Goal: Entertainment & Leisure: Browse casually

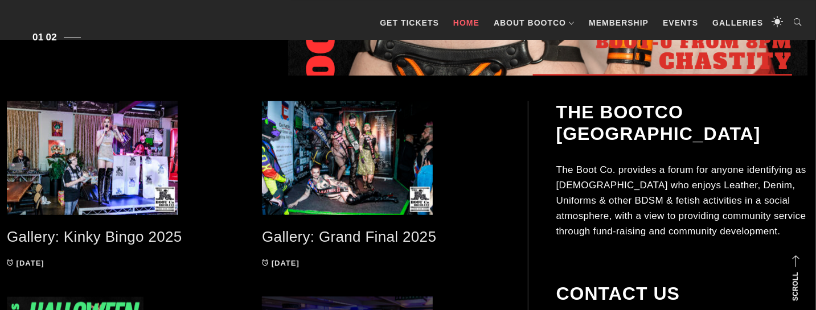
scroll to position [479, 0]
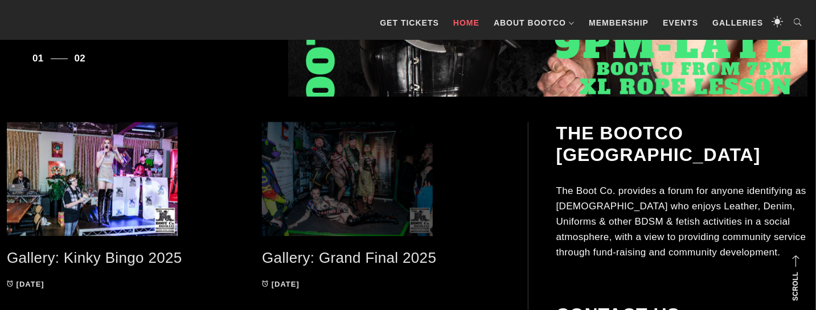
click at [309, 173] on span at bounding box center [381, 179] width 238 height 114
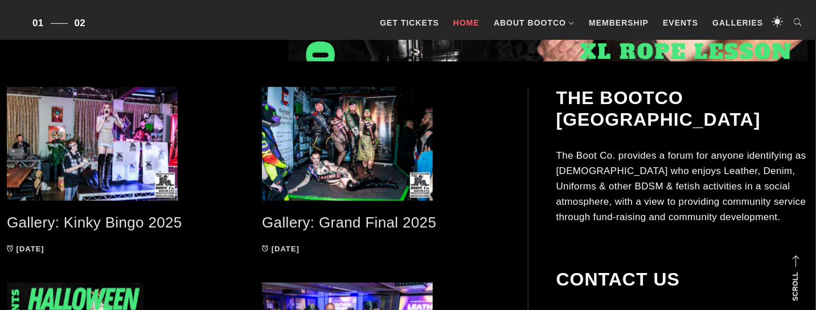
scroll to position [538, 0]
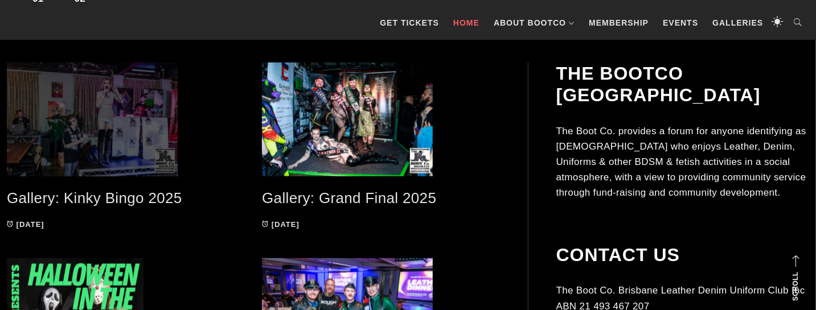
click at [111, 126] on span at bounding box center [126, 120] width 238 height 114
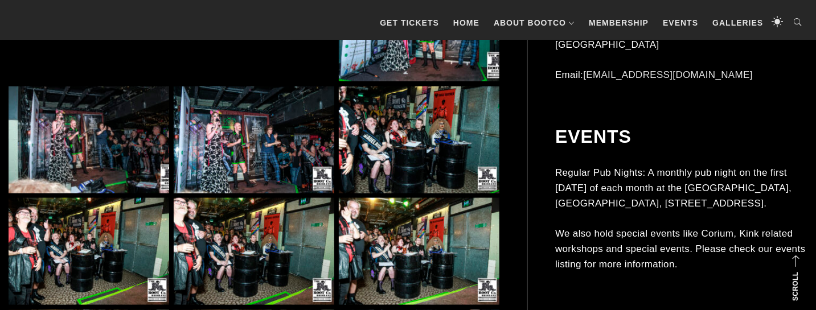
scroll to position [778, 0]
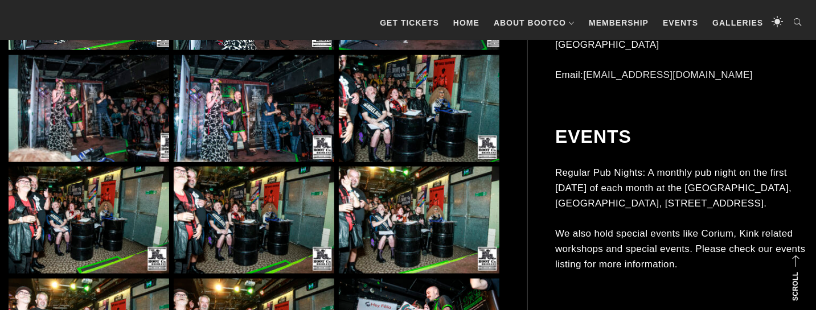
click at [160, 205] on img at bounding box center [89, 220] width 161 height 107
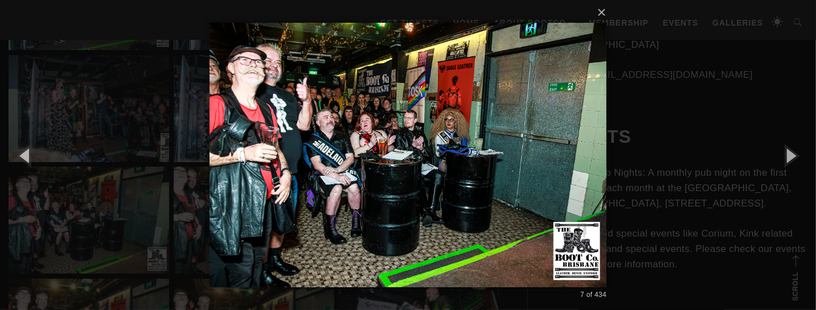
click at [671, 103] on div "× 7 of 434 Loading..." at bounding box center [408, 155] width 816 height 310
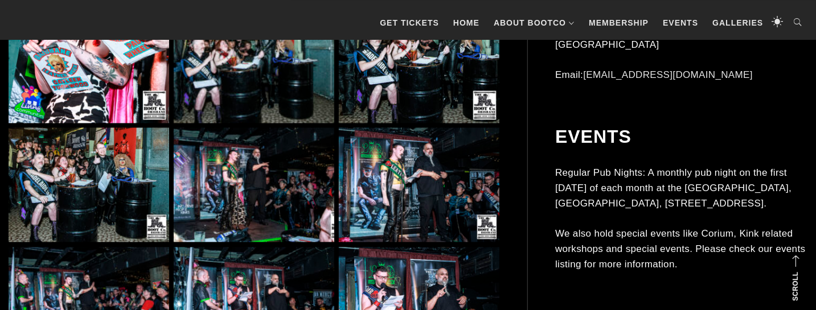
scroll to position [1256, 0]
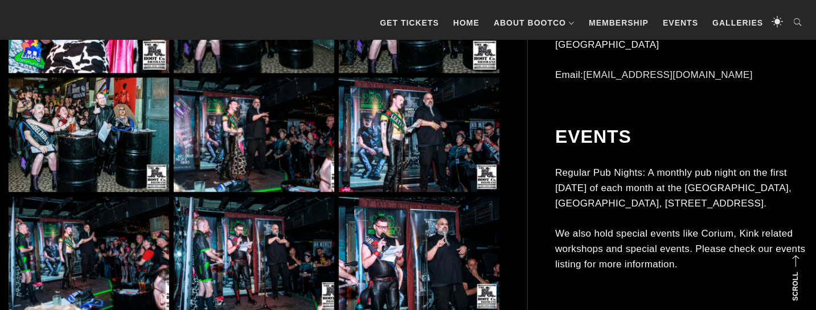
click at [280, 137] on img at bounding box center [254, 134] width 161 height 115
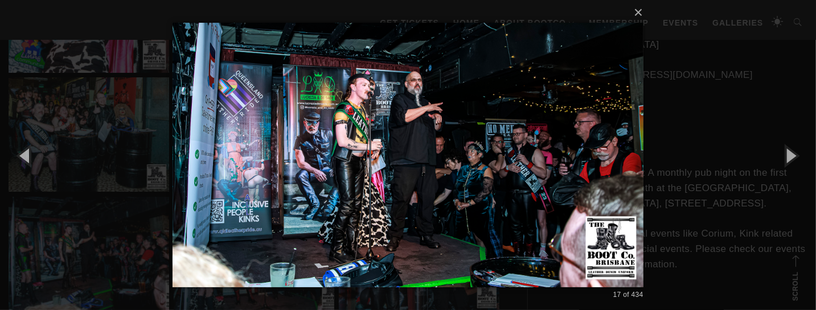
click at [674, 98] on div "× 17 of 434 Loading..." at bounding box center [408, 155] width 816 height 310
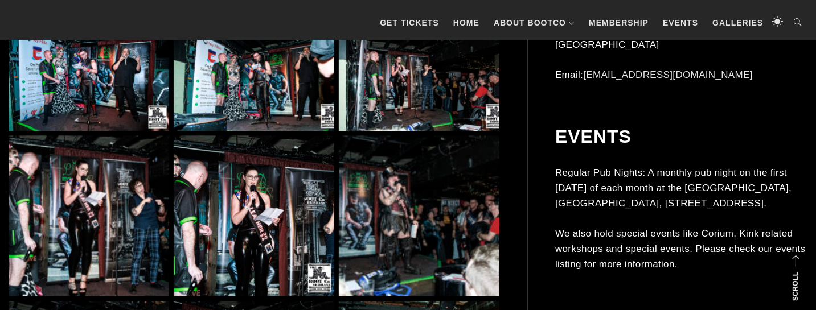
scroll to position [1555, 0]
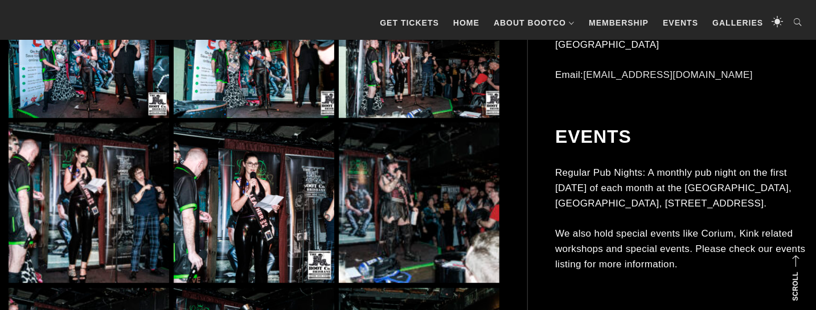
click at [407, 106] on img at bounding box center [419, 68] width 161 height 100
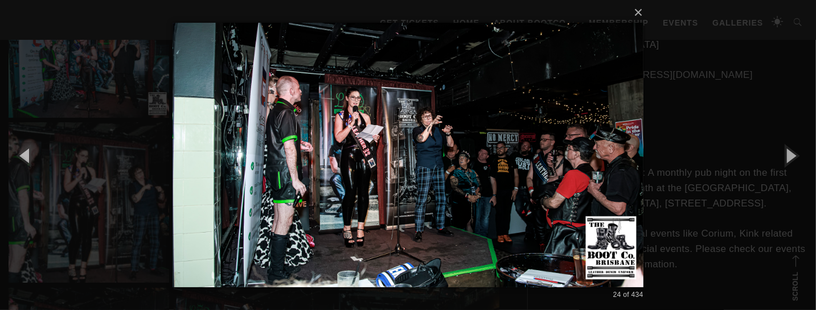
click at [694, 111] on div "× 24 of 434 Loading..." at bounding box center [408, 155] width 816 height 310
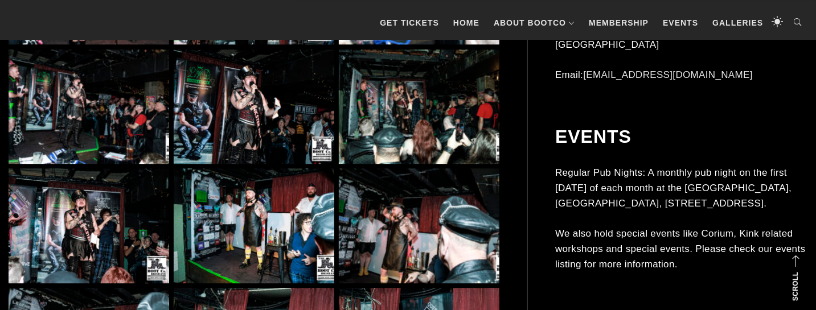
scroll to position [1795, 0]
click at [126, 130] on img at bounding box center [89, 106] width 161 height 115
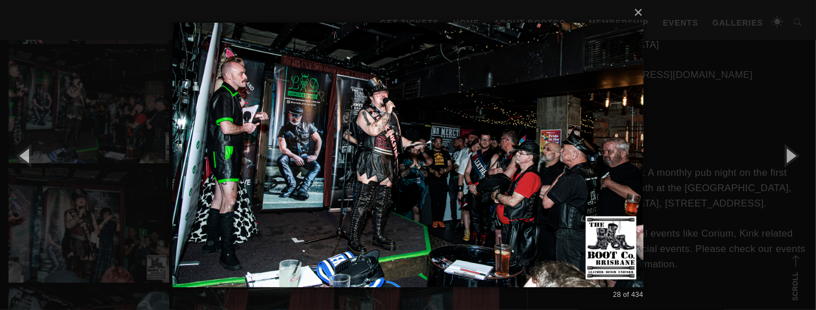
click at [672, 105] on div "× 28 of 434 Loading..." at bounding box center [408, 155] width 816 height 310
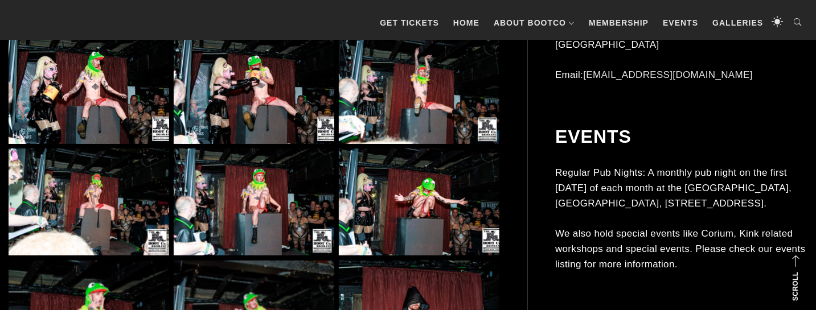
scroll to position [7597, 0]
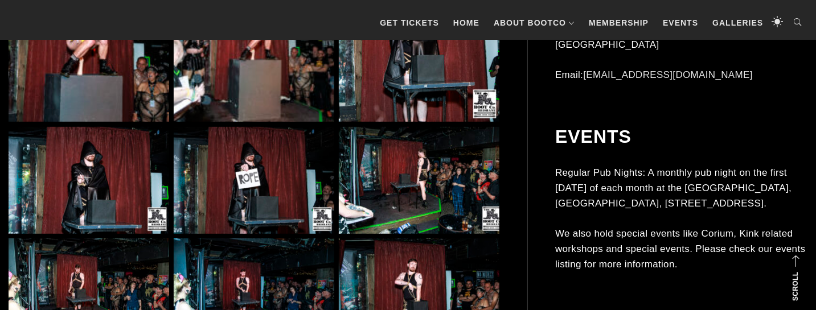
click at [441, 174] on img at bounding box center [419, 180] width 161 height 107
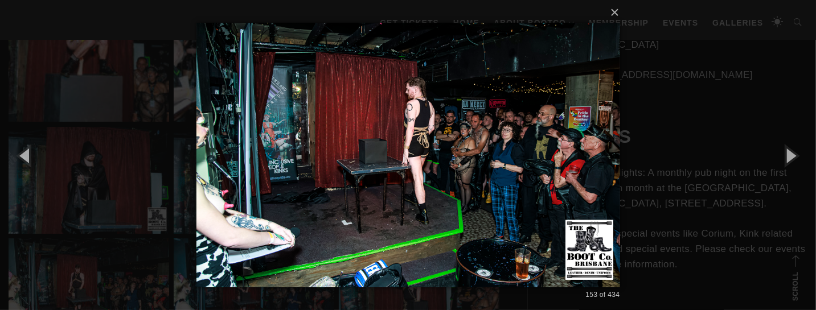
click at [680, 115] on div "× 153 of 434 Loading..." at bounding box center [408, 155] width 816 height 310
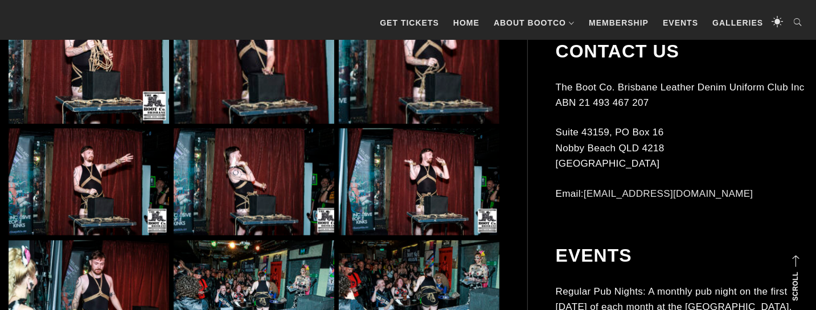
scroll to position [8494, 0]
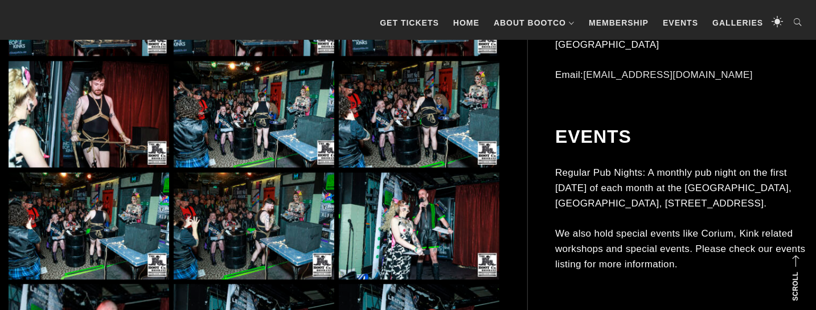
click at [299, 115] on img at bounding box center [254, 115] width 161 height 107
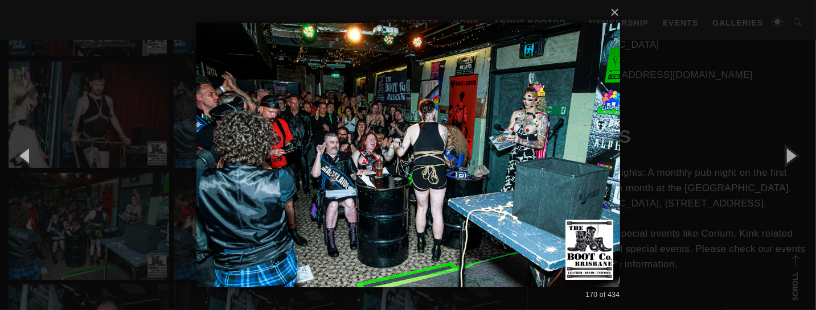
click at [630, 91] on div "× 170 of 434 Loading..." at bounding box center [408, 155] width 816 height 310
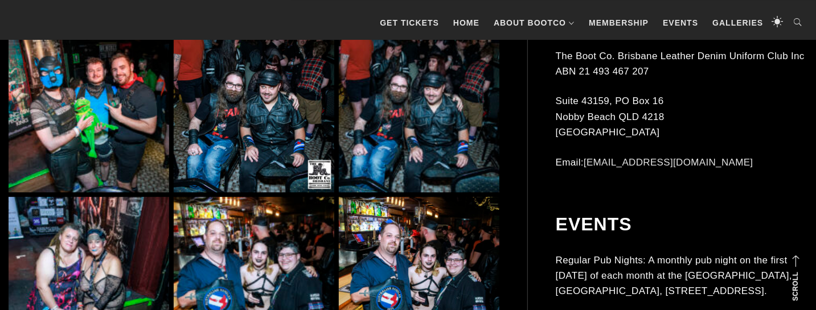
scroll to position [9272, 0]
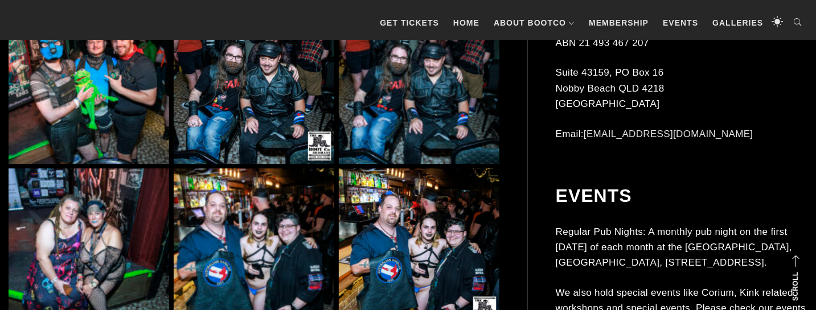
click at [470, 185] on img at bounding box center [419, 249] width 161 height 161
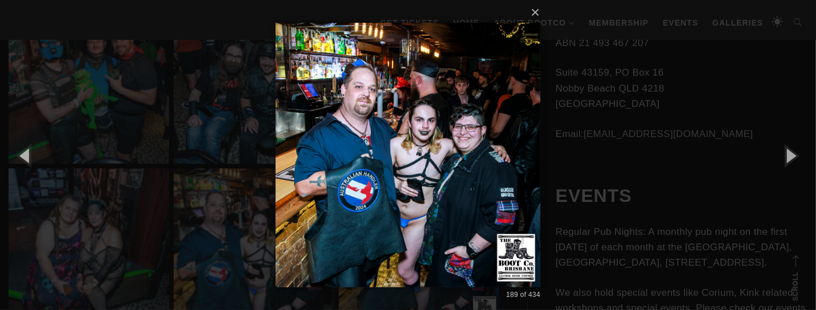
click at [581, 114] on div "× 189 of 434 Loading..." at bounding box center [408, 155] width 816 height 310
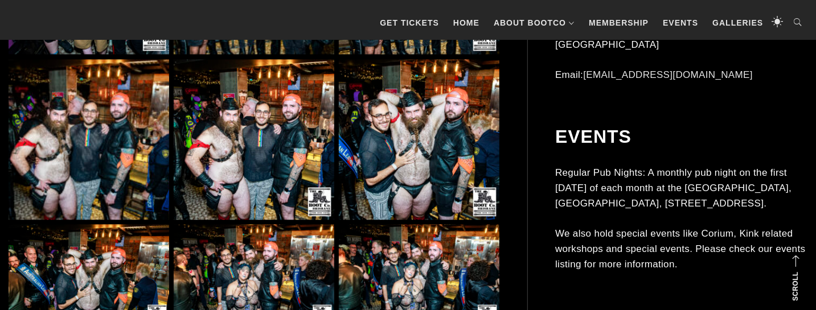
scroll to position [13639, 0]
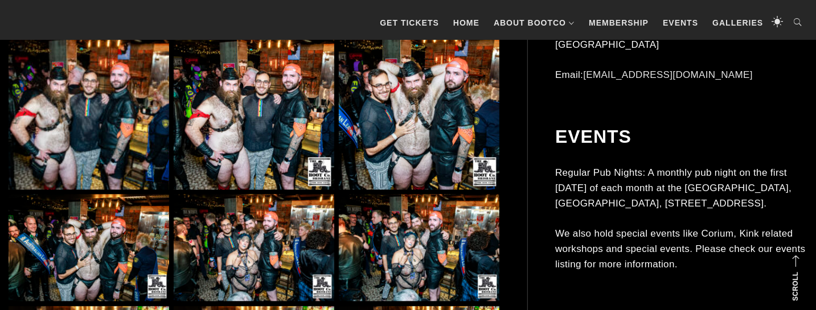
click at [322, 216] on img at bounding box center [254, 247] width 161 height 107
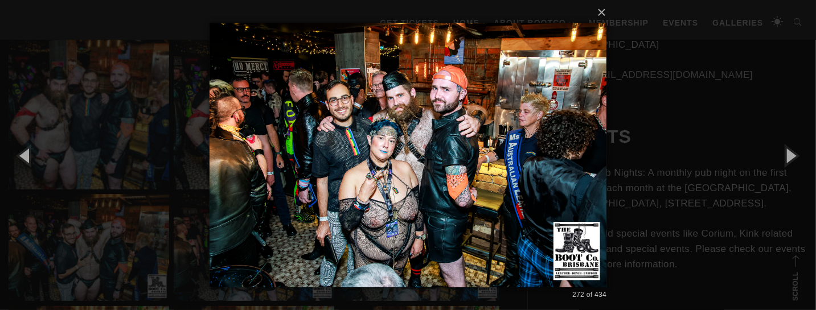
click at [644, 100] on div "× 272 of 434 Loading..." at bounding box center [408, 155] width 816 height 310
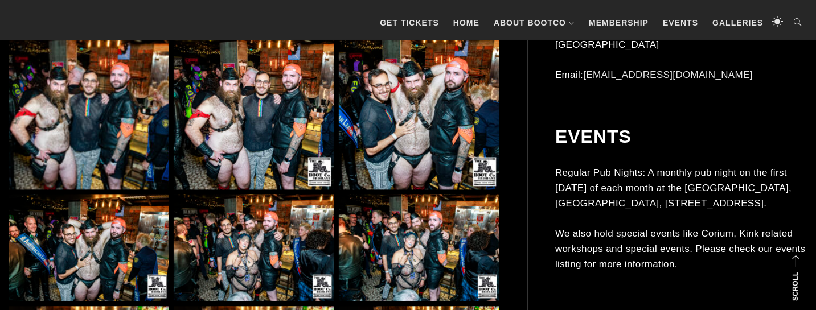
click at [404, 216] on img at bounding box center [419, 247] width 161 height 107
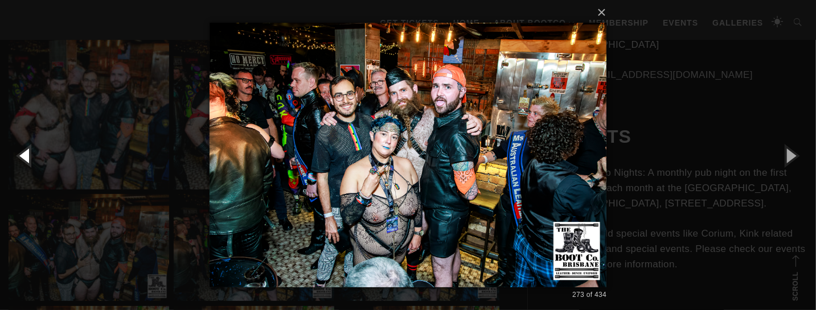
click at [23, 160] on button "button" at bounding box center [25, 155] width 51 height 63
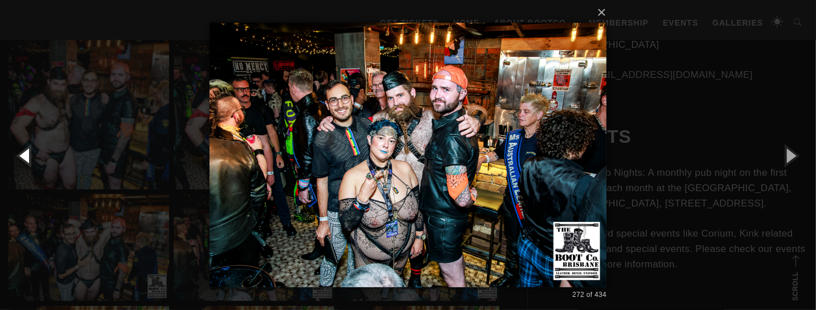
click at [23, 160] on button "button" at bounding box center [25, 155] width 51 height 63
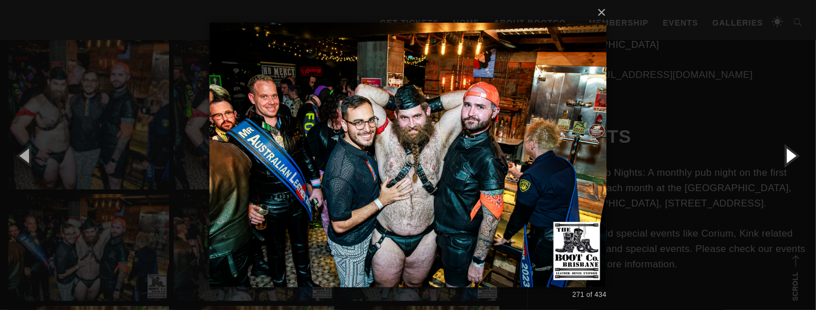
click at [784, 153] on button "button" at bounding box center [790, 155] width 51 height 63
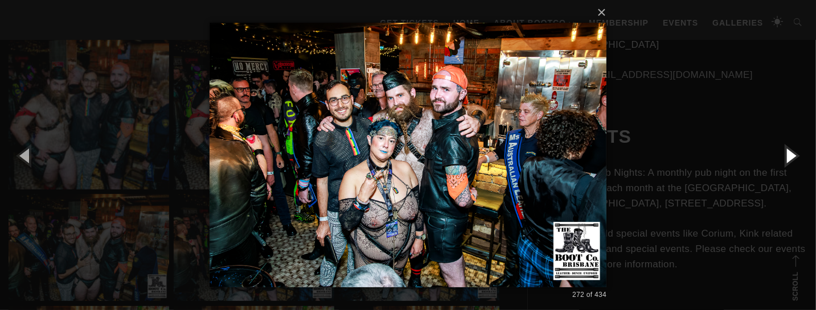
click at [784, 153] on button "button" at bounding box center [790, 155] width 51 height 63
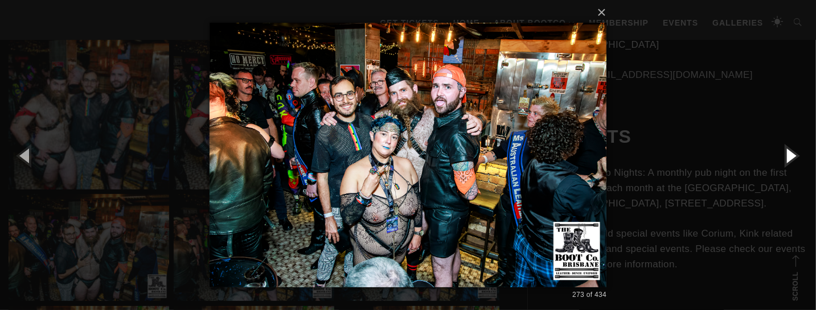
click at [784, 153] on button "button" at bounding box center [790, 155] width 51 height 63
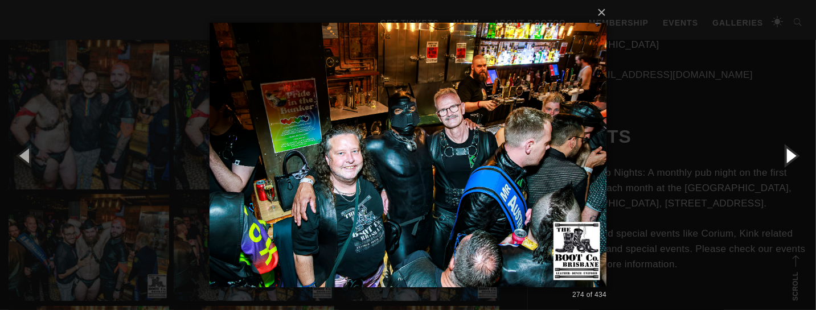
click at [784, 153] on button "button" at bounding box center [790, 155] width 51 height 63
click at [790, 157] on button "button" at bounding box center [790, 155] width 51 height 63
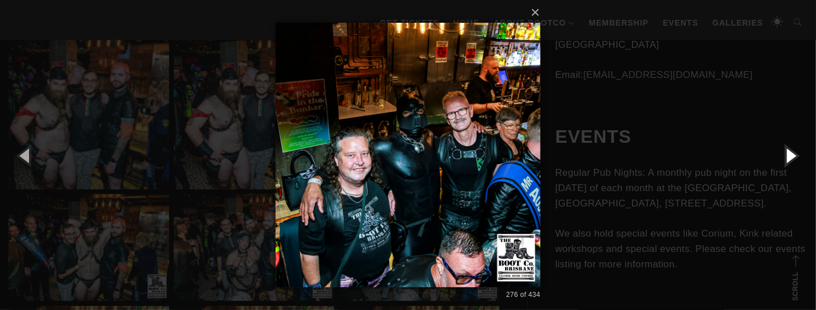
click at [790, 157] on button "button" at bounding box center [790, 155] width 51 height 63
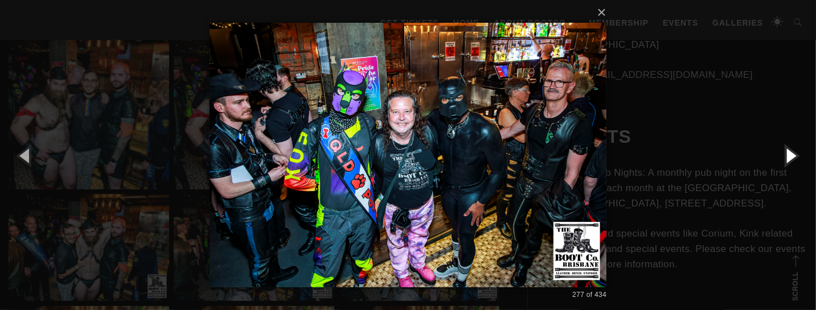
click at [790, 157] on button "button" at bounding box center [790, 155] width 51 height 63
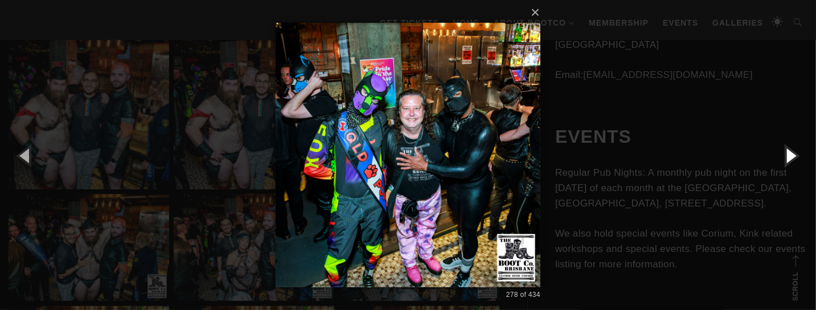
click at [790, 157] on button "button" at bounding box center [790, 155] width 51 height 63
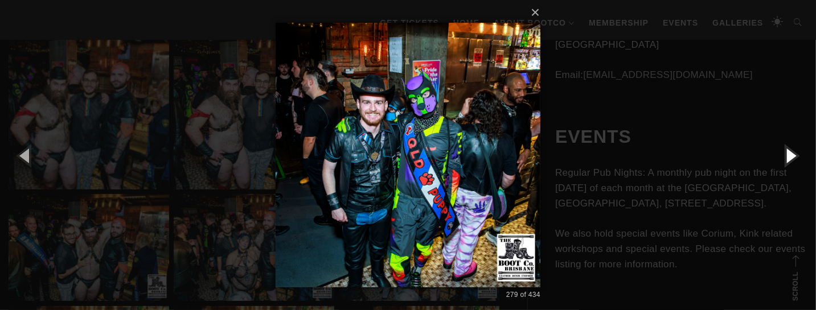
click at [790, 157] on button "button" at bounding box center [790, 155] width 51 height 63
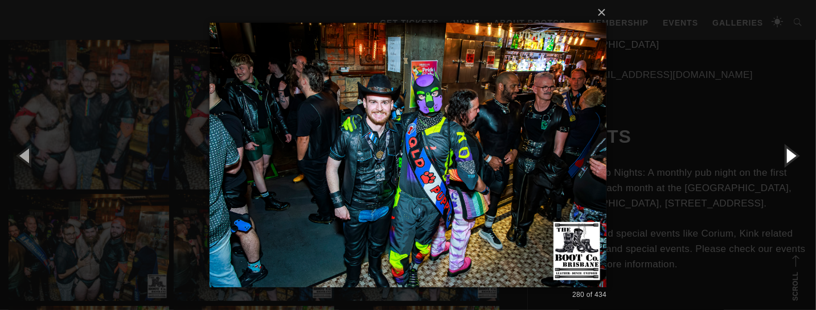
click at [790, 157] on button "button" at bounding box center [790, 155] width 51 height 63
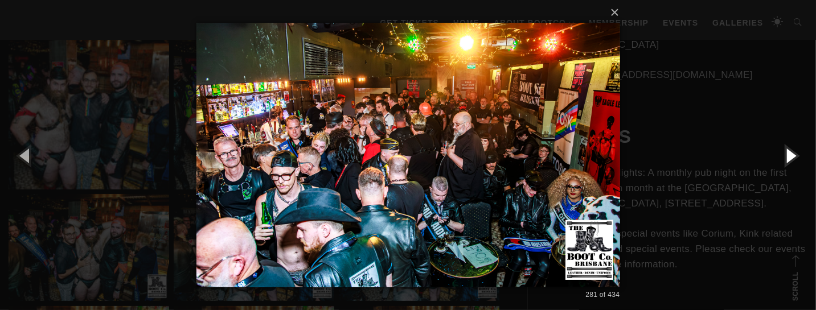
click at [790, 157] on button "button" at bounding box center [790, 155] width 51 height 63
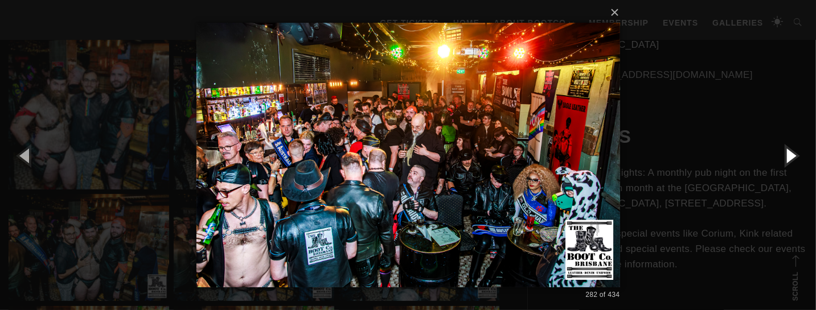
click at [790, 157] on button "button" at bounding box center [790, 155] width 51 height 63
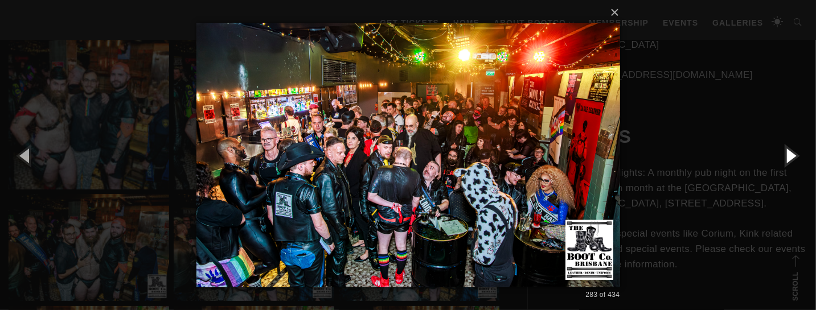
click at [790, 157] on button "button" at bounding box center [790, 155] width 51 height 63
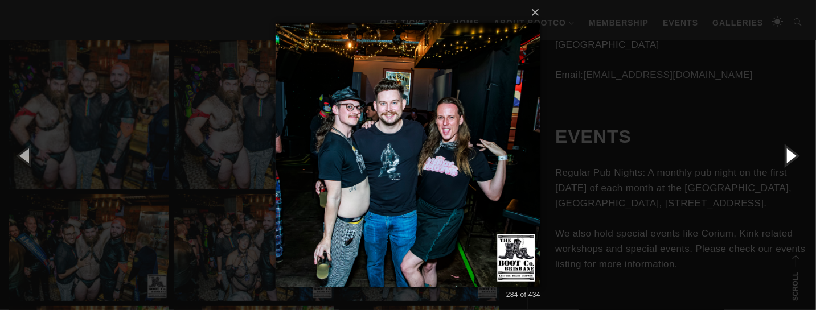
click at [790, 157] on button "button" at bounding box center [790, 155] width 51 height 63
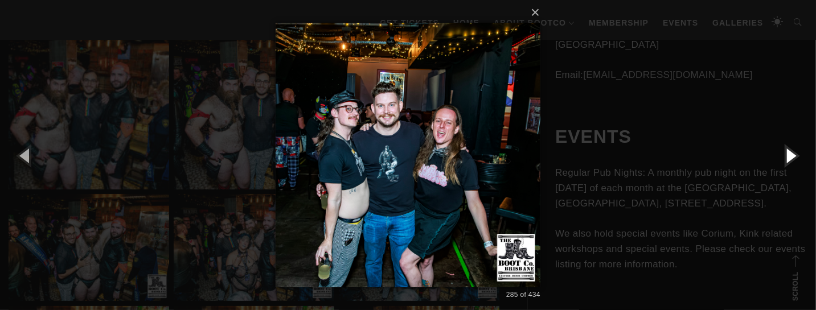
click at [790, 157] on button "button" at bounding box center [790, 155] width 51 height 63
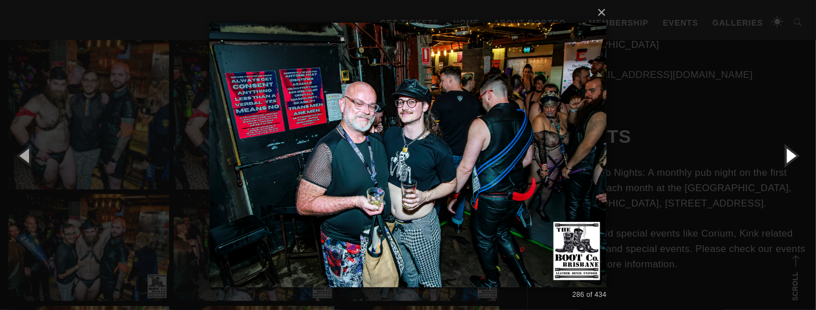
click at [790, 157] on button "button" at bounding box center [790, 155] width 51 height 63
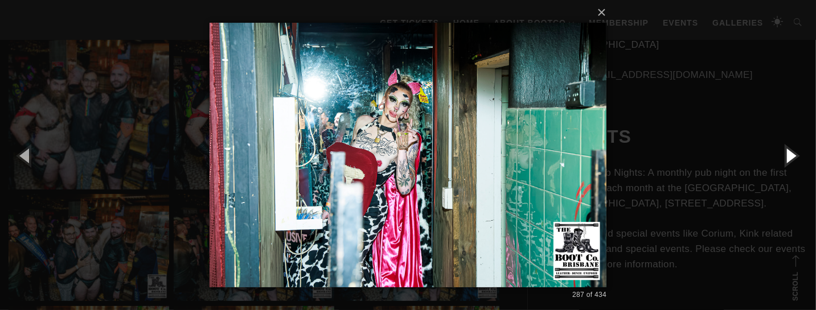
click at [790, 157] on button "button" at bounding box center [790, 155] width 51 height 63
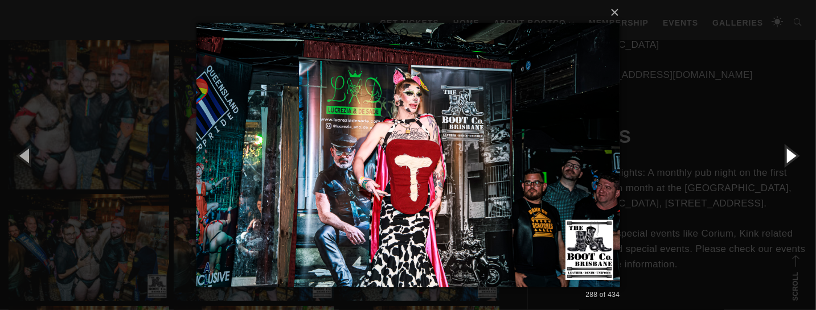
click at [790, 157] on button "button" at bounding box center [790, 155] width 51 height 63
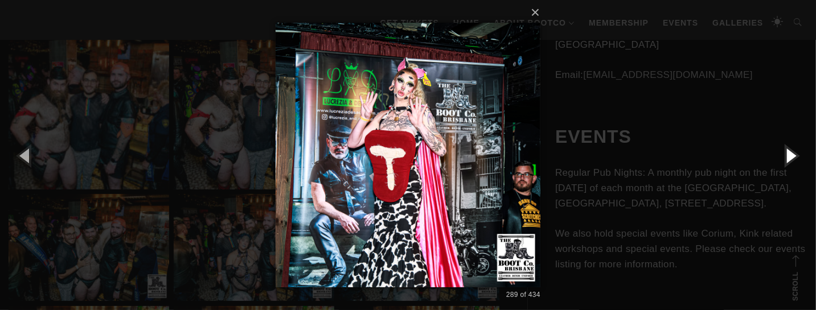
click at [790, 157] on button "button" at bounding box center [790, 155] width 51 height 63
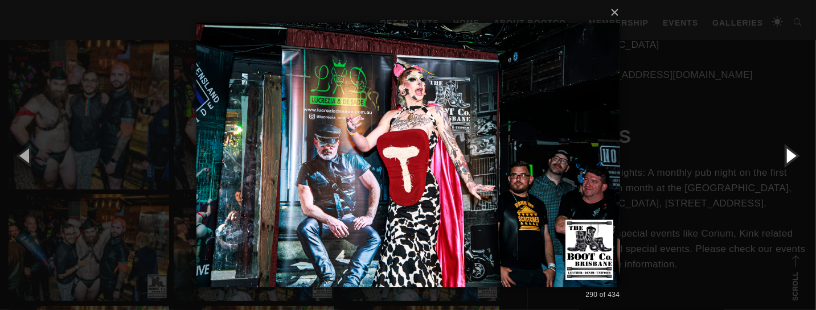
click at [790, 157] on button "button" at bounding box center [790, 155] width 51 height 63
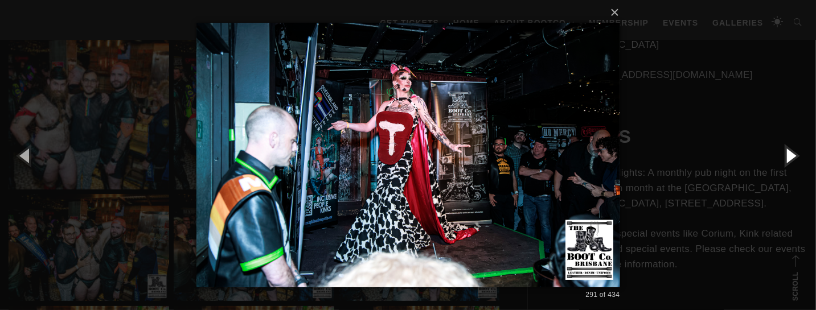
click at [790, 157] on button "button" at bounding box center [790, 155] width 51 height 63
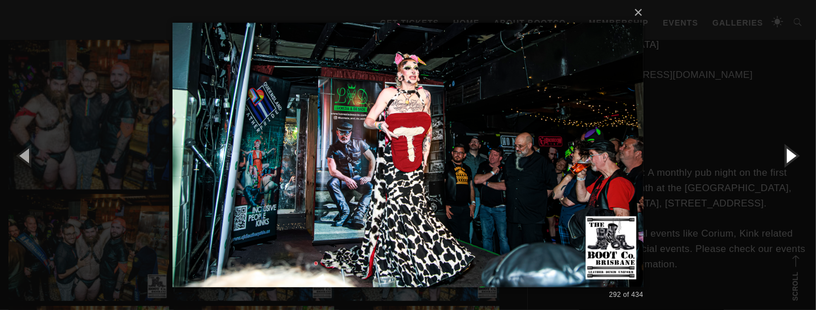
click at [790, 157] on button "button" at bounding box center [790, 155] width 51 height 63
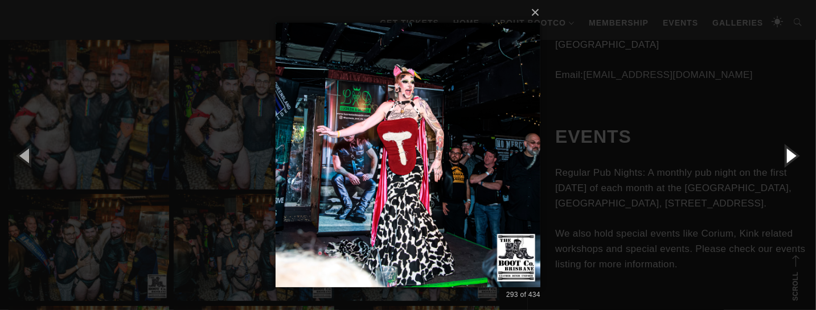
click at [790, 157] on button "button" at bounding box center [790, 155] width 51 height 63
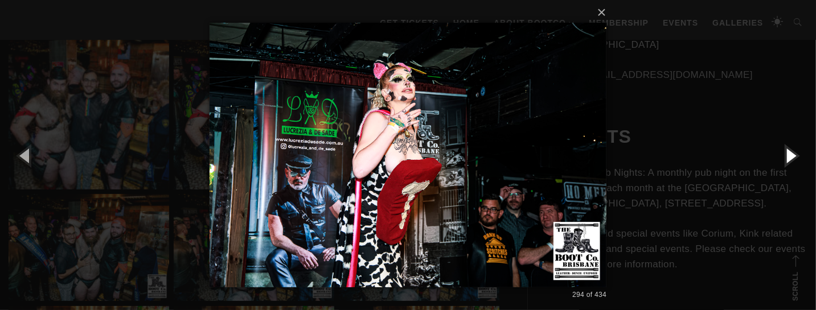
click at [790, 157] on button "button" at bounding box center [790, 155] width 51 height 63
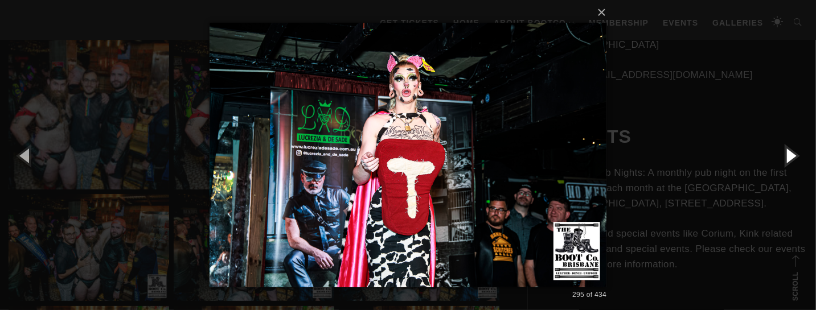
click at [790, 157] on button "button" at bounding box center [790, 155] width 51 height 63
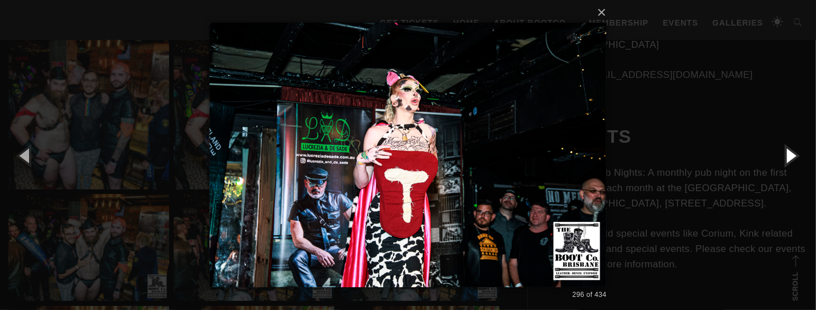
click at [790, 157] on button "button" at bounding box center [790, 155] width 51 height 63
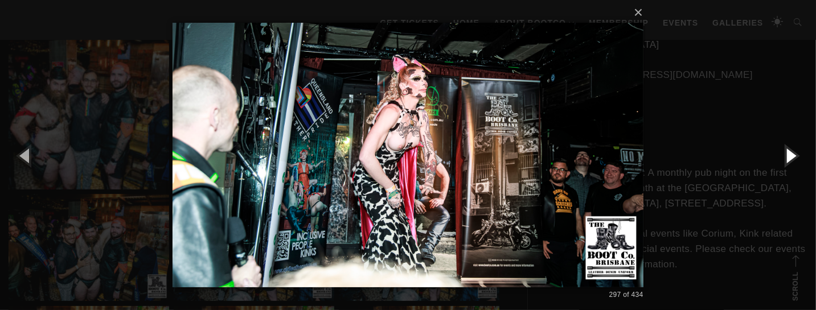
click at [790, 157] on button "button" at bounding box center [790, 155] width 51 height 63
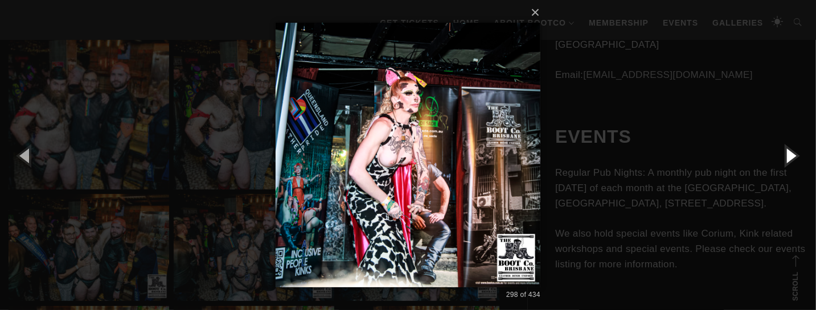
click at [790, 157] on button "button" at bounding box center [790, 155] width 51 height 63
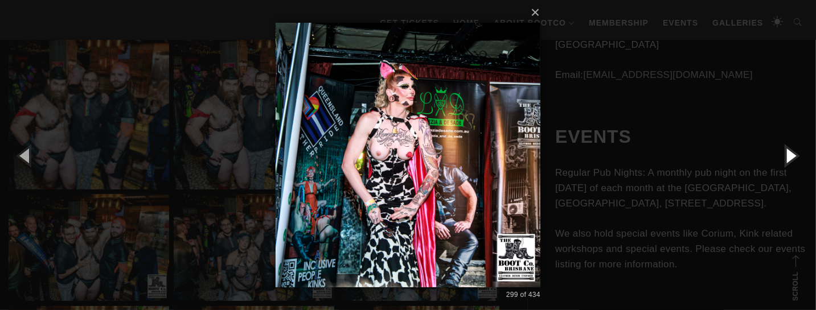
click at [790, 157] on button "button" at bounding box center [790, 155] width 51 height 63
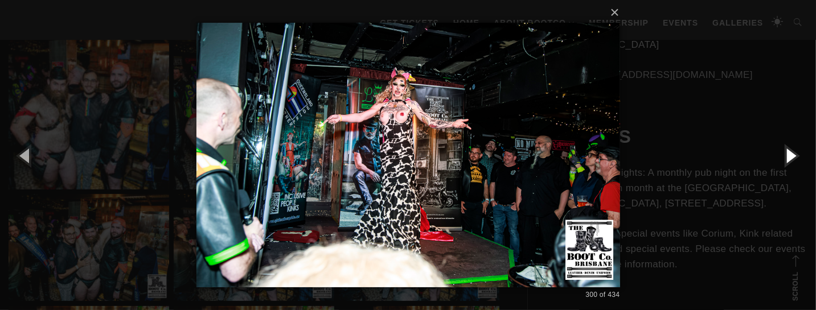
click at [790, 157] on button "button" at bounding box center [790, 155] width 51 height 63
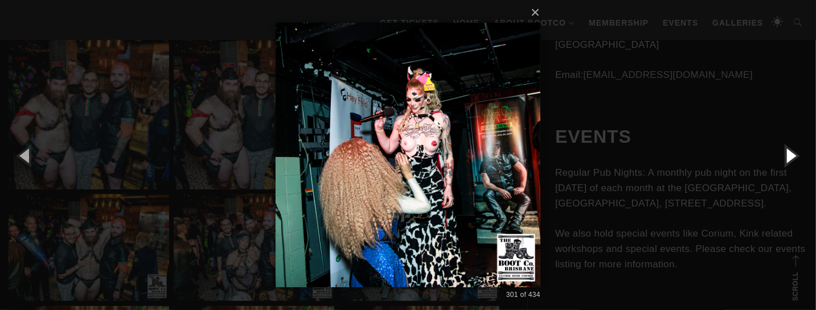
click at [790, 157] on button "button" at bounding box center [790, 155] width 51 height 63
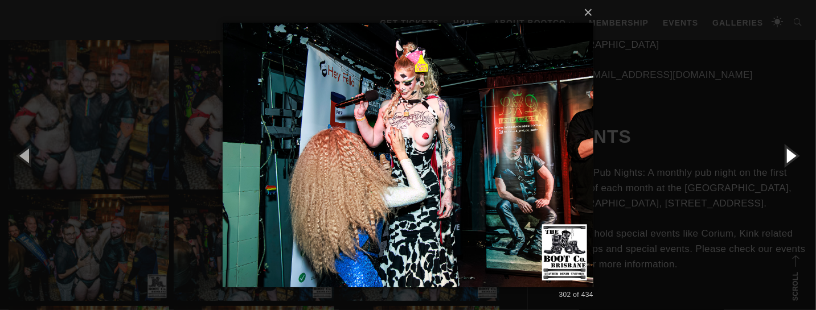
click at [790, 157] on button "button" at bounding box center [790, 155] width 51 height 63
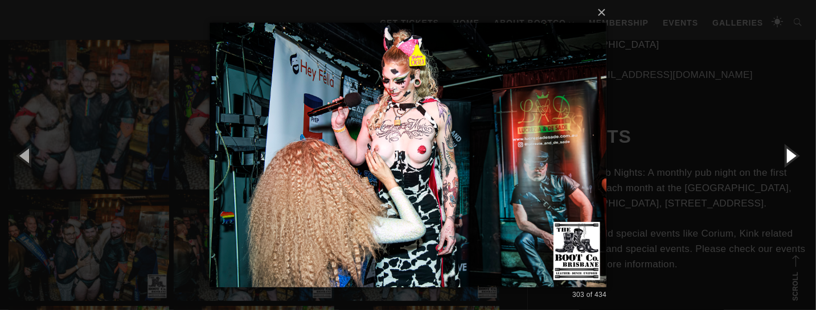
click at [790, 157] on button "button" at bounding box center [790, 155] width 51 height 63
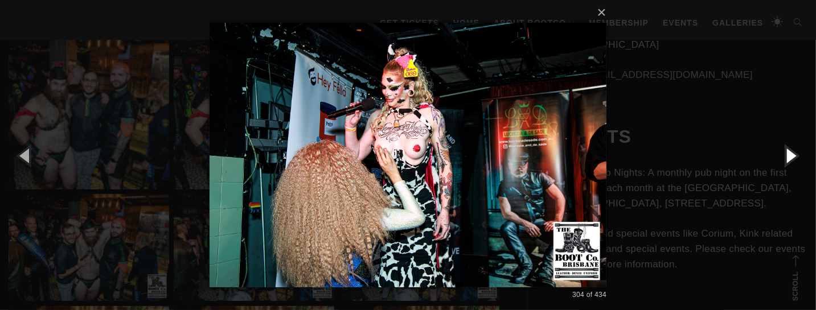
click at [790, 157] on button "button" at bounding box center [790, 155] width 51 height 63
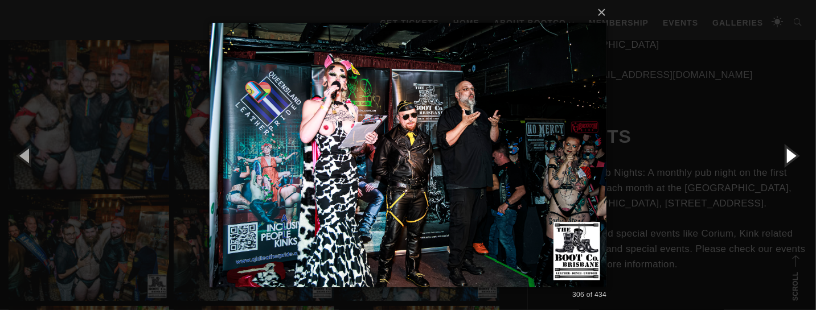
click at [790, 157] on button "button" at bounding box center [790, 155] width 51 height 63
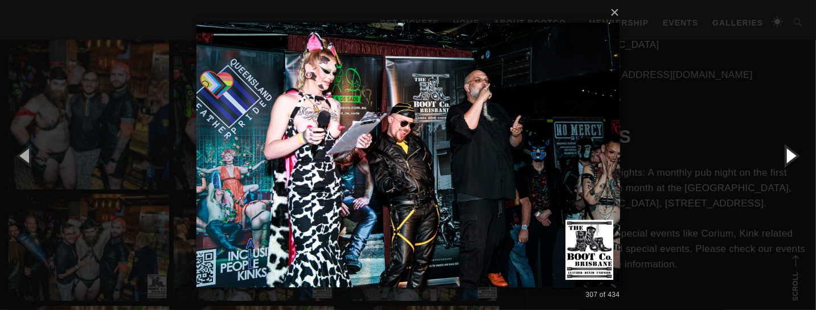
click at [790, 157] on button "button" at bounding box center [790, 155] width 51 height 63
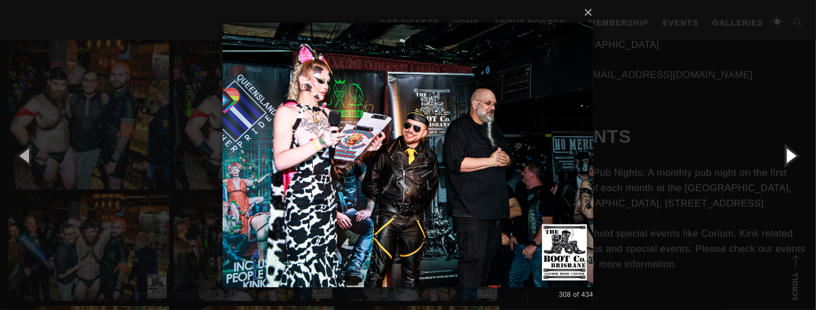
click at [790, 157] on button "button" at bounding box center [790, 155] width 51 height 63
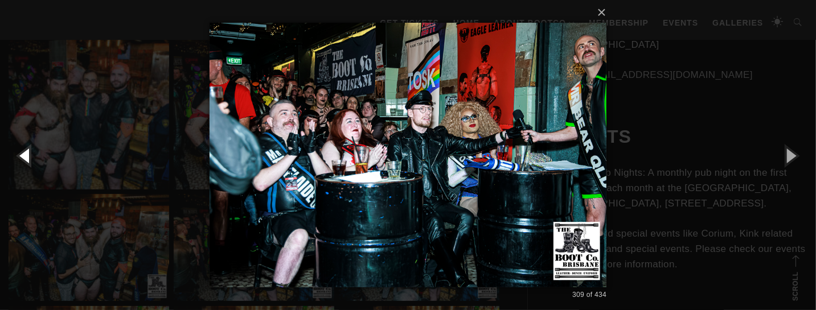
click at [13, 153] on button "button" at bounding box center [25, 155] width 51 height 63
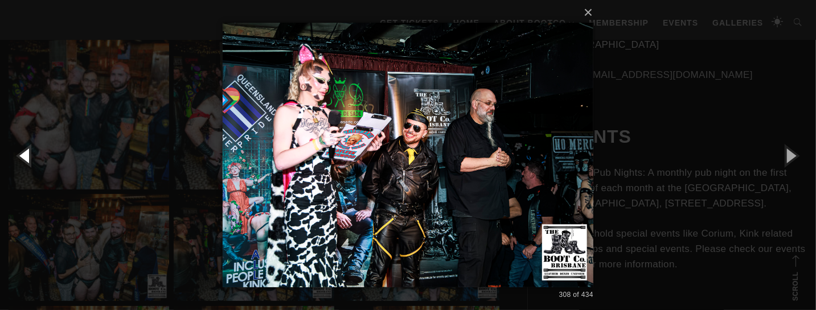
click at [19, 154] on button "button" at bounding box center [25, 155] width 51 height 63
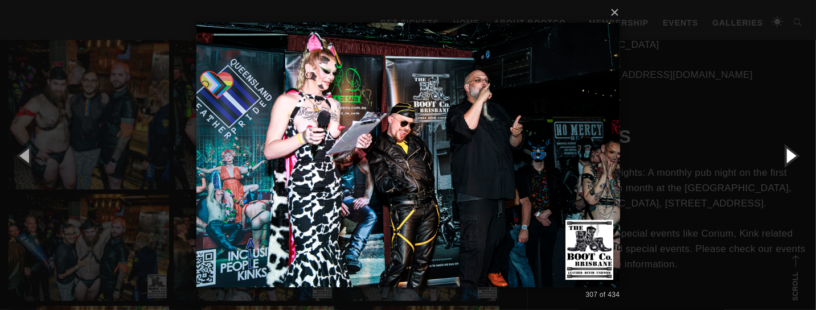
click at [774, 157] on button "button" at bounding box center [790, 155] width 51 height 63
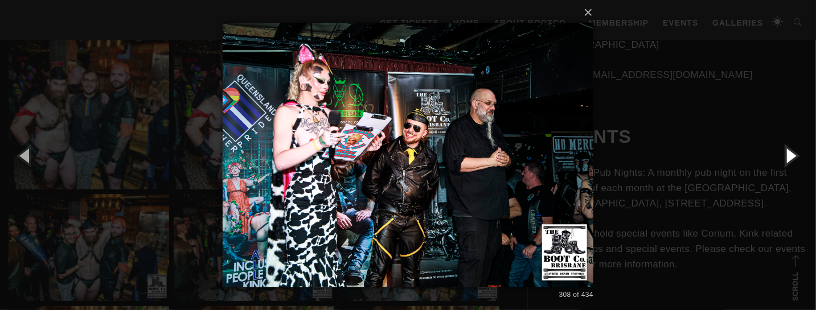
click at [774, 157] on button "button" at bounding box center [790, 155] width 51 height 63
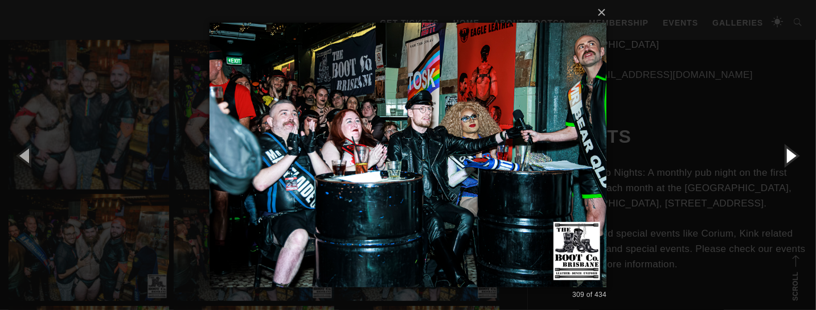
click at [774, 157] on button "button" at bounding box center [790, 155] width 51 height 63
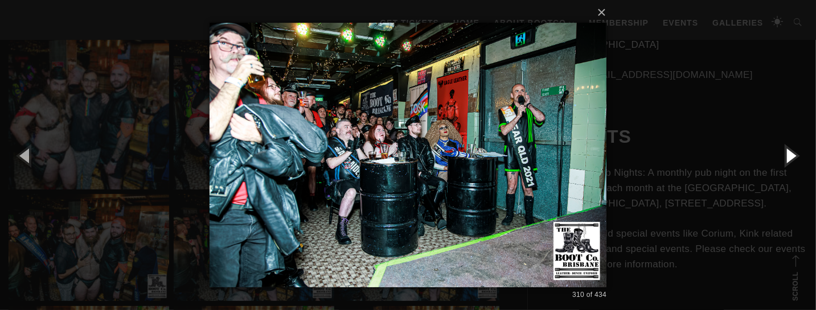
click at [774, 157] on button "button" at bounding box center [790, 155] width 51 height 63
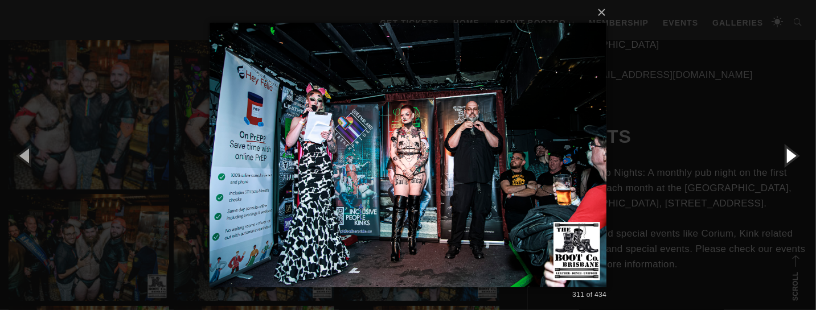
click at [774, 157] on button "button" at bounding box center [790, 155] width 51 height 63
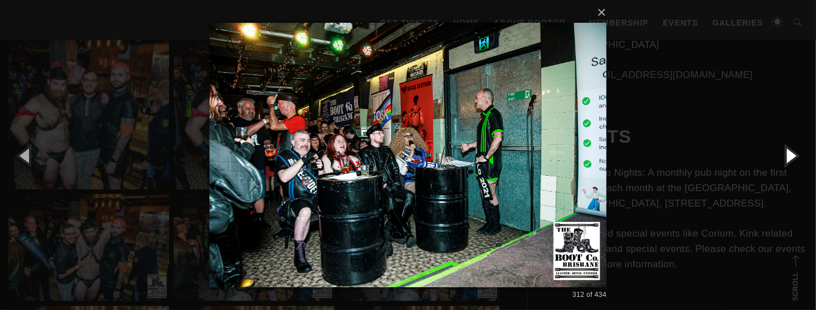
click at [774, 157] on button "button" at bounding box center [790, 155] width 51 height 63
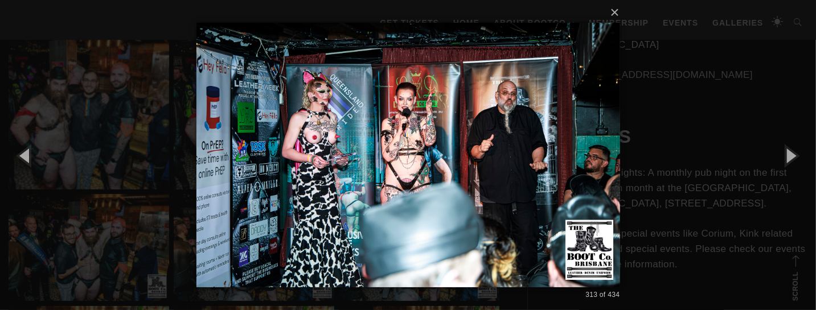
click at [742, 137] on div "× 313 of 434 Loading..." at bounding box center [408, 155] width 816 height 310
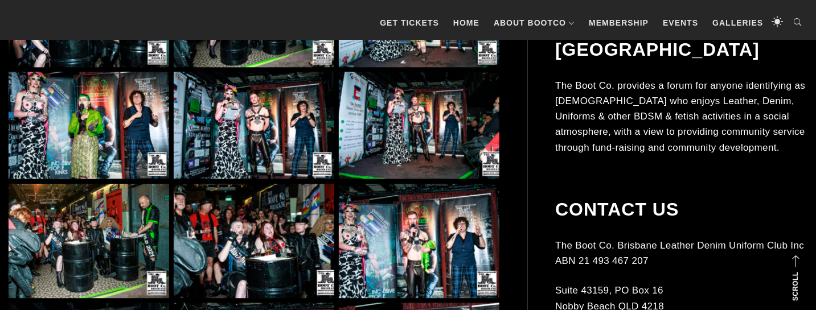
scroll to position [16330, 0]
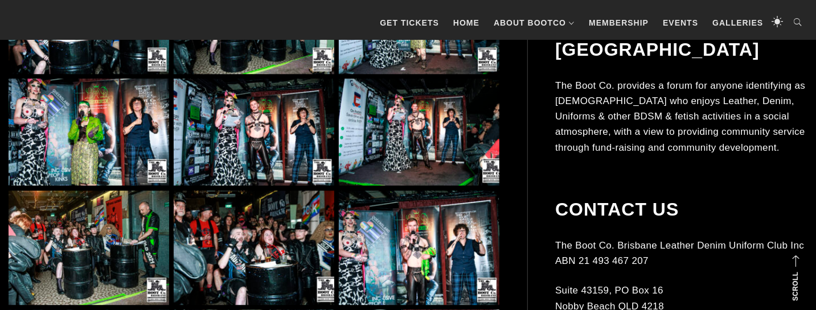
click at [455, 138] on img at bounding box center [419, 132] width 161 height 107
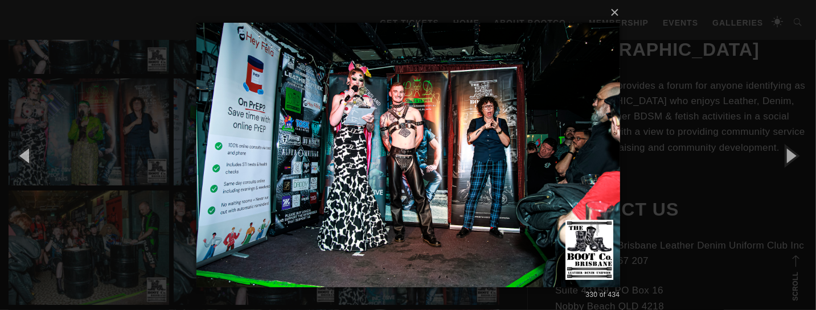
click at [651, 122] on div "× 330 of 434 Loading..." at bounding box center [408, 155] width 816 height 310
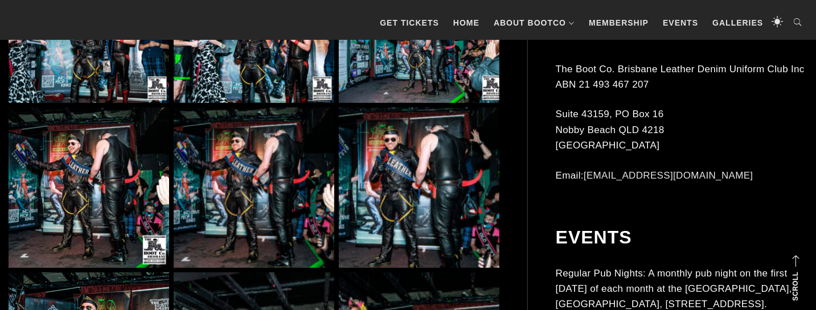
scroll to position [17527, 0]
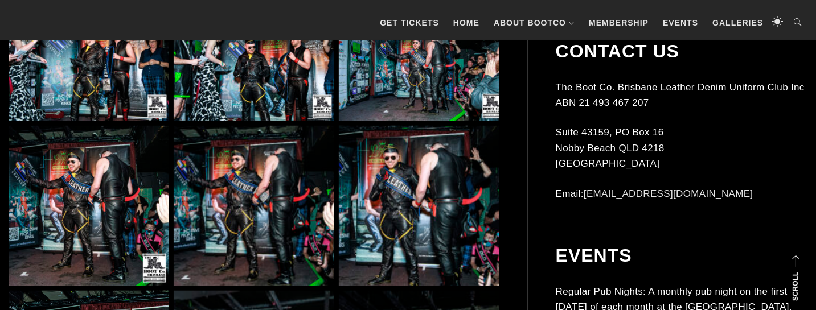
click at [459, 195] on img at bounding box center [419, 206] width 161 height 161
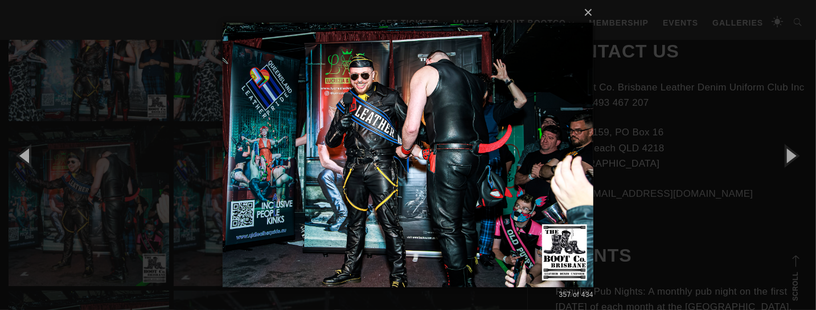
click at [633, 163] on div "× 357 of 434 Loading..." at bounding box center [408, 155] width 816 height 310
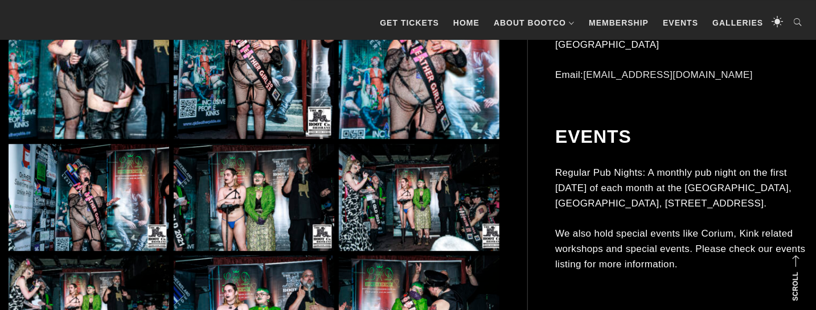
scroll to position [18843, 0]
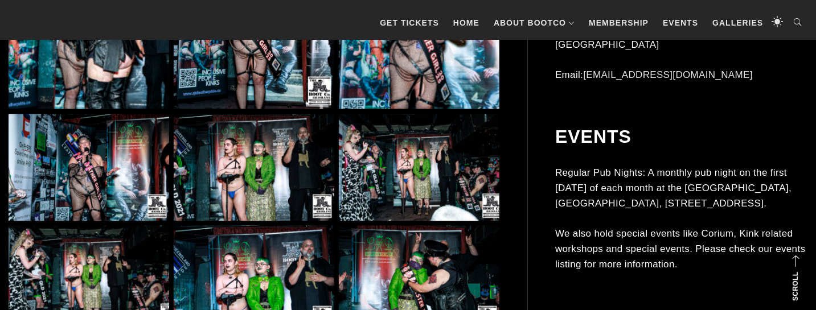
click at [491, 167] on img at bounding box center [419, 167] width 161 height 107
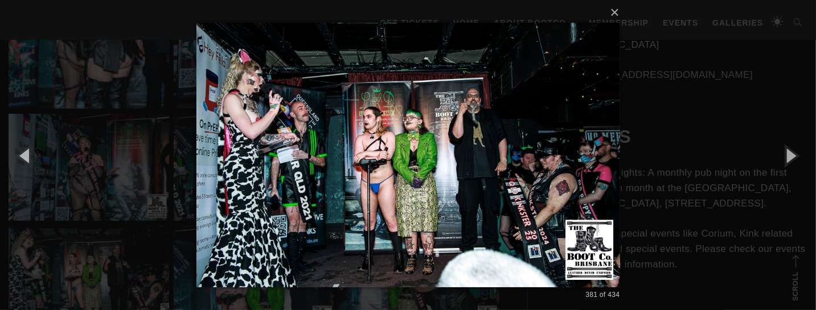
click at [634, 146] on div "× 381 of 434 Loading..." at bounding box center [408, 155] width 816 height 310
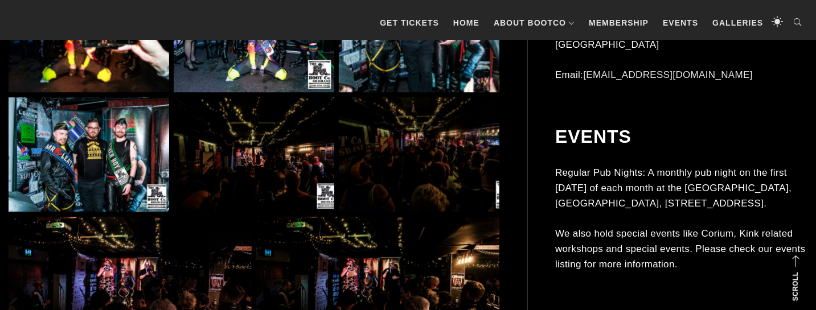
scroll to position [21415, 0]
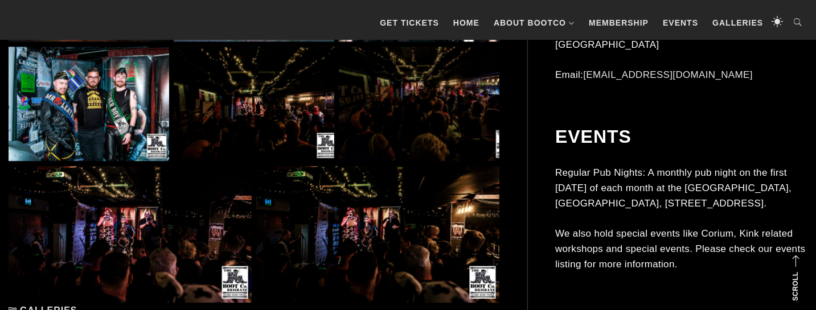
click at [289, 134] on img at bounding box center [254, 104] width 161 height 115
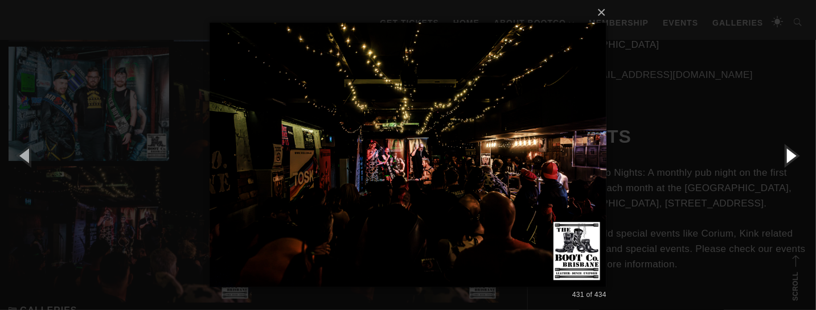
click at [780, 155] on button "button" at bounding box center [790, 155] width 51 height 63
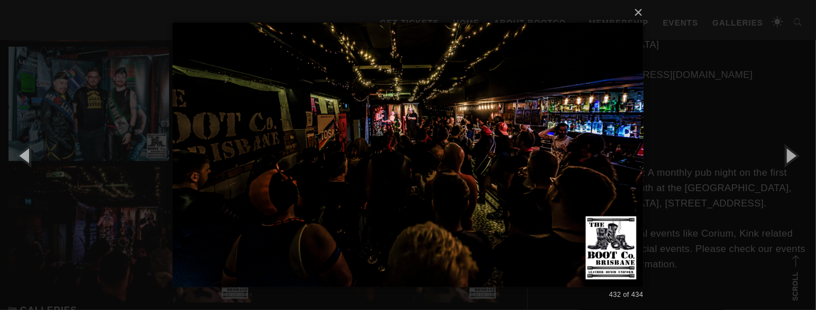
click at [513, 148] on img at bounding box center [408, 155] width 471 height 310
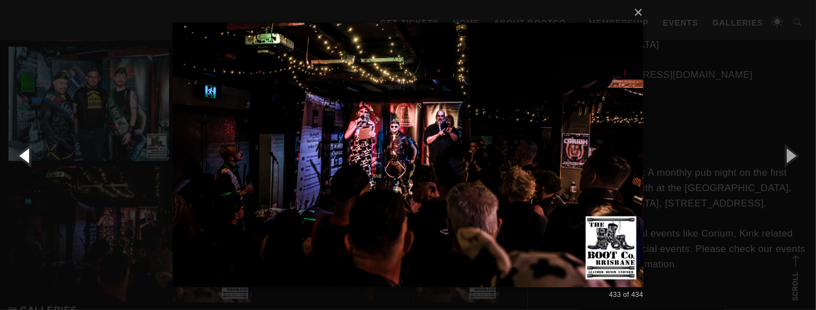
click at [26, 164] on button "button" at bounding box center [25, 155] width 51 height 63
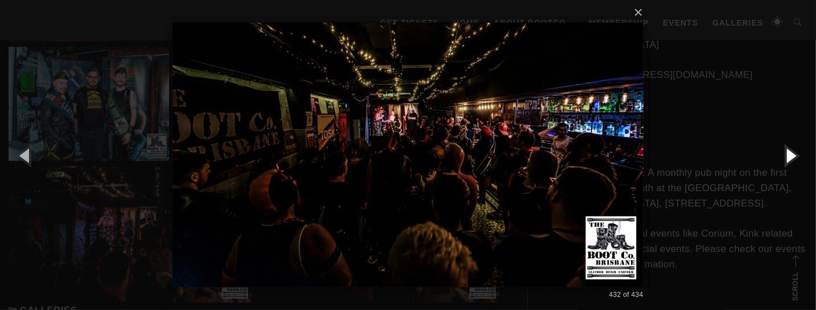
click at [791, 159] on button "button" at bounding box center [790, 155] width 51 height 63
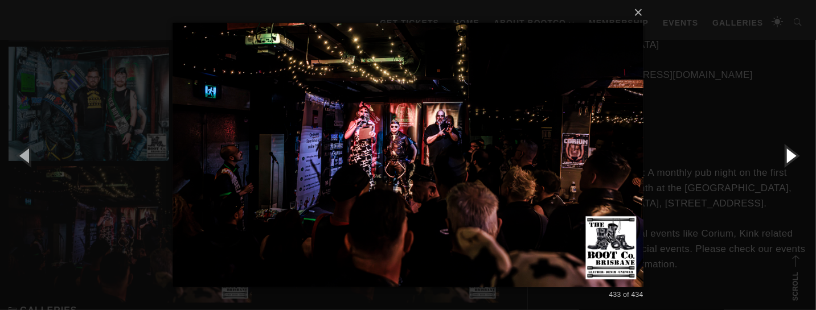
click at [791, 159] on button "button" at bounding box center [790, 155] width 51 height 63
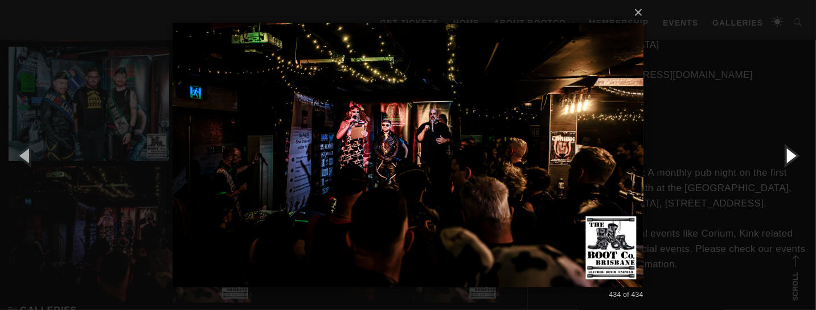
click at [791, 159] on button "button" at bounding box center [790, 155] width 51 height 63
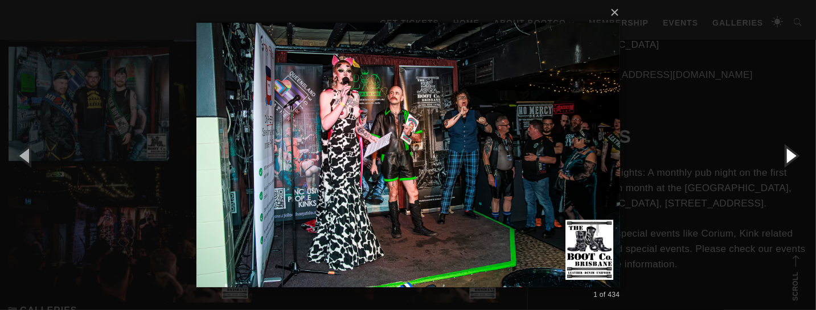
click at [791, 159] on button "button" at bounding box center [790, 155] width 51 height 63
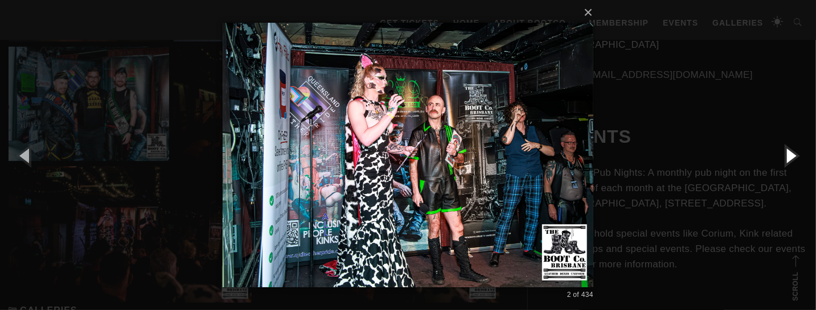
click at [791, 159] on button "button" at bounding box center [790, 155] width 51 height 63
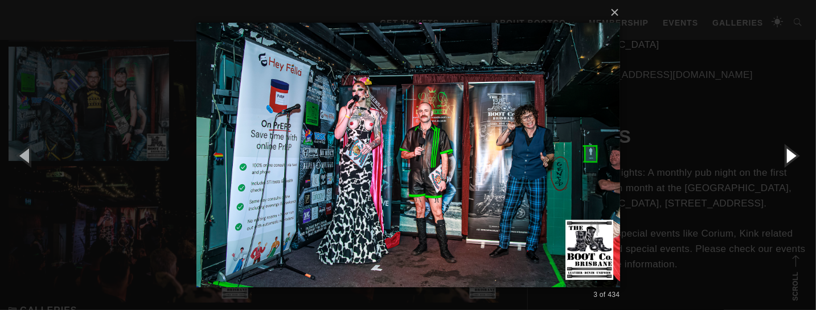
click at [791, 159] on button "button" at bounding box center [790, 155] width 51 height 63
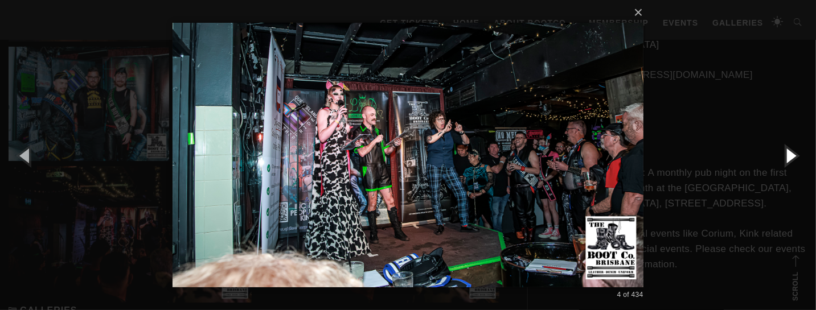
click at [791, 159] on button "button" at bounding box center [790, 155] width 51 height 63
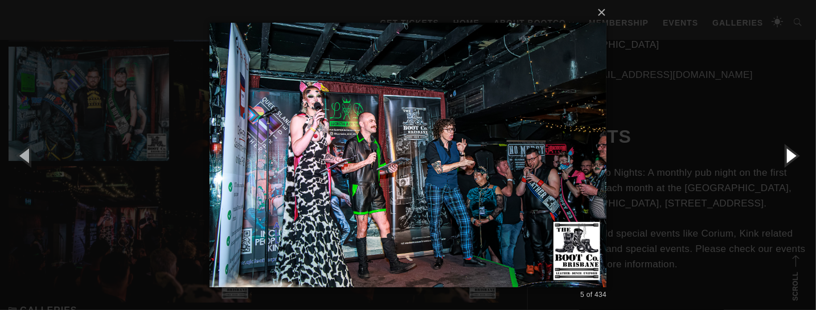
click at [791, 159] on button "button" at bounding box center [790, 155] width 51 height 63
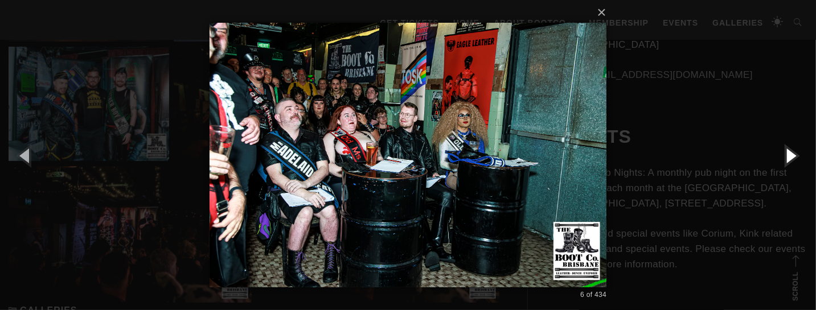
click at [791, 159] on button "button" at bounding box center [790, 155] width 51 height 63
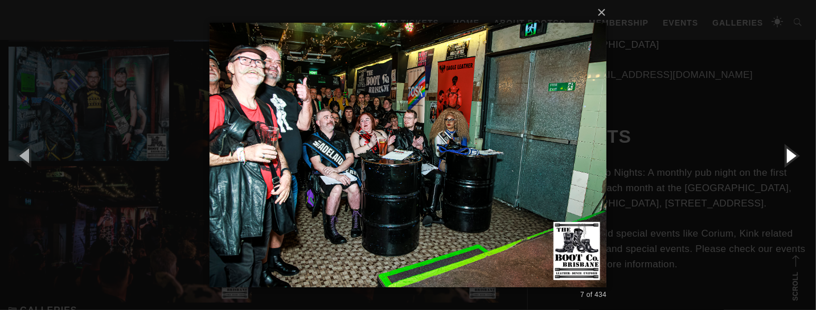
click at [791, 159] on button "button" at bounding box center [790, 155] width 51 height 63
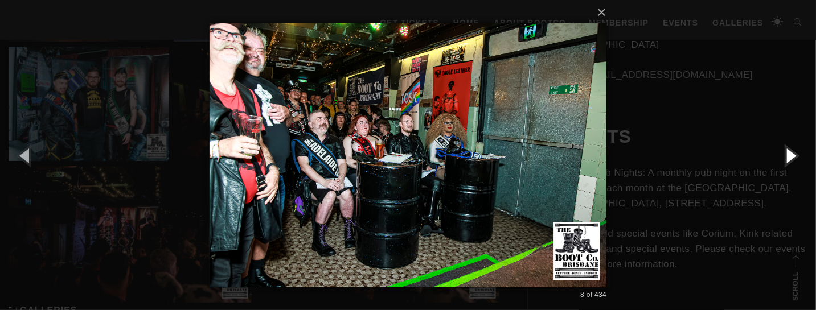
click at [791, 159] on button "button" at bounding box center [790, 155] width 51 height 63
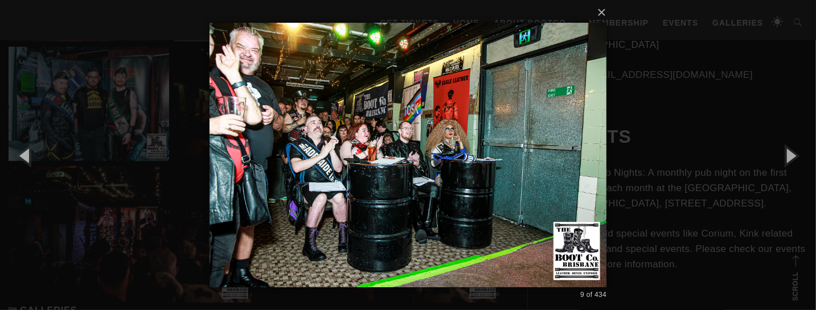
click at [757, 150] on div "× 9 of 434 Loading..." at bounding box center [408, 155] width 816 height 310
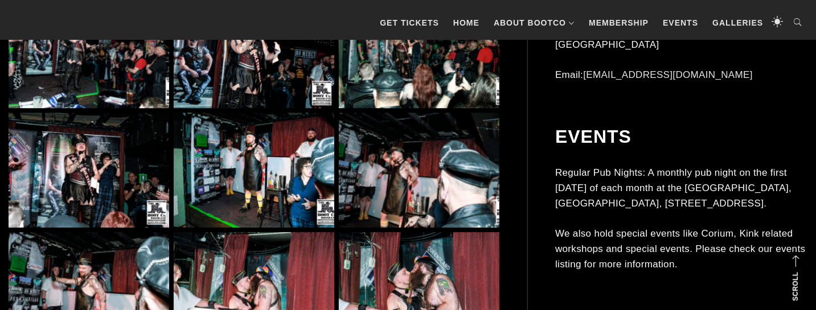
scroll to position [1867, 0]
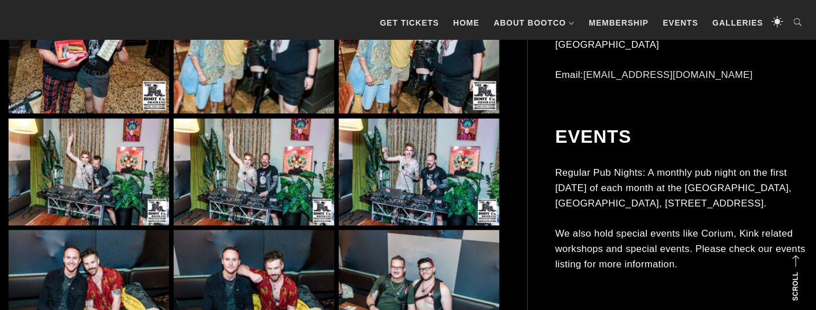
scroll to position [1436, 0]
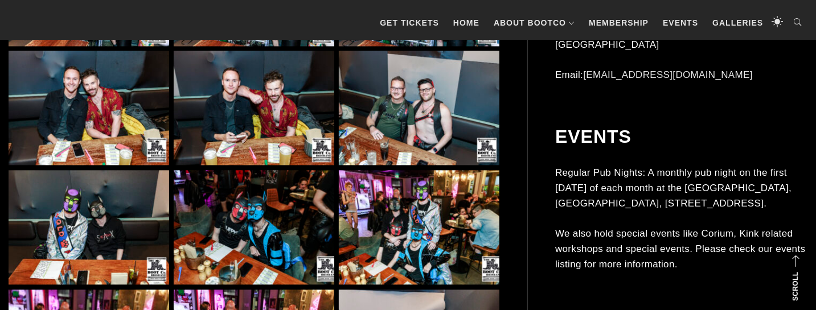
click at [138, 216] on img at bounding box center [89, 227] width 161 height 115
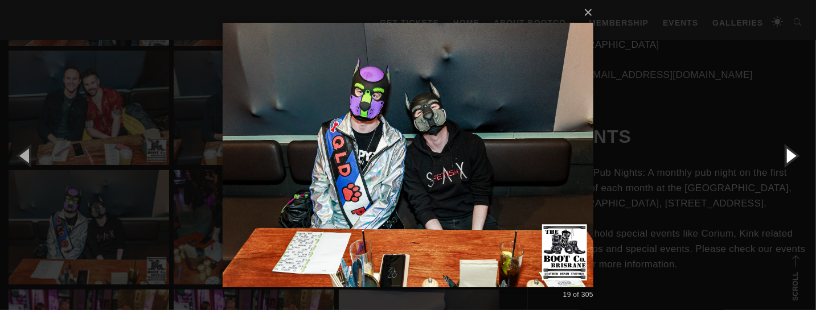
click at [788, 154] on button "button" at bounding box center [790, 155] width 51 height 63
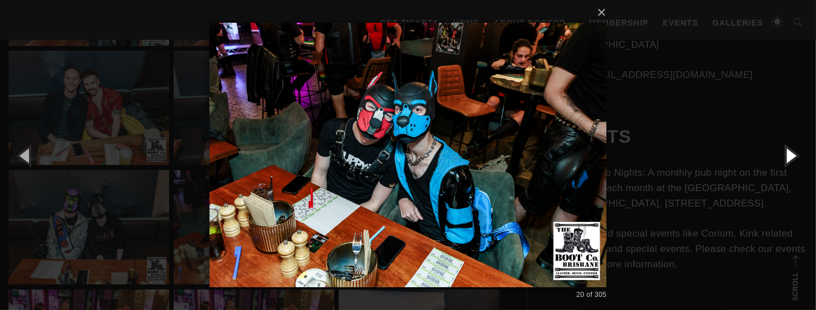
click at [788, 154] on button "button" at bounding box center [790, 155] width 51 height 63
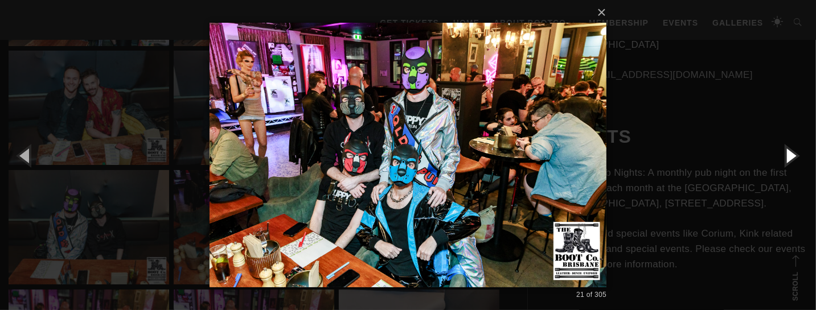
click at [784, 153] on button "button" at bounding box center [790, 155] width 51 height 63
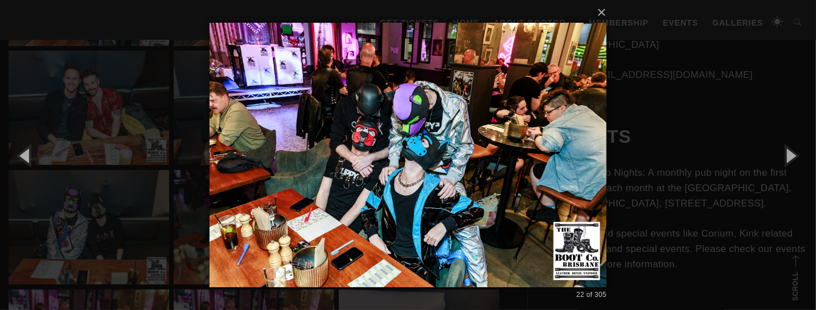
click at [712, 152] on div "× 22 of 305 Loading..." at bounding box center [408, 155] width 816 height 310
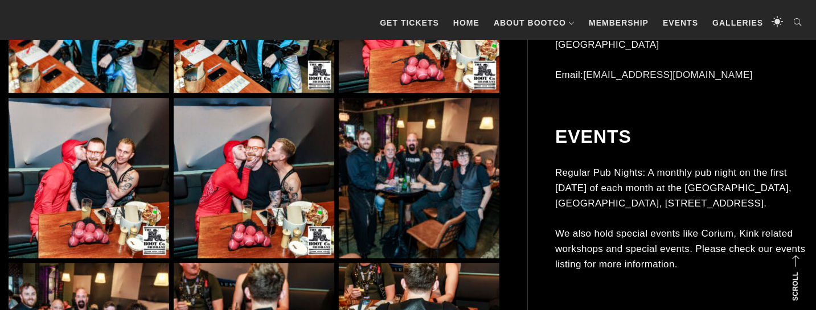
scroll to position [1795, 0]
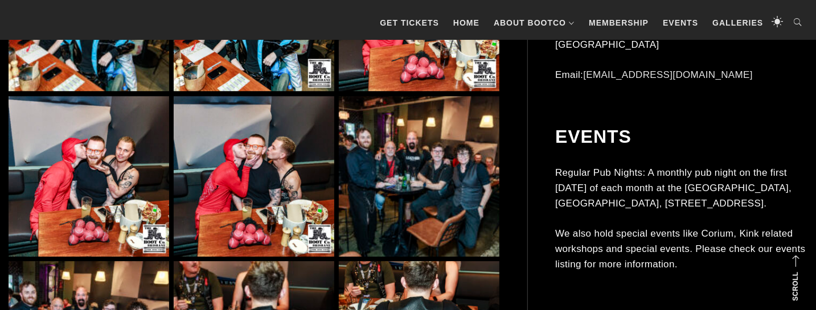
click at [288, 166] on img at bounding box center [254, 176] width 161 height 161
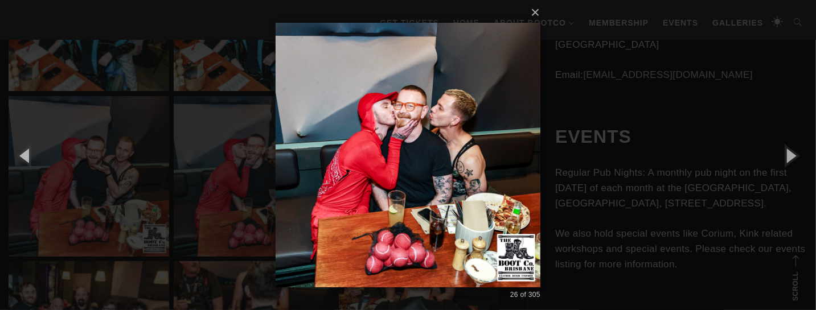
click at [594, 156] on div "× 26 of 305 Loading..." at bounding box center [408, 155] width 816 height 310
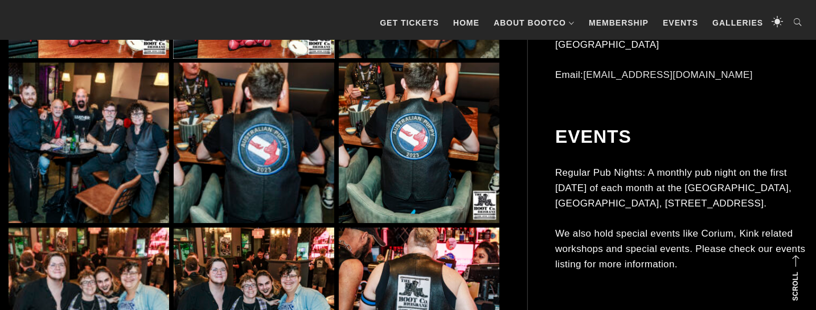
scroll to position [1974, 0]
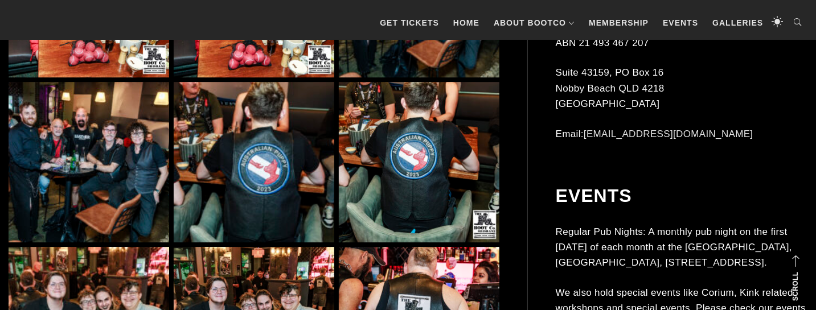
click at [286, 168] on img at bounding box center [254, 162] width 161 height 161
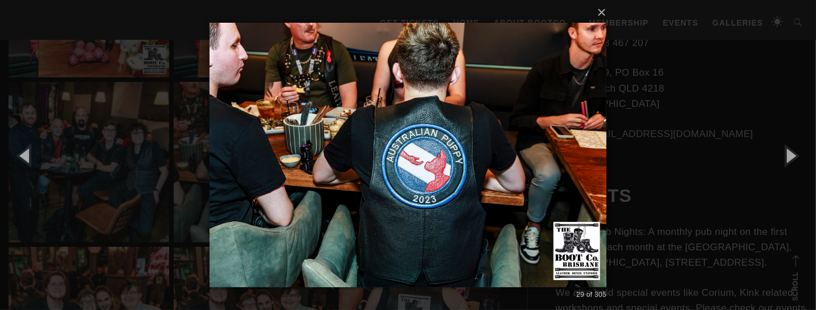
click at [669, 134] on div "× 29 of 305 Loading..." at bounding box center [408, 155] width 816 height 310
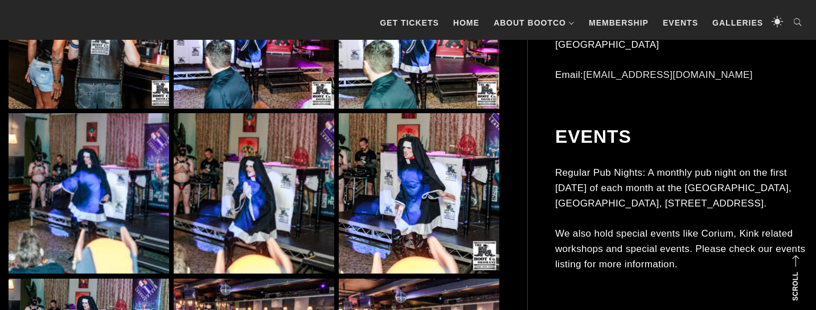
scroll to position [2512, 0]
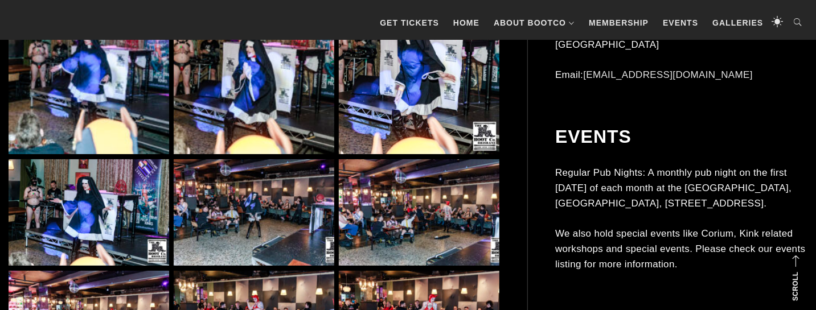
click at [260, 185] on img at bounding box center [254, 213] width 161 height 107
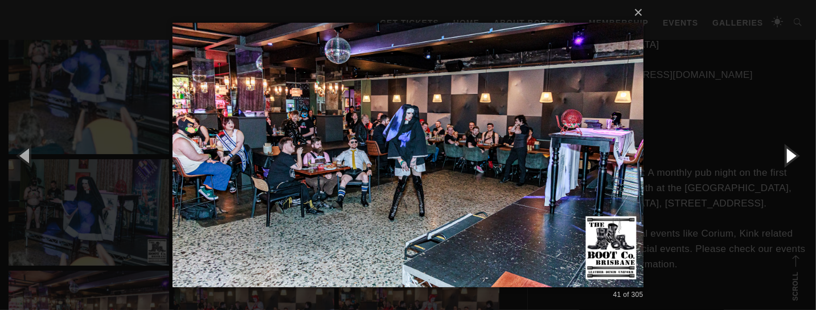
click at [777, 154] on button "button" at bounding box center [790, 155] width 51 height 63
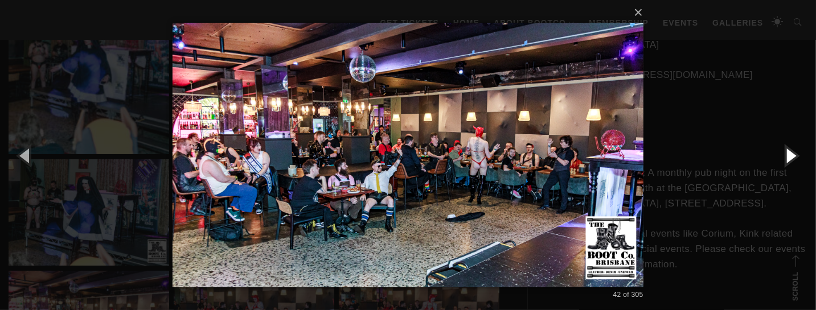
click at [777, 154] on button "button" at bounding box center [790, 155] width 51 height 63
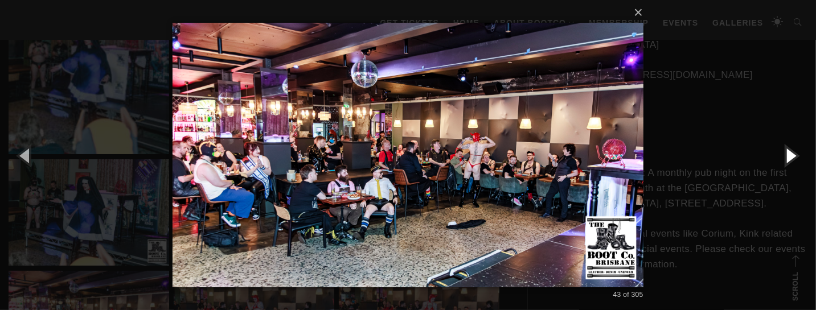
click at [777, 154] on button "button" at bounding box center [790, 155] width 51 height 63
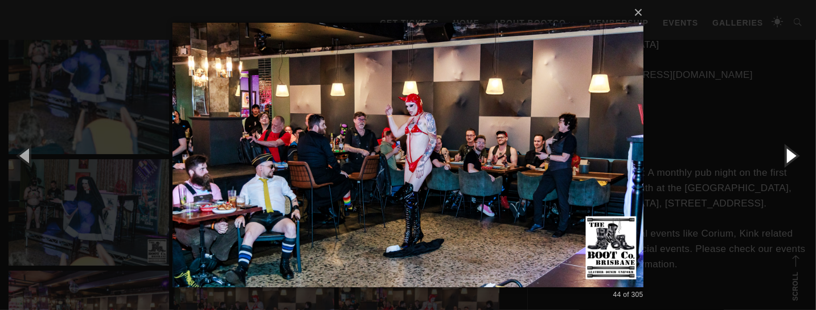
click at [777, 154] on button "button" at bounding box center [790, 155] width 51 height 63
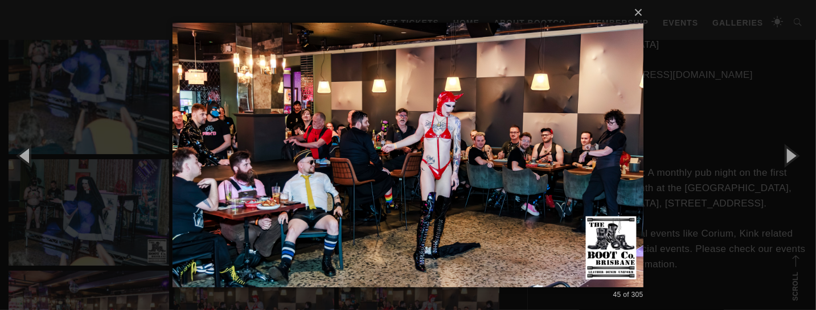
click at [758, 148] on div "× 45 of 305 Loading..." at bounding box center [408, 155] width 816 height 310
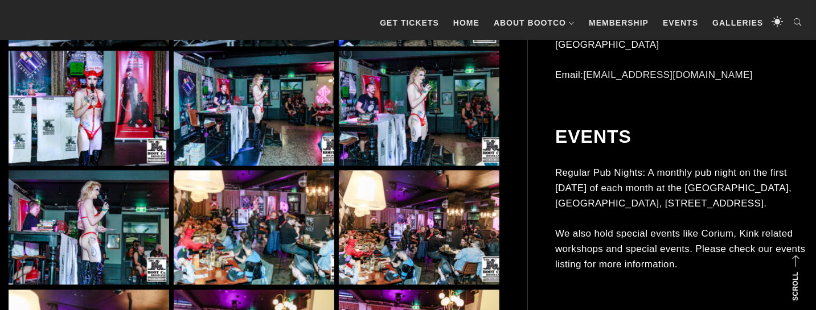
scroll to position [3709, 0]
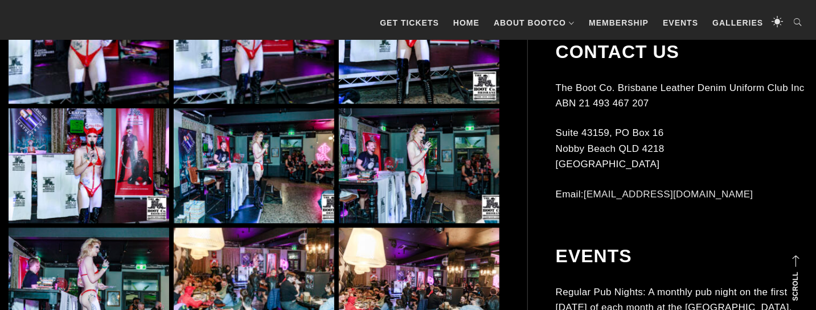
click at [320, 181] on img at bounding box center [254, 165] width 161 height 115
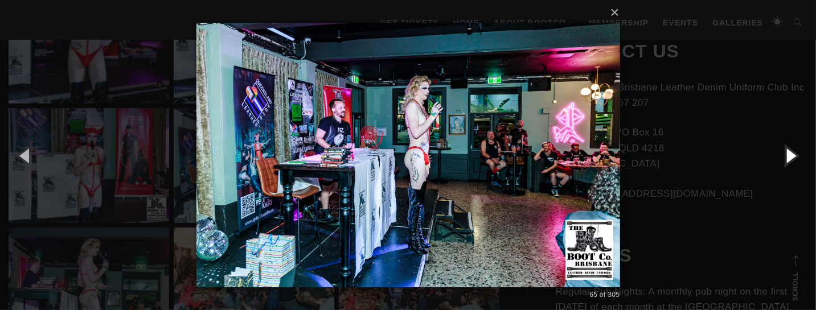
click at [785, 153] on button "button" at bounding box center [790, 155] width 51 height 63
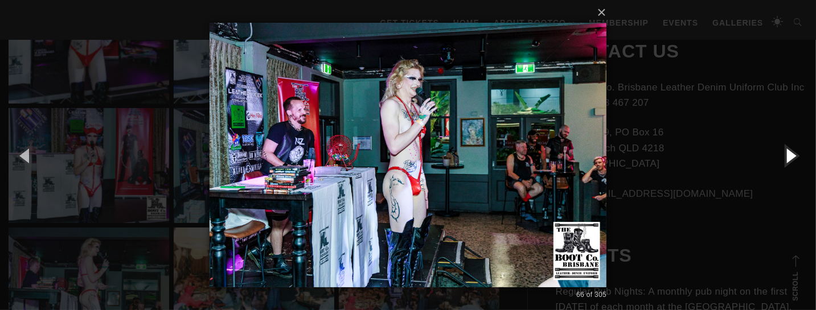
click at [785, 153] on button "button" at bounding box center [790, 155] width 51 height 63
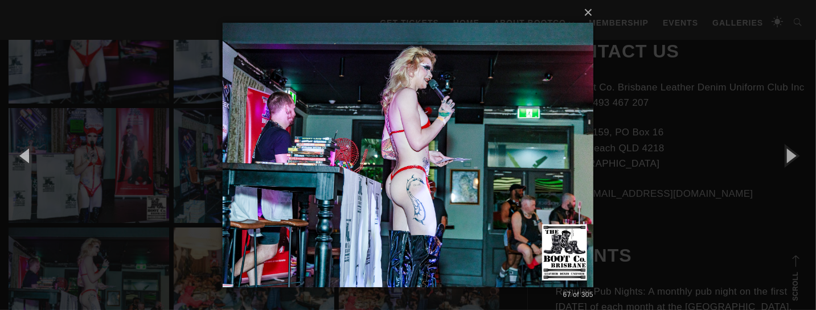
click at [735, 149] on div "× 67 of 305 Loading..." at bounding box center [408, 155] width 816 height 310
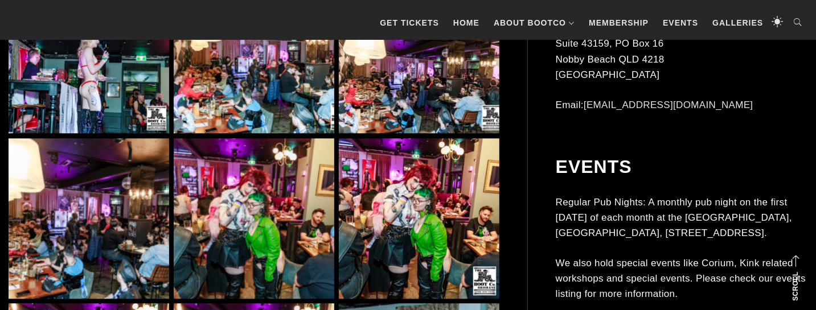
scroll to position [3888, 0]
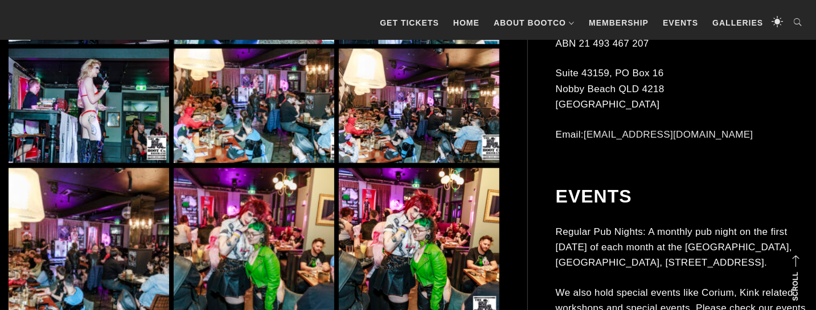
click at [403, 142] on img at bounding box center [419, 105] width 161 height 115
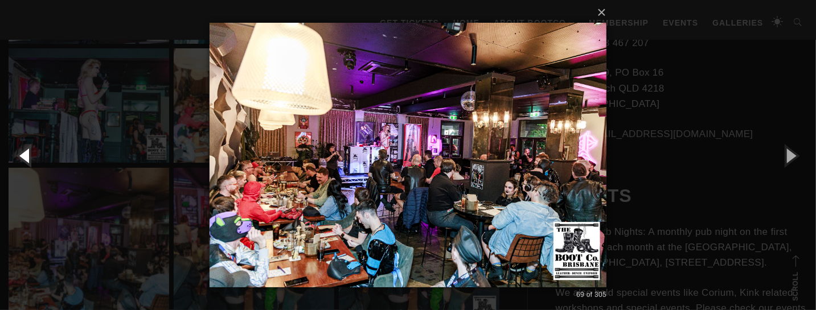
click at [24, 161] on button "button" at bounding box center [25, 155] width 51 height 63
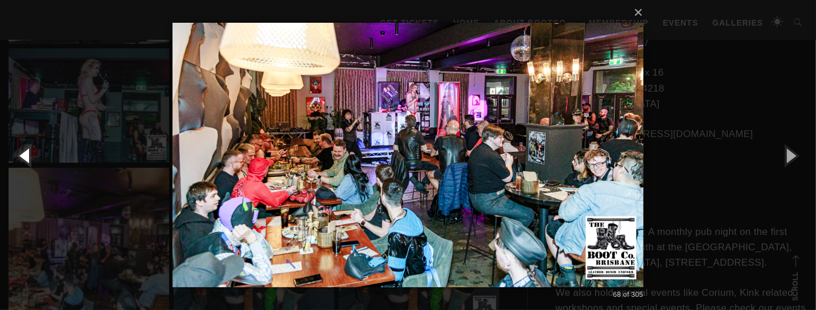
click at [20, 155] on button "button" at bounding box center [25, 155] width 51 height 63
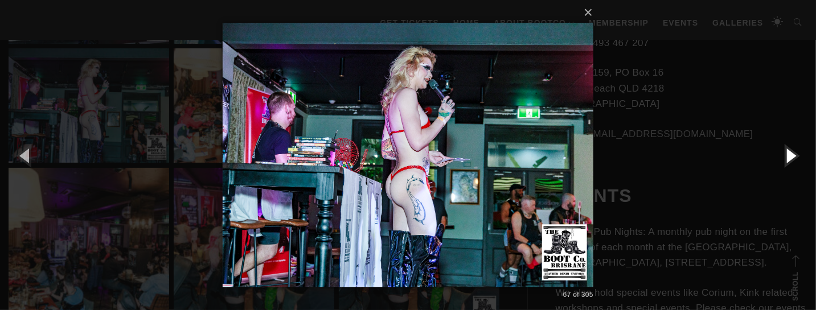
click at [785, 156] on button "button" at bounding box center [790, 155] width 51 height 63
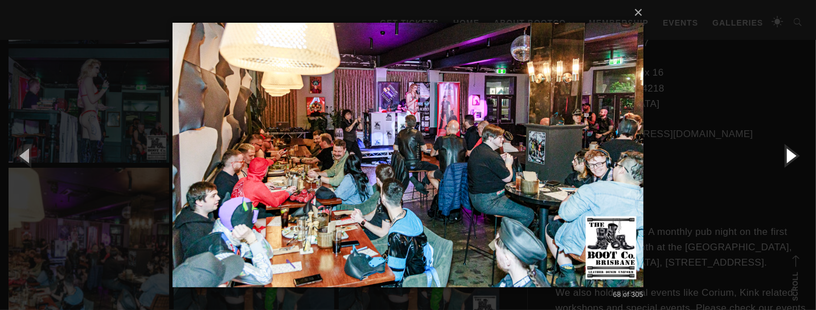
click at [785, 156] on button "button" at bounding box center [790, 155] width 51 height 63
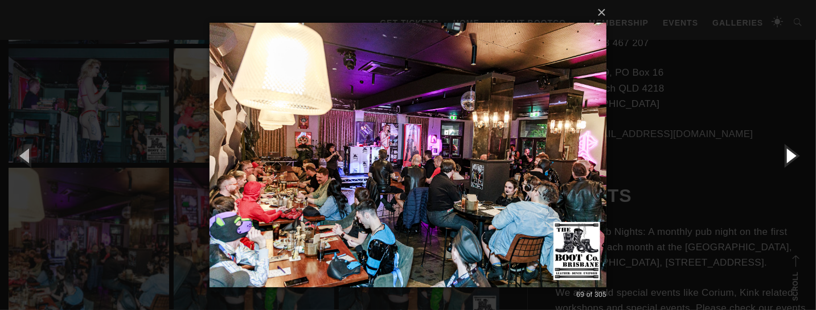
click at [785, 156] on button "button" at bounding box center [790, 155] width 51 height 63
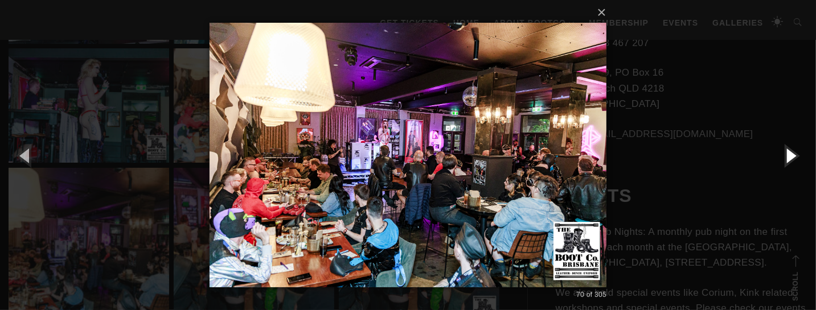
click at [785, 156] on button "button" at bounding box center [790, 155] width 51 height 63
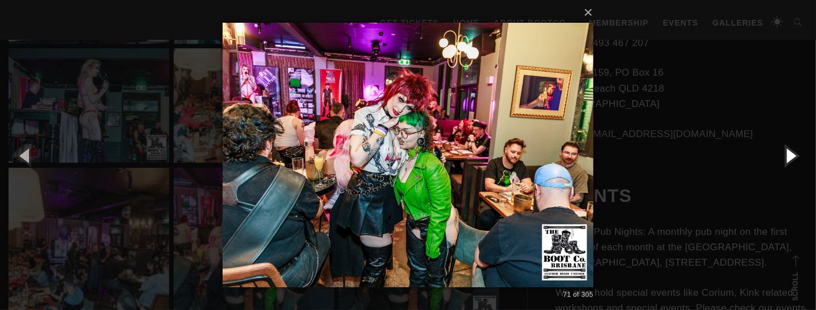
click at [785, 156] on button "button" at bounding box center [790, 155] width 51 height 63
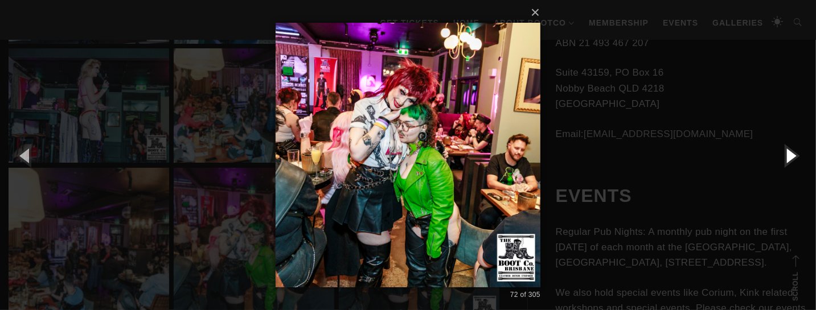
click at [785, 156] on button "button" at bounding box center [790, 155] width 51 height 63
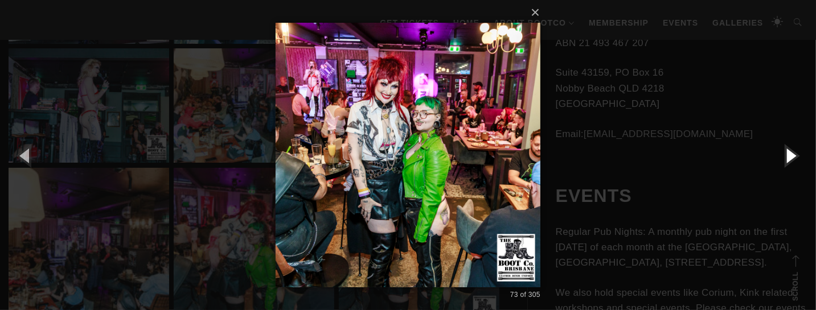
click at [778, 161] on button "button" at bounding box center [790, 155] width 51 height 63
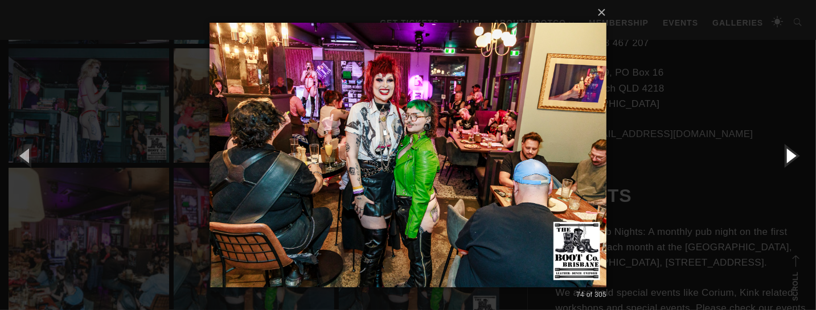
click at [778, 161] on button "button" at bounding box center [790, 155] width 51 height 63
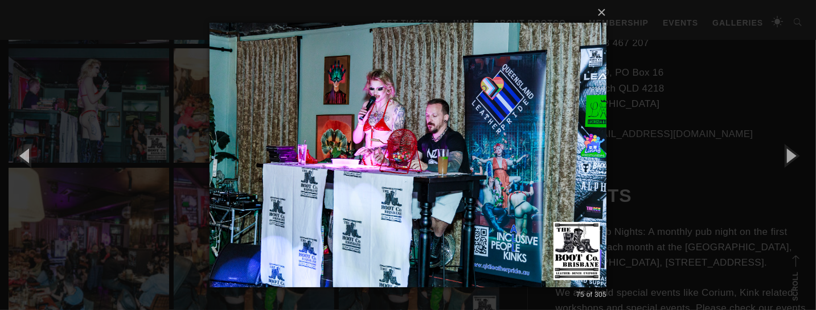
click at [735, 154] on div "× 75 of 305 Loading..." at bounding box center [408, 155] width 816 height 310
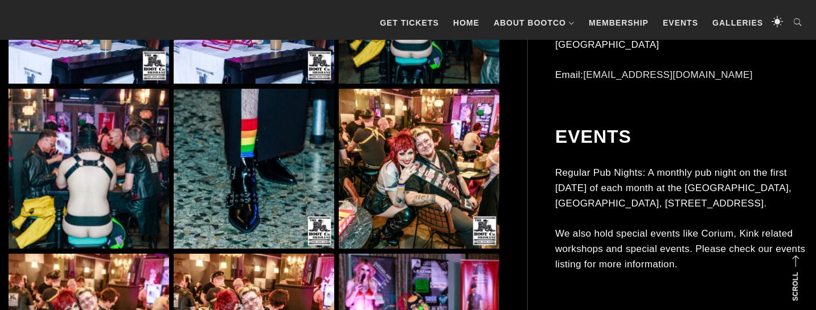
scroll to position [4666, 0]
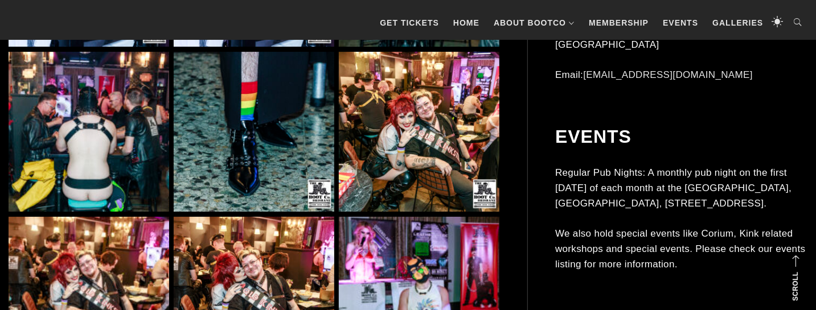
click at [141, 167] on img at bounding box center [89, 132] width 161 height 161
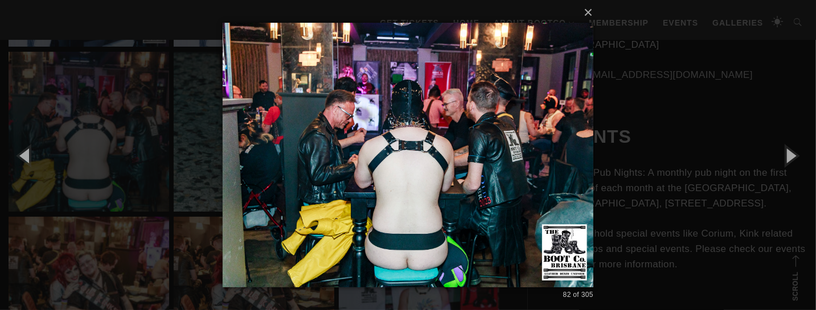
click at [676, 134] on div "× 82 of 305 Loading..." at bounding box center [408, 155] width 816 height 310
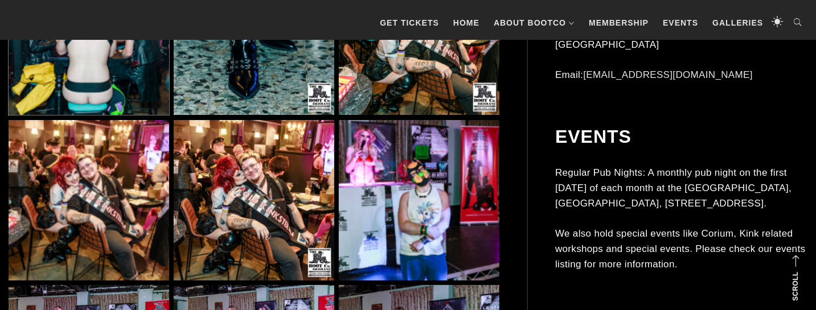
scroll to position [4785, 0]
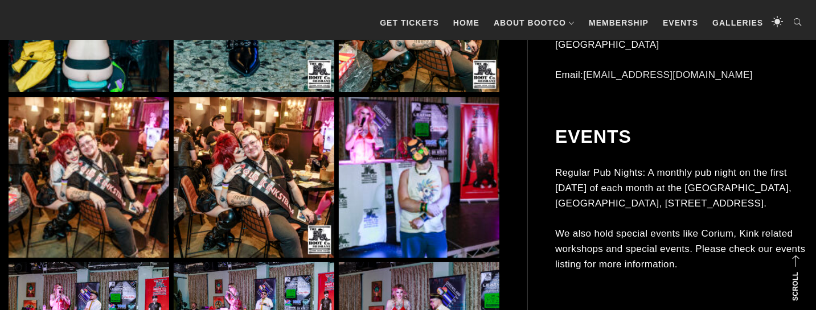
click at [107, 140] on img at bounding box center [89, 177] width 161 height 161
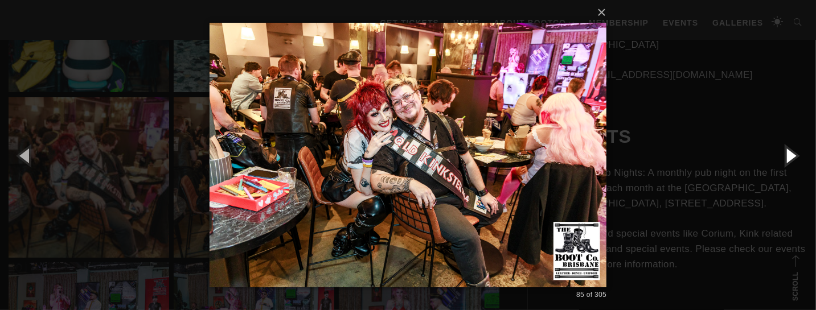
click at [785, 151] on button "button" at bounding box center [790, 155] width 51 height 63
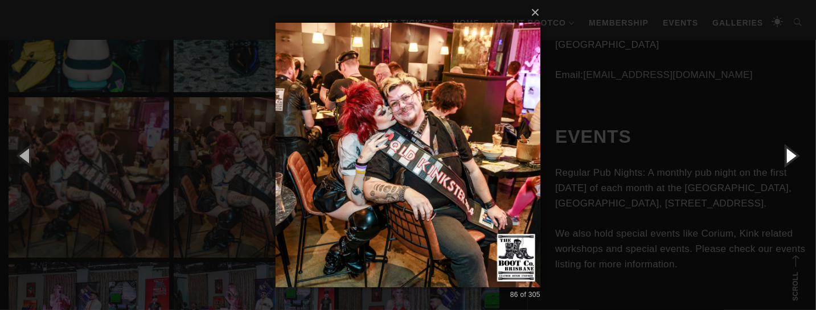
click at [785, 151] on button "button" at bounding box center [790, 155] width 51 height 63
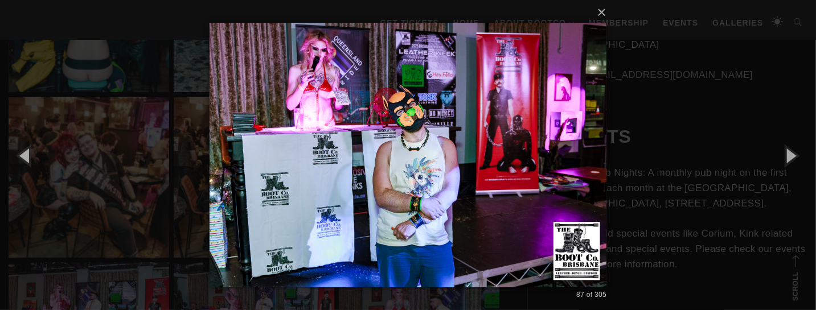
click at [725, 132] on div "× 87 of 305 Loading..." at bounding box center [408, 155] width 816 height 310
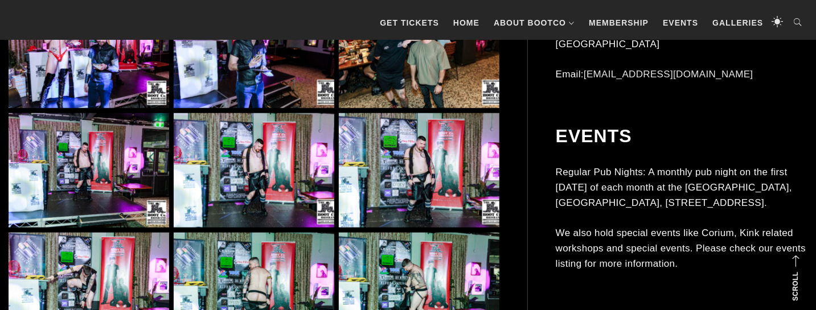
scroll to position [5324, 0]
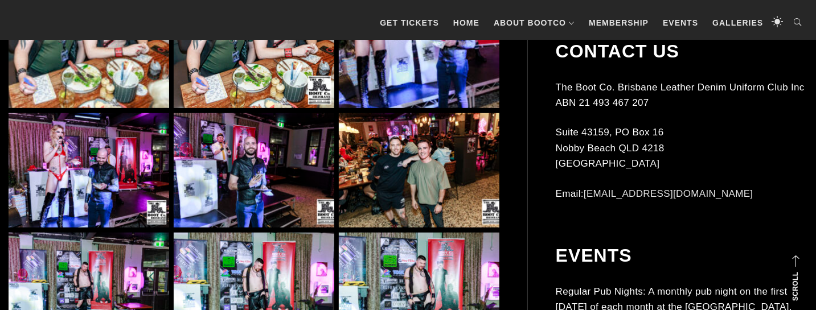
click at [436, 145] on img at bounding box center [419, 170] width 161 height 115
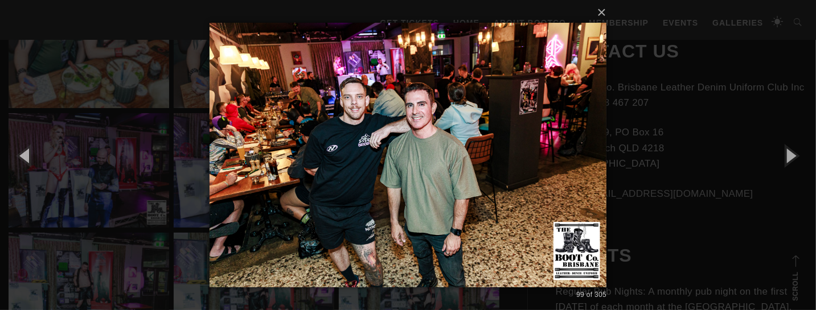
click at [690, 114] on div "× 99 of 305 Loading..." at bounding box center [408, 155] width 816 height 310
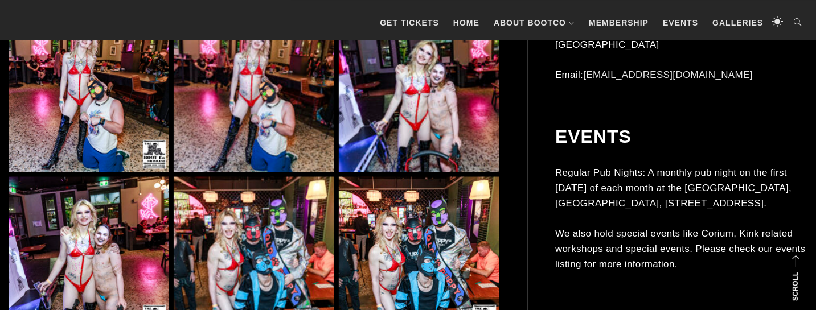
scroll to position [8375, 0]
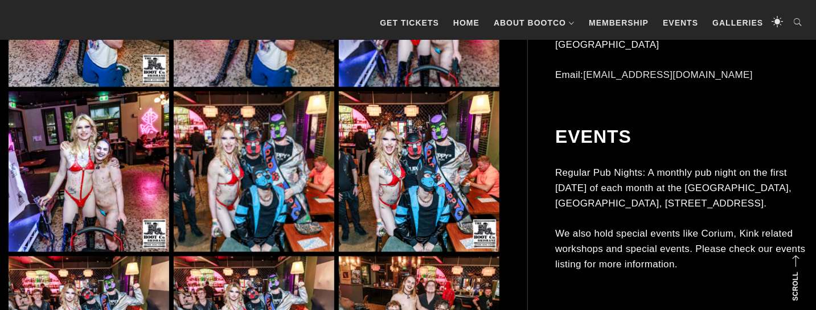
click at [300, 141] on img at bounding box center [254, 172] width 161 height 161
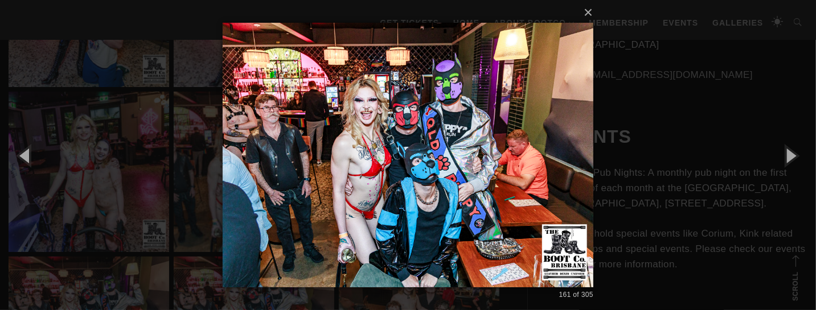
click at [659, 112] on div "× 161 of 305 Loading..." at bounding box center [408, 155] width 816 height 310
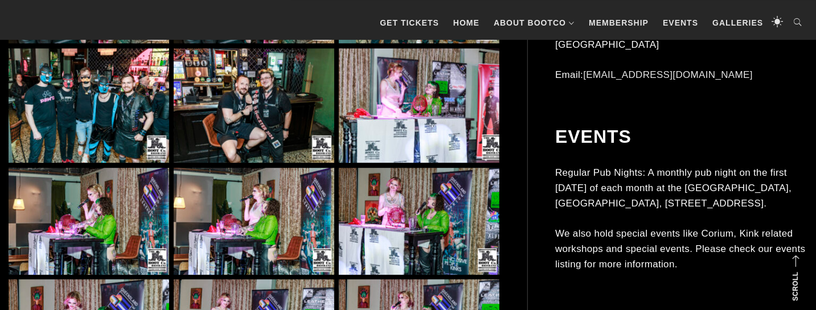
scroll to position [9212, 0]
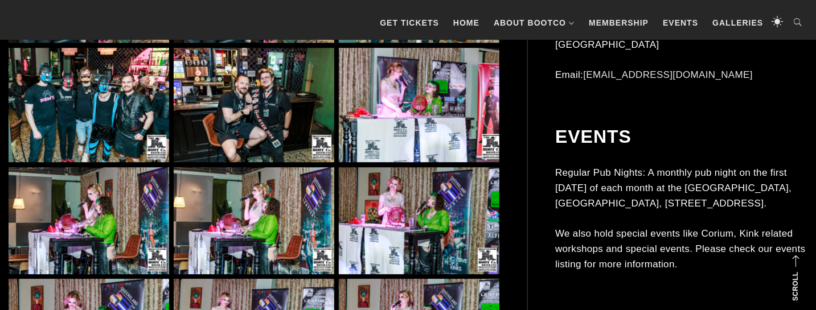
click at [141, 110] on img at bounding box center [89, 105] width 161 height 115
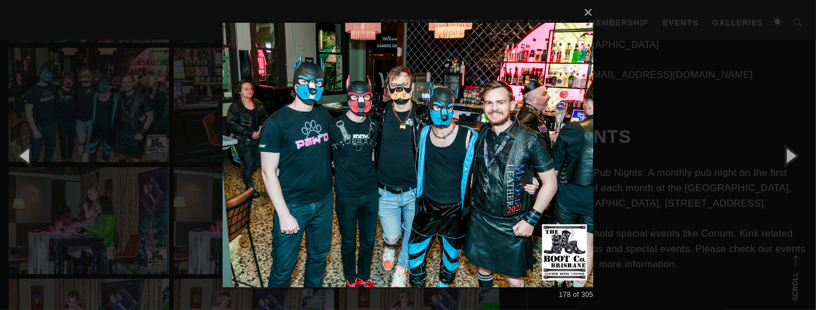
click at [667, 97] on div "× 178 of 305 Loading..." at bounding box center [408, 155] width 816 height 310
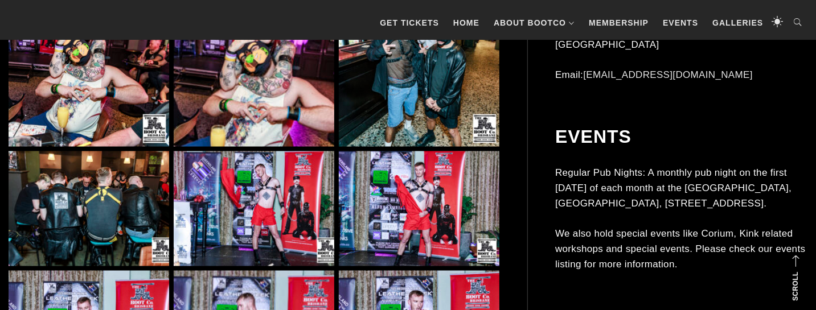
scroll to position [10767, 0]
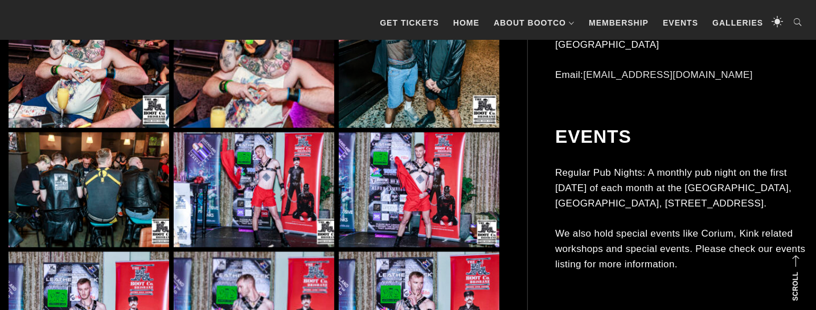
click at [138, 162] on img at bounding box center [89, 190] width 161 height 115
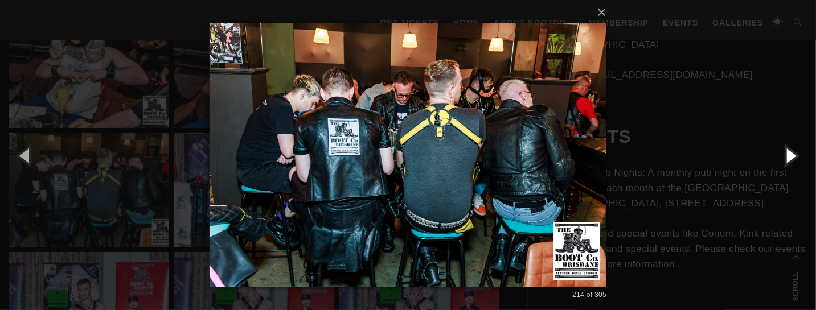
click at [780, 157] on button "button" at bounding box center [790, 155] width 51 height 63
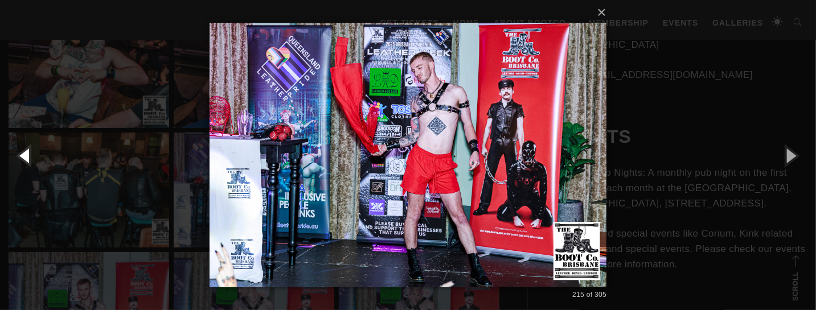
click at [27, 154] on button "button" at bounding box center [25, 155] width 51 height 63
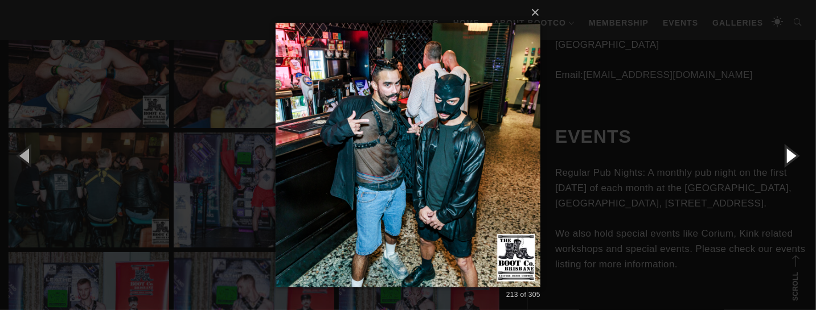
click at [786, 150] on button "button" at bounding box center [790, 155] width 51 height 63
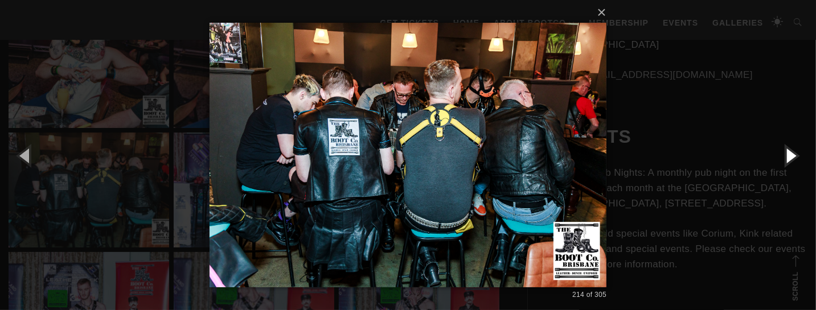
click at [786, 150] on button "button" at bounding box center [790, 155] width 51 height 63
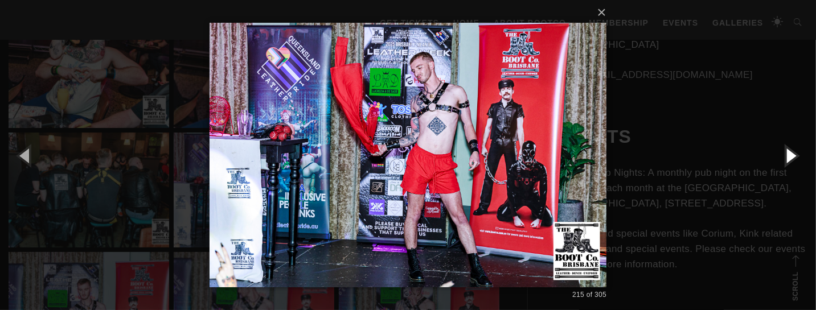
click at [786, 150] on button "button" at bounding box center [790, 155] width 51 height 63
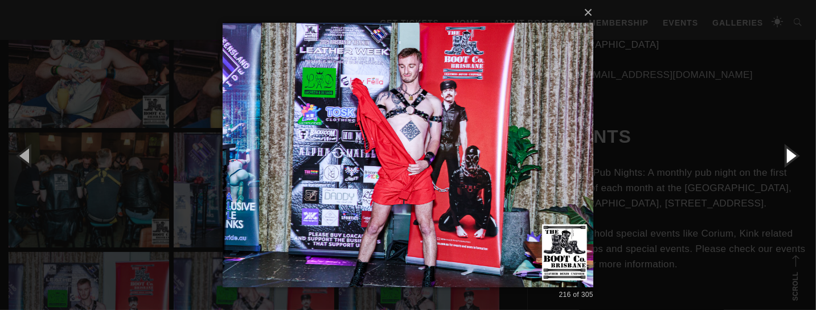
click at [786, 150] on button "button" at bounding box center [790, 155] width 51 height 63
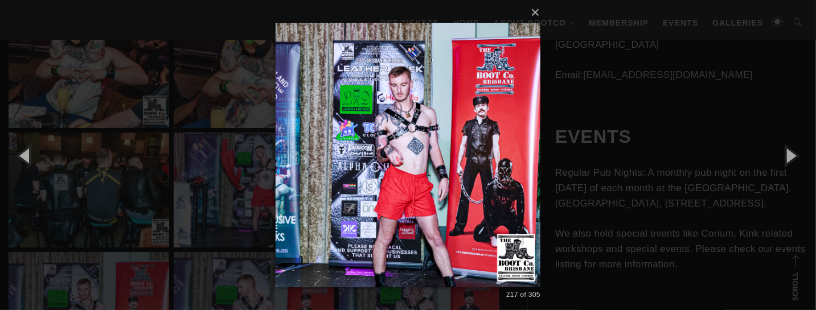
click at [738, 145] on div "× 217 of 305 Loading..." at bounding box center [408, 155] width 816 height 310
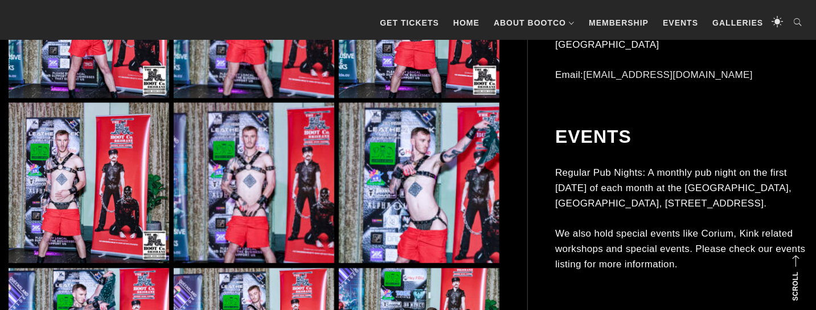
scroll to position [11186, 0]
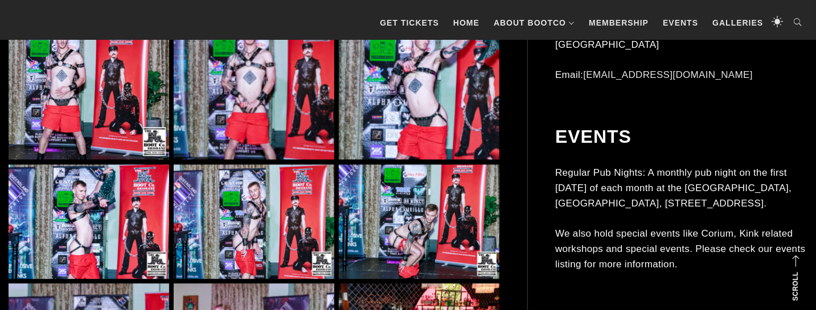
click at [268, 195] on img at bounding box center [254, 222] width 161 height 115
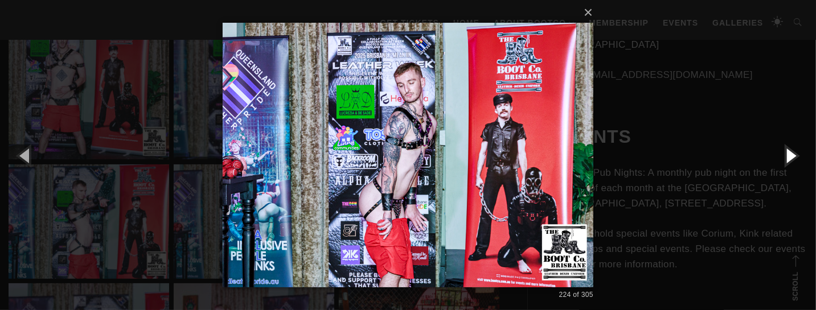
click at [788, 158] on button "button" at bounding box center [790, 155] width 51 height 63
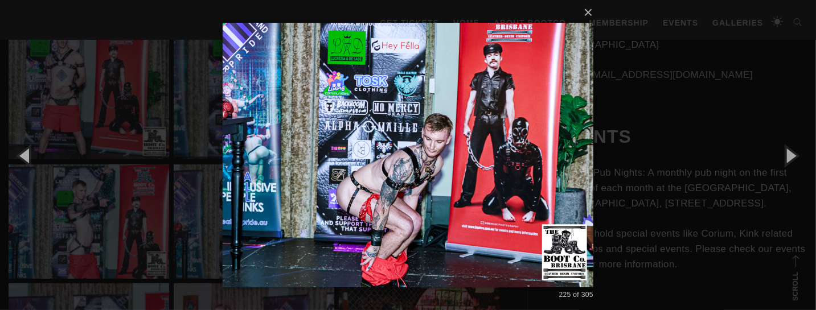
click at [685, 176] on div "× 225 of 305 Loading..." at bounding box center [408, 155] width 816 height 310
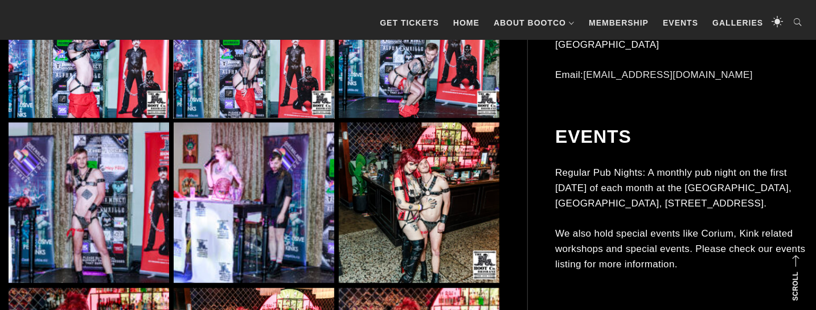
scroll to position [11366, 0]
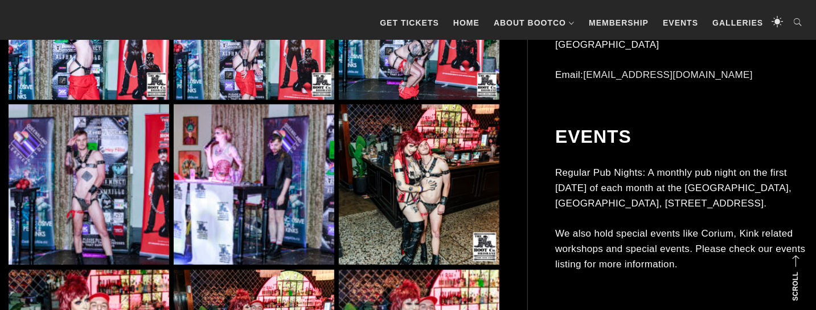
click at [141, 183] on img at bounding box center [89, 184] width 161 height 161
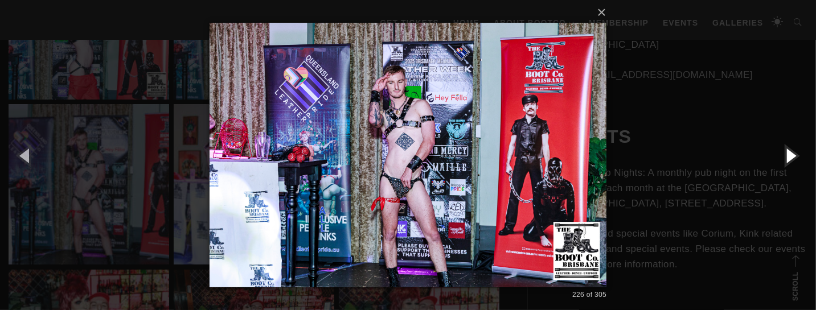
click at [791, 161] on button "button" at bounding box center [790, 155] width 51 height 63
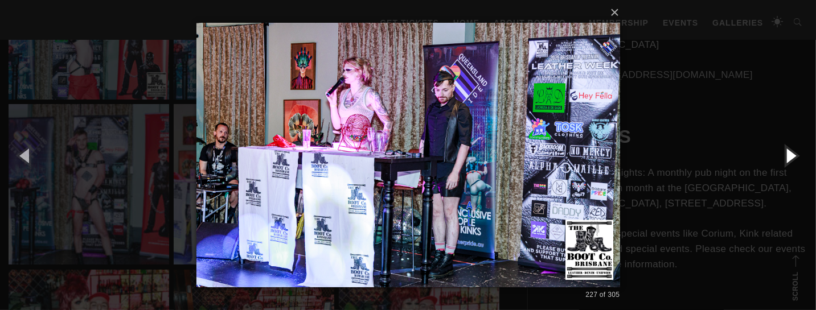
click at [784, 159] on button "button" at bounding box center [790, 155] width 51 height 63
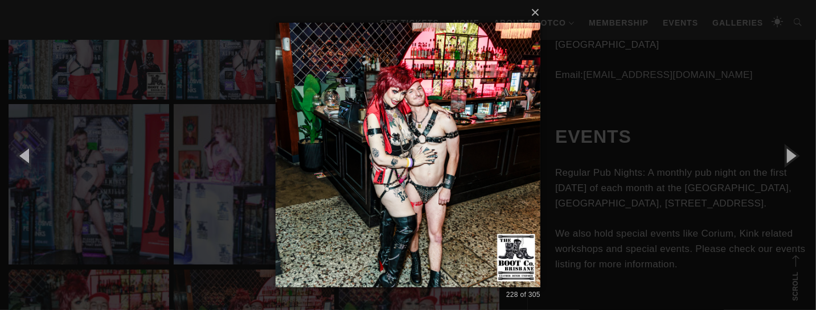
click at [676, 156] on div "× 228 of 305 Loading..." at bounding box center [408, 155] width 816 height 310
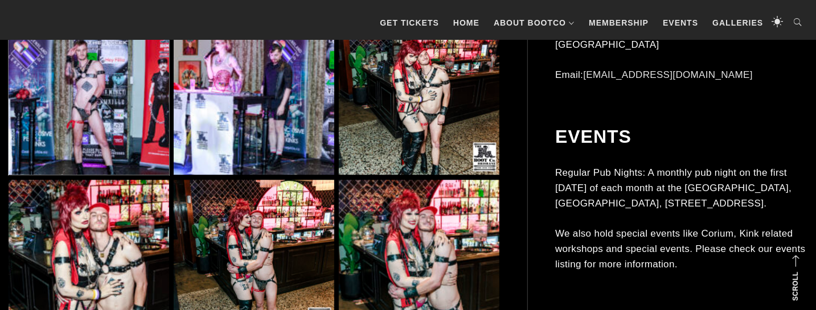
scroll to position [11545, 0]
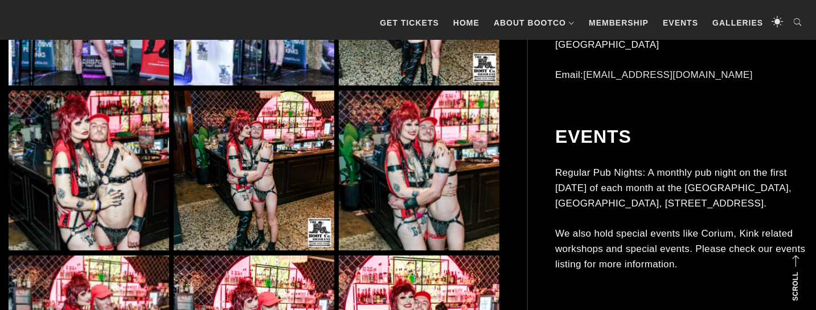
click at [130, 158] on img at bounding box center [89, 171] width 161 height 161
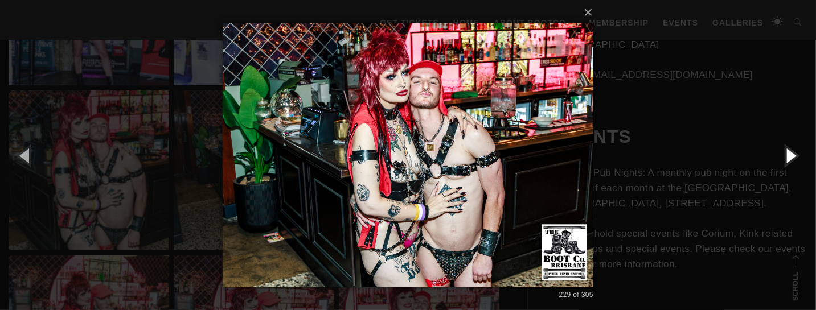
click at [782, 160] on button "button" at bounding box center [790, 155] width 51 height 63
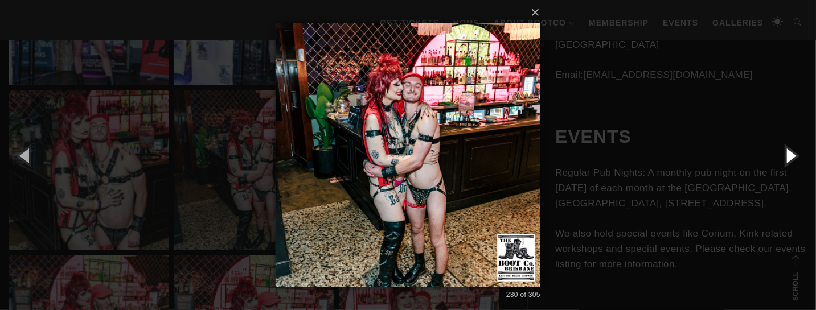
click at [790, 160] on button "button" at bounding box center [790, 155] width 51 height 63
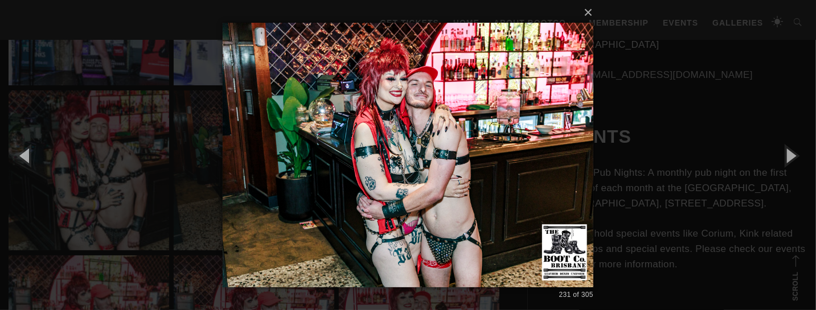
click at [741, 160] on div "× 231 of 305 Loading..." at bounding box center [408, 155] width 816 height 310
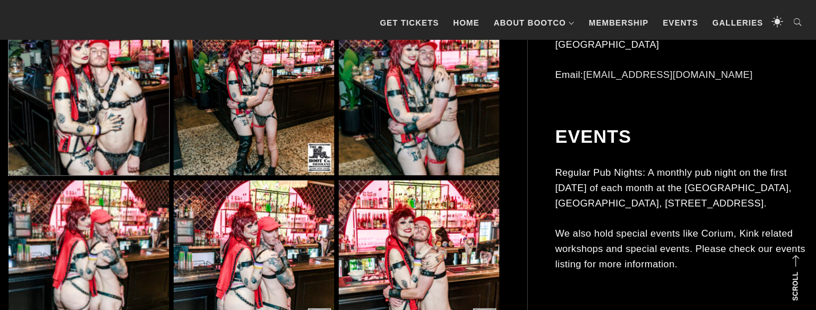
scroll to position [11724, 0]
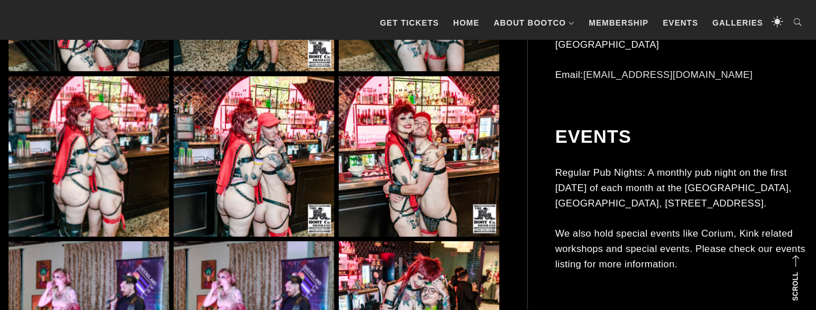
click at [111, 159] on img at bounding box center [89, 156] width 161 height 161
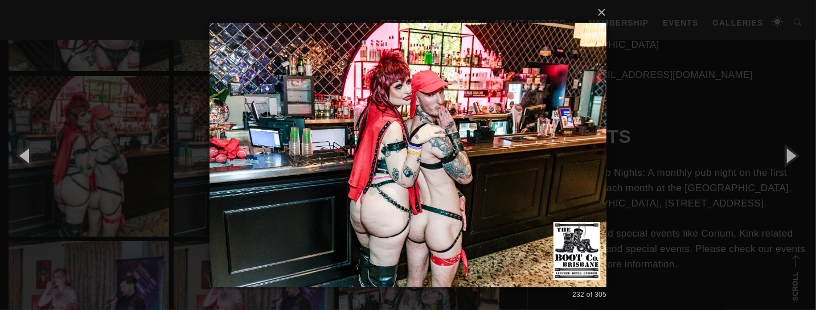
click at [680, 166] on div "× 232 of 305 Loading..." at bounding box center [408, 155] width 816 height 310
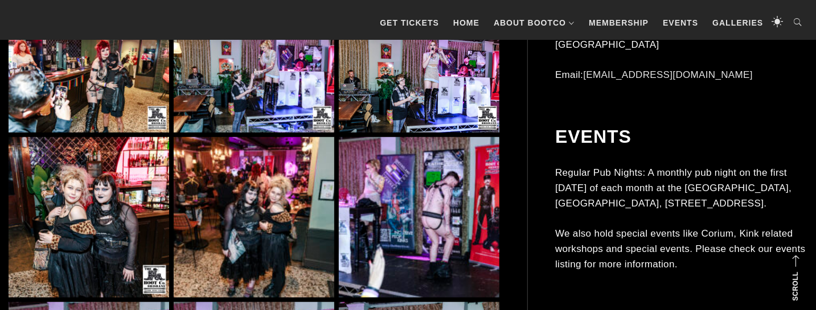
scroll to position [12622, 0]
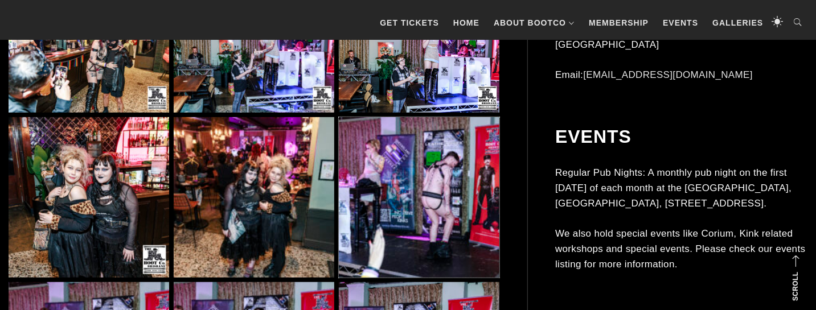
click at [455, 171] on img at bounding box center [419, 197] width 161 height 161
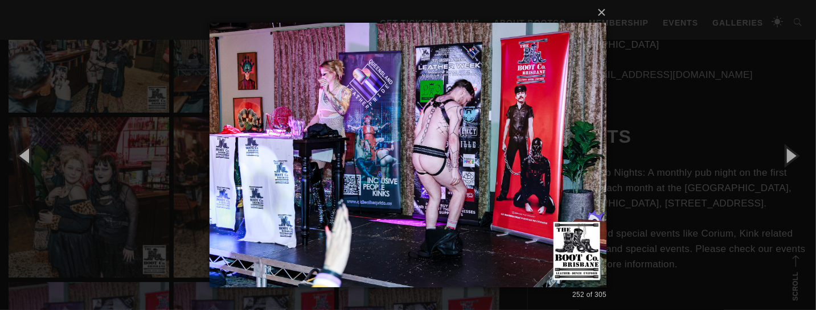
click at [643, 156] on div "× 252 of 305 Loading..." at bounding box center [408, 155] width 816 height 310
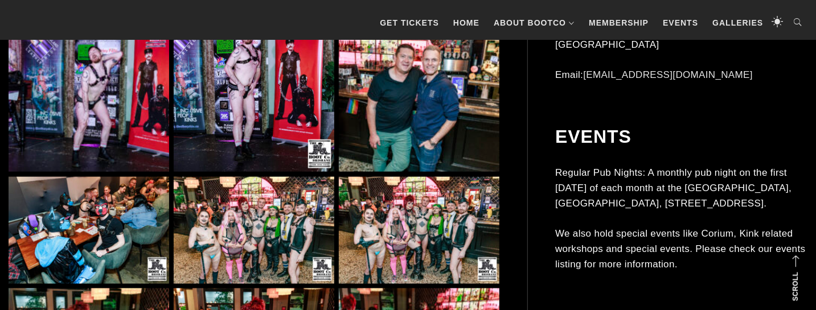
scroll to position [13160, 0]
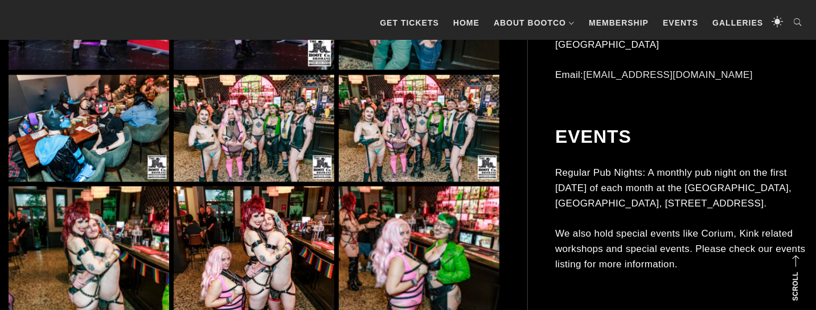
click at [474, 129] on img at bounding box center [419, 128] width 161 height 107
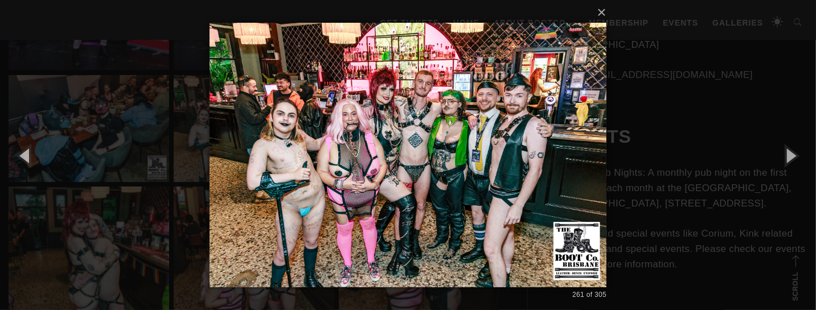
click at [655, 145] on div "× 261 of 305 Loading..." at bounding box center [408, 155] width 816 height 310
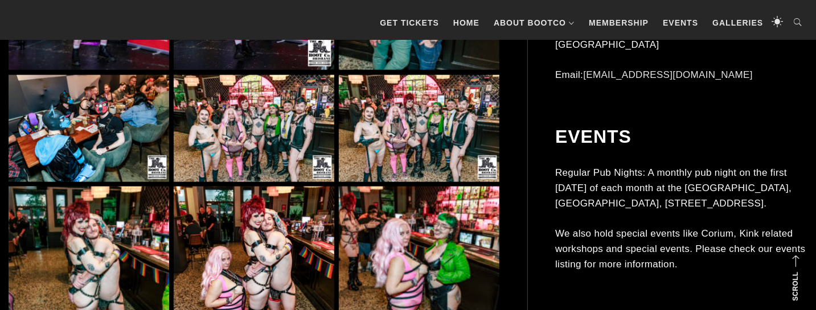
click at [123, 149] on img at bounding box center [89, 128] width 161 height 107
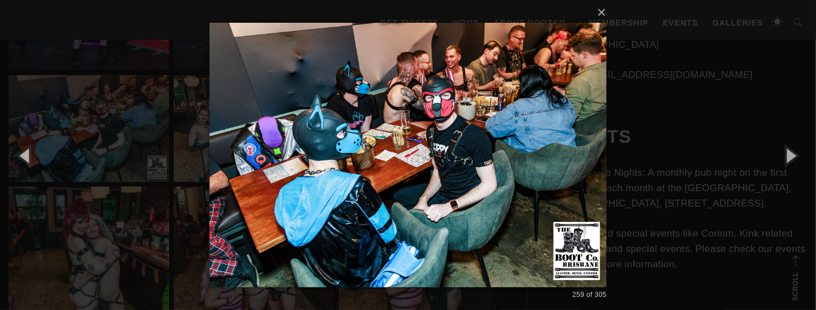
click at [743, 197] on div "× 259 of 305 Loading..." at bounding box center [408, 155] width 816 height 310
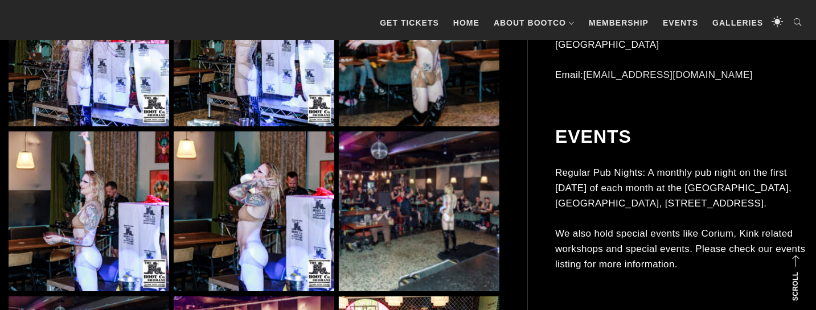
scroll to position [14416, 0]
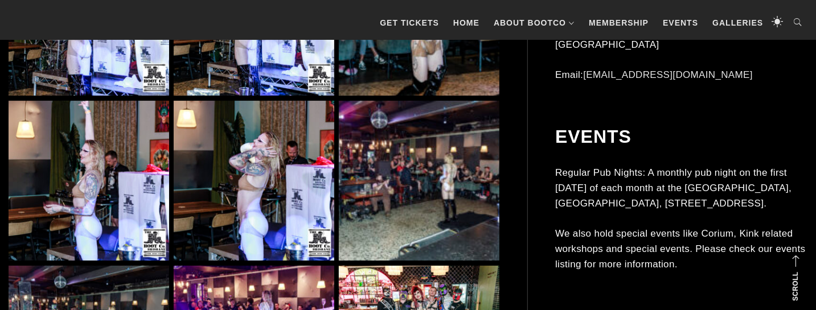
click at [420, 195] on img at bounding box center [419, 181] width 161 height 161
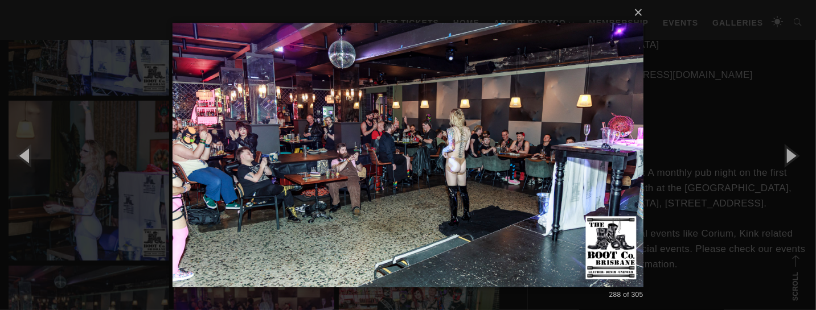
click at [694, 177] on div "× 288 of 305 Loading..." at bounding box center [408, 155] width 816 height 310
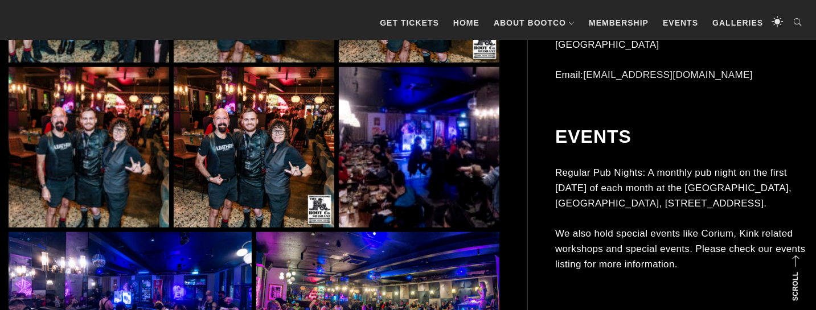
scroll to position [15254, 0]
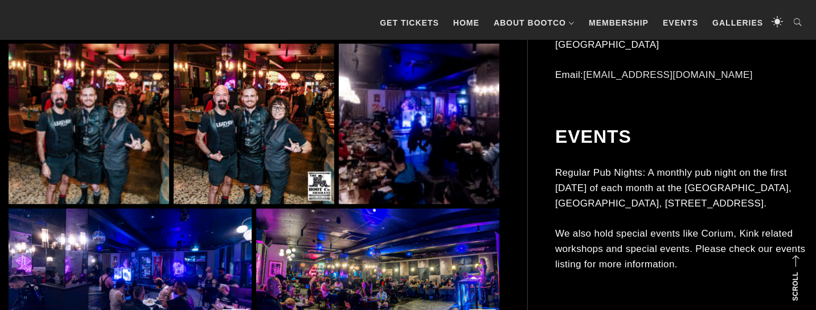
click at [455, 145] on img at bounding box center [419, 124] width 161 height 161
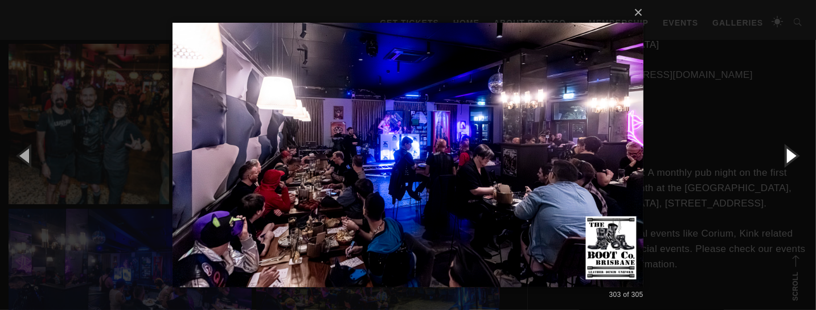
click at [788, 152] on button "button" at bounding box center [790, 155] width 51 height 63
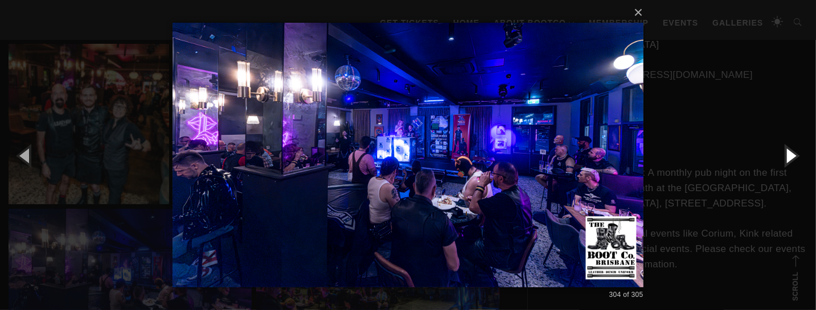
click at [788, 152] on button "button" at bounding box center [790, 155] width 51 height 63
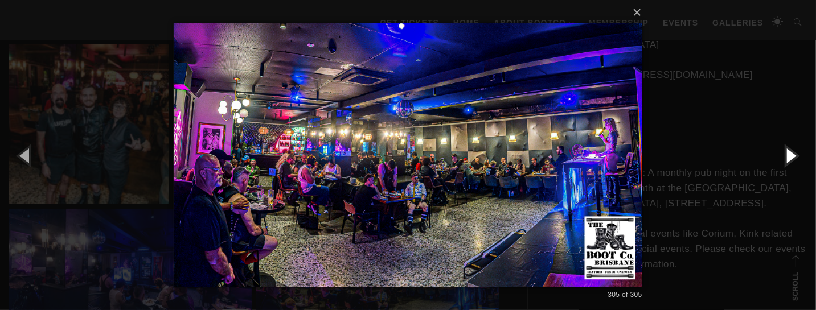
click at [788, 152] on button "button" at bounding box center [790, 155] width 51 height 63
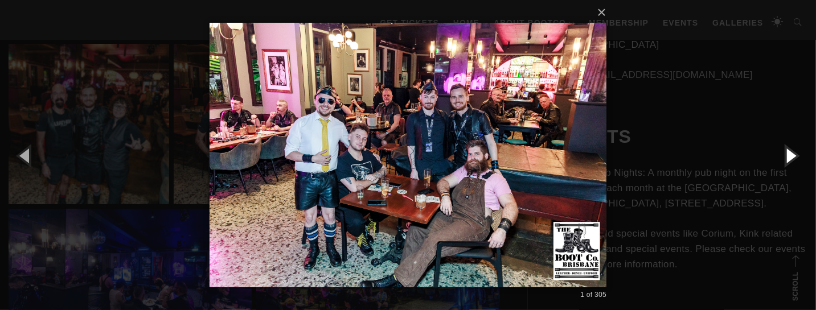
click at [788, 152] on button "button" at bounding box center [790, 155] width 51 height 63
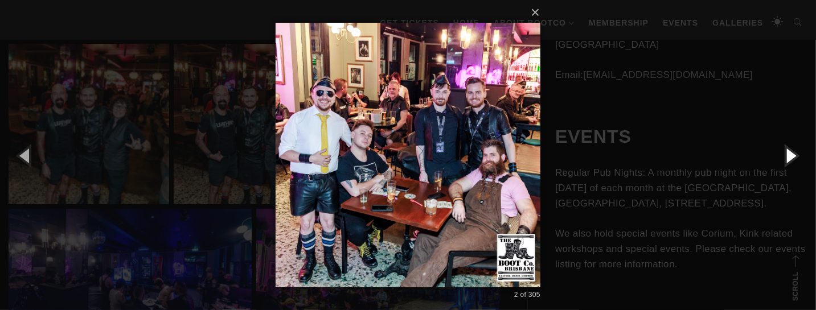
click at [788, 152] on button "button" at bounding box center [790, 155] width 51 height 63
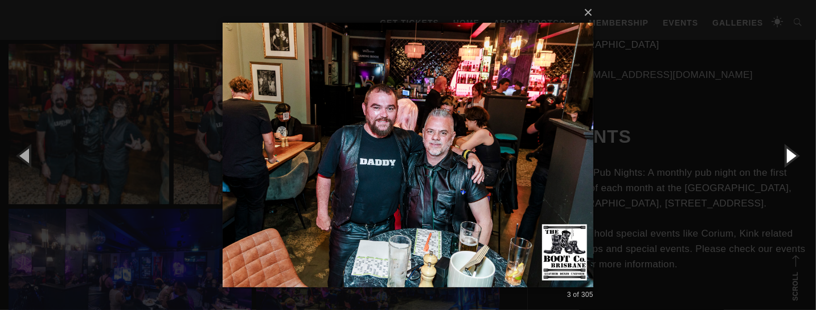
click at [788, 152] on button "button" at bounding box center [790, 155] width 51 height 63
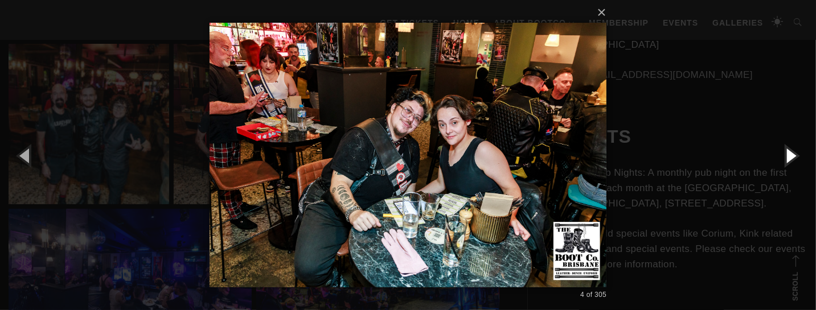
click at [788, 152] on button "button" at bounding box center [790, 155] width 51 height 63
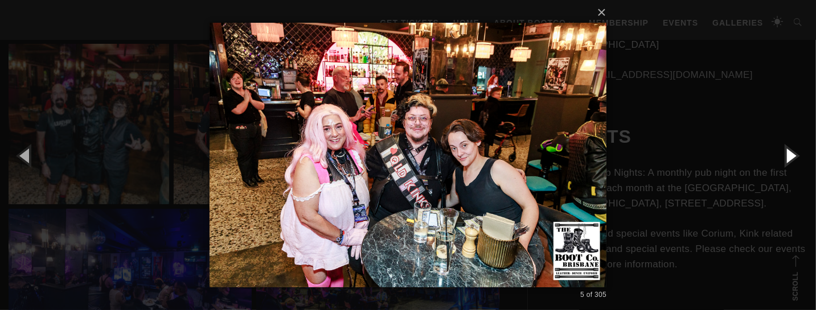
click at [788, 152] on button "button" at bounding box center [790, 155] width 51 height 63
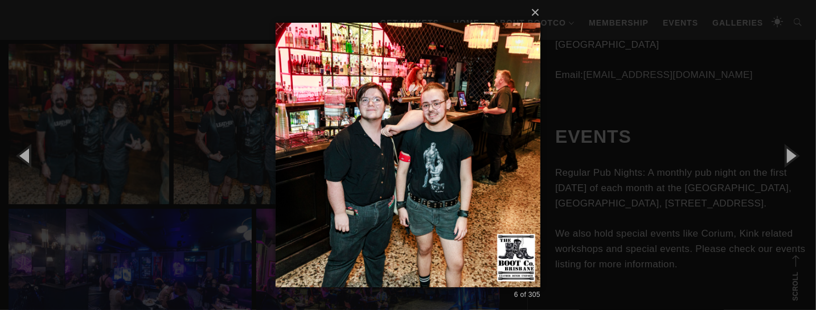
click at [721, 153] on div "× 6 of 305 Loading..." at bounding box center [408, 155] width 816 height 310
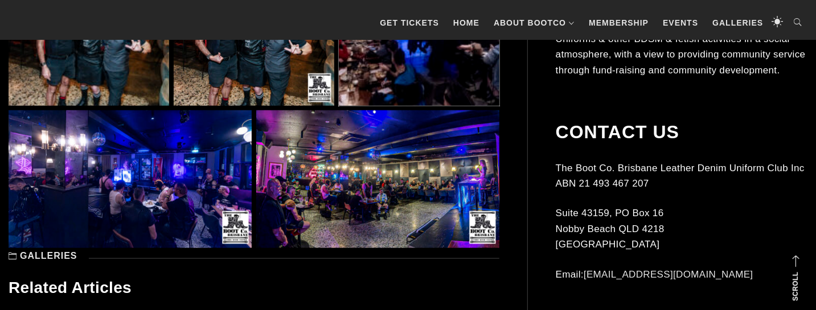
scroll to position [15314, 0]
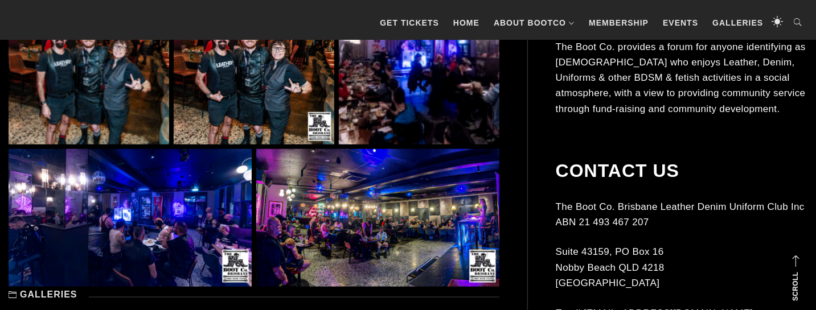
click at [434, 196] on img at bounding box center [377, 217] width 243 height 137
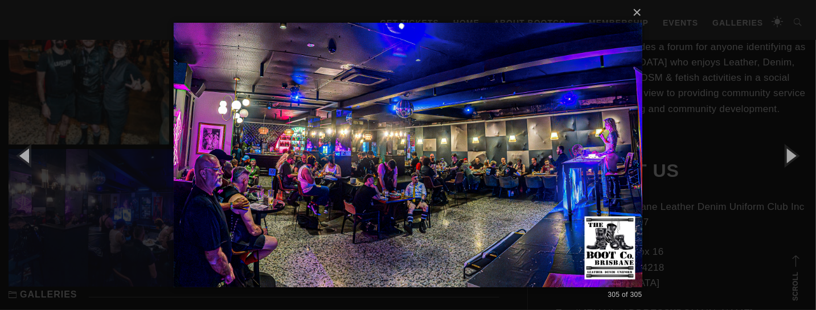
click at [673, 84] on div "× 305 of 305 Loading..." at bounding box center [408, 155] width 816 height 310
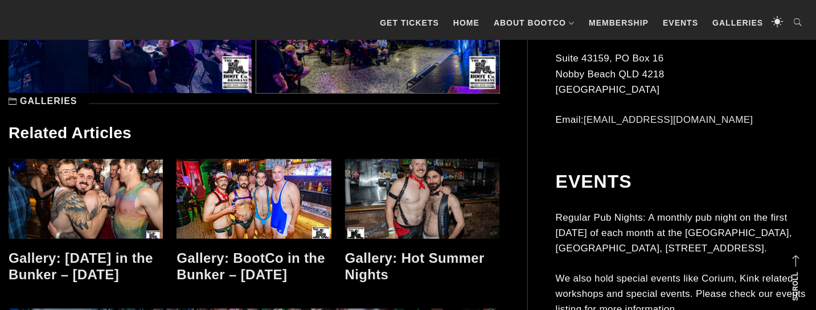
scroll to position [15553, 0]
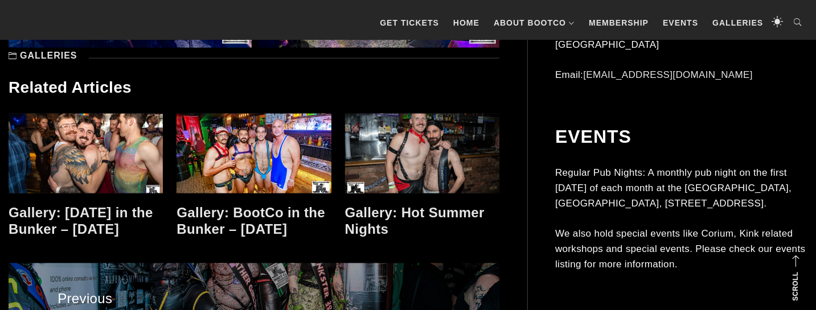
click at [220, 133] on link at bounding box center [254, 154] width 154 height 80
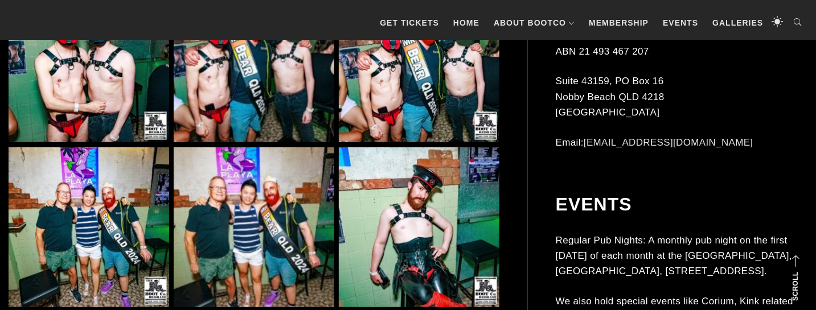
scroll to position [2692, 0]
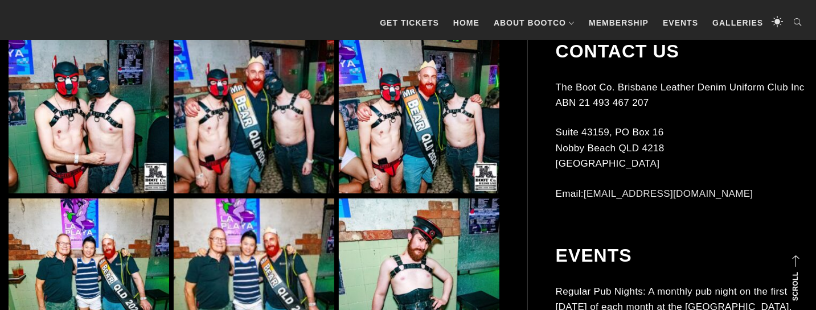
click at [112, 122] on img at bounding box center [89, 113] width 161 height 161
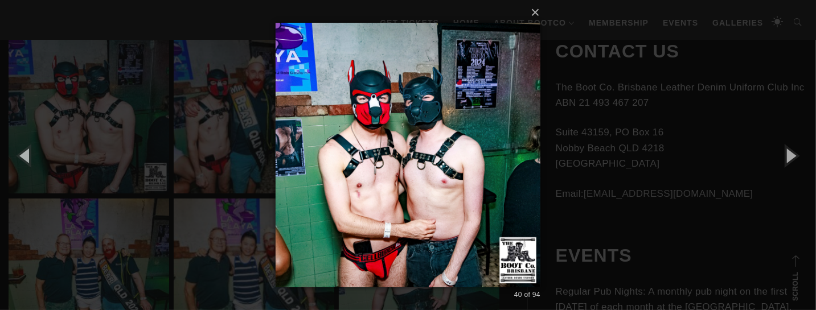
click at [129, 111] on div "× 40 of 94 Loading..." at bounding box center [408, 155] width 816 height 310
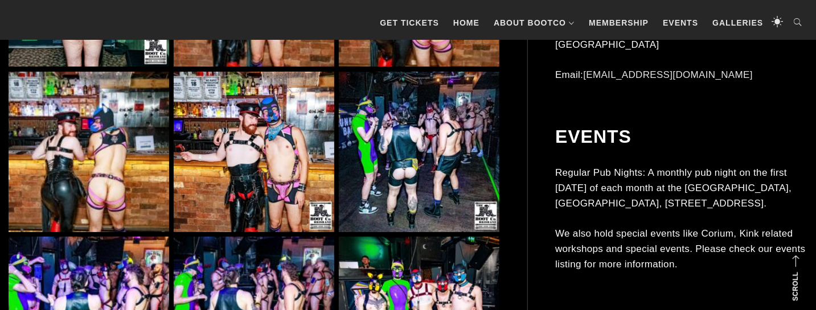
scroll to position [5025, 0]
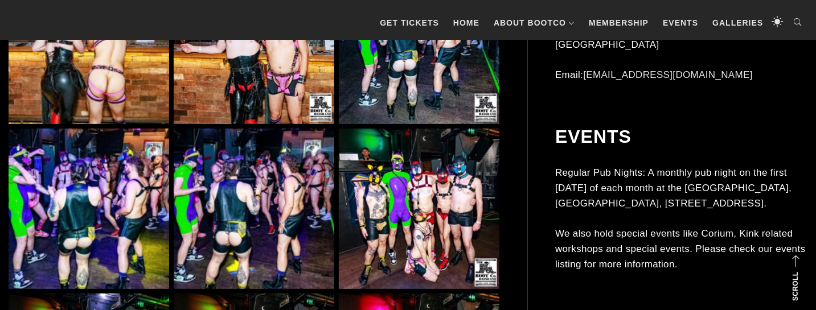
click at [236, 161] on img at bounding box center [254, 209] width 161 height 161
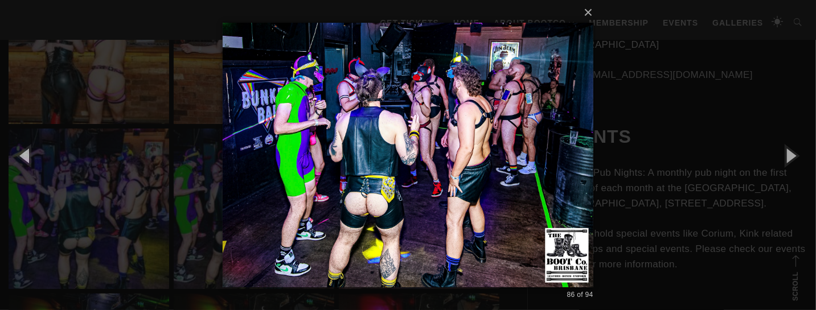
click at [135, 157] on div "× 86 of 94 Loading..." at bounding box center [408, 155] width 816 height 310
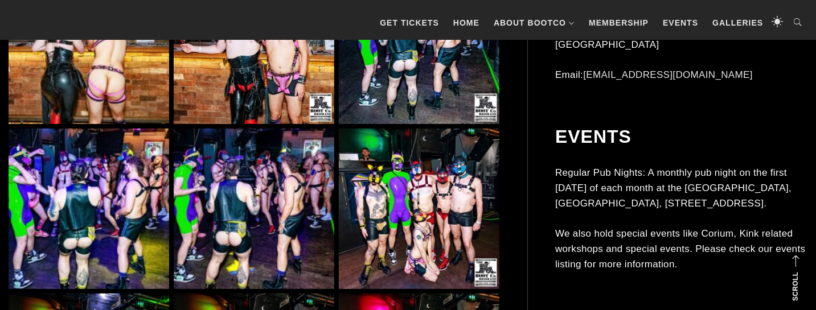
click at [125, 164] on img at bounding box center [89, 209] width 161 height 161
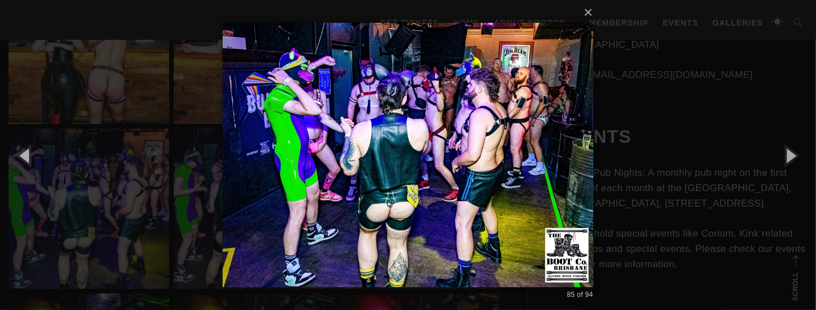
click at [186, 151] on div "× 85 of 94 Loading..." at bounding box center [408, 155] width 816 height 310
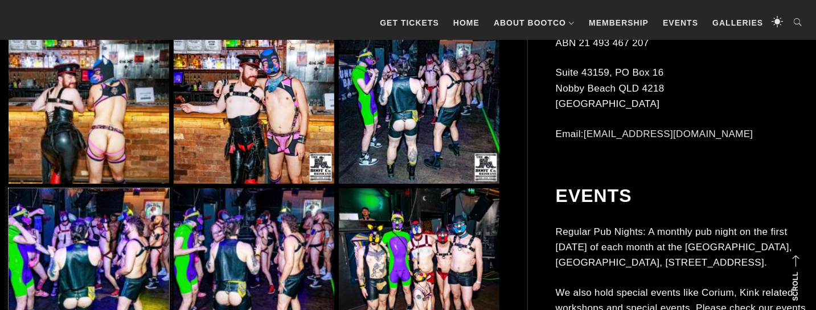
scroll to position [4905, 0]
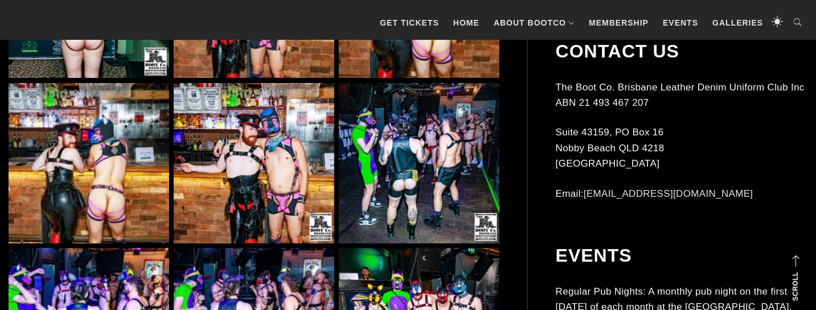
click at [351, 163] on img at bounding box center [419, 163] width 161 height 161
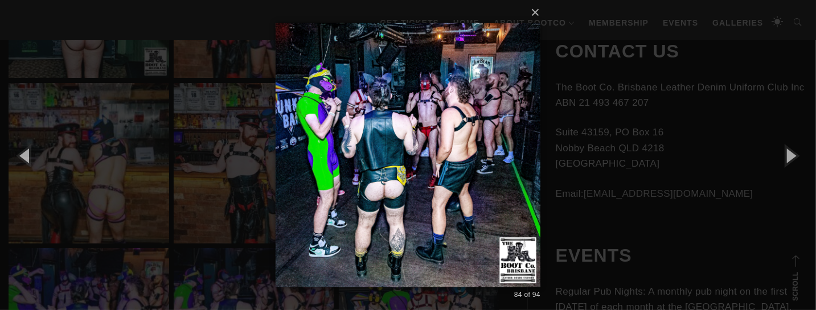
click at [554, 156] on div "× 84 of 94 Loading..." at bounding box center [408, 155] width 816 height 310
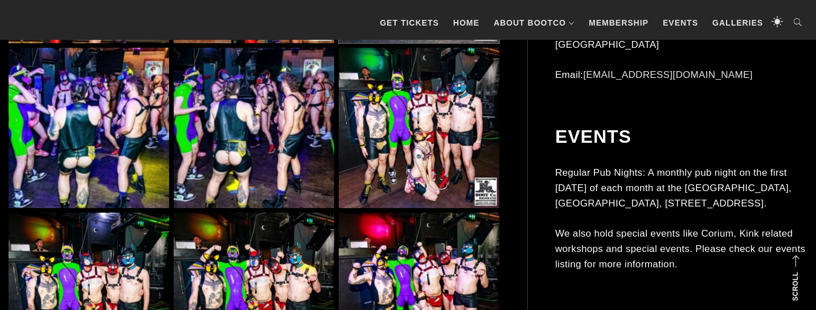
scroll to position [5085, 0]
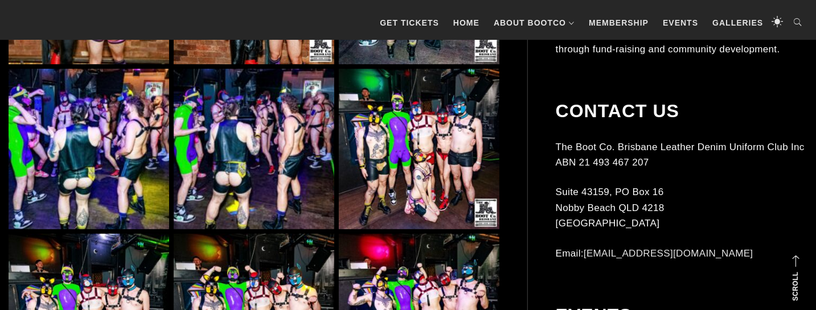
click at [443, 150] on img at bounding box center [419, 149] width 161 height 161
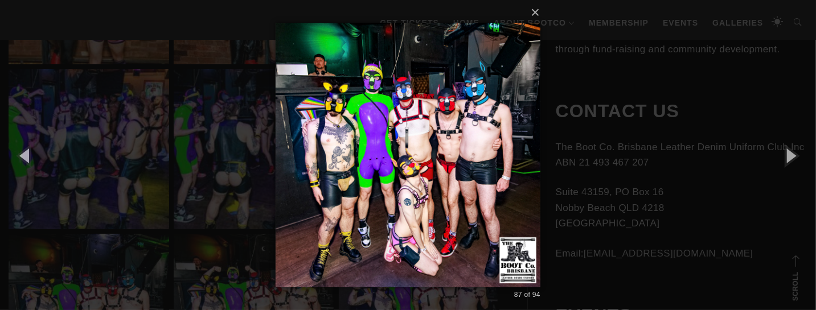
click at [557, 161] on div "× 87 of 94 Loading..." at bounding box center [408, 155] width 816 height 310
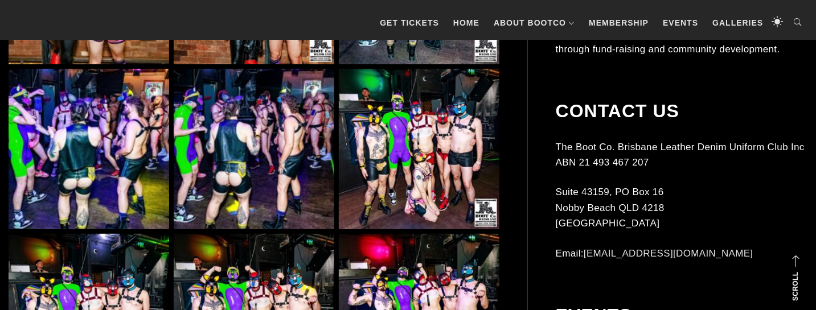
click at [450, 161] on img at bounding box center [419, 149] width 161 height 161
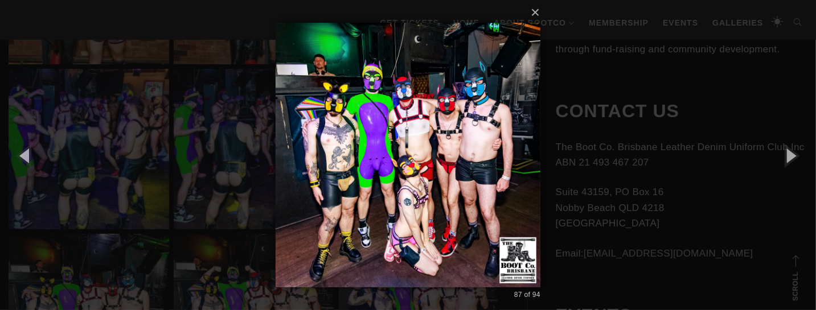
click at [551, 164] on div "× 87 of 94 Loading..." at bounding box center [408, 155] width 816 height 310
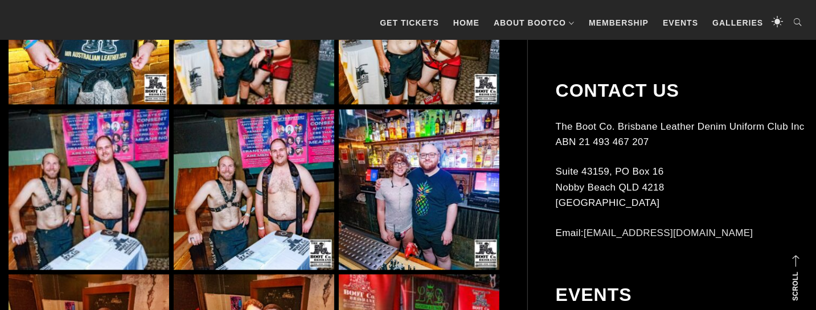
scroll to position [3769, 0]
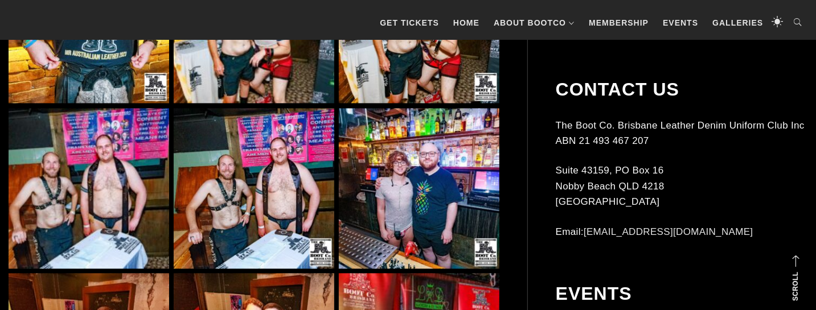
click at [401, 177] on img at bounding box center [419, 188] width 161 height 161
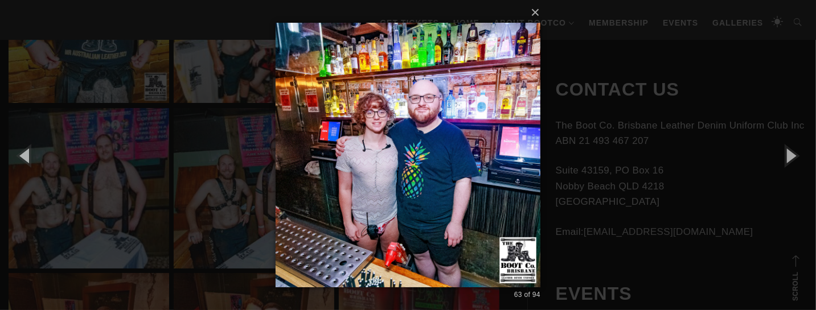
click at [569, 159] on div "× 63 of 94 Loading..." at bounding box center [408, 155] width 816 height 310
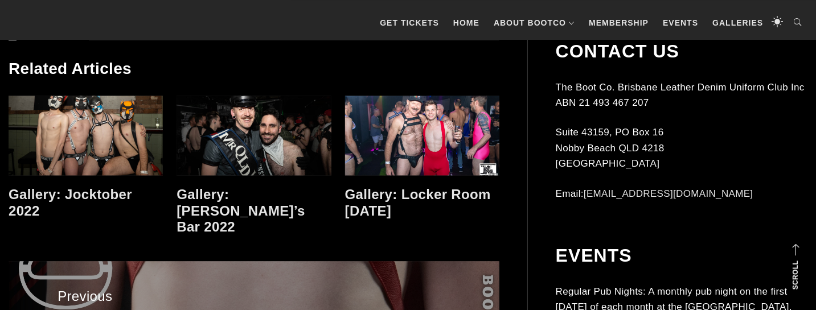
scroll to position [6084, 0]
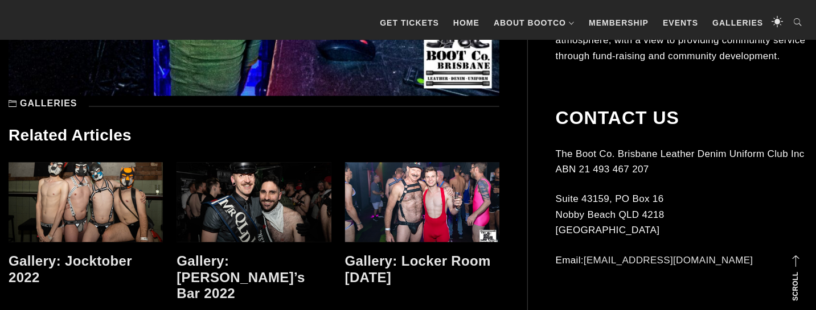
click at [442, 216] on link at bounding box center [422, 203] width 154 height 80
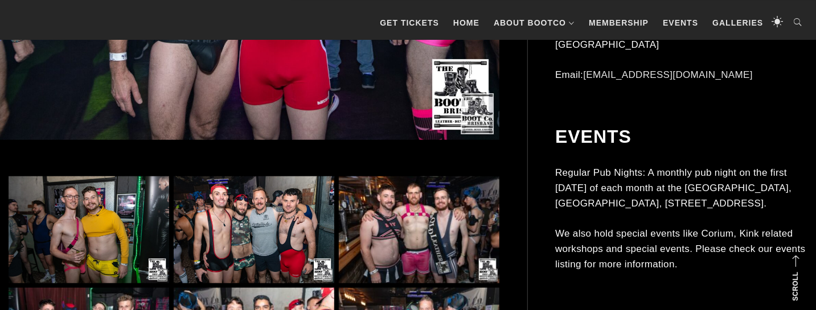
scroll to position [598, 0]
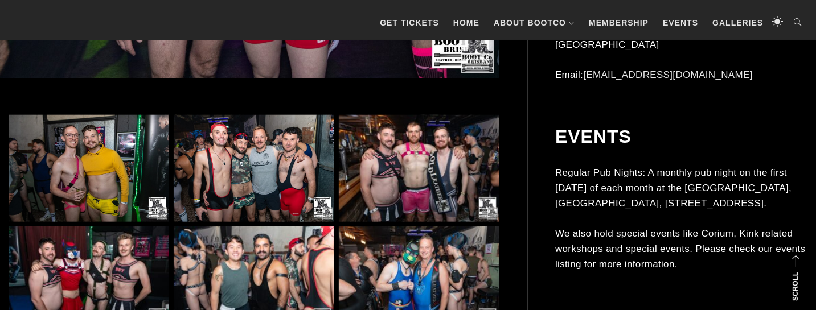
click at [432, 210] on img at bounding box center [419, 168] width 161 height 107
click at [432, 203] on img at bounding box center [419, 168] width 161 height 107
click at [424, 190] on img at bounding box center [419, 168] width 161 height 107
click at [421, 187] on img at bounding box center [419, 168] width 161 height 107
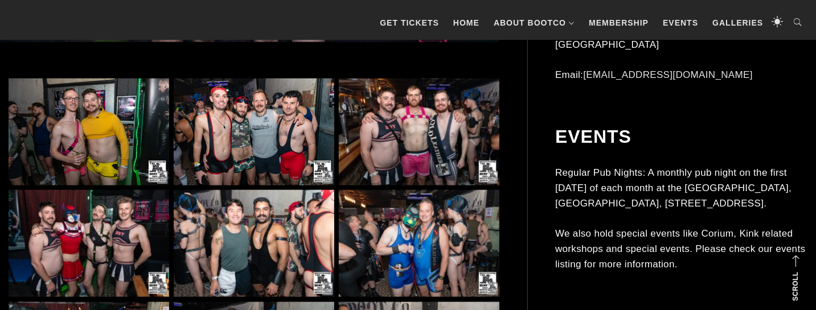
scroll to position [658, 0]
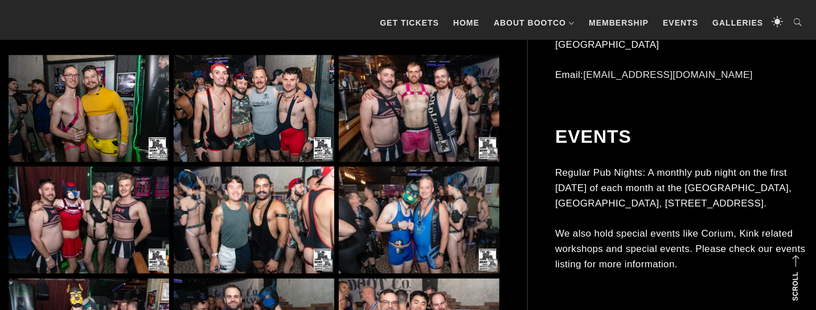
click at [243, 142] on img at bounding box center [254, 108] width 161 height 107
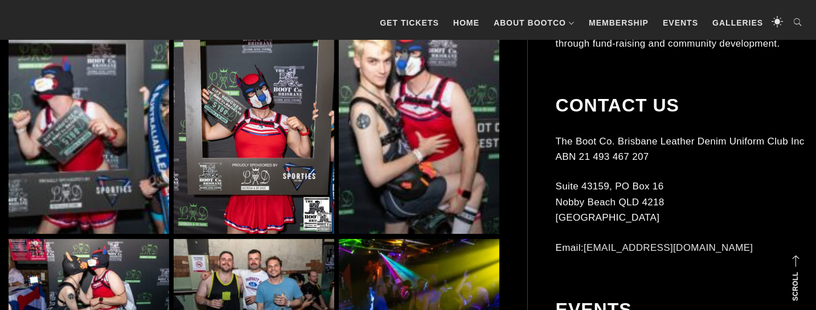
scroll to position [1914, 0]
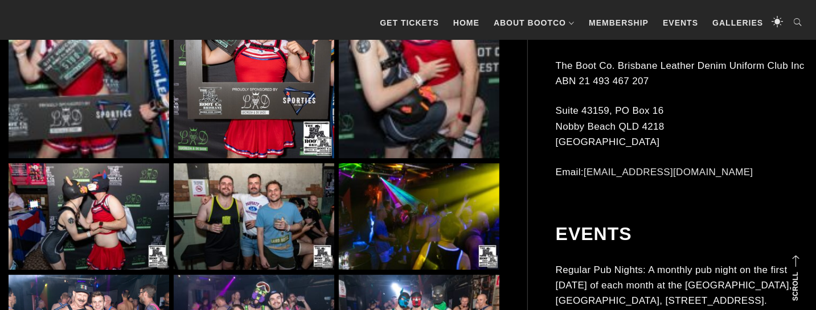
click at [387, 228] on img at bounding box center [419, 217] width 161 height 107
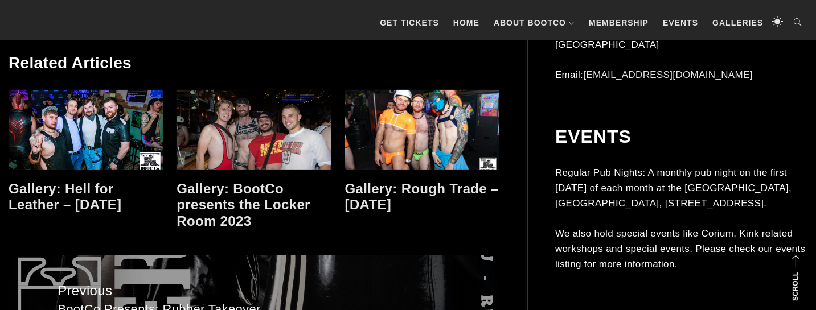
scroll to position [2632, 0]
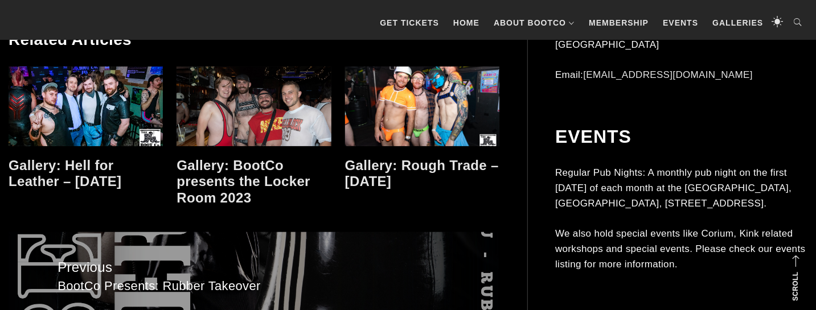
click at [387, 116] on link at bounding box center [422, 107] width 154 height 80
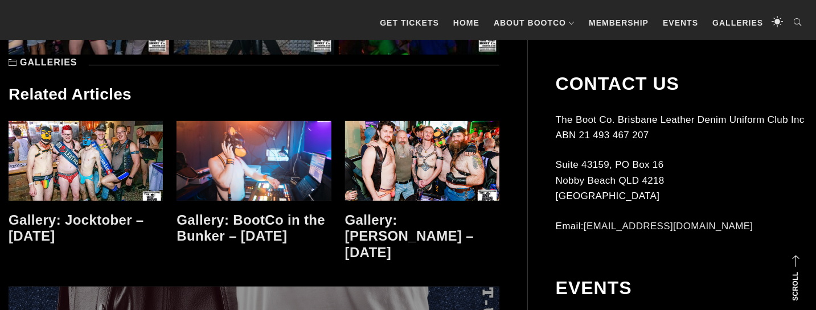
scroll to position [2692, 0]
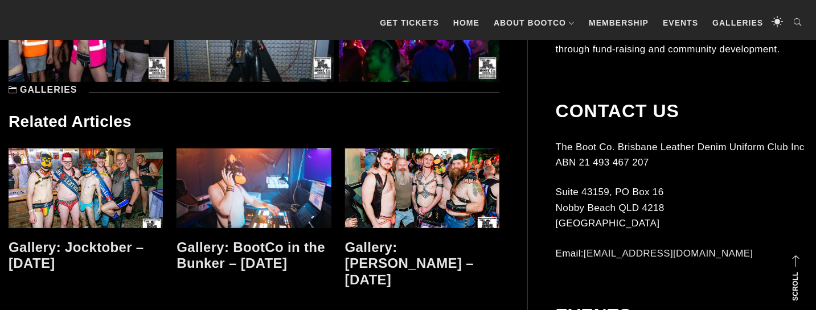
click at [117, 188] on link at bounding box center [86, 189] width 154 height 80
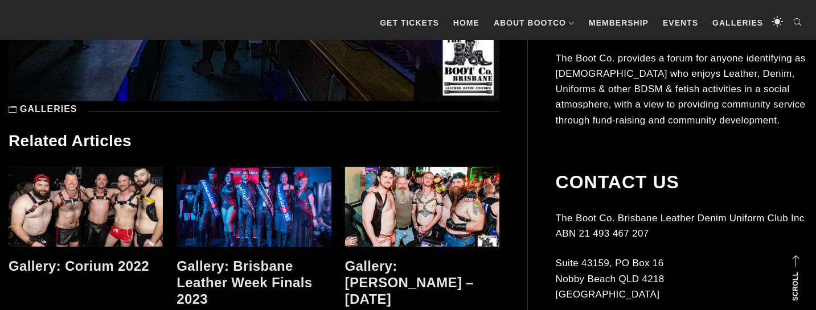
scroll to position [10518, 0]
click at [114, 218] on link at bounding box center [86, 207] width 154 height 80
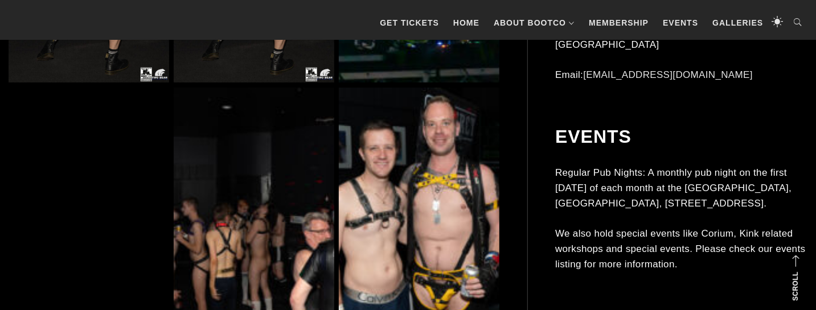
scroll to position [2632, 0]
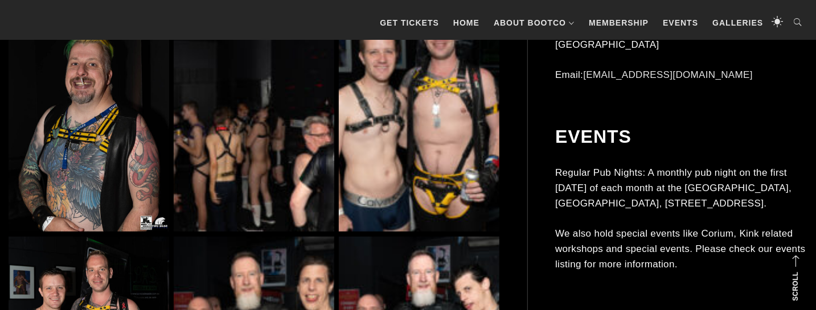
click at [241, 207] on img at bounding box center [254, 111] width 161 height 240
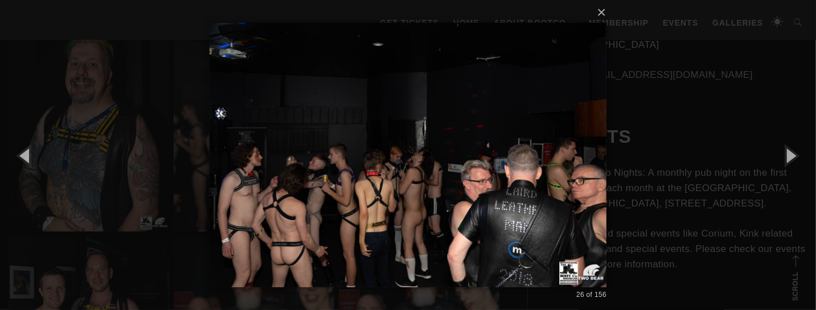
click at [140, 210] on div "× 26 of 156 Loading..." at bounding box center [408, 155] width 816 height 310
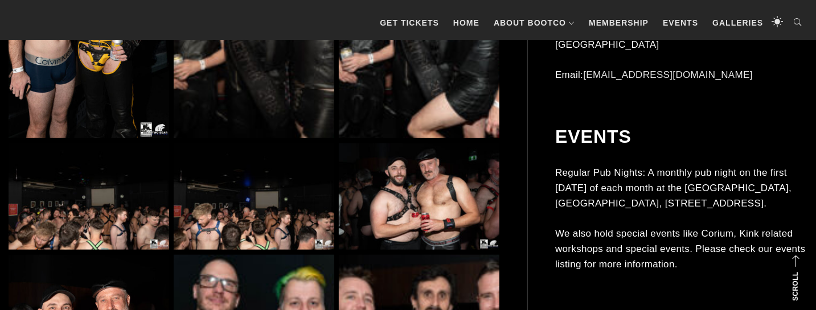
scroll to position [2991, 0]
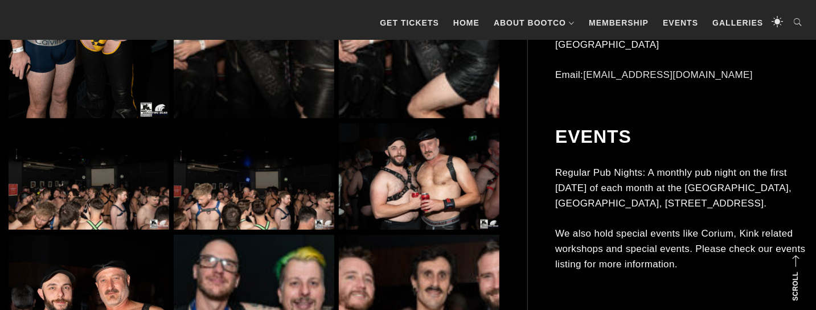
click at [135, 217] on img at bounding box center [89, 177] width 161 height 107
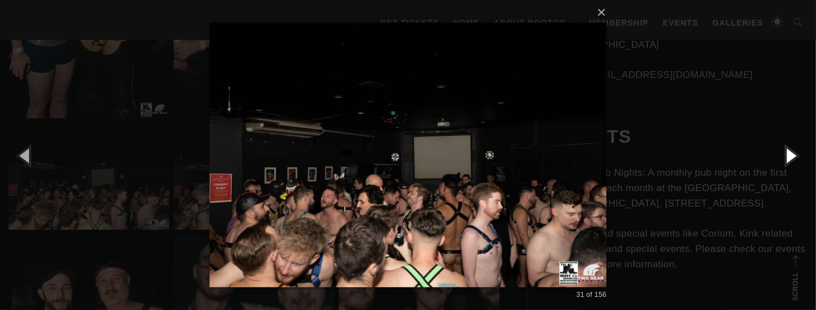
click at [792, 154] on button "button" at bounding box center [790, 155] width 51 height 63
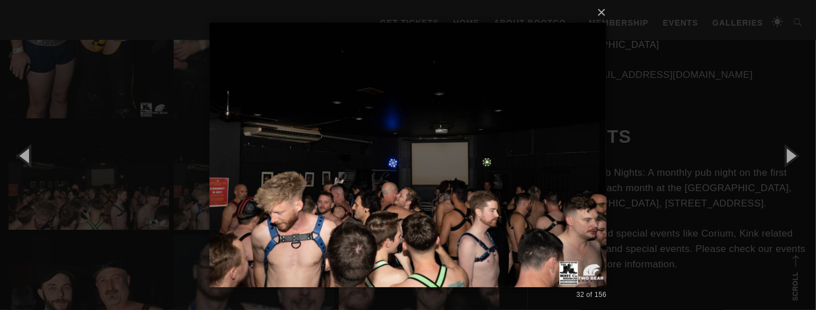
click at [750, 154] on div "× 32 of 156 Loading..." at bounding box center [408, 155] width 816 height 310
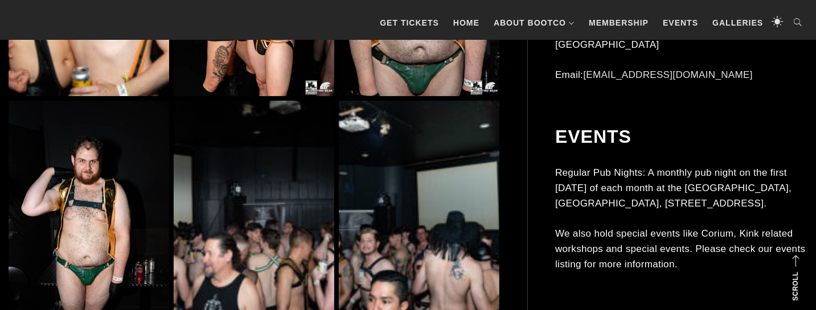
scroll to position [5034, 0]
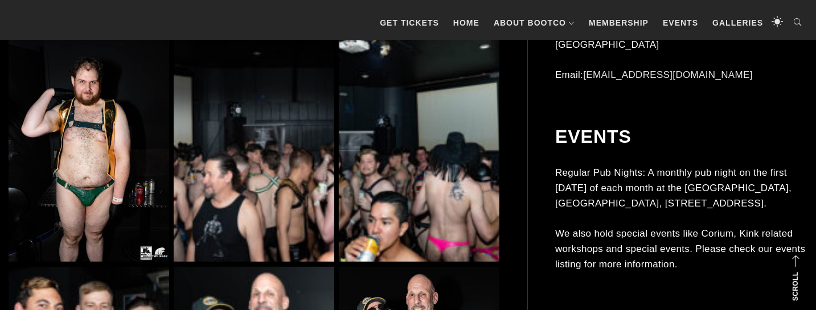
click at [309, 187] on img at bounding box center [254, 142] width 161 height 240
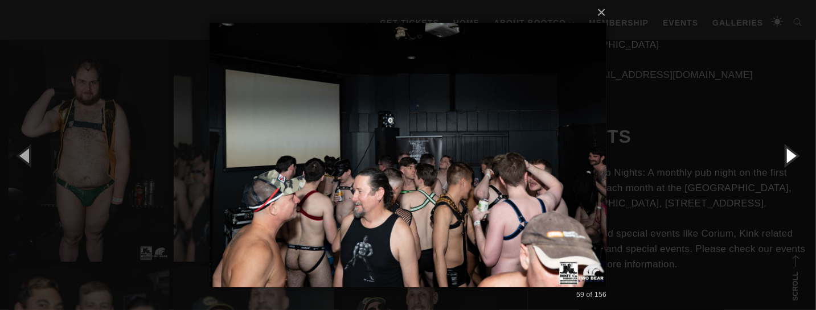
click at [792, 158] on button "button" at bounding box center [790, 155] width 51 height 63
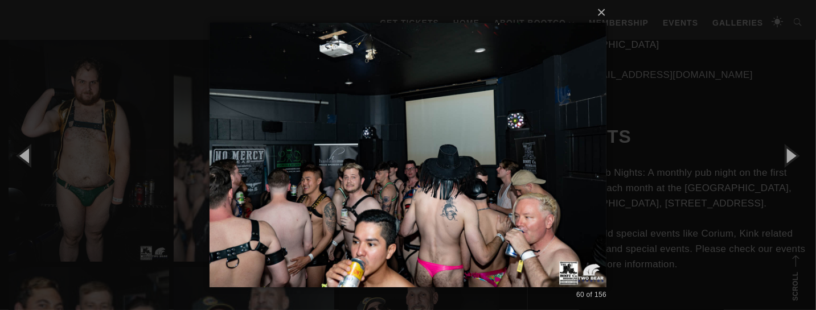
click at [683, 178] on div "× 60 of 156 Loading..." at bounding box center [408, 155] width 816 height 310
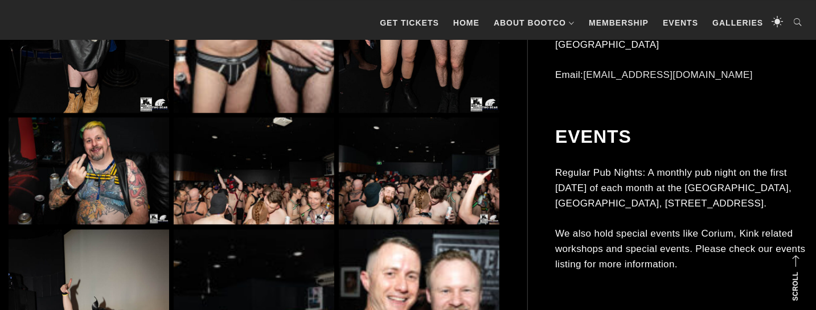
scroll to position [5932, 0]
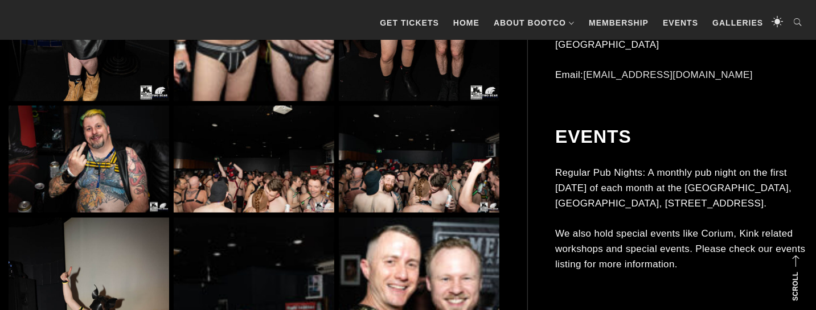
click at [289, 157] on img at bounding box center [254, 159] width 161 height 107
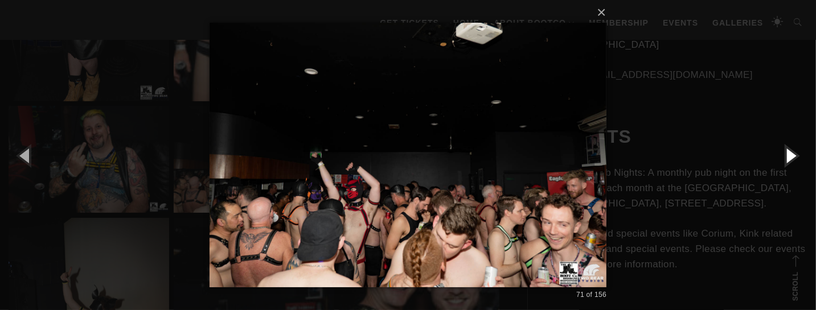
click at [777, 148] on button "button" at bounding box center [790, 155] width 51 height 63
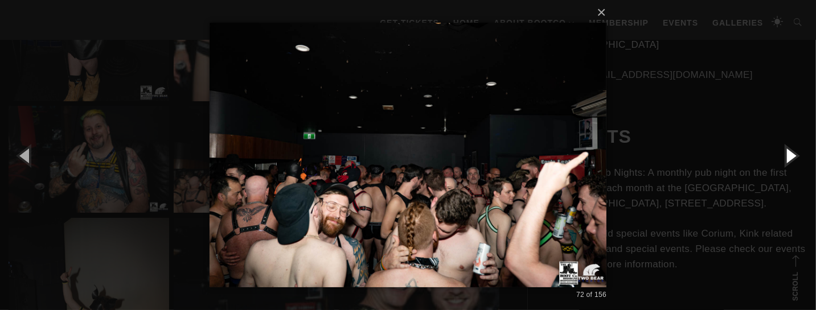
click at [777, 148] on button "button" at bounding box center [790, 155] width 51 height 63
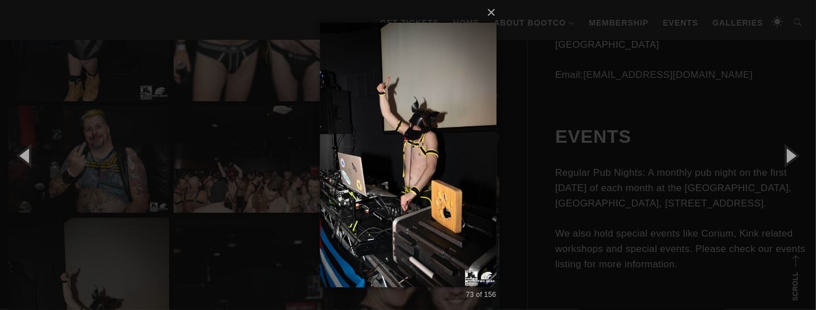
click at [678, 146] on div "× 73 of 156 Loading..." at bounding box center [408, 155] width 816 height 310
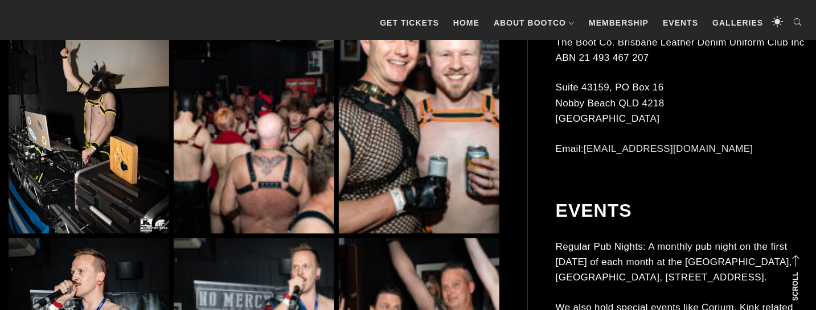
scroll to position [6111, 0]
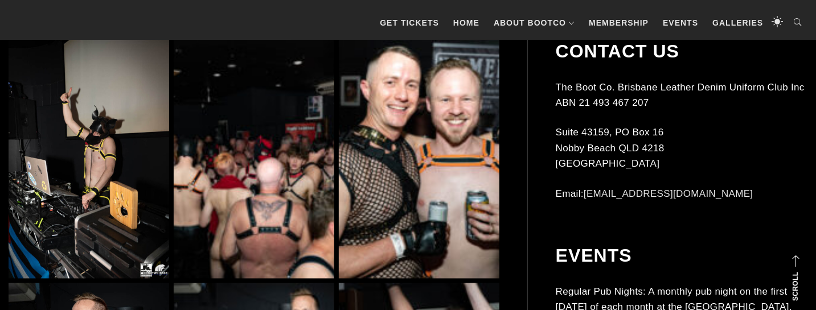
click at [301, 151] on img at bounding box center [254, 159] width 161 height 240
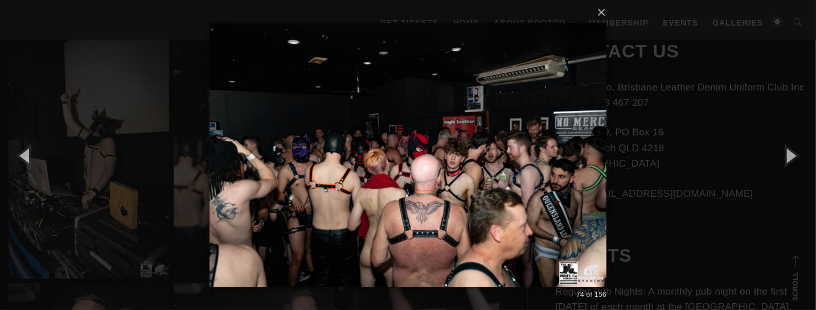
click at [674, 165] on div "× 74 of 156 Loading..." at bounding box center [408, 155] width 816 height 310
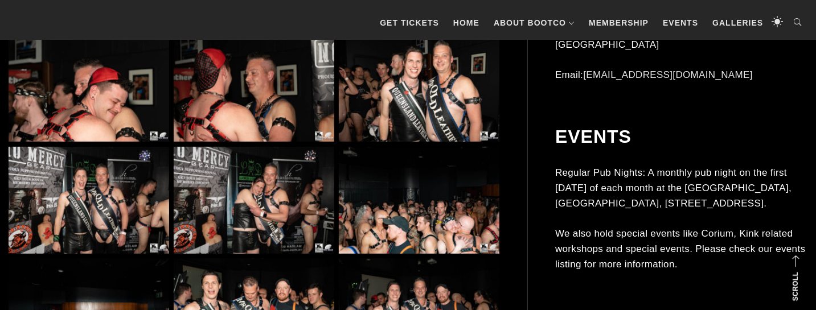
scroll to position [9940, 0]
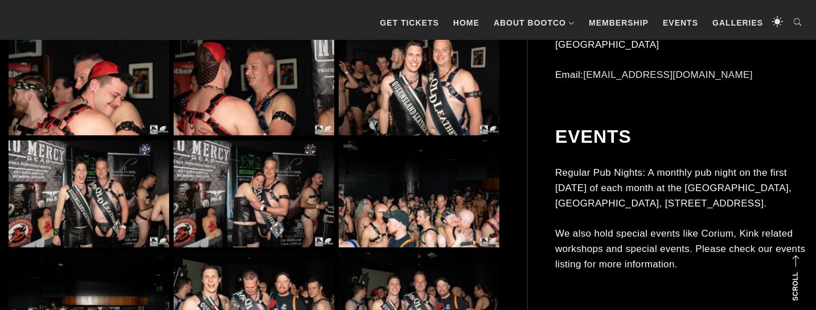
click at [464, 198] on img at bounding box center [419, 194] width 161 height 107
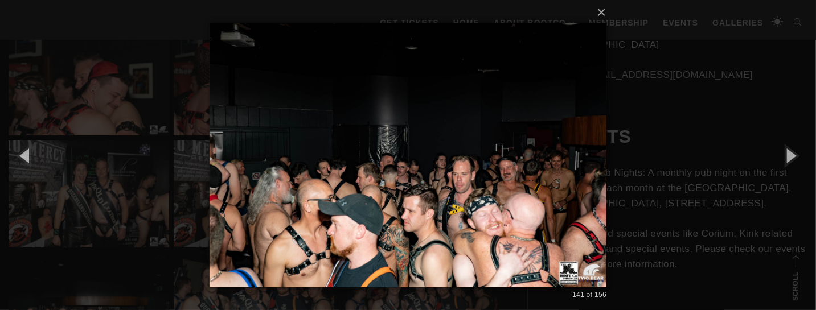
click at [627, 178] on div "× 141 of 156 Loading..." at bounding box center [408, 155] width 816 height 310
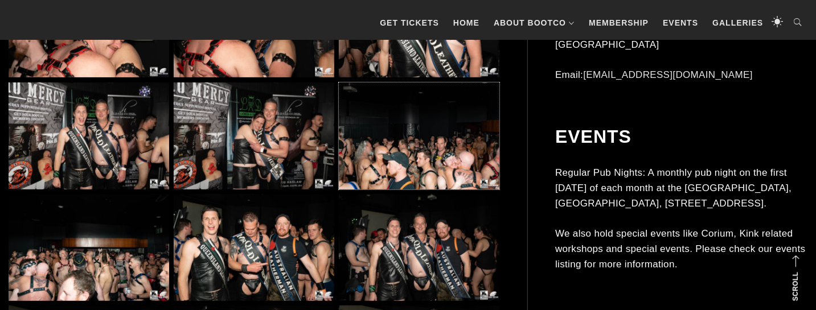
scroll to position [10059, 0]
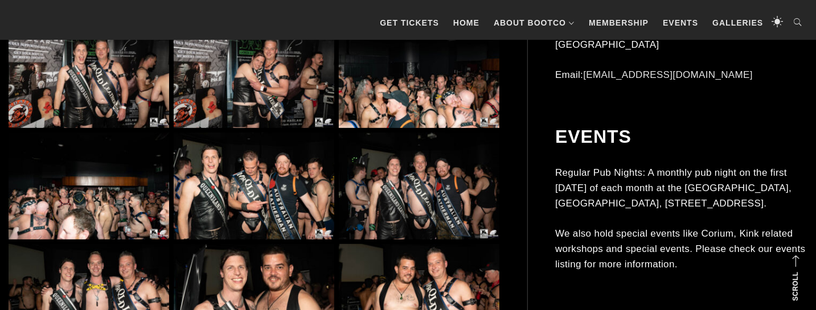
click at [158, 186] on img at bounding box center [89, 186] width 161 height 107
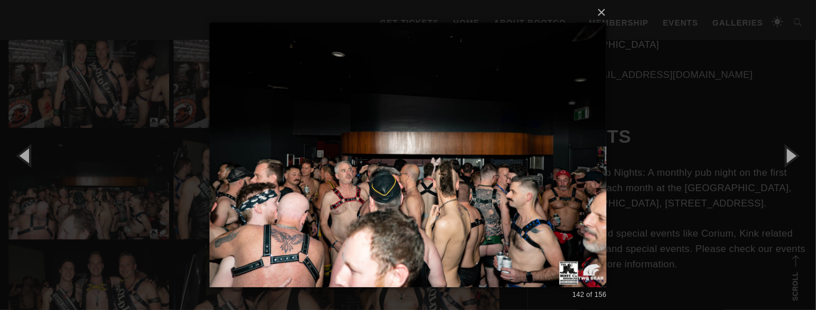
click at [683, 156] on div "× 142 of 156 Loading..." at bounding box center [408, 155] width 816 height 310
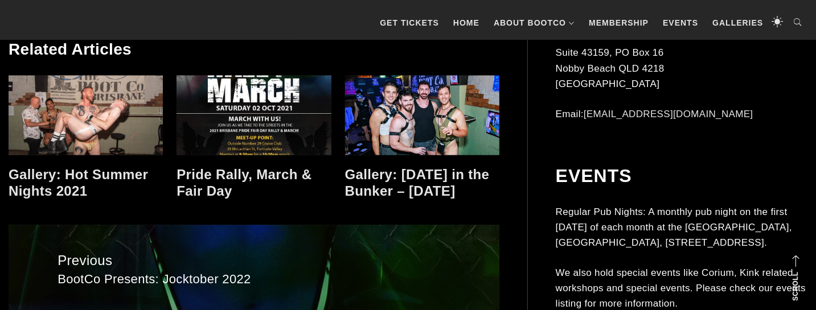
scroll to position [10717, 0]
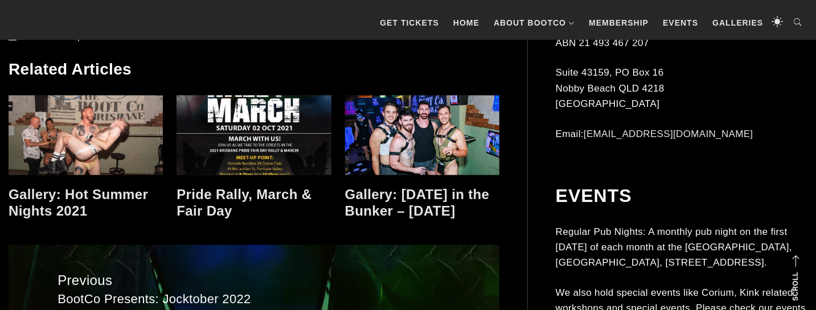
click at [97, 156] on link at bounding box center [86, 136] width 154 height 80
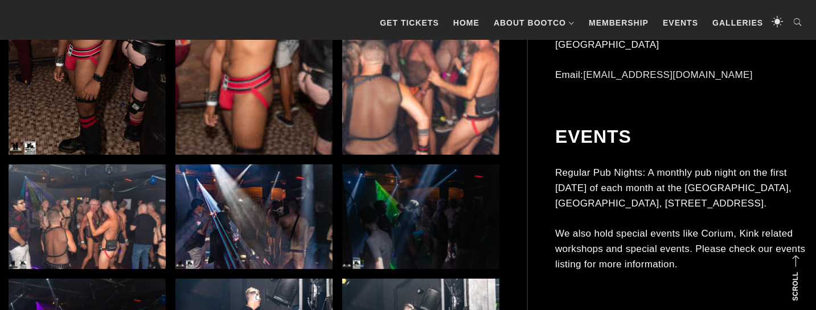
scroll to position [2572, 0]
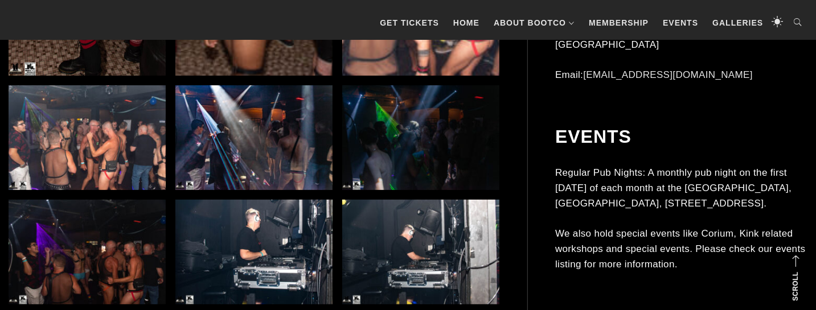
click at [367, 161] on img at bounding box center [420, 137] width 157 height 105
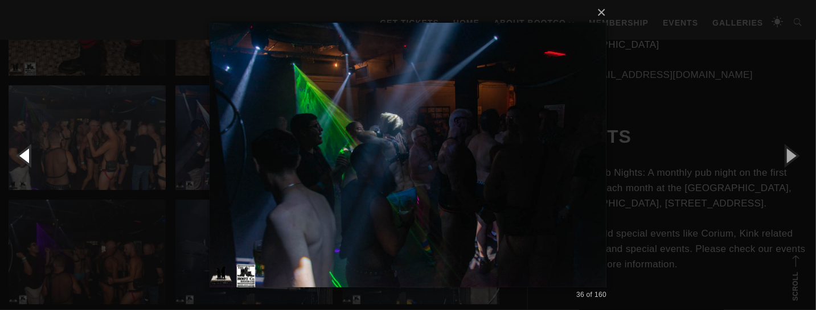
click at [18, 150] on button "button" at bounding box center [25, 155] width 51 height 63
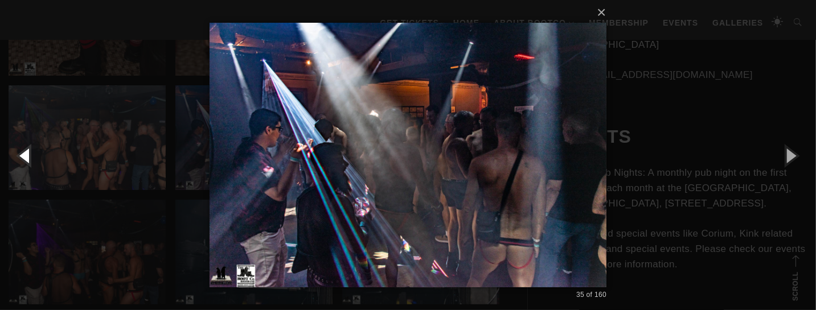
click at [18, 150] on button "button" at bounding box center [25, 155] width 51 height 63
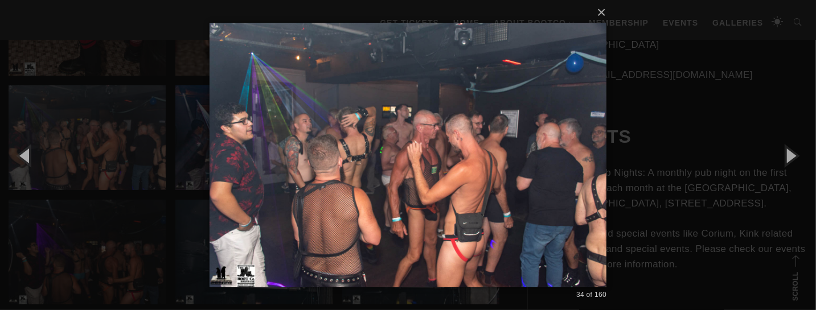
click at [59, 146] on div "× 34 of 160 Loading..." at bounding box center [408, 155] width 816 height 310
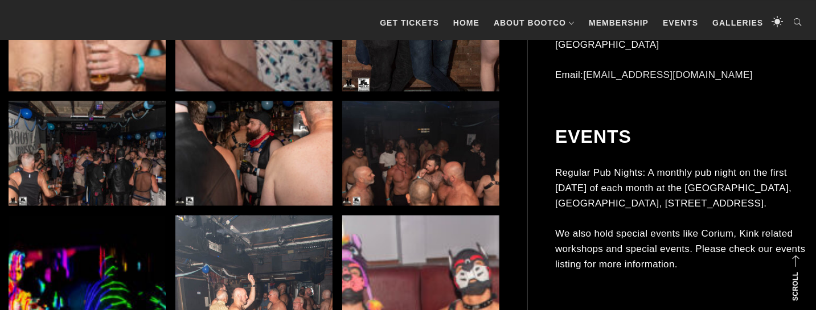
scroll to position [3529, 0]
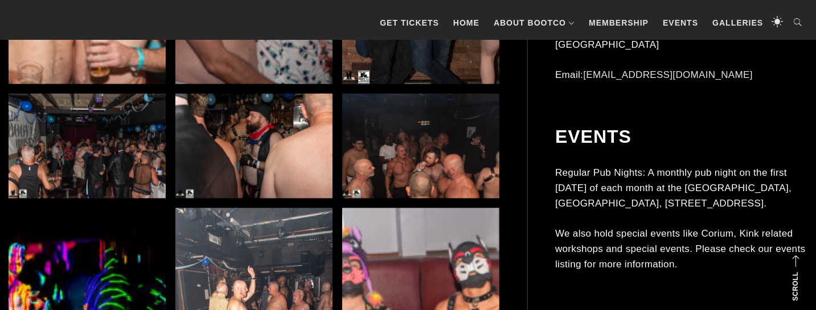
click at [63, 146] on img at bounding box center [87, 146] width 157 height 105
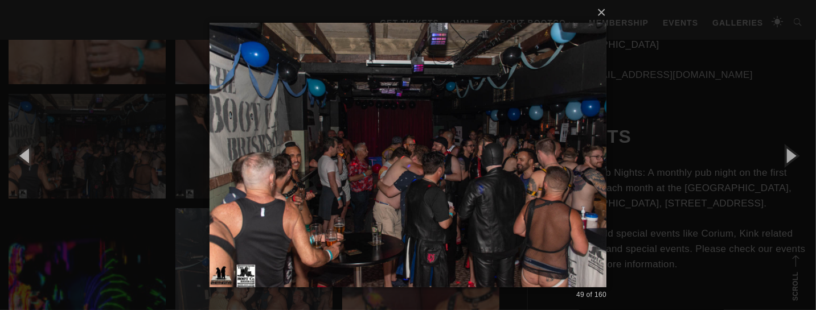
click at [120, 145] on div "× 49 of 160 Loading..." at bounding box center [408, 155] width 816 height 310
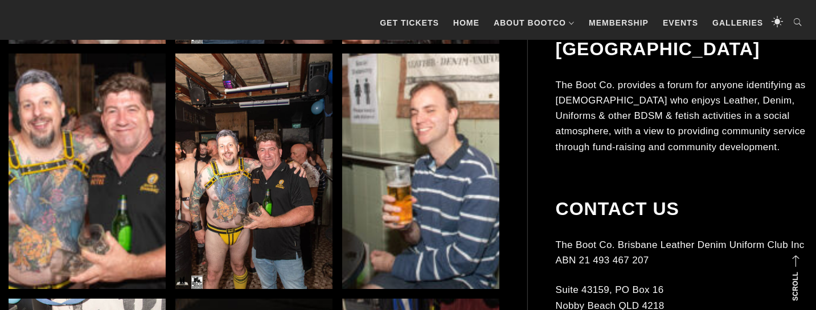
scroll to position [5085, 0]
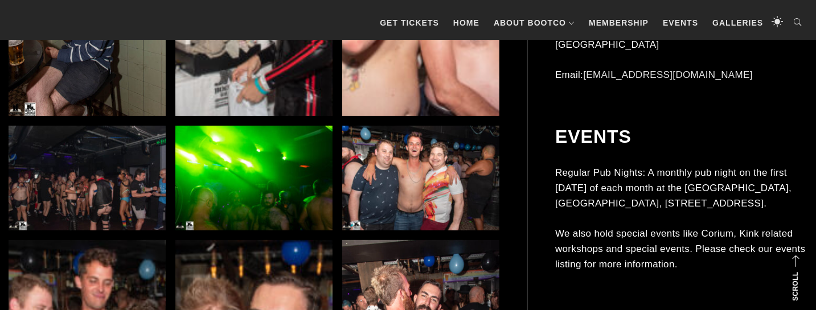
click at [111, 186] on img at bounding box center [87, 178] width 157 height 105
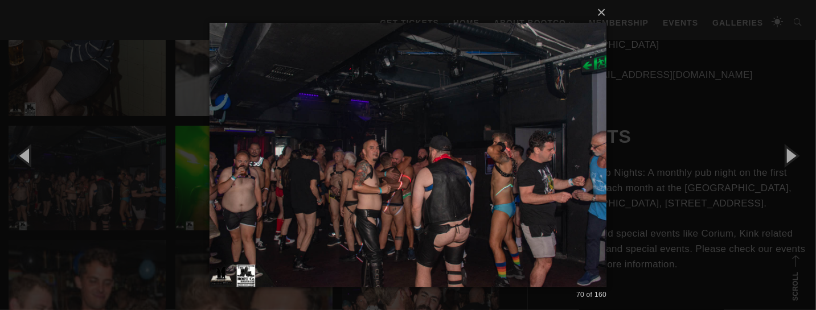
click at [127, 149] on div "× 70 of 160 Loading..." at bounding box center [408, 155] width 816 height 310
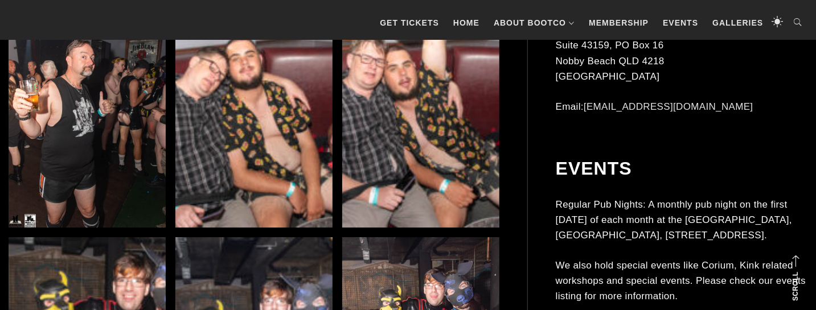
scroll to position [9511, 0]
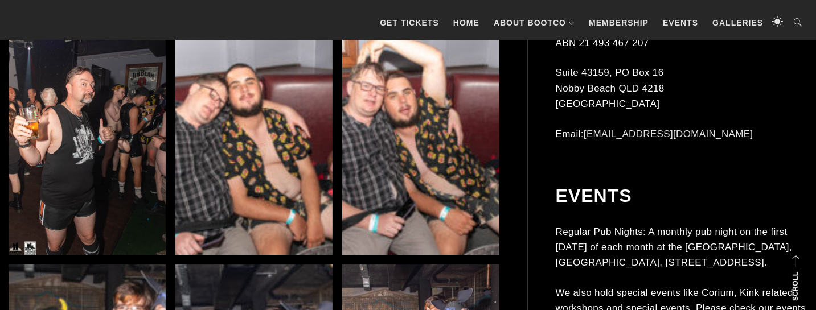
click at [131, 144] on img at bounding box center [87, 137] width 157 height 236
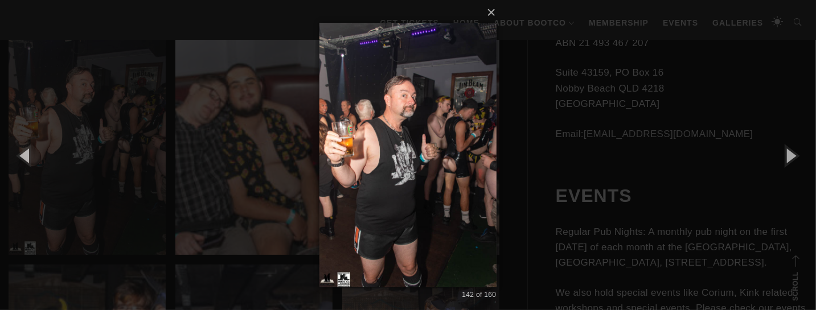
click at [160, 144] on div "× 142 of 160 Loading..." at bounding box center [408, 155] width 816 height 310
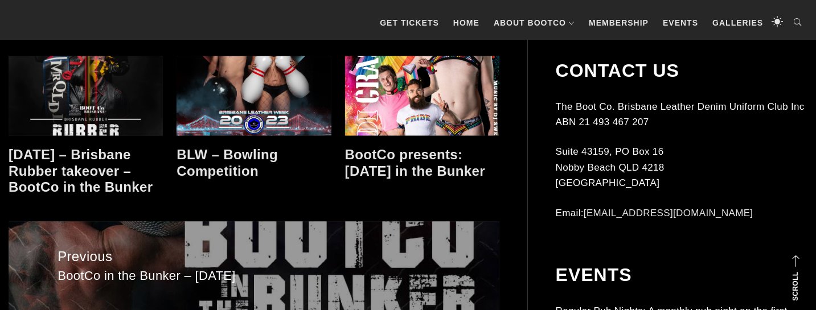
scroll to position [11040, 0]
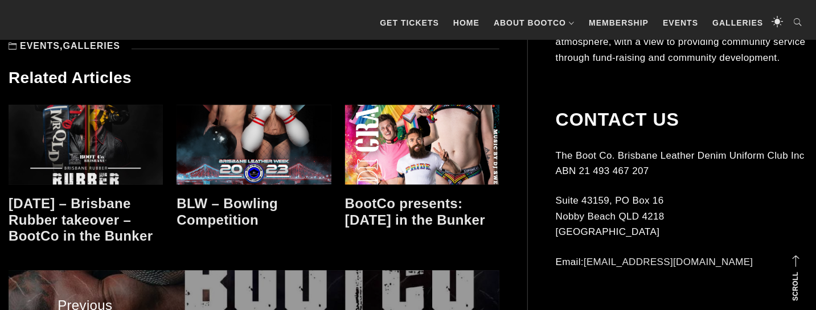
click at [348, 135] on link at bounding box center [422, 145] width 154 height 80
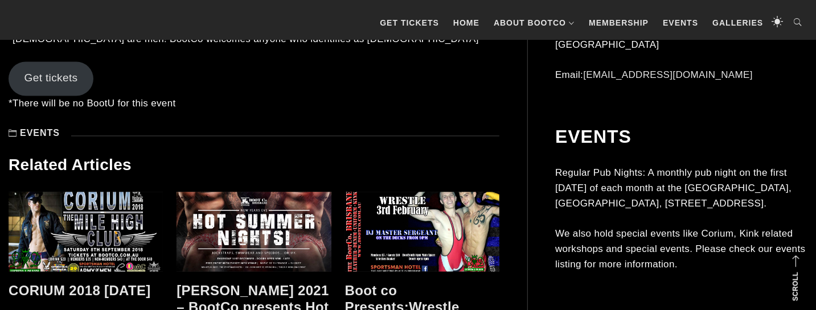
scroll to position [1316, 0]
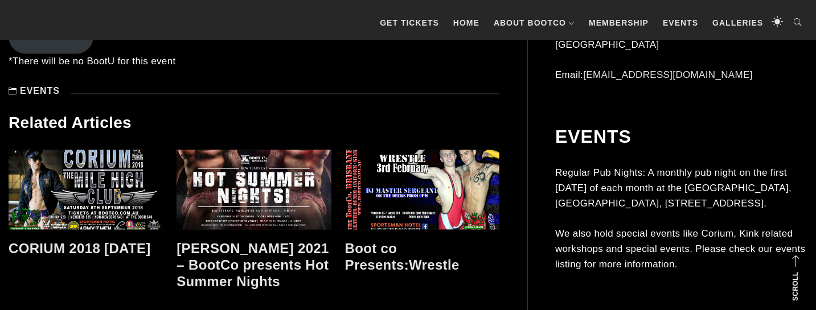
click at [96, 171] on link at bounding box center [86, 190] width 154 height 80
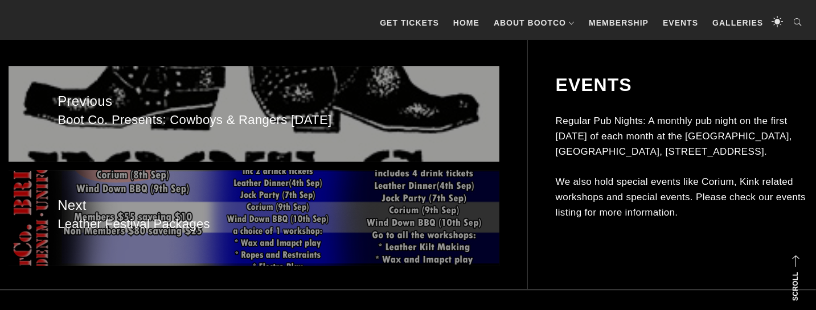
scroll to position [1307, 0]
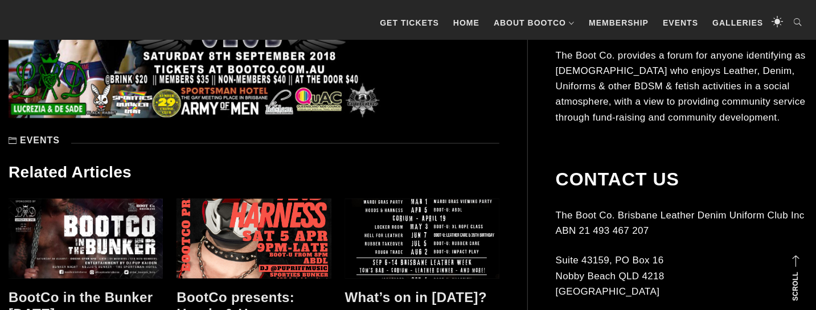
click at [87, 199] on link at bounding box center [86, 239] width 154 height 80
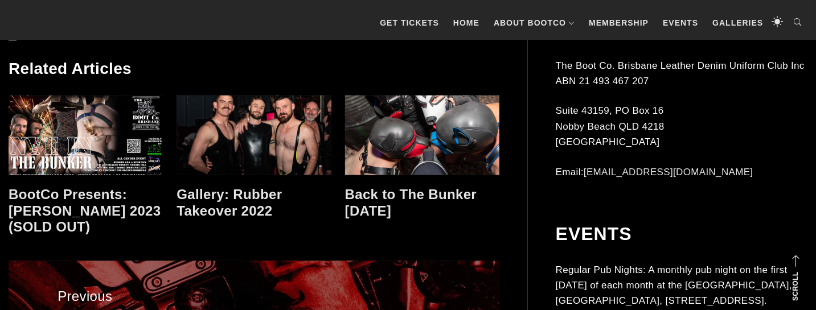
scroll to position [778, 0]
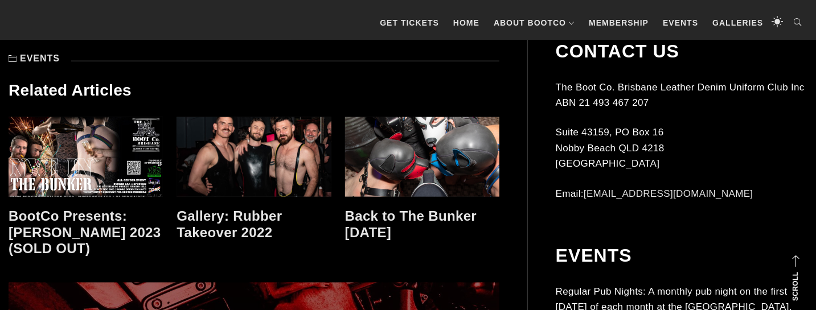
click at [366, 158] on link at bounding box center [422, 157] width 154 height 80
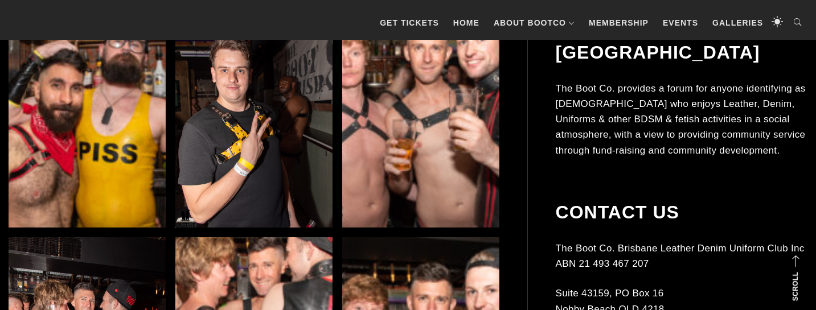
scroll to position [2393, 0]
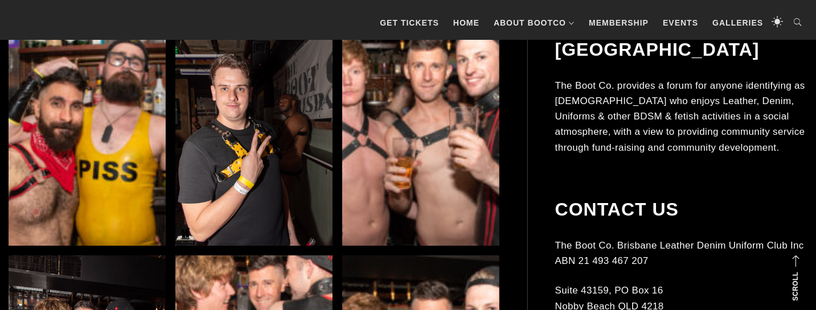
click at [375, 163] on img at bounding box center [420, 128] width 157 height 236
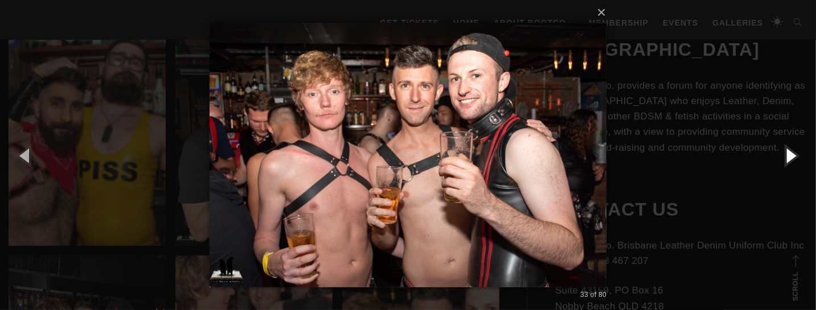
click at [781, 164] on button "button" at bounding box center [790, 155] width 51 height 63
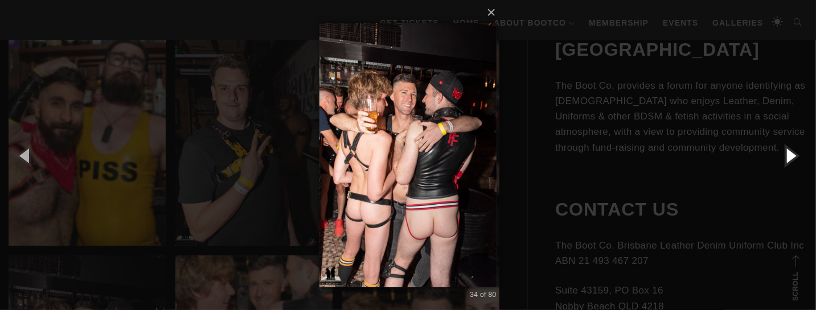
click at [781, 162] on button "button" at bounding box center [790, 155] width 51 height 63
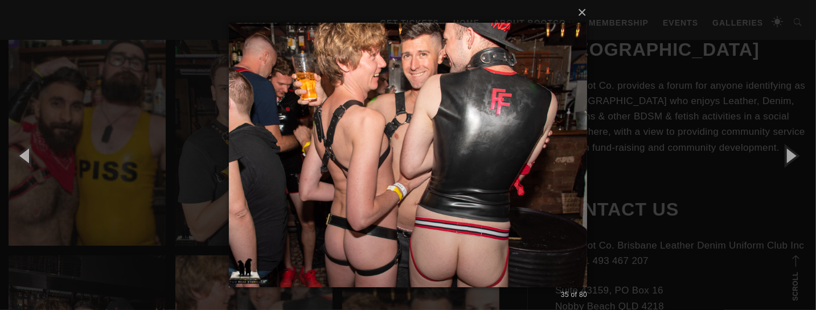
click at [726, 162] on div "× 35 of 80 Loading..." at bounding box center [408, 155] width 816 height 310
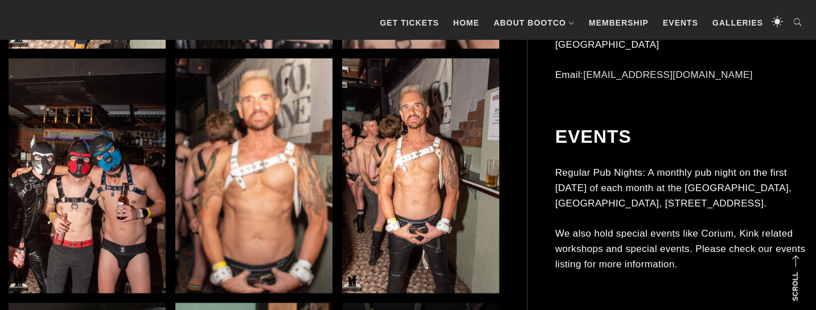
scroll to position [3469, 0]
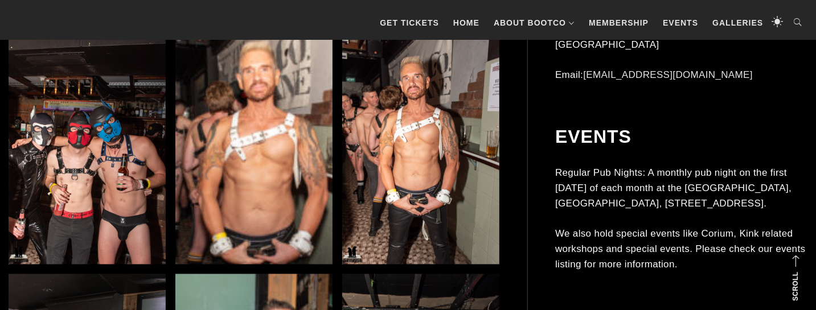
click at [68, 175] on img at bounding box center [87, 148] width 157 height 236
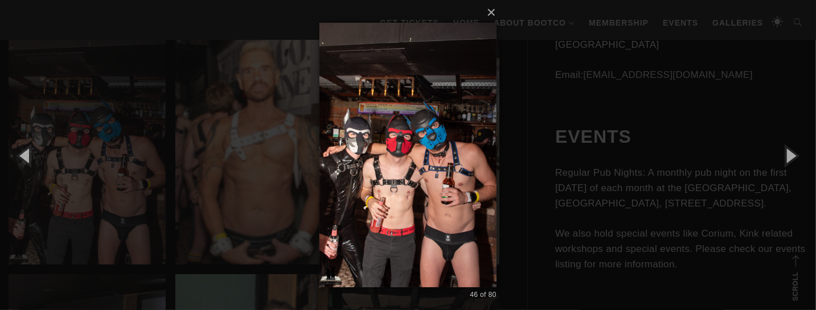
click at [553, 167] on div "× 46 of 80 Loading..." at bounding box center [408, 155] width 816 height 310
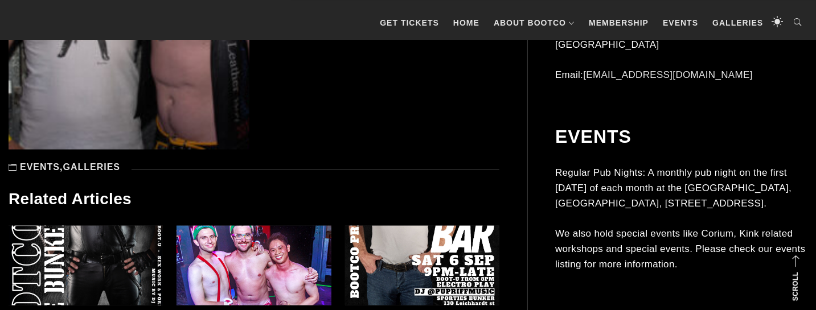
scroll to position [5743, 0]
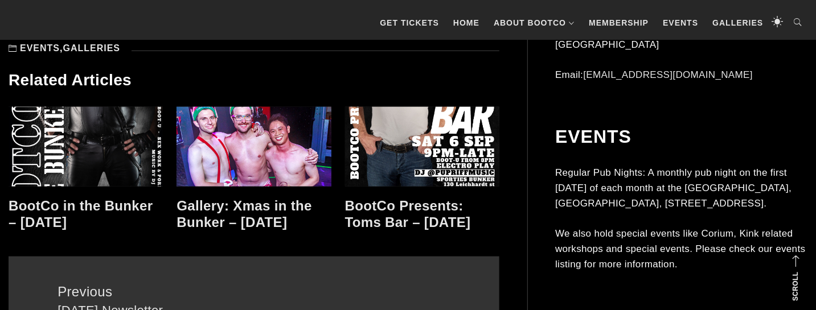
click at [279, 177] on link at bounding box center [254, 147] width 154 height 80
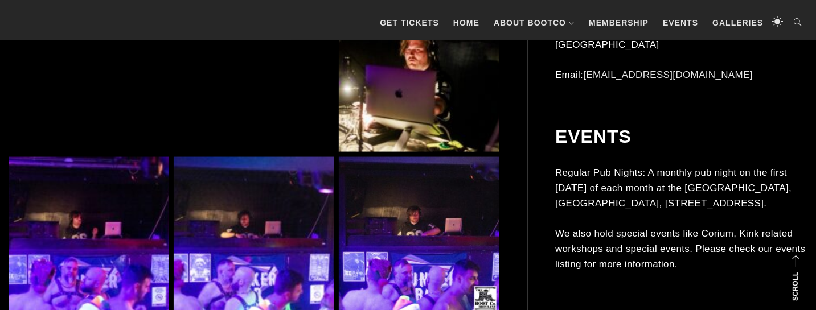
scroll to position [1196, 0]
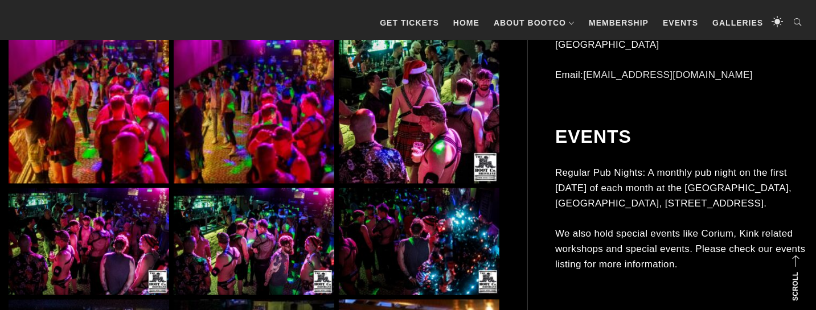
click at [144, 98] on img at bounding box center [89, 103] width 161 height 161
click at [113, 113] on img at bounding box center [89, 103] width 161 height 161
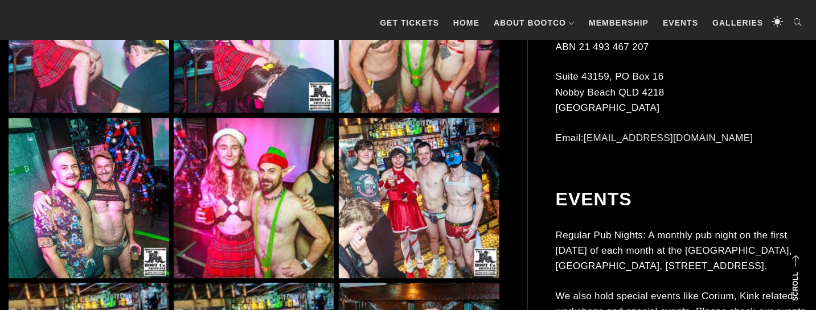
scroll to position [6460, 0]
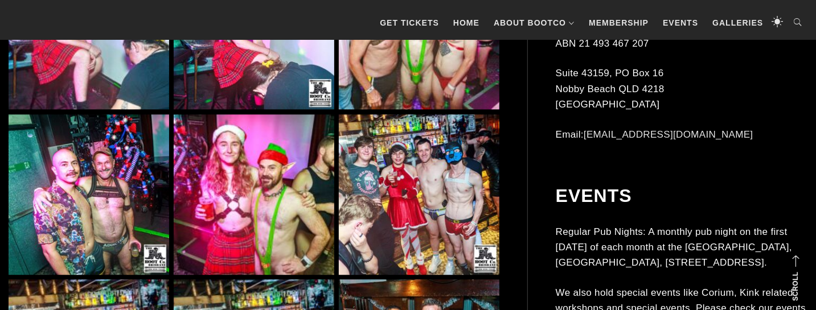
click at [371, 175] on img at bounding box center [419, 195] width 161 height 161
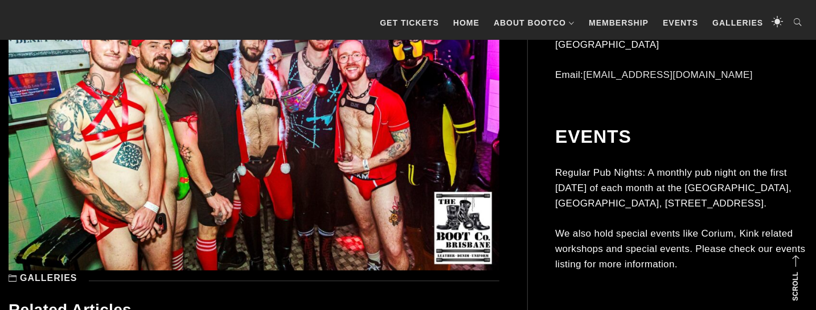
scroll to position [9092, 0]
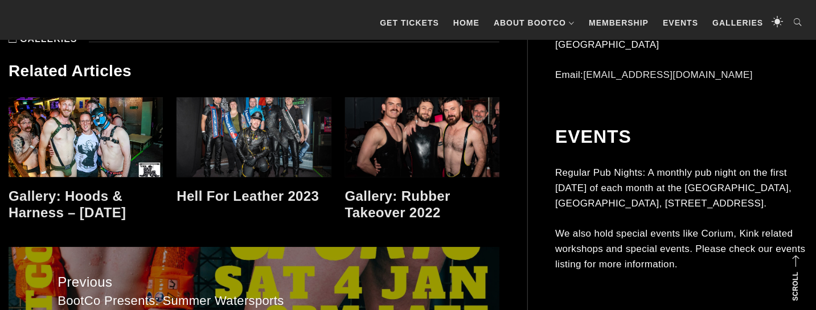
click at [356, 148] on link at bounding box center [422, 137] width 154 height 80
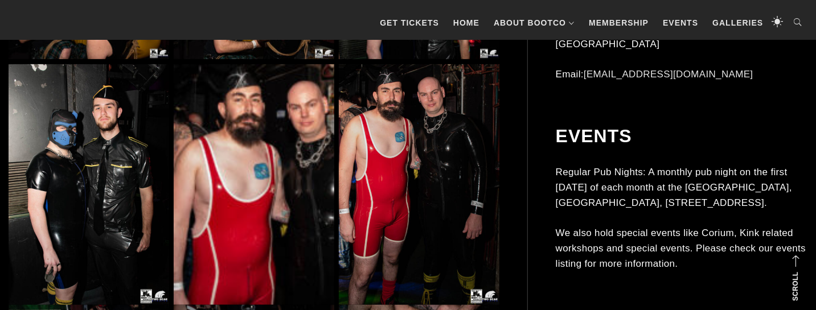
scroll to position [2512, 0]
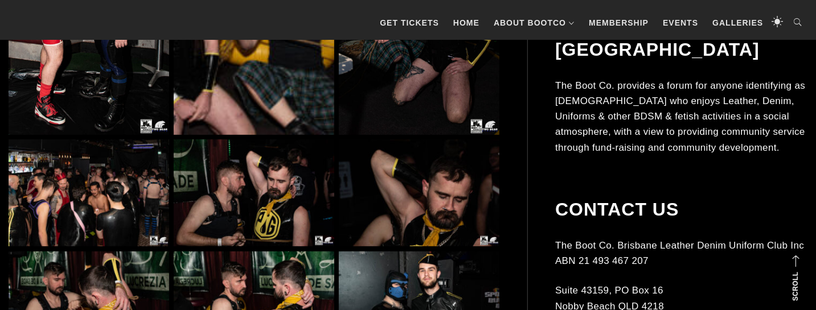
click at [129, 175] on img at bounding box center [89, 193] width 161 height 107
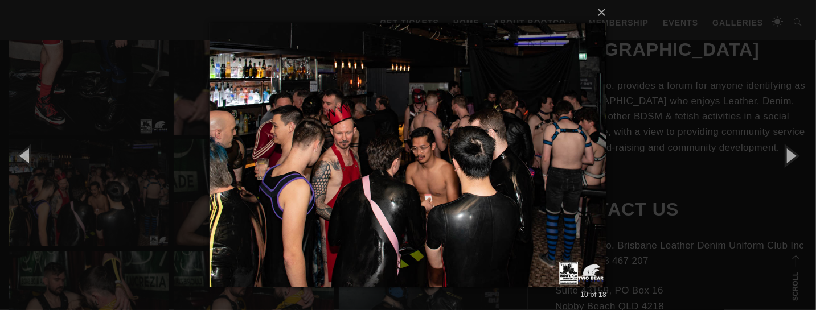
click at [136, 149] on div "× 10 of 18 Loading..." at bounding box center [408, 155] width 816 height 310
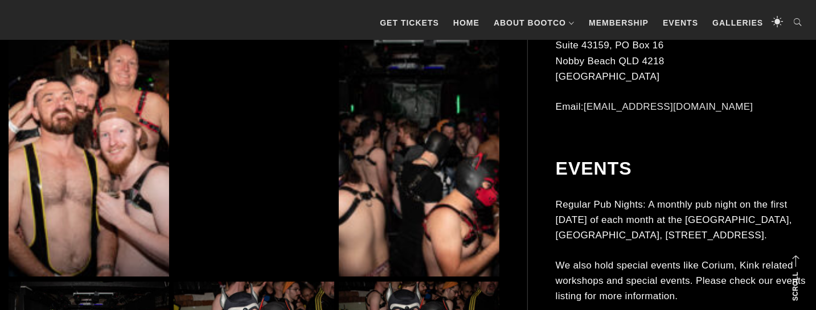
scroll to position [4427, 0]
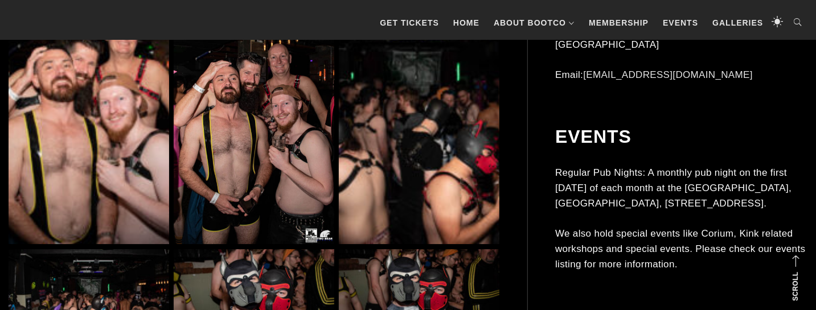
click at [362, 150] on img at bounding box center [419, 123] width 161 height 241
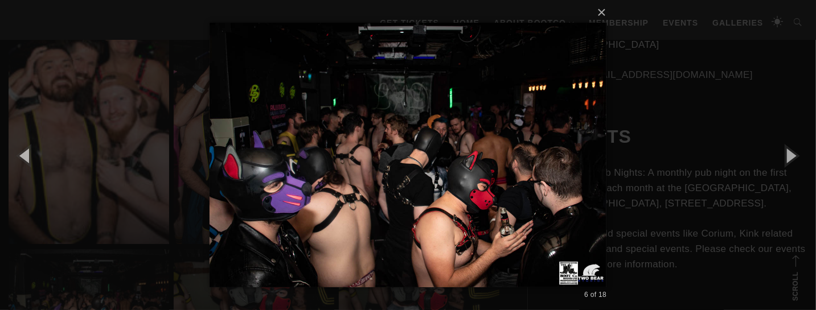
click at [641, 156] on div "× 6 of 18 Loading..." at bounding box center [408, 155] width 816 height 310
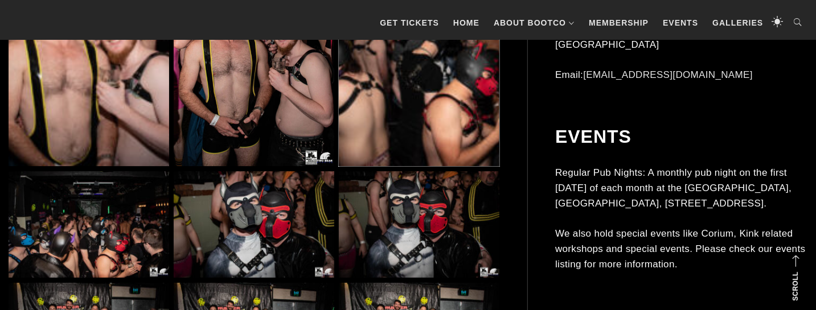
scroll to position [4606, 0]
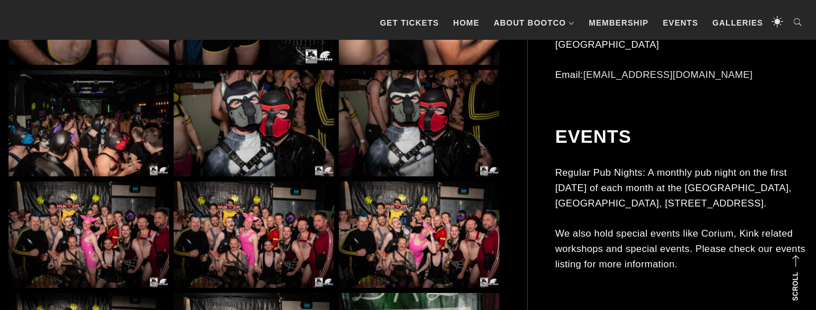
click at [122, 141] on img at bounding box center [89, 123] width 161 height 107
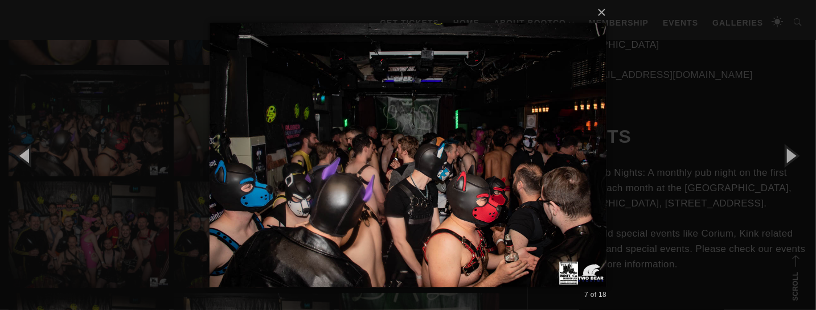
click at [117, 137] on div "× 7 of 18 Loading..." at bounding box center [408, 155] width 816 height 310
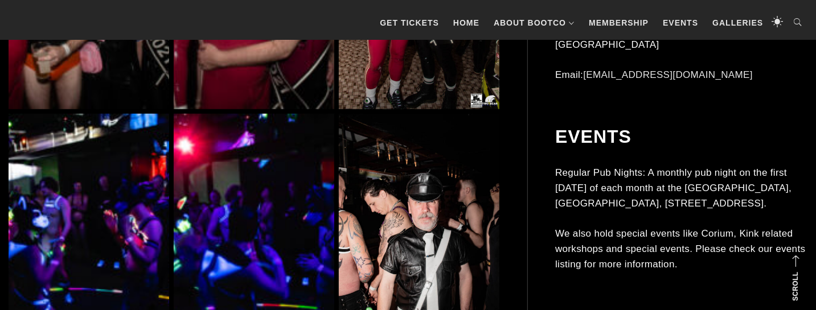
scroll to position [5443, 0]
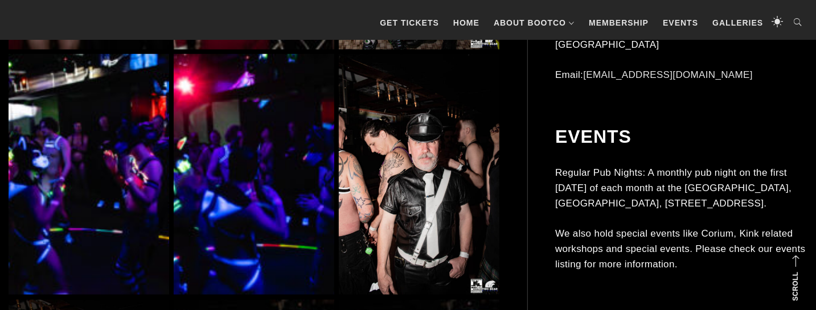
click at [120, 136] on img at bounding box center [89, 174] width 161 height 241
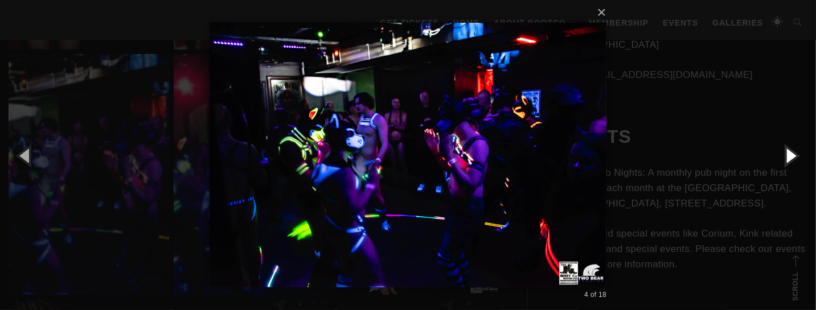
click at [784, 152] on button "button" at bounding box center [790, 155] width 51 height 63
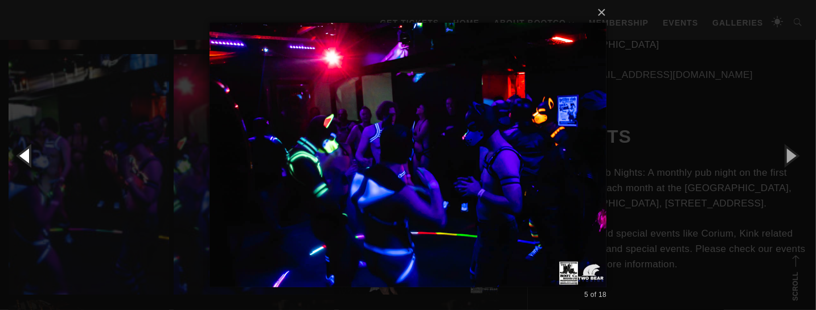
click at [35, 153] on button "button" at bounding box center [25, 155] width 51 height 63
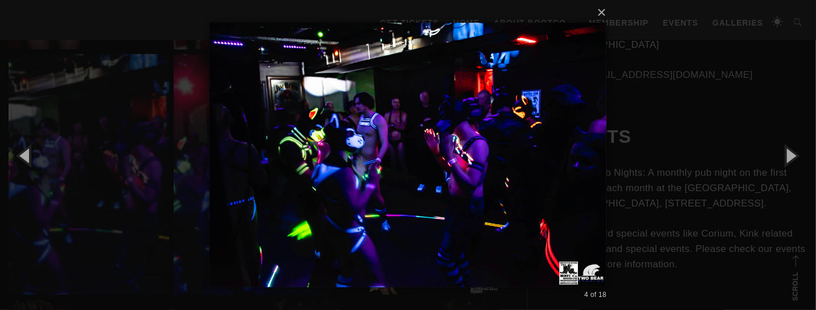
click at [127, 142] on div "× 4 of 18 Loading..." at bounding box center [408, 155] width 816 height 310
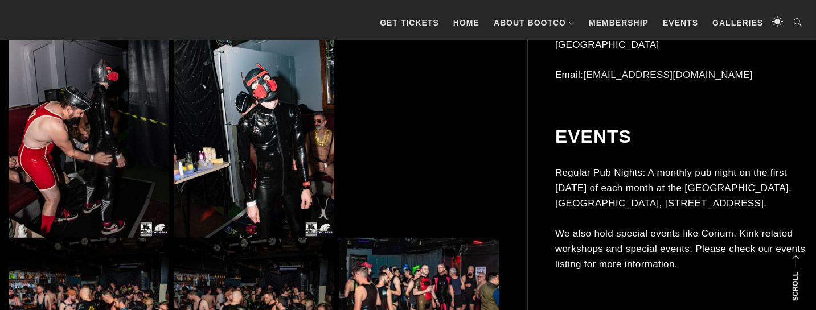
scroll to position [7477, 0]
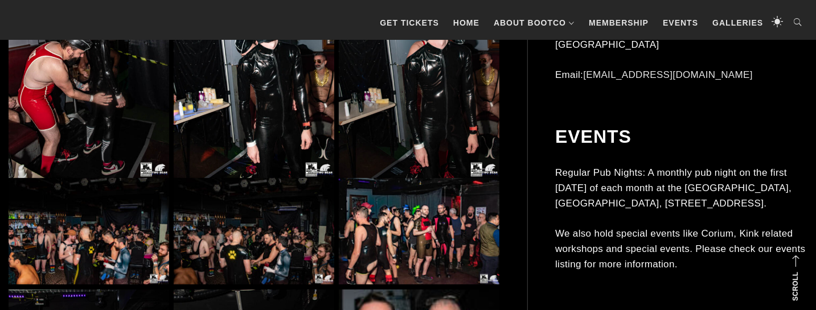
click at [204, 224] on img at bounding box center [254, 231] width 161 height 107
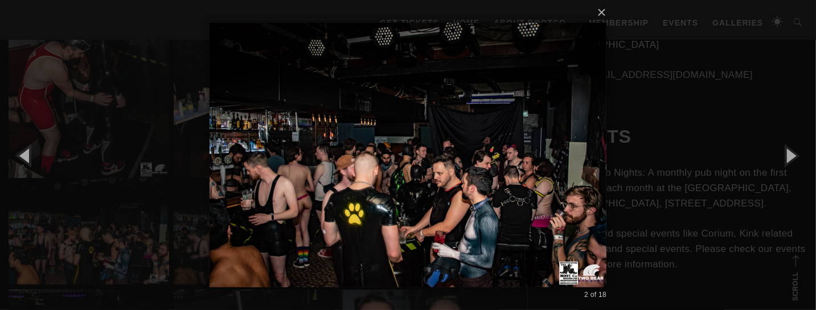
click at [126, 227] on div "× 2 of 18 Loading..." at bounding box center [408, 155] width 816 height 310
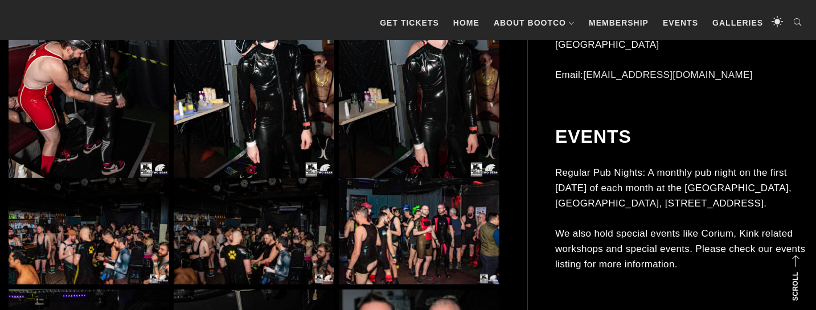
click at [121, 231] on img at bounding box center [89, 231] width 161 height 107
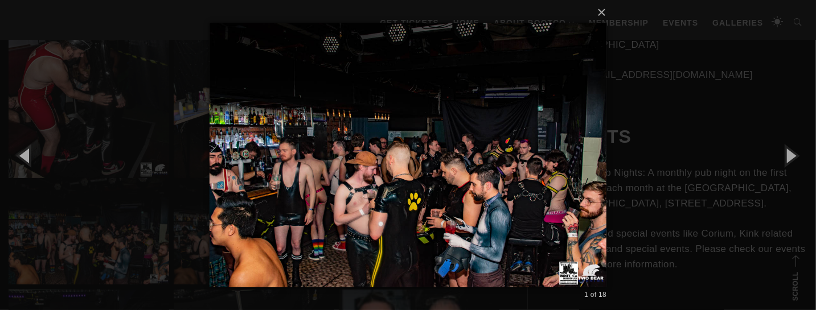
click at [665, 163] on div "× 1 of 18 Loading..." at bounding box center [408, 155] width 816 height 310
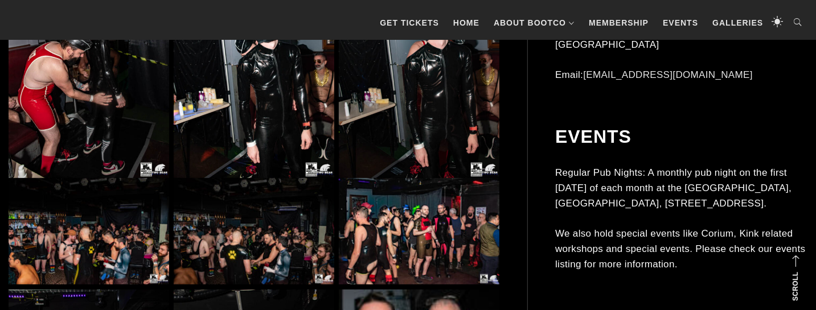
click at [435, 229] on img at bounding box center [419, 231] width 161 height 107
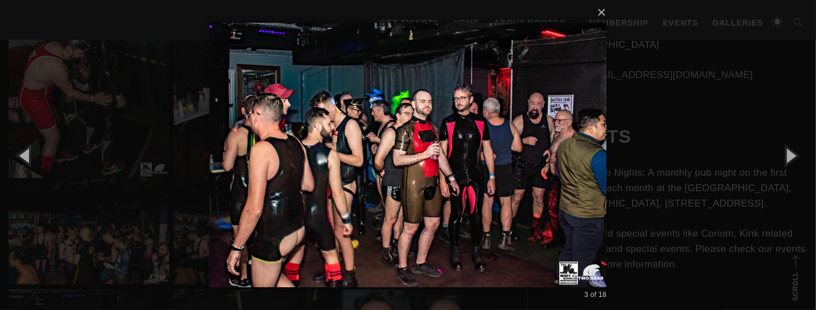
click at [638, 197] on div "× 3 of 18 Loading..." at bounding box center [408, 155] width 816 height 310
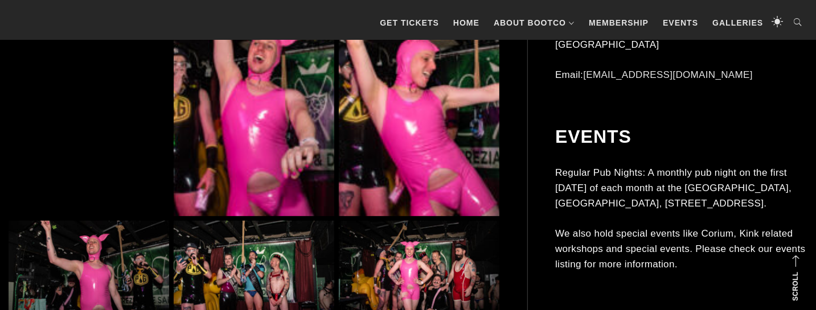
scroll to position [12622, 0]
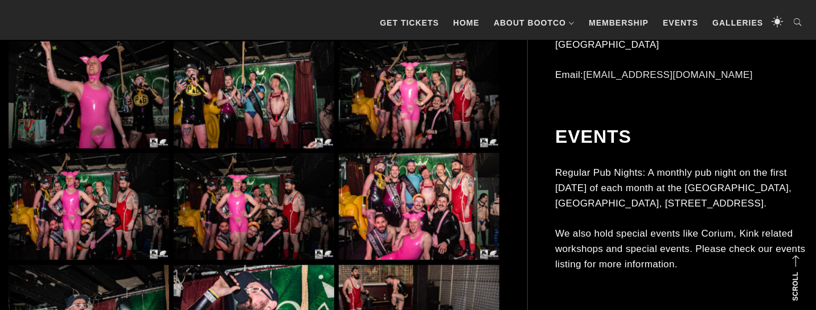
click at [440, 133] on img at bounding box center [419, 95] width 161 height 107
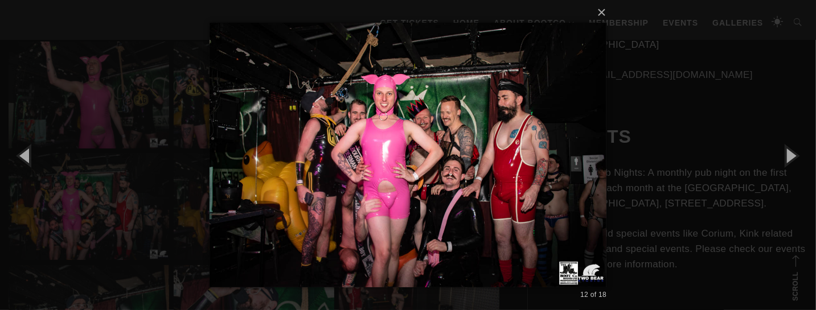
click at [632, 172] on div "× 12 of 18 Loading..." at bounding box center [408, 155] width 816 height 310
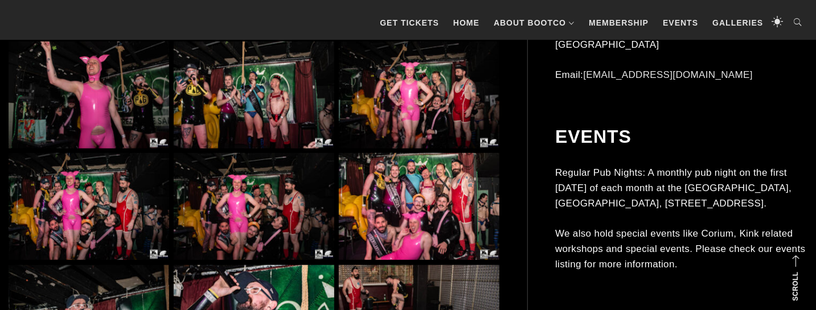
click at [273, 195] on img at bounding box center [254, 206] width 161 height 107
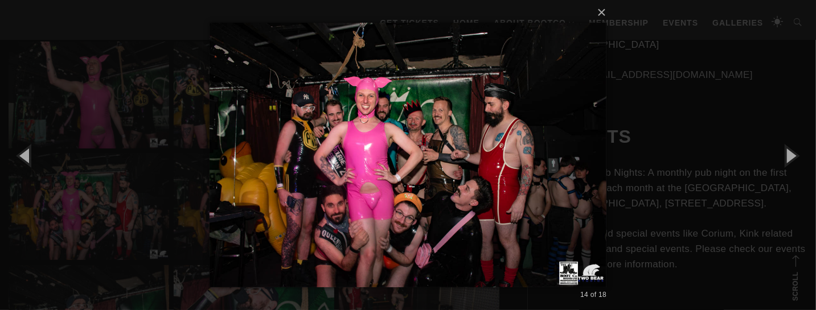
click at [648, 175] on div "× 14 of 18 Loading..." at bounding box center [408, 155] width 816 height 310
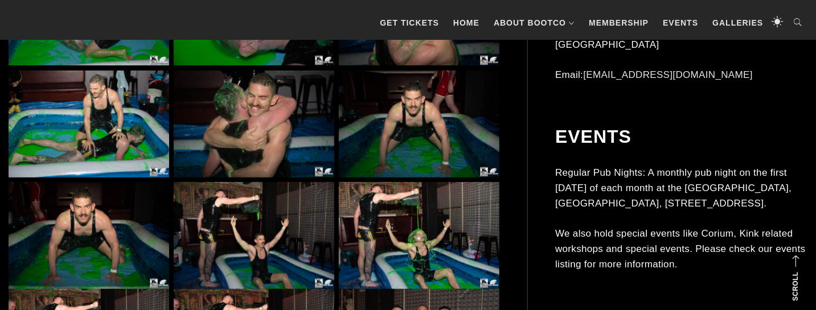
scroll to position [15074, 0]
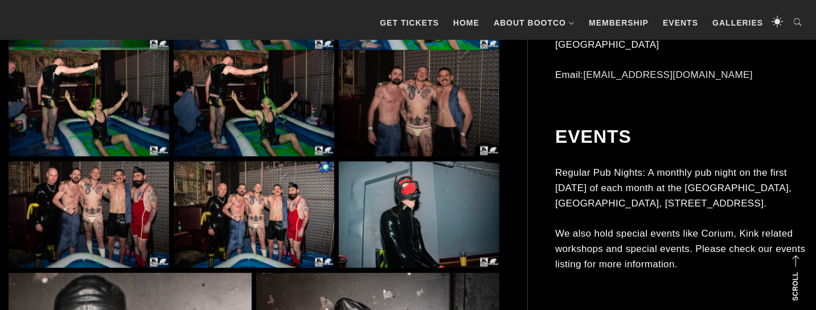
click at [487, 219] on img at bounding box center [419, 215] width 161 height 107
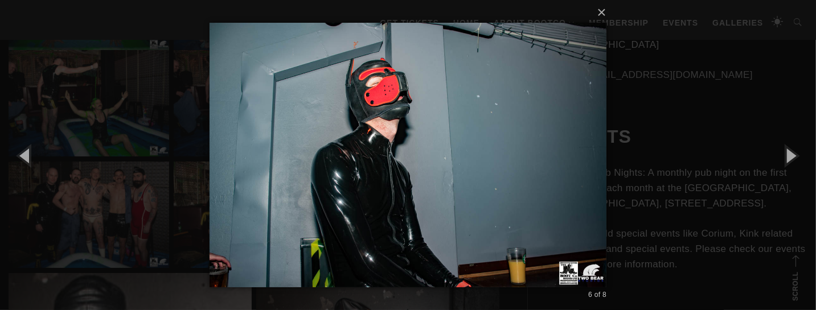
click at [636, 178] on div "× 6 of 8 Loading..." at bounding box center [408, 155] width 816 height 310
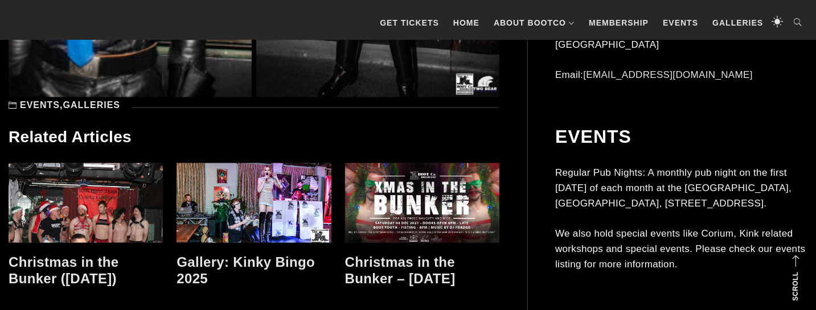
scroll to position [15672, 0]
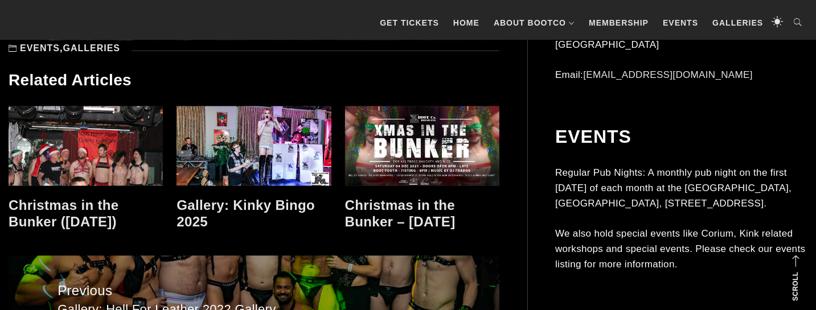
click at [129, 175] on link at bounding box center [86, 147] width 154 height 80
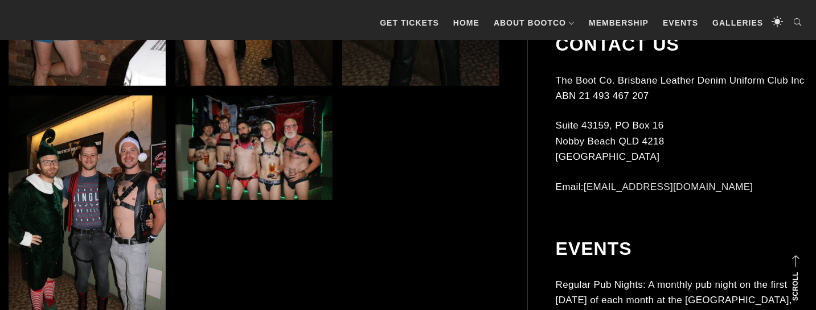
scroll to position [5503, 0]
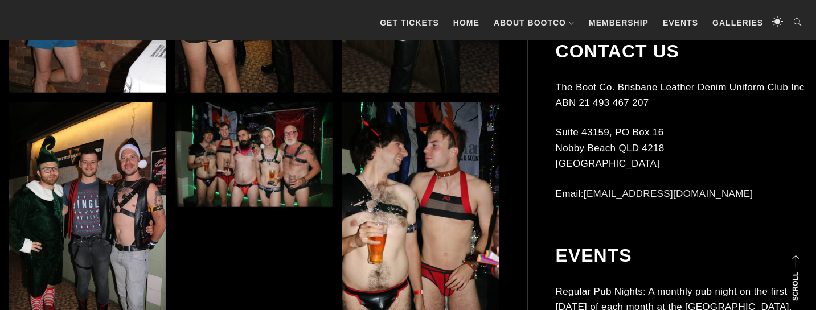
click at [287, 186] on img at bounding box center [253, 155] width 157 height 105
click at [269, 181] on img at bounding box center [253, 155] width 157 height 105
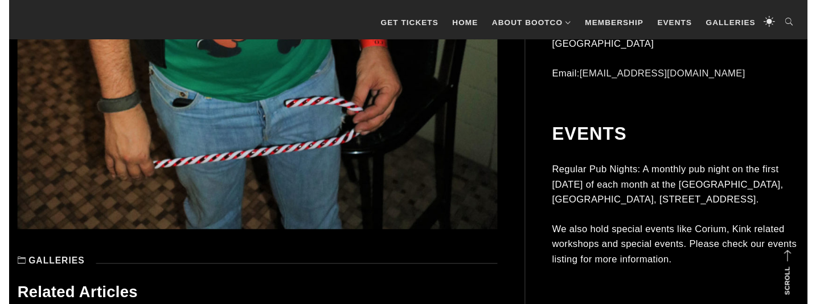
scroll to position [16091, 0]
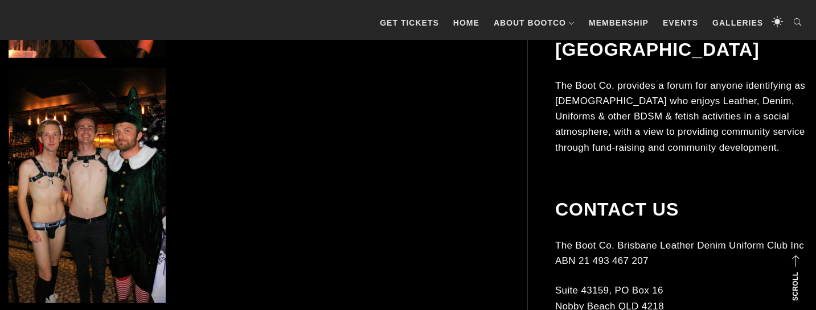
scroll to position [2828, 0]
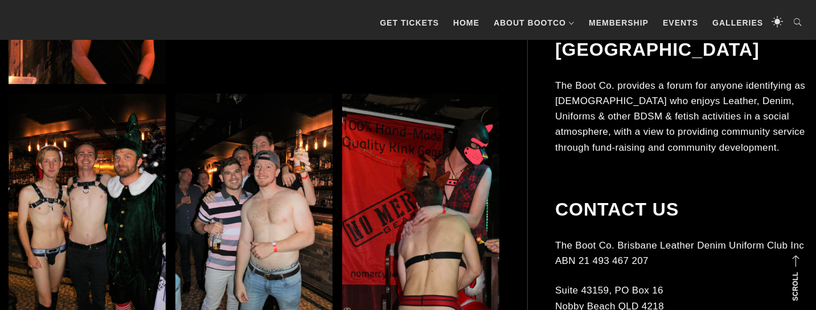
click at [125, 168] on img at bounding box center [87, 212] width 157 height 236
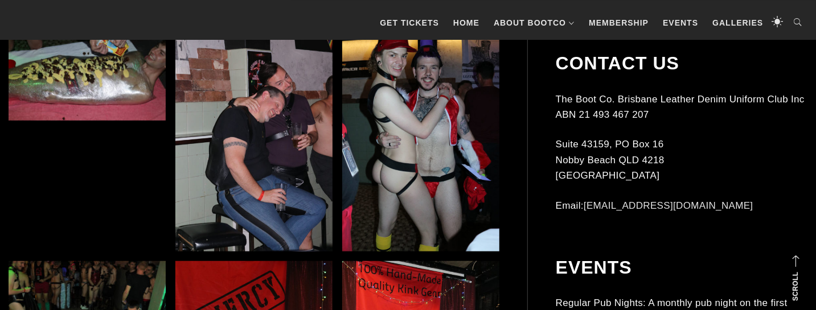
scroll to position [12796, 0]
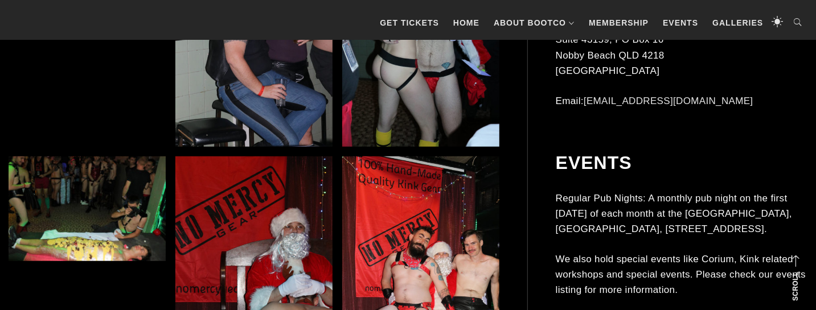
click at [60, 199] on img at bounding box center [87, 209] width 157 height 105
click at [73, 198] on img at bounding box center [87, 209] width 157 height 105
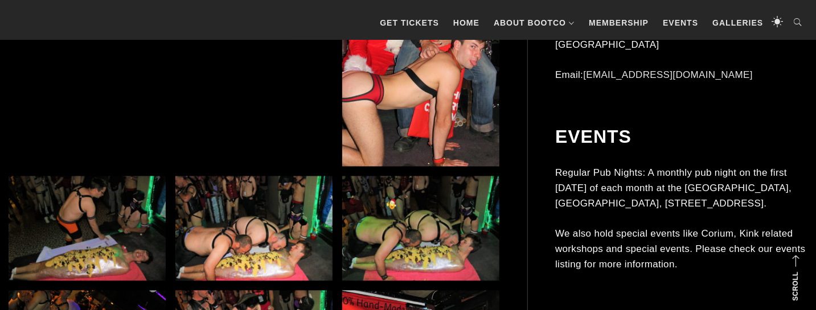
scroll to position [13514, 0]
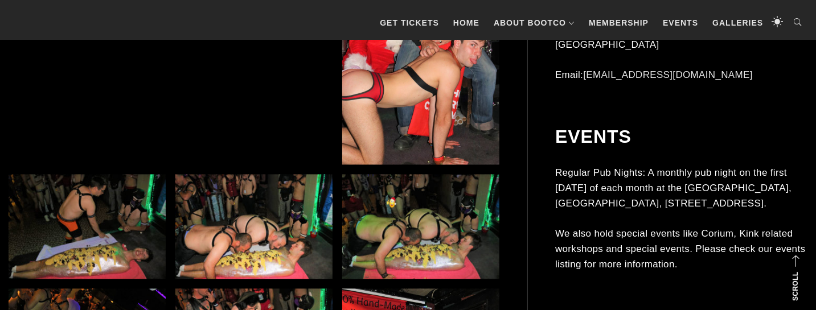
click at [70, 210] on img at bounding box center [87, 227] width 157 height 105
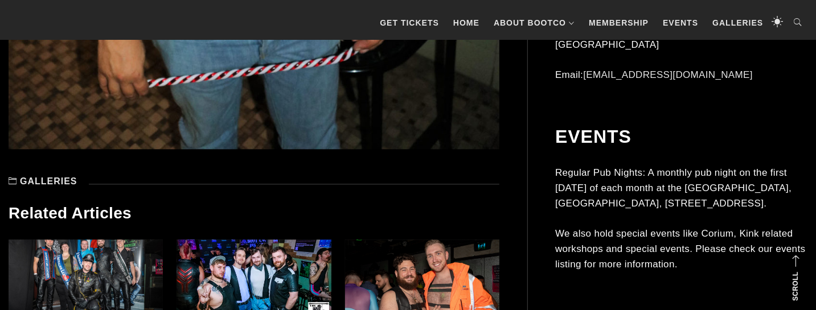
scroll to position [16206, 0]
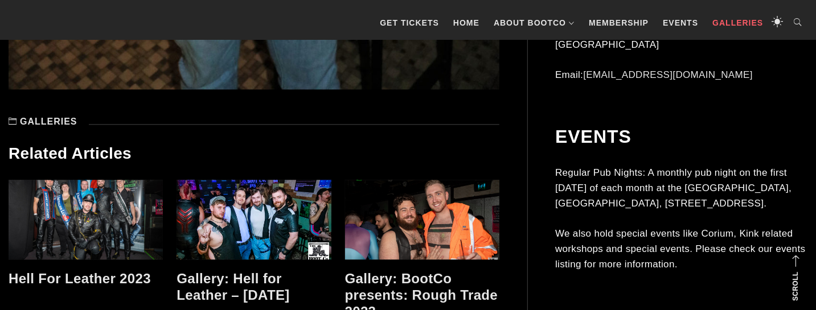
click at [709, 27] on link "Galleries" at bounding box center [738, 23] width 62 height 34
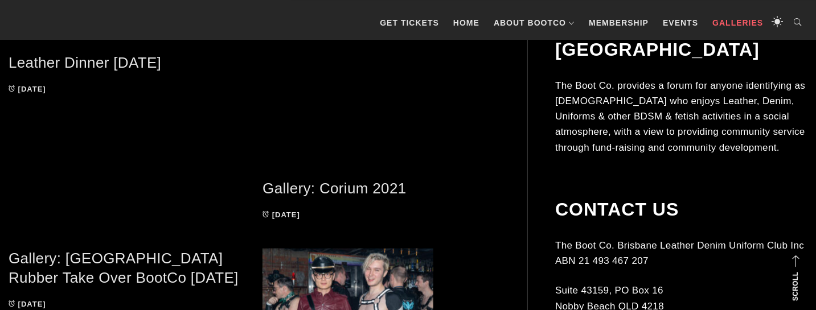
scroll to position [5532, 0]
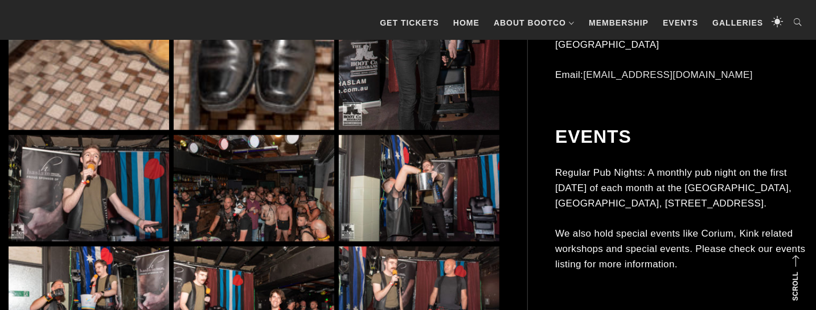
scroll to position [6520, 0]
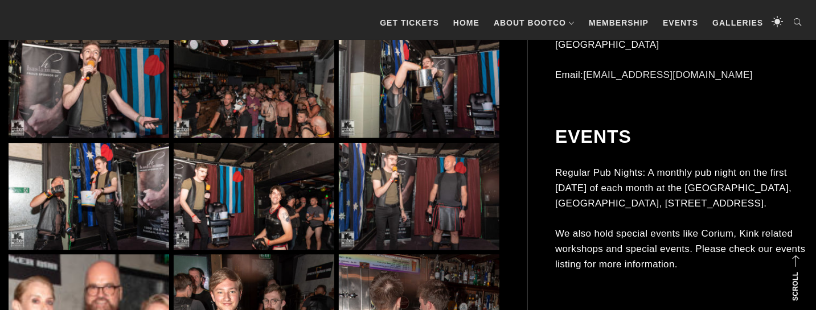
click at [277, 100] on img at bounding box center [254, 84] width 161 height 107
click at [256, 103] on img at bounding box center [254, 84] width 161 height 107
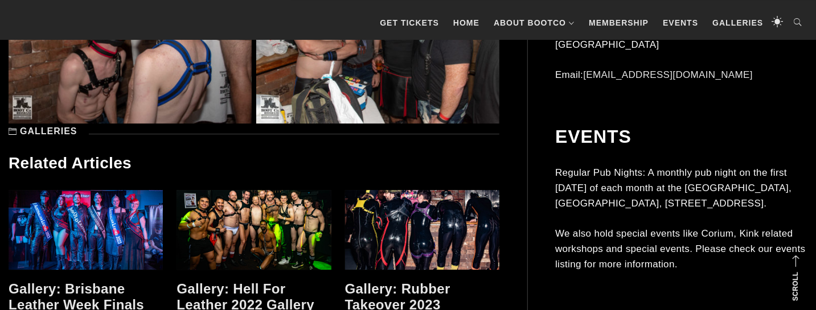
scroll to position [9272, 0]
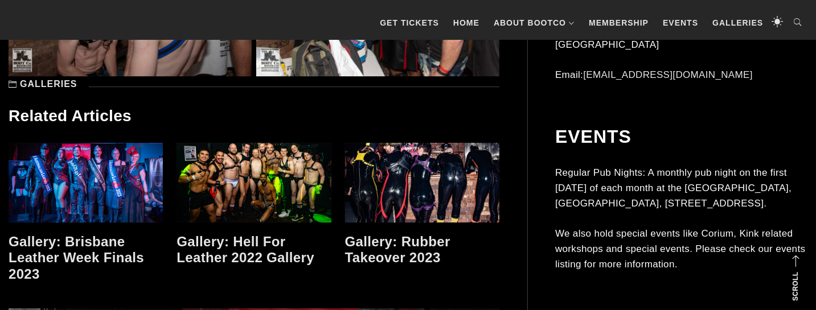
click at [269, 179] on link at bounding box center [254, 183] width 154 height 80
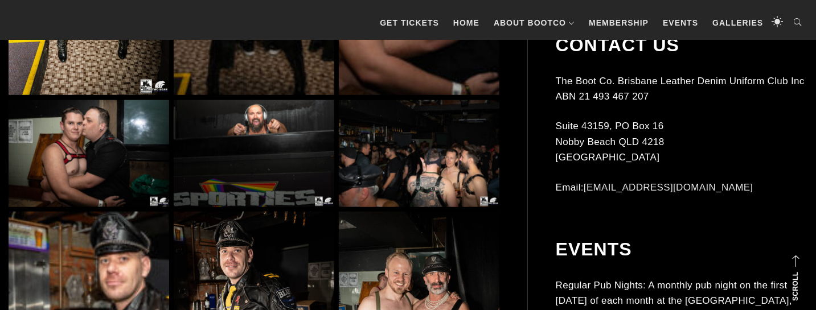
scroll to position [7836, 0]
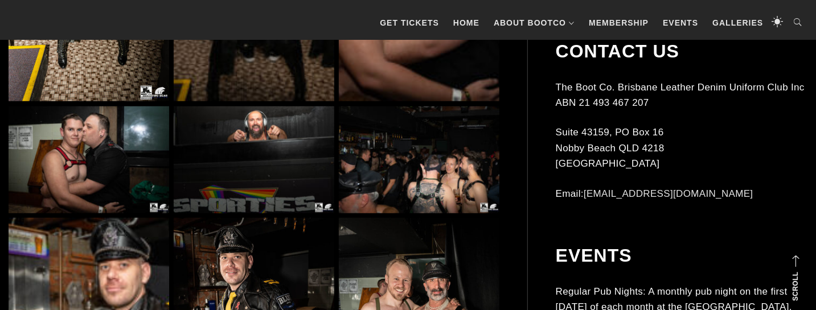
click at [387, 181] on img at bounding box center [419, 160] width 161 height 107
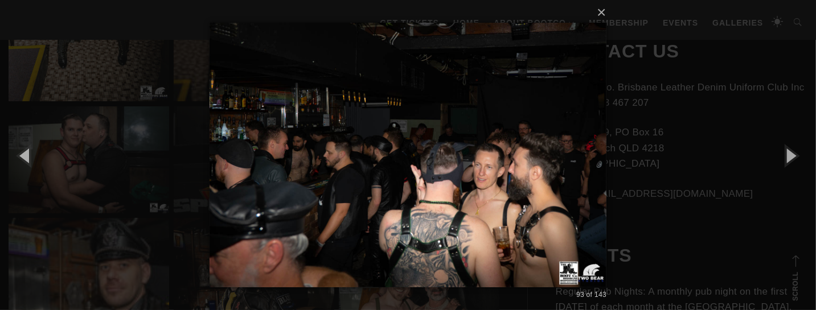
click at [657, 187] on div "× 93 of 143 Loading..." at bounding box center [408, 155] width 816 height 310
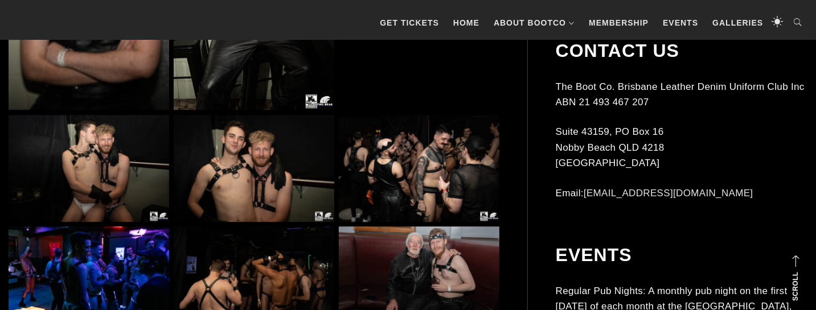
scroll to position [9033, 0]
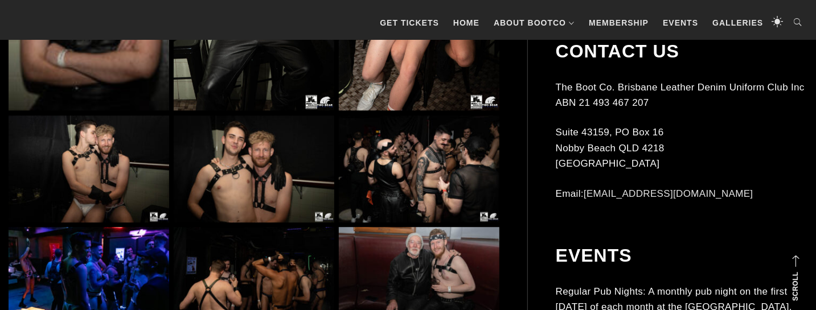
click at [284, 194] on img at bounding box center [254, 169] width 161 height 107
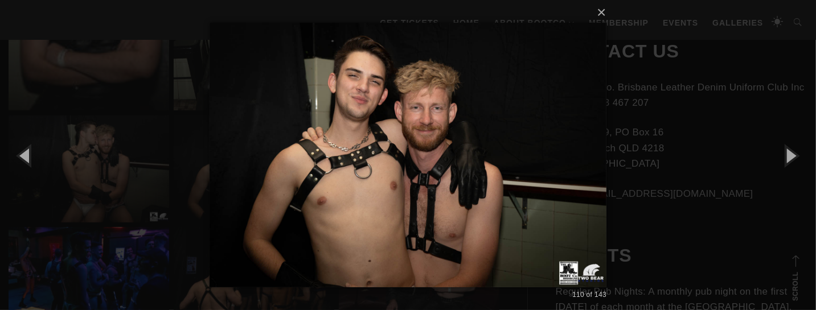
click at [154, 172] on div "× 110 of 143 Loading..." at bounding box center [408, 155] width 816 height 310
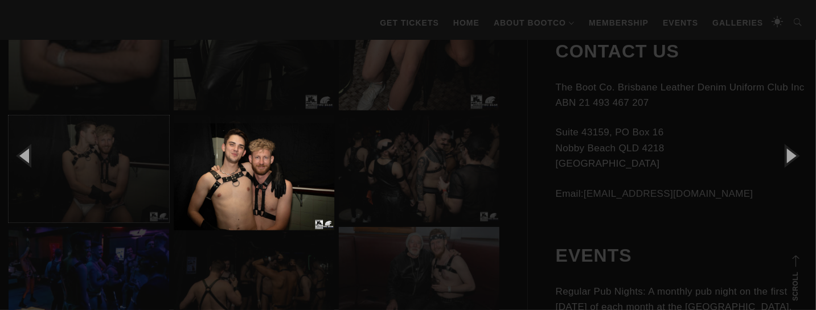
click at [97, 180] on img at bounding box center [89, 169] width 161 height 107
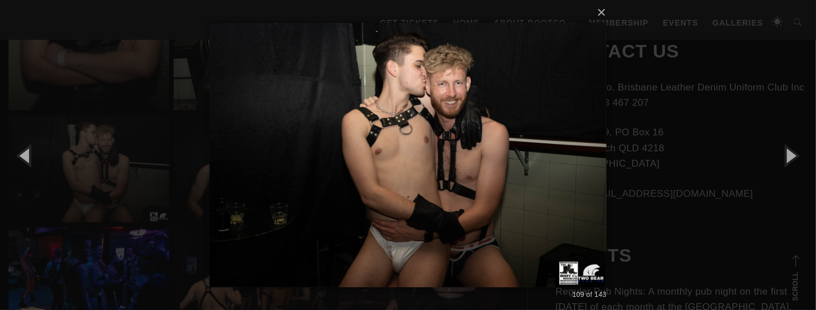
click at [167, 147] on div "× 109 of 143 Loading..." at bounding box center [408, 155] width 816 height 310
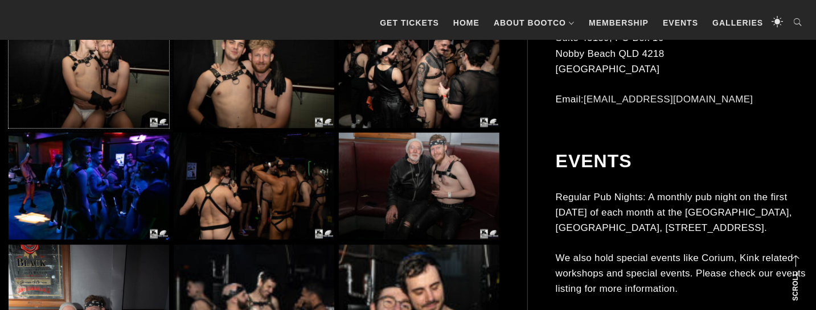
scroll to position [9152, 0]
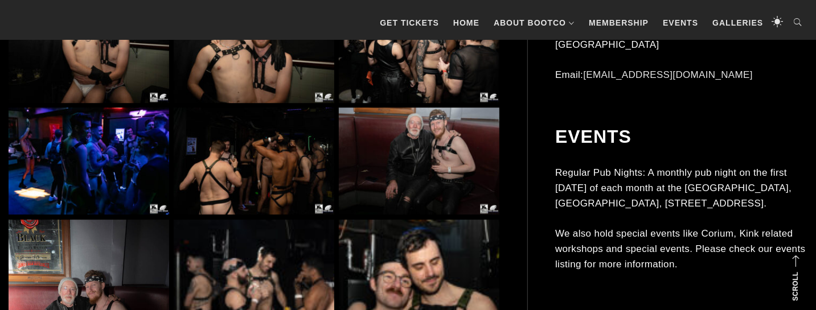
click at [128, 170] on img at bounding box center [89, 161] width 161 height 107
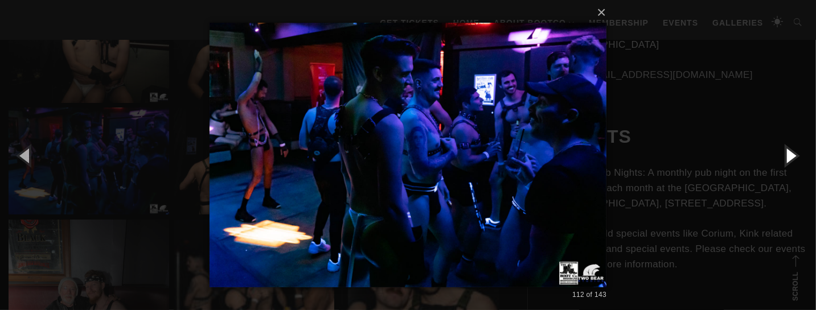
click at [795, 159] on button "button" at bounding box center [790, 155] width 51 height 63
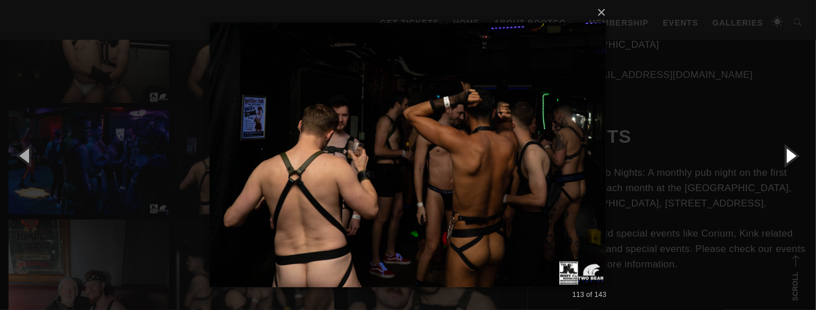
click at [790, 152] on button "button" at bounding box center [790, 155] width 51 height 63
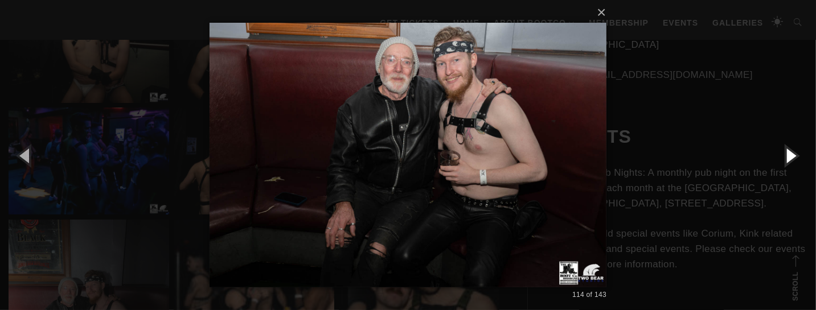
click at [776, 153] on button "button" at bounding box center [790, 155] width 51 height 63
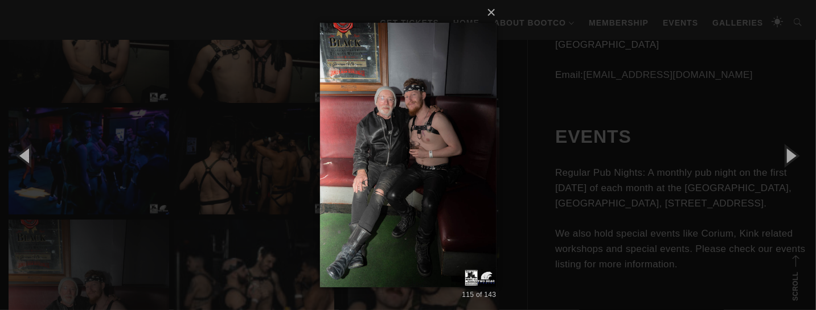
click at [669, 160] on div "× 115 of 143 Loading..." at bounding box center [408, 155] width 816 height 310
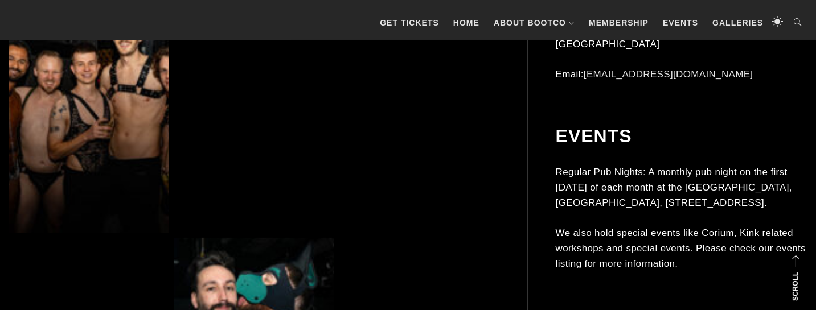
scroll to position [9810, 0]
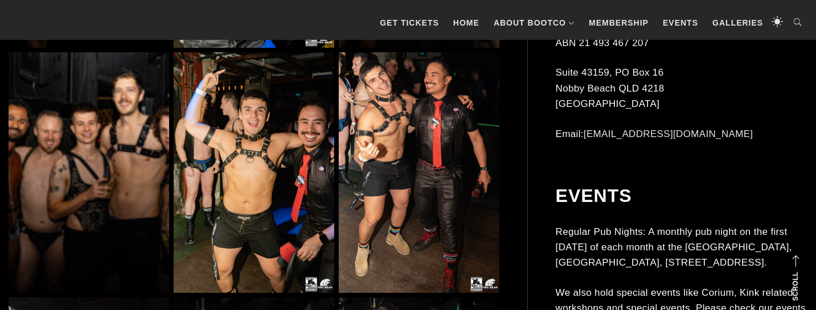
click at [120, 145] on img at bounding box center [89, 172] width 161 height 240
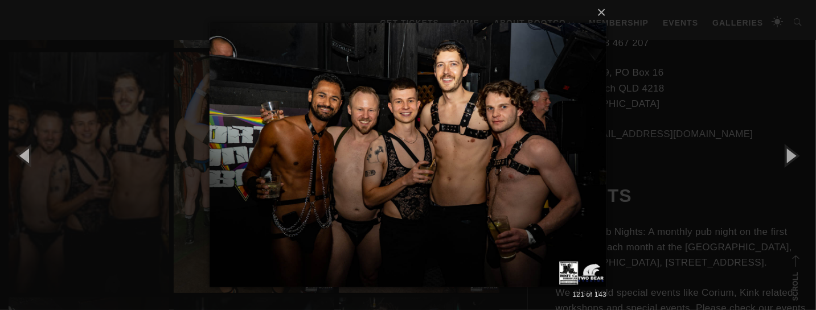
click at [677, 128] on div "× 121 of 143 Loading..." at bounding box center [408, 155] width 816 height 310
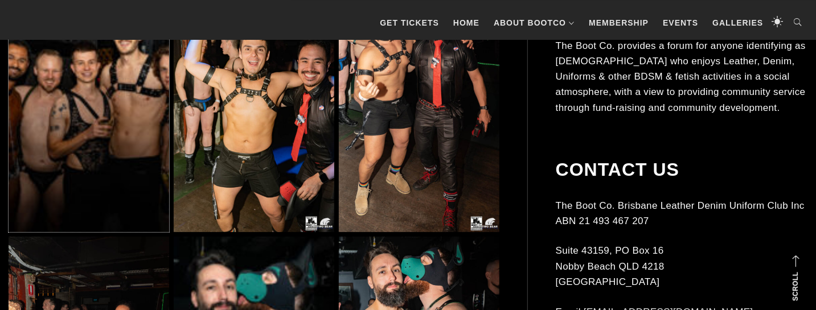
scroll to position [9870, 0]
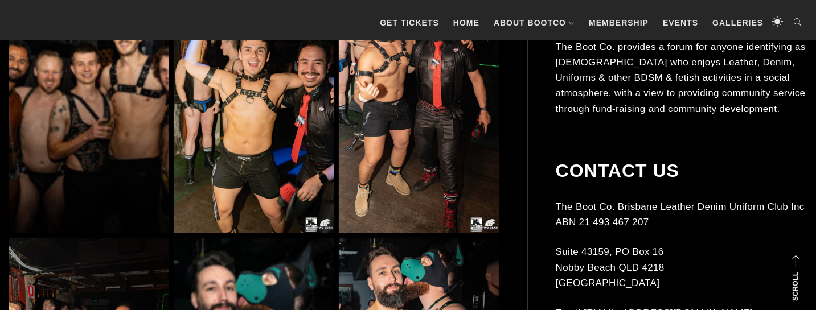
click at [119, 132] on img at bounding box center [89, 113] width 161 height 240
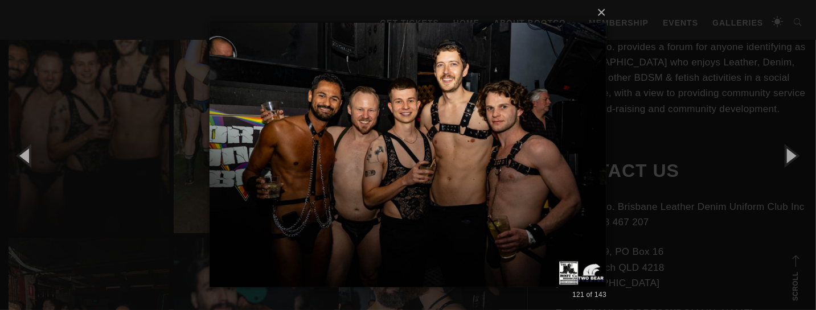
click at [632, 118] on div "× 121 of 143 Loading..." at bounding box center [408, 155] width 816 height 310
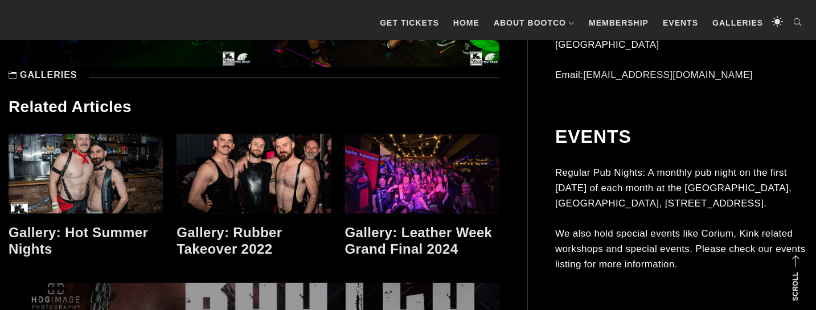
scroll to position [11545, 0]
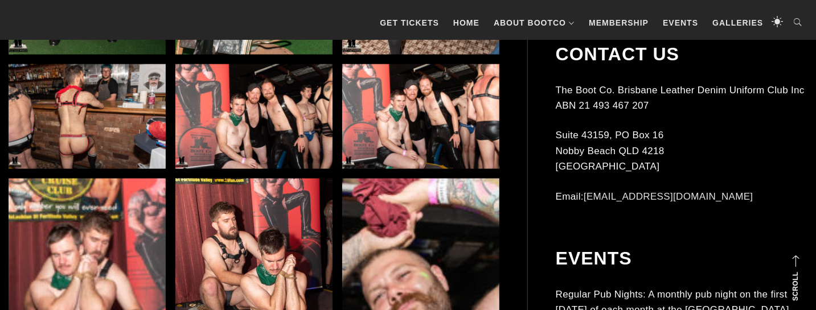
scroll to position [957, 0]
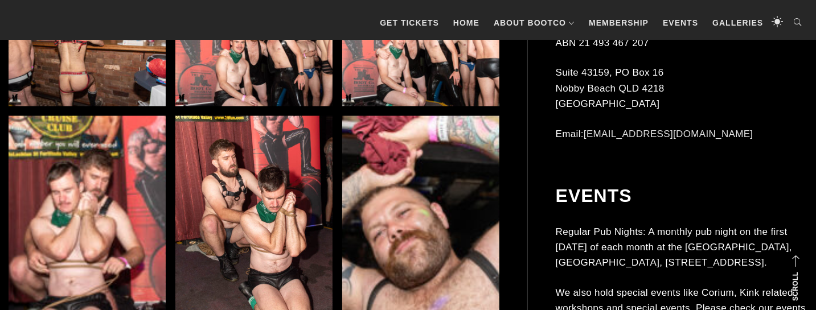
click at [271, 105] on img at bounding box center [253, 54] width 157 height 105
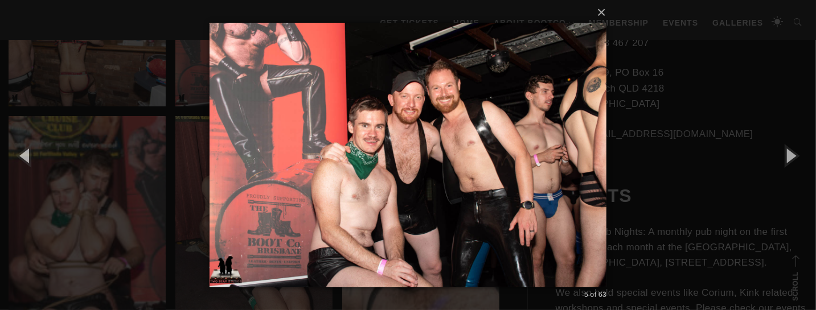
click at [123, 138] on div "× 5 of 63 Loading..." at bounding box center [408, 155] width 816 height 310
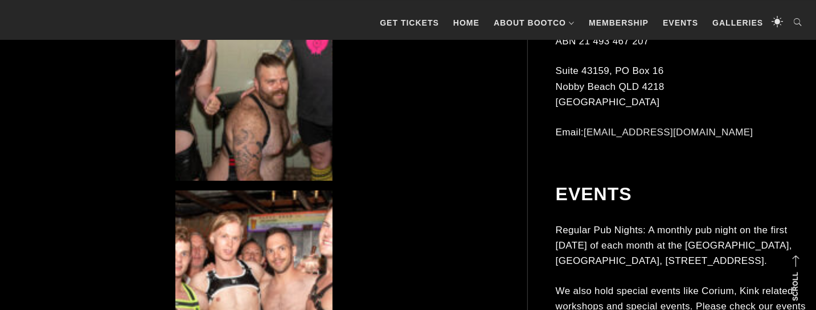
scroll to position [2752, 0]
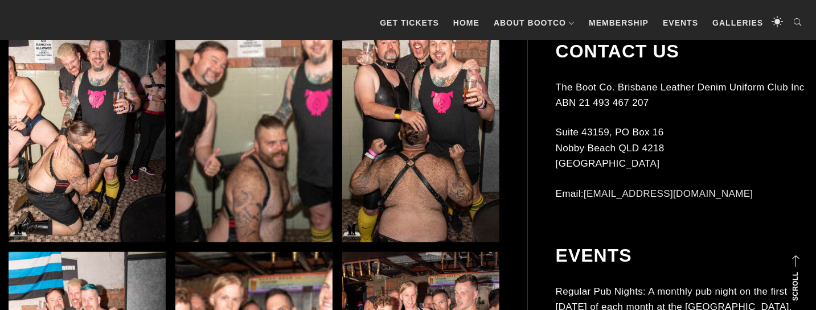
click at [121, 142] on img at bounding box center [87, 125] width 157 height 236
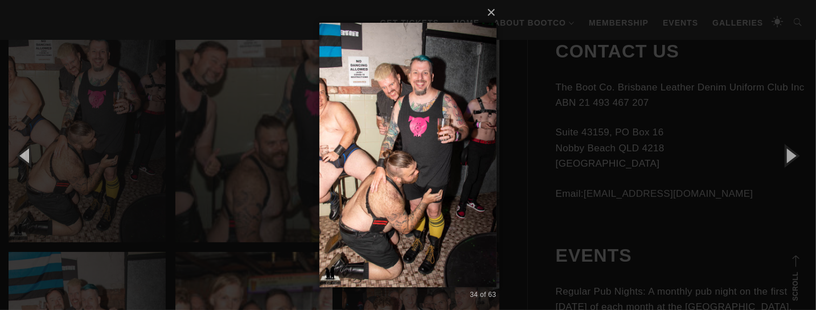
click at [151, 144] on div "× 34 of 63 Loading..." at bounding box center [408, 155] width 816 height 310
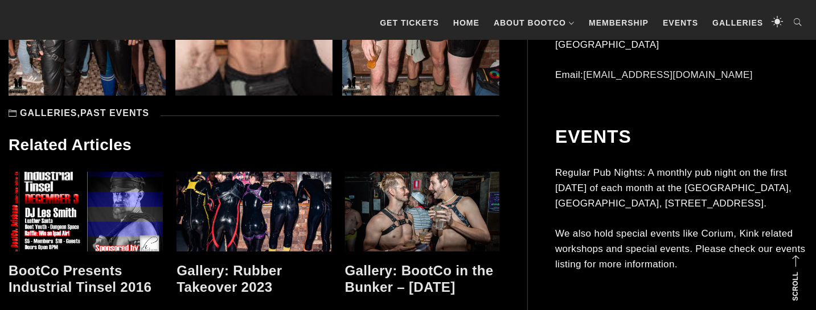
scroll to position [4905, 0]
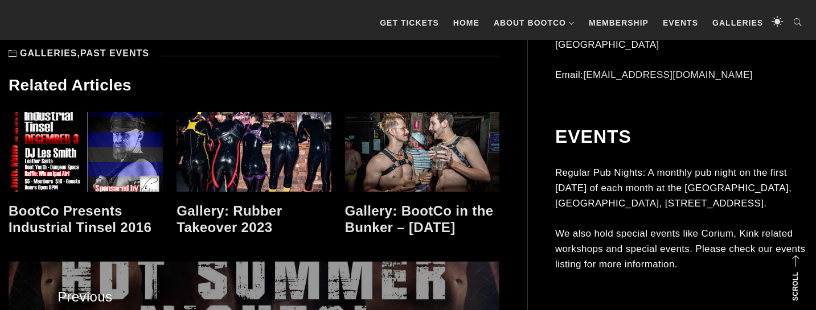
click at [221, 136] on link at bounding box center [254, 152] width 154 height 80
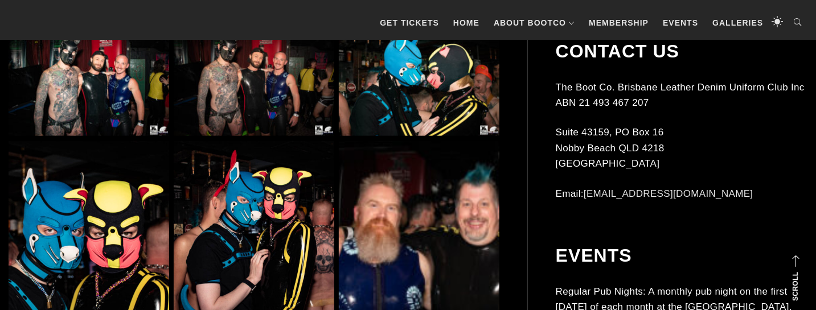
scroll to position [5623, 0]
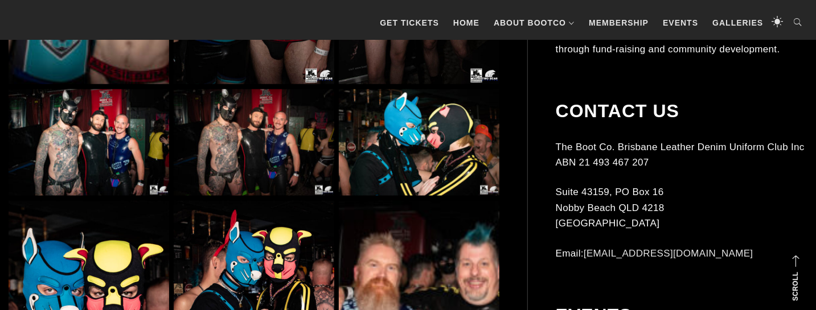
click at [244, 120] on img at bounding box center [254, 142] width 161 height 107
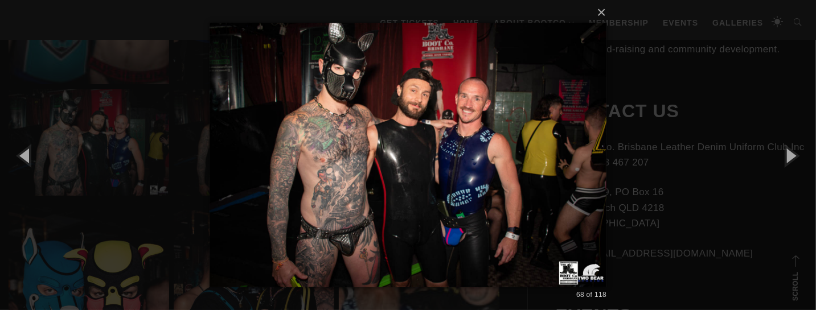
click at [645, 137] on div "× 68 of 118 Loading..." at bounding box center [408, 155] width 816 height 310
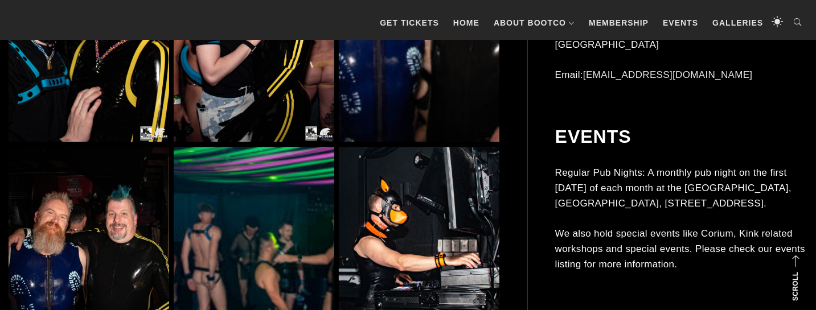
scroll to position [5982, 0]
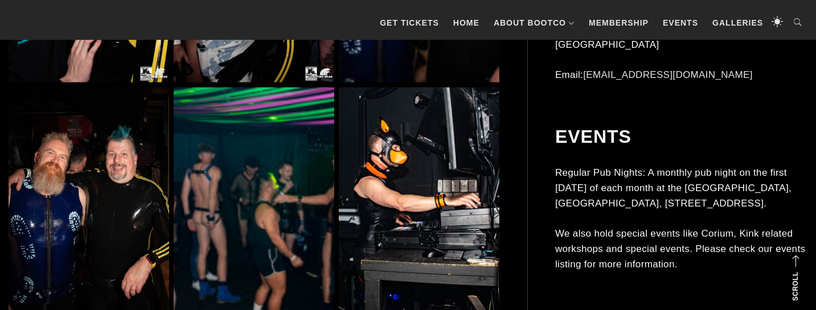
click at [312, 164] on img at bounding box center [254, 208] width 161 height 240
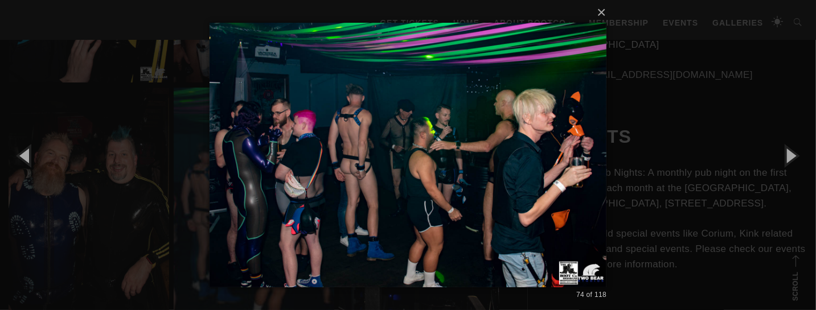
click at [590, 163] on img at bounding box center [409, 155] width 398 height 310
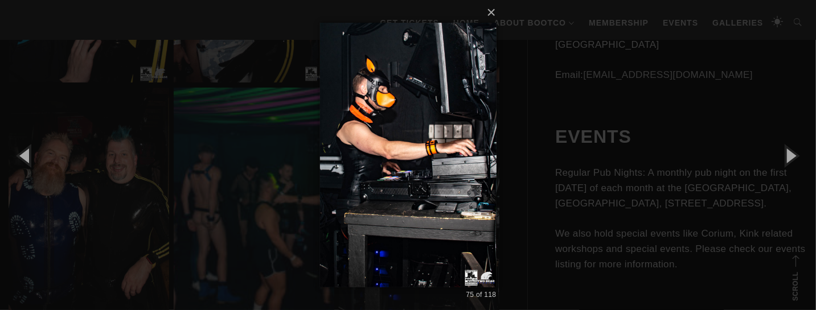
scroll to position [0, 0]
click at [546, 173] on div "× 75 of 118 Loading..." at bounding box center [408, 155] width 816 height 310
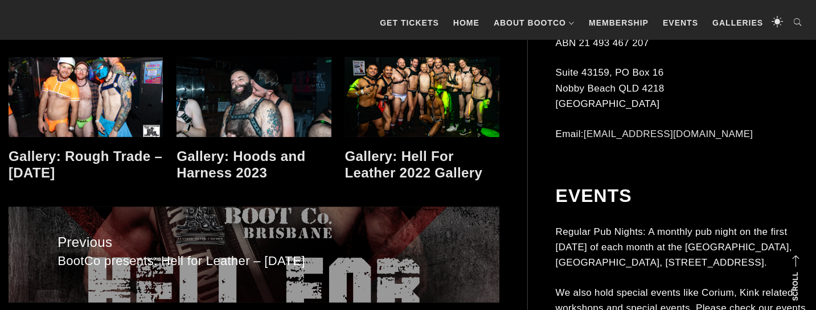
scroll to position [10169, 0]
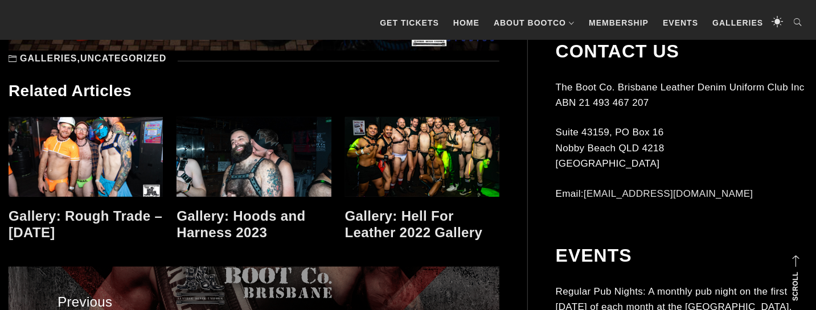
click at [215, 154] on link at bounding box center [254, 157] width 154 height 80
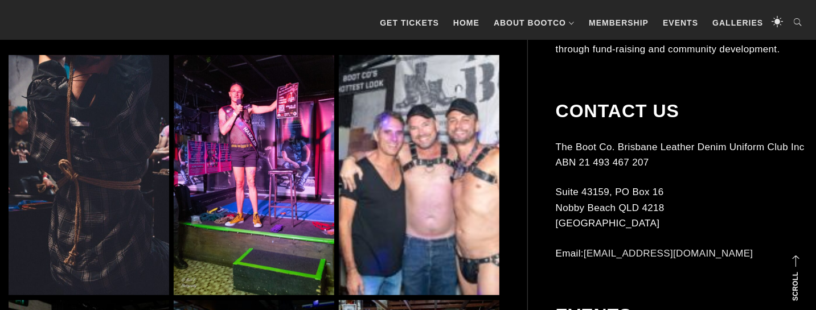
scroll to position [897, 0]
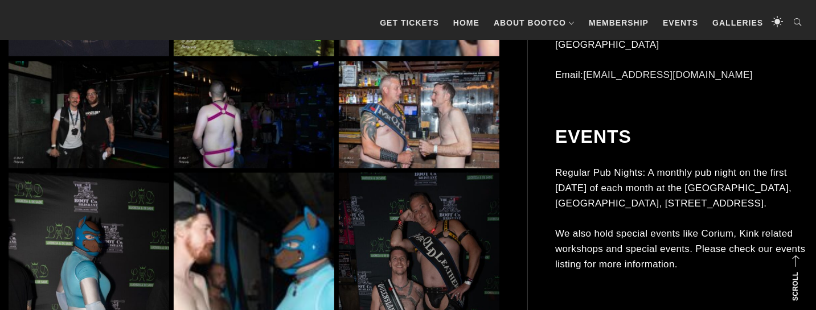
click at [216, 129] on img at bounding box center [254, 115] width 161 height 107
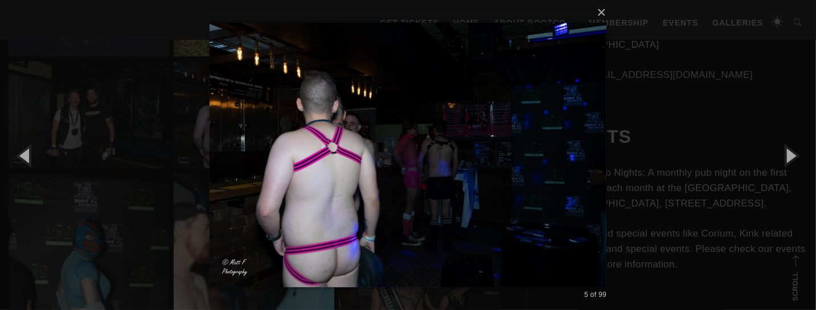
scroll to position [0, 0]
click at [598, 117] on img at bounding box center [409, 155] width 398 height 310
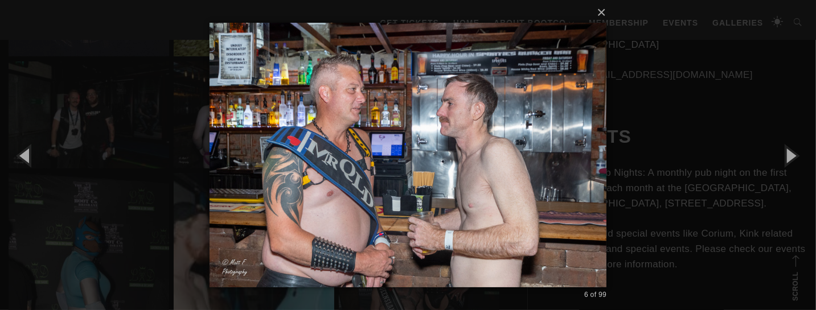
click at [627, 115] on div "× 6 of 99 Loading..." at bounding box center [408, 155] width 816 height 310
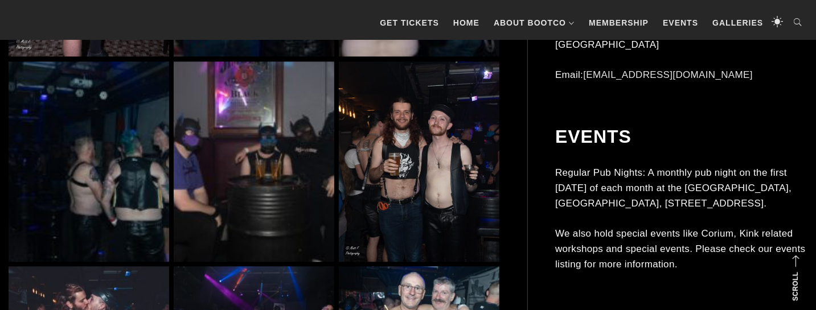
scroll to position [1675, 0]
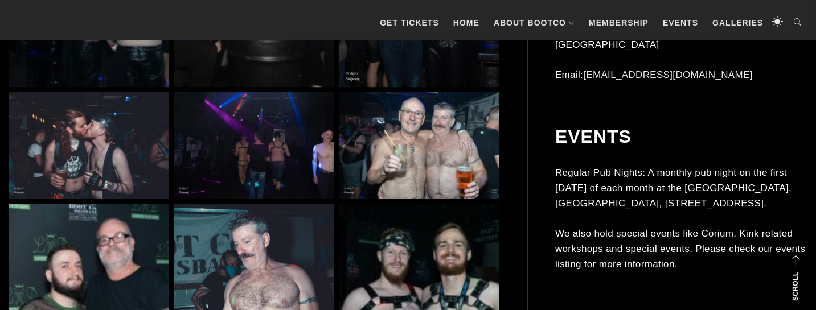
click at [288, 137] on img at bounding box center [254, 145] width 161 height 107
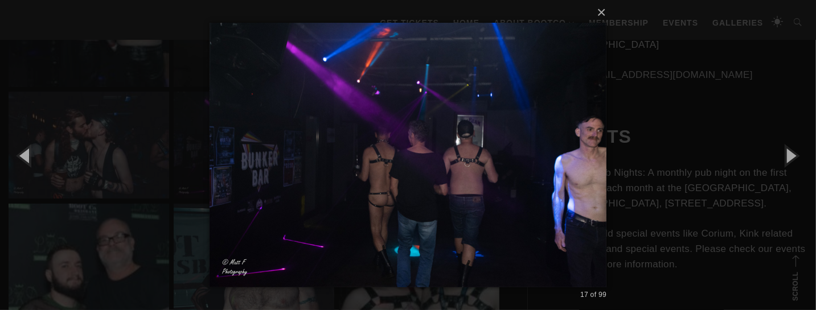
click at [652, 109] on div "× 17 of 99 Loading..." at bounding box center [408, 155] width 816 height 310
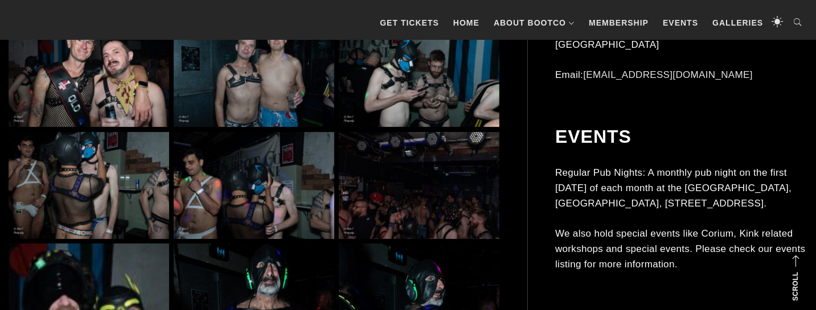
scroll to position [2094, 0]
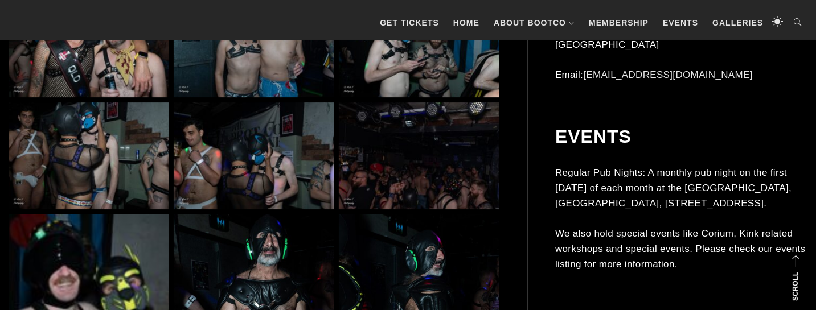
click at [430, 163] on img at bounding box center [419, 156] width 161 height 107
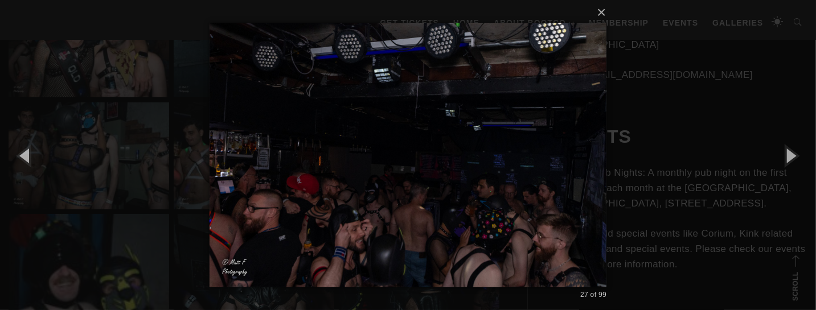
click at [611, 134] on div "× 27 of 99 Loading..." at bounding box center [408, 155] width 816 height 310
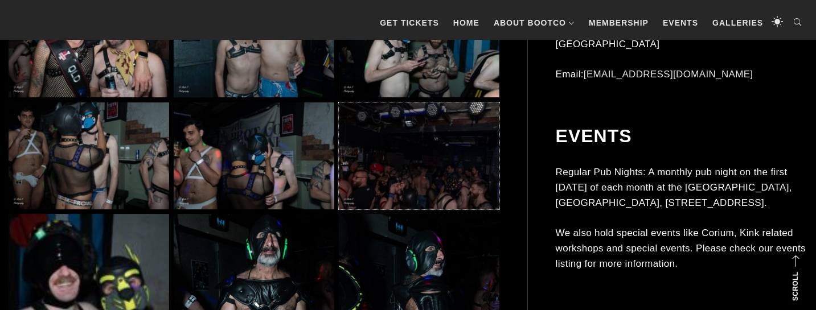
scroll to position [2034, 0]
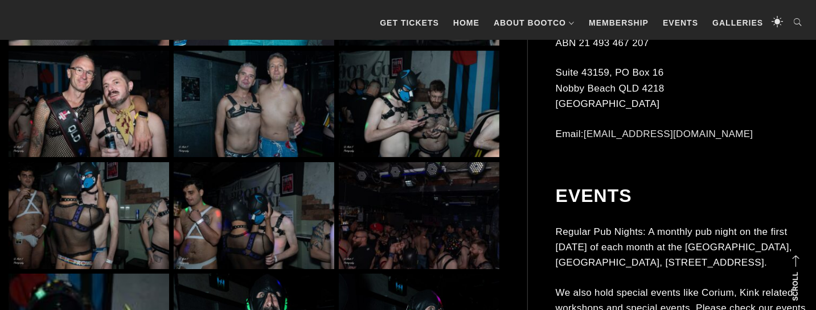
click at [124, 137] on img at bounding box center [89, 104] width 161 height 107
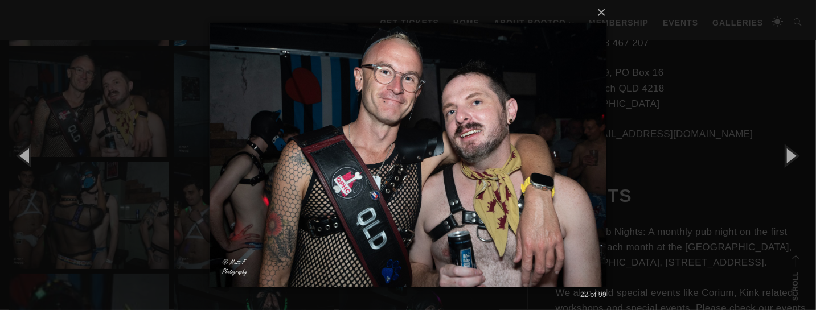
click at [684, 142] on div "× 22 of 99 Loading..." at bounding box center [408, 155] width 816 height 310
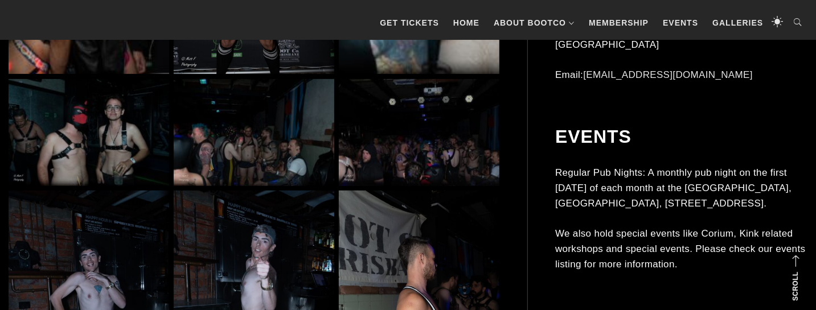
scroll to position [2752, 0]
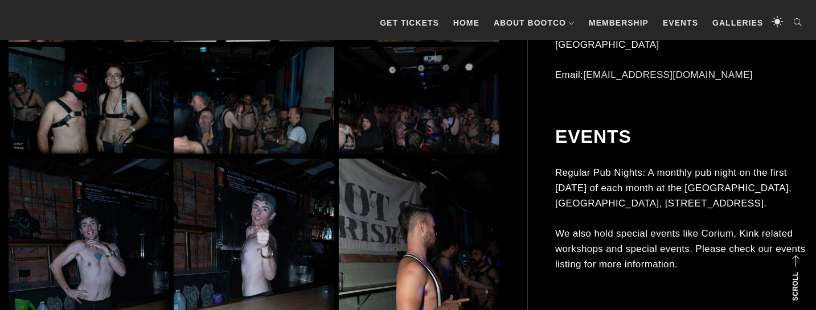
click at [396, 140] on img at bounding box center [419, 100] width 161 height 107
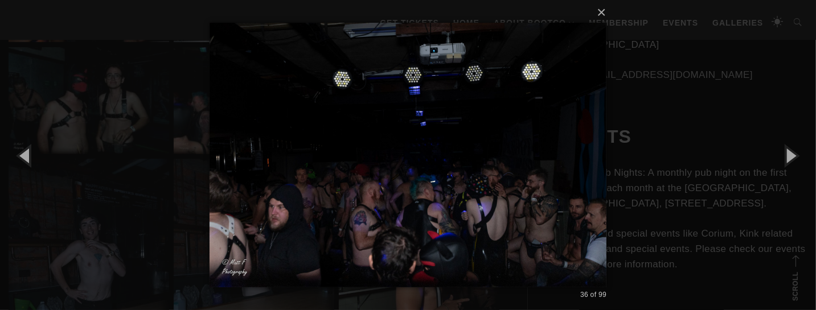
click at [173, 137] on div "× 36 of 99 Loading..." at bounding box center [408, 155] width 816 height 310
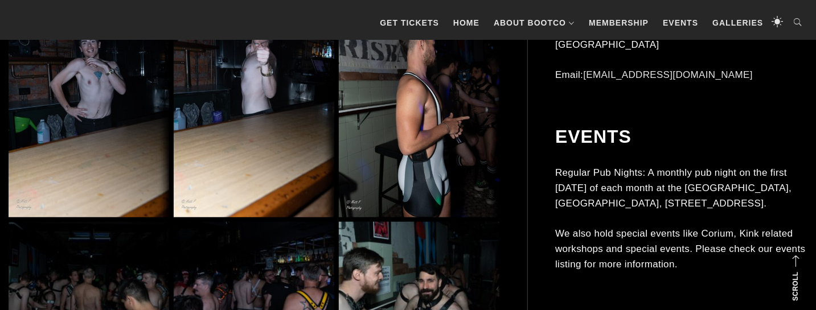
scroll to position [2991, 0]
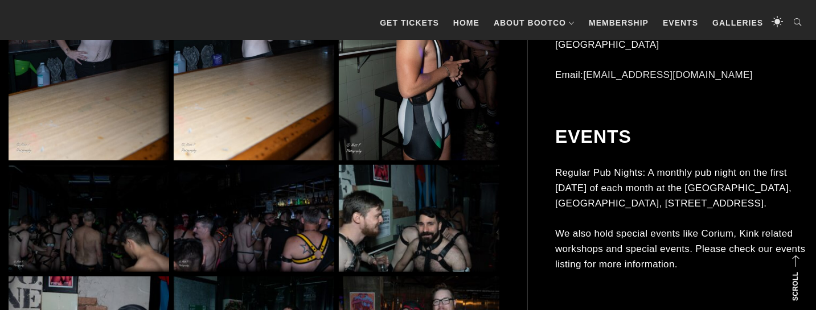
click at [244, 197] on img at bounding box center [254, 218] width 161 height 107
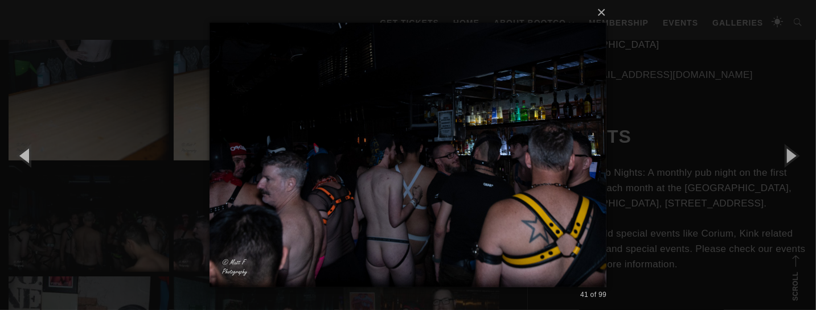
click at [134, 162] on div "× 41 of 99 Loading..." at bounding box center [408, 155] width 816 height 310
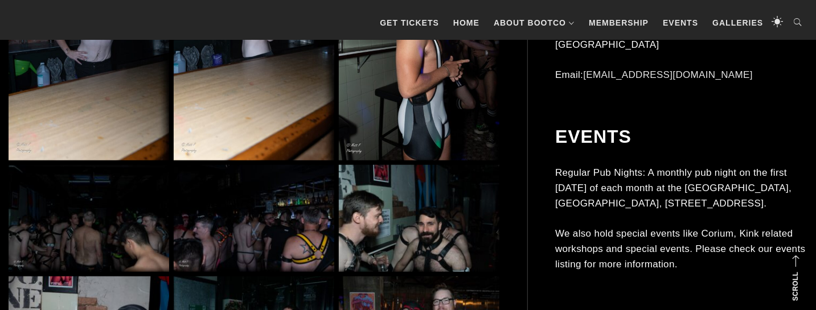
click at [104, 203] on img at bounding box center [89, 218] width 161 height 107
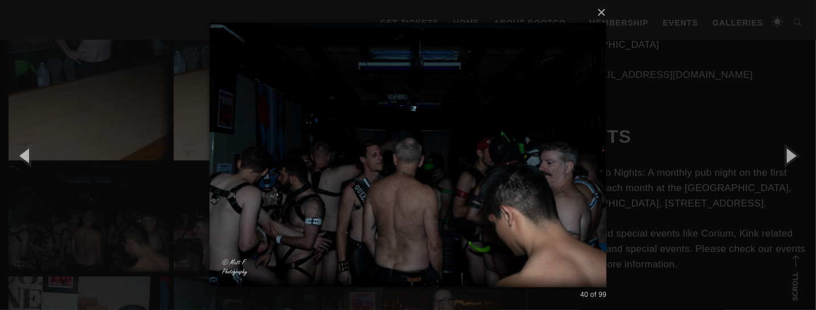
click at [643, 162] on div "× 40 of 99 Loading..." at bounding box center [408, 155] width 816 height 310
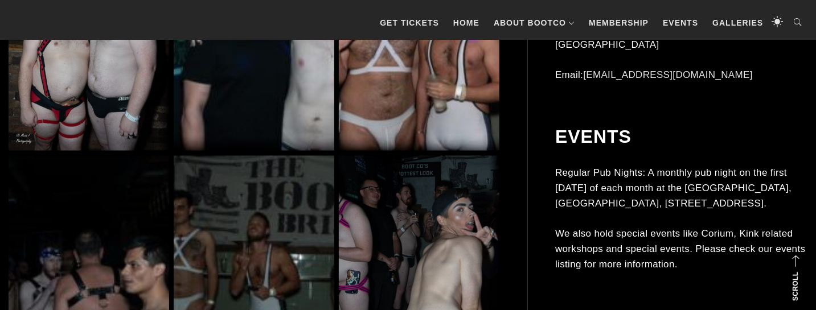
scroll to position [3589, 0]
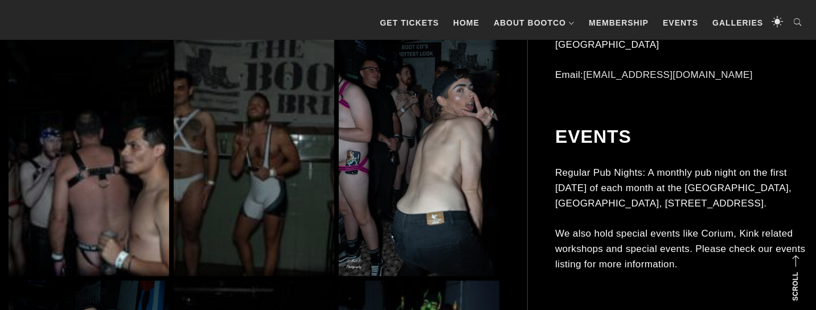
click at [447, 181] on img at bounding box center [419, 156] width 161 height 240
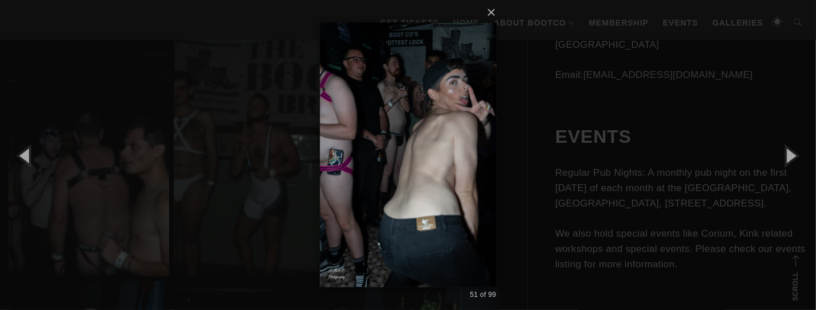
click at [550, 174] on div "× 51 of 99 Loading..." at bounding box center [408, 155] width 816 height 310
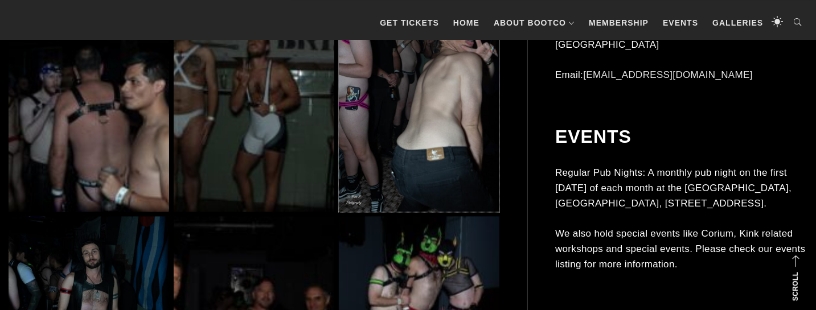
scroll to position [3709, 0]
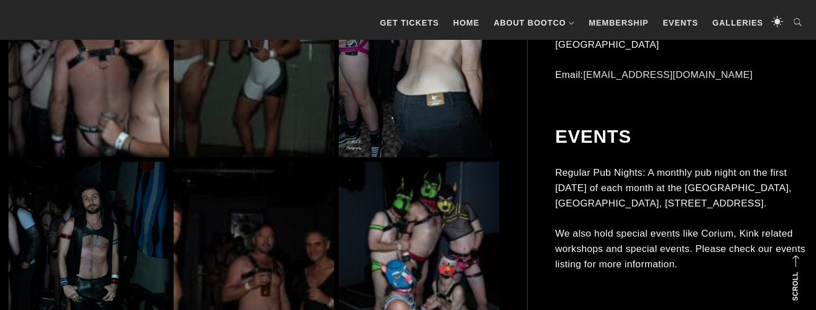
click at [125, 111] on img at bounding box center [89, 37] width 161 height 240
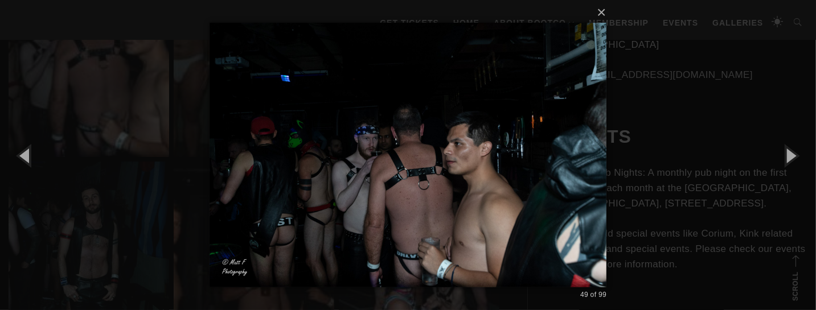
click at [590, 159] on img at bounding box center [409, 155] width 398 height 310
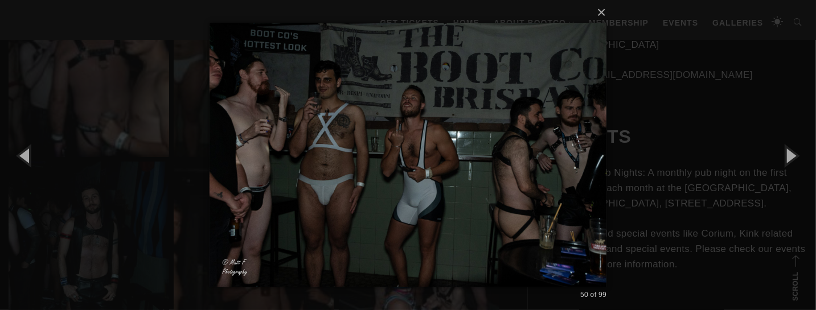
scroll to position [0, 0]
click at [627, 167] on div "× 50 of 99 Loading..." at bounding box center [408, 155] width 816 height 310
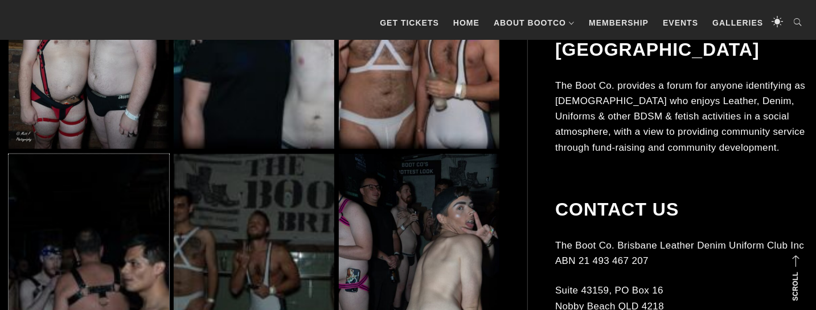
scroll to position [3529, 0]
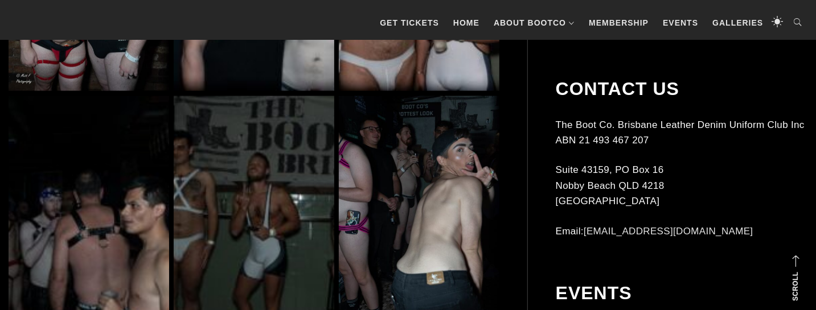
click at [366, 163] on img at bounding box center [419, 216] width 161 height 240
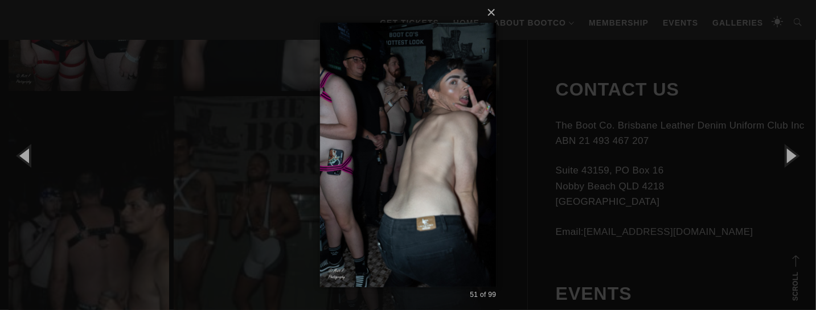
click at [471, 165] on img at bounding box center [408, 155] width 177 height 310
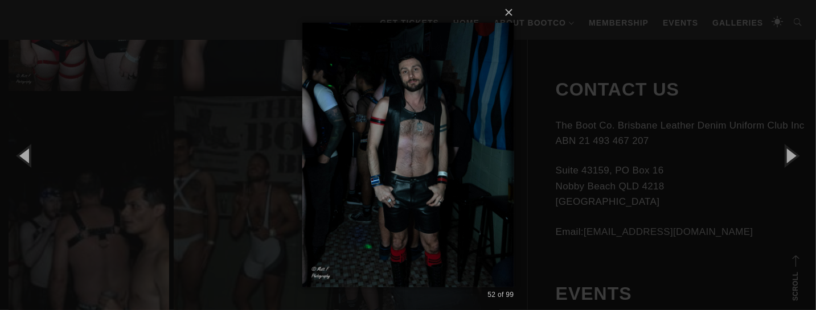
click at [88, 169] on div "× 52 of 99 Loading..." at bounding box center [408, 155] width 816 height 310
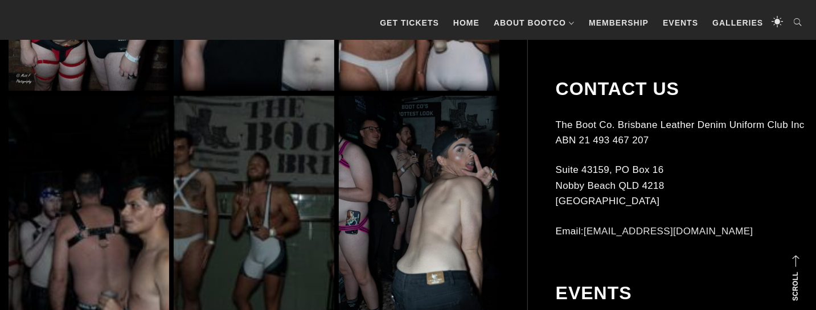
click at [95, 166] on img at bounding box center [89, 216] width 161 height 240
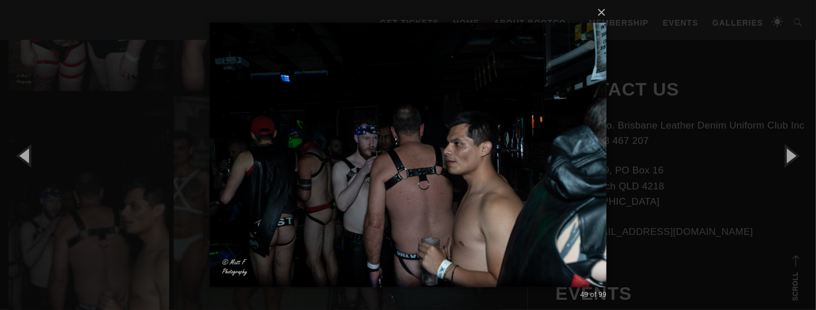
click at [99, 156] on div "× 49 of 99 Loading..." at bounding box center [408, 155] width 816 height 310
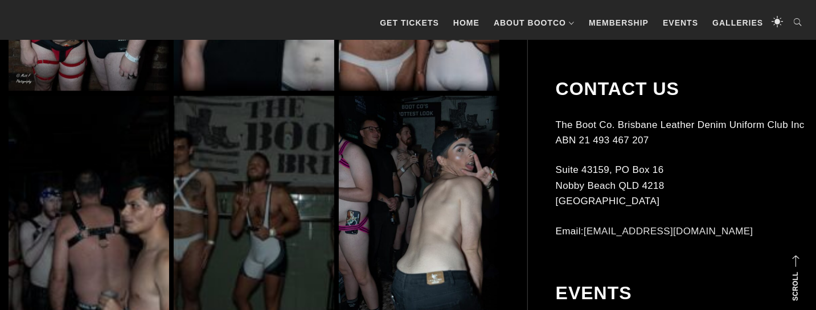
click at [68, 160] on img at bounding box center [89, 216] width 161 height 240
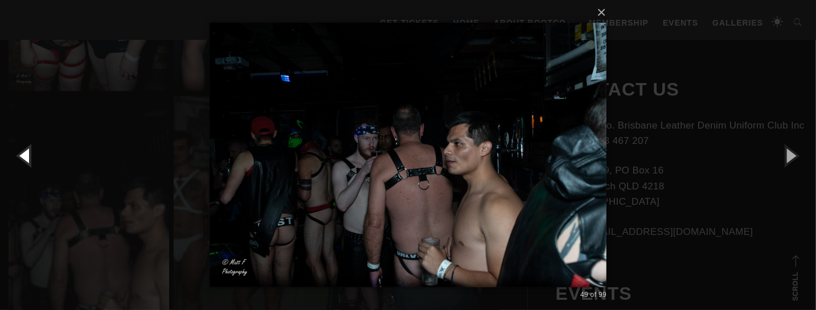
click at [30, 158] on button "button" at bounding box center [25, 155] width 51 height 63
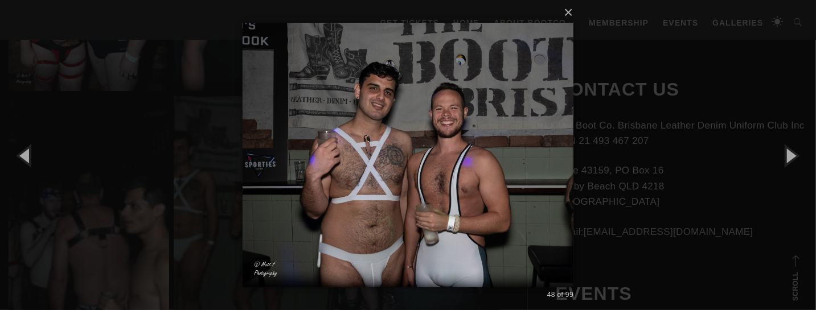
click at [363, 148] on img at bounding box center [408, 155] width 331 height 310
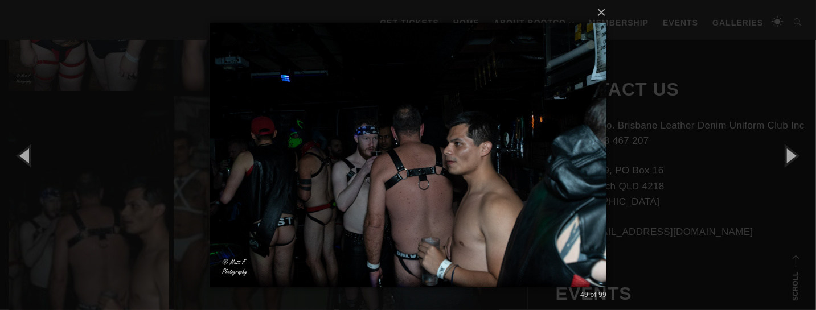
click at [389, 154] on img at bounding box center [409, 155] width 398 height 310
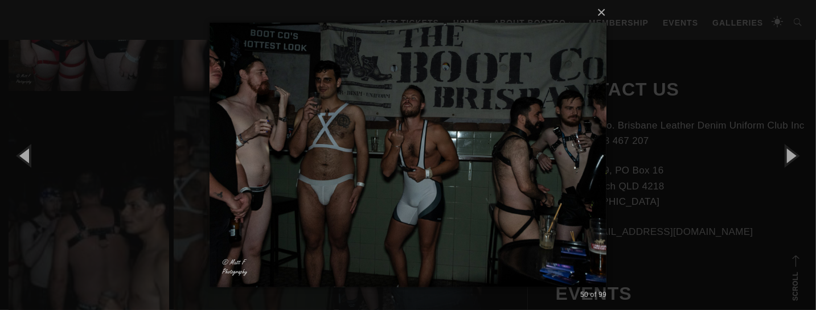
click at [164, 154] on div "× 50 of 99 Loading..." at bounding box center [408, 155] width 816 height 310
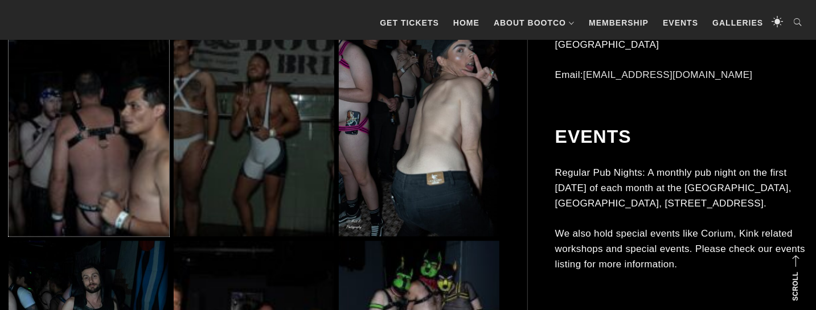
scroll to position [3769, 0]
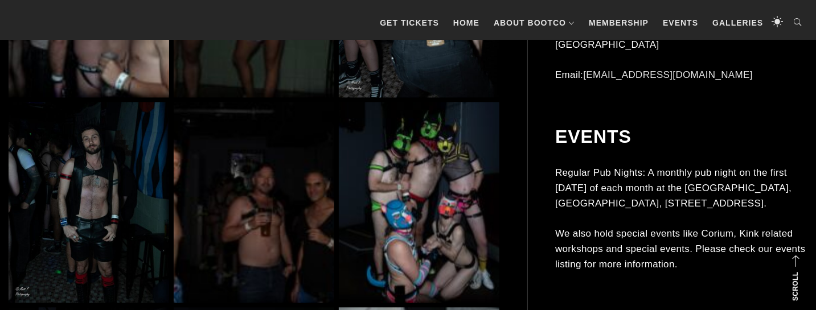
click at [374, 161] on img at bounding box center [419, 202] width 161 height 201
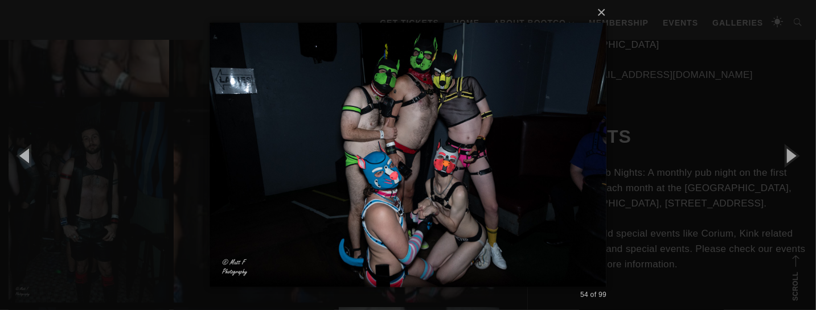
click at [166, 160] on div "× 54 of 99 Loading..." at bounding box center [408, 155] width 816 height 310
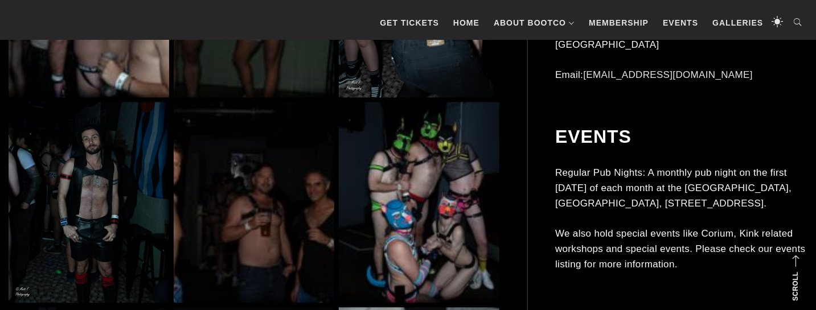
click at [53, 158] on img at bounding box center [89, 202] width 161 height 201
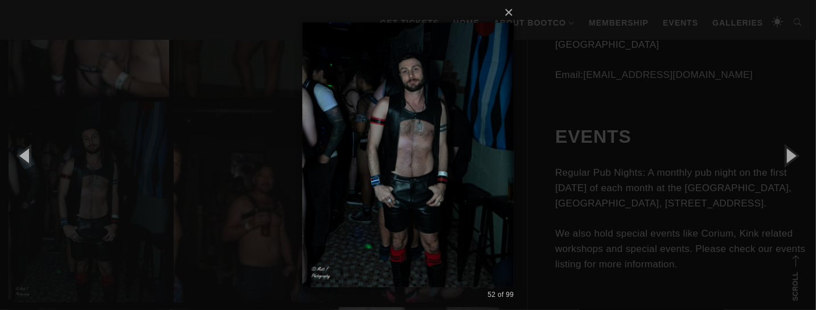
click at [201, 153] on div "× 52 of 99 Loading..." at bounding box center [408, 155] width 816 height 310
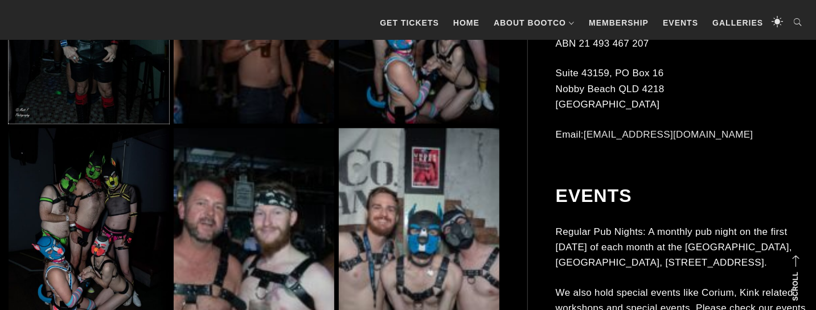
scroll to position [3888, 0]
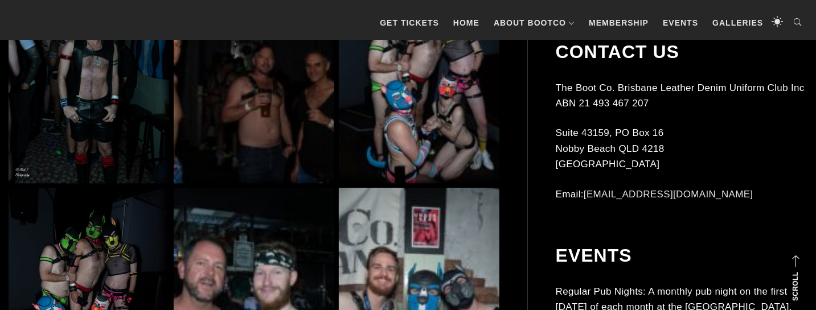
click at [391, 117] on img at bounding box center [419, 82] width 161 height 201
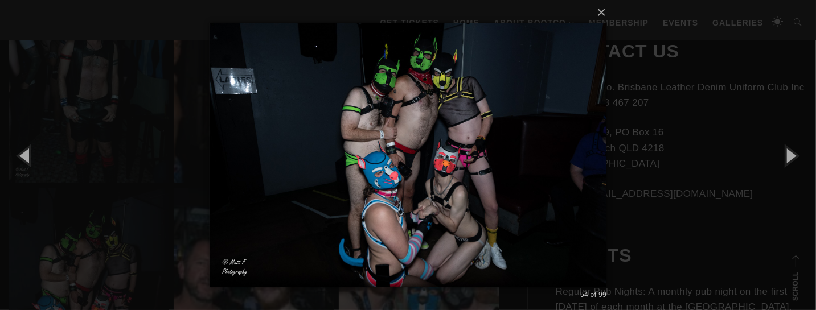
click at [409, 133] on img at bounding box center [409, 155] width 398 height 310
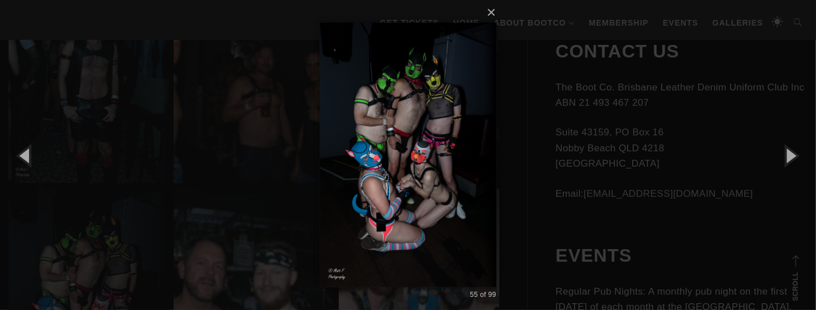
click at [524, 133] on div "× 55 of 99 Loading..." at bounding box center [408, 155] width 816 height 310
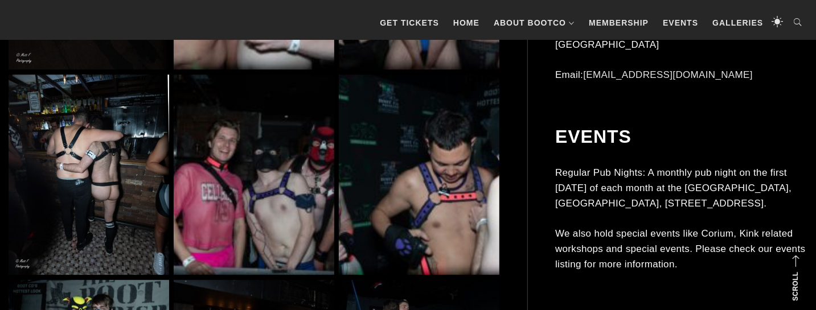
scroll to position [4307, 0]
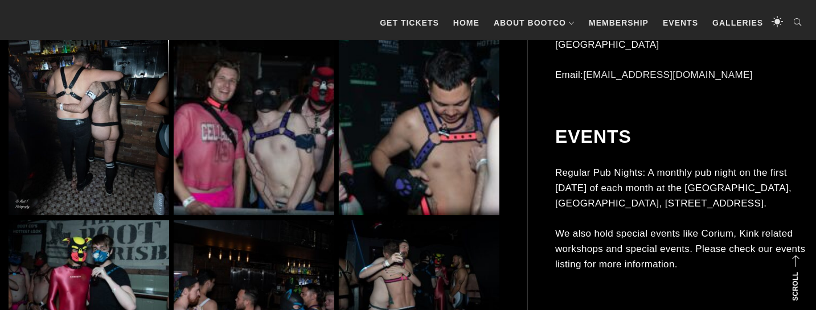
click at [317, 146] on img at bounding box center [254, 115] width 161 height 201
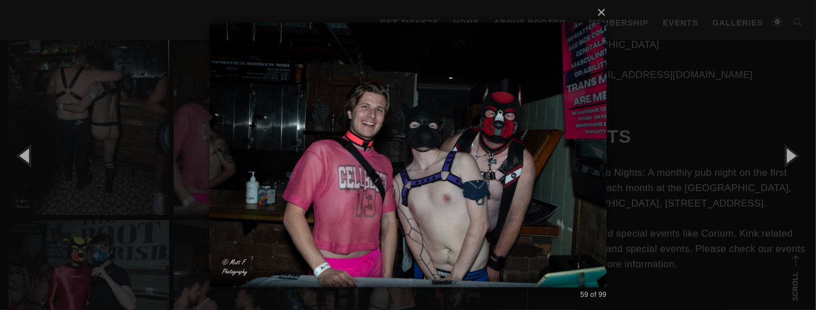
click at [623, 134] on div "× 59 of 99 Loading..." at bounding box center [408, 155] width 816 height 310
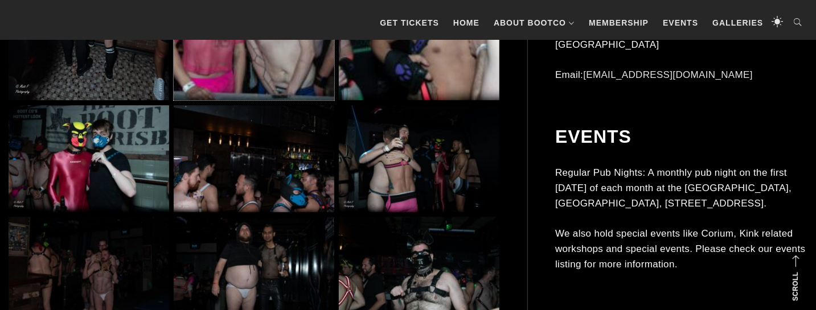
scroll to position [4427, 0]
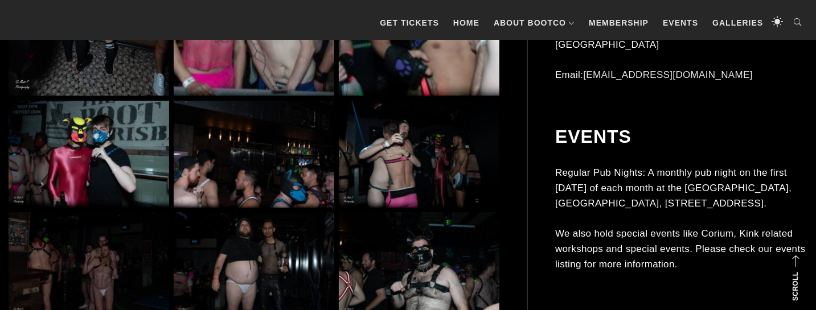
click at [432, 174] on img at bounding box center [419, 154] width 161 height 107
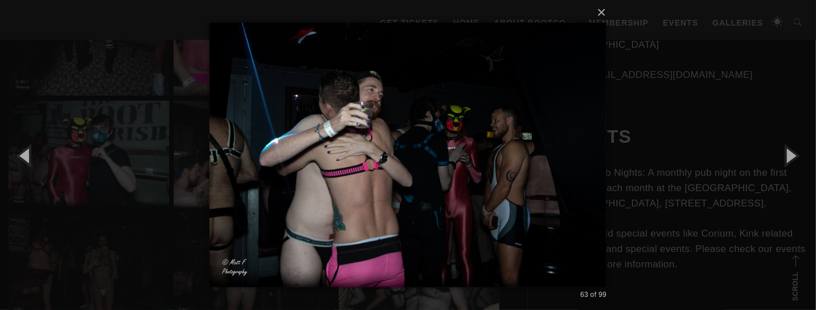
click at [634, 139] on div "× 63 of 99 Loading..." at bounding box center [408, 155] width 816 height 310
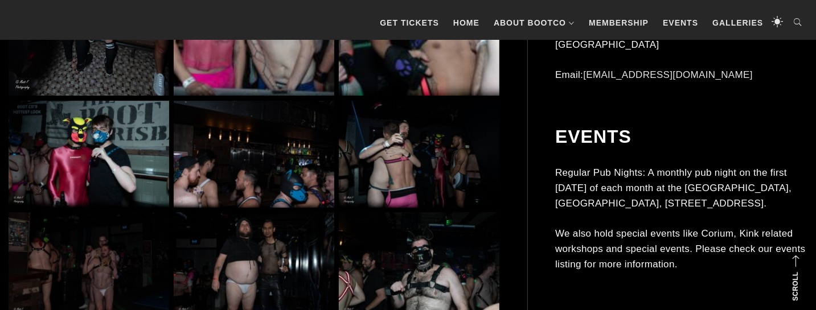
click at [120, 144] on img at bounding box center [89, 154] width 161 height 107
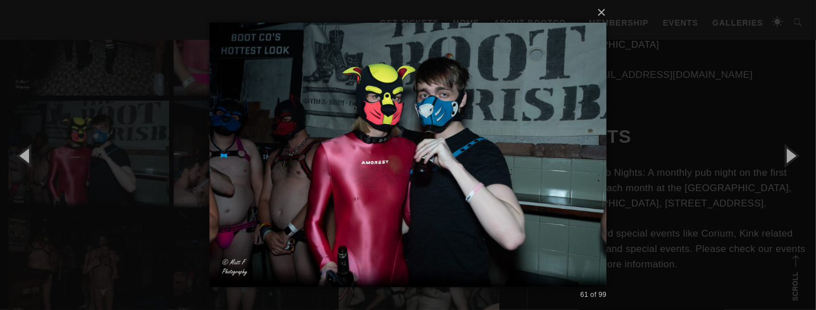
click at [635, 145] on div "× 61 of 99 Loading..." at bounding box center [408, 155] width 816 height 310
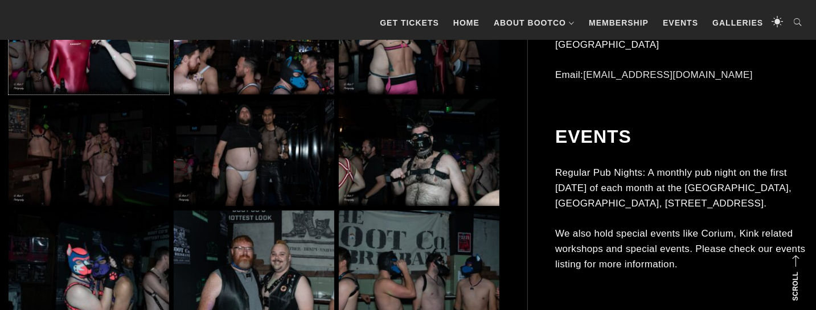
scroll to position [4546, 0]
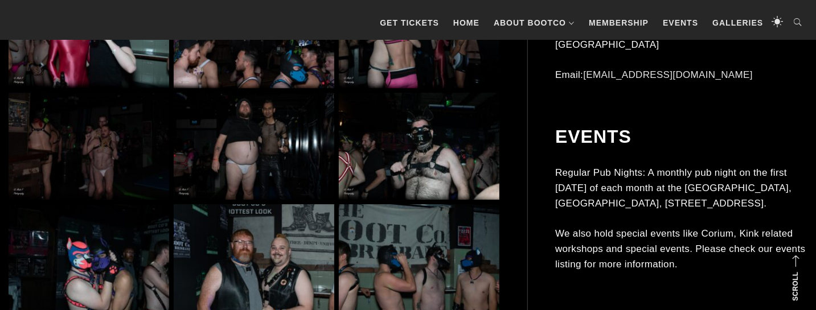
click at [260, 158] on img at bounding box center [254, 146] width 161 height 107
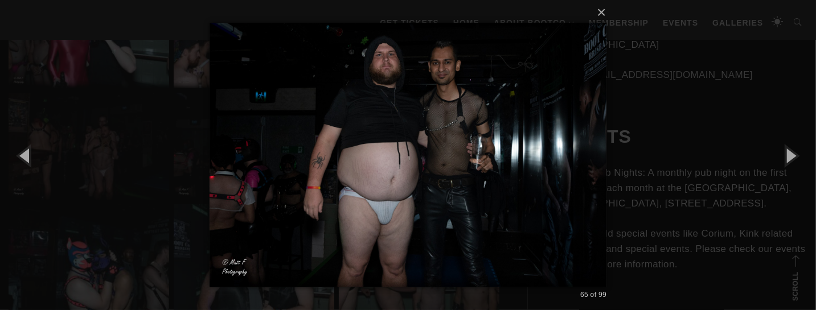
click at [612, 152] on div "× 65 of 99 Loading..." at bounding box center [408, 155] width 816 height 310
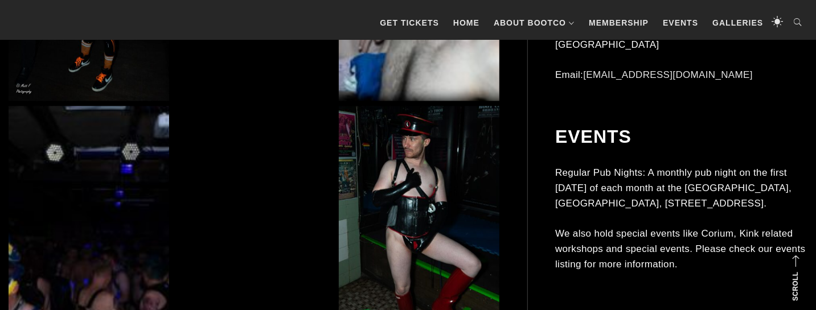
scroll to position [6460, 0]
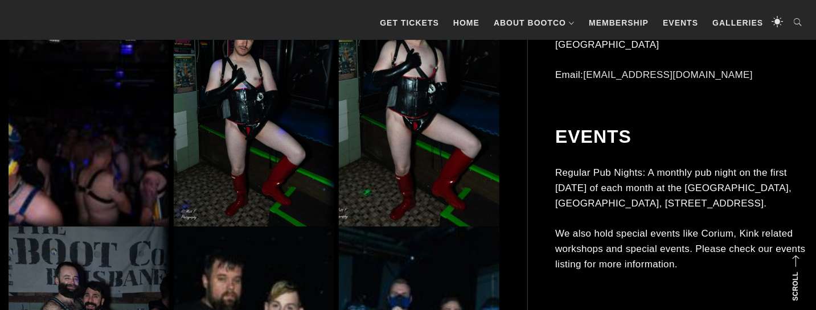
click at [135, 162] on img at bounding box center [89, 106] width 161 height 240
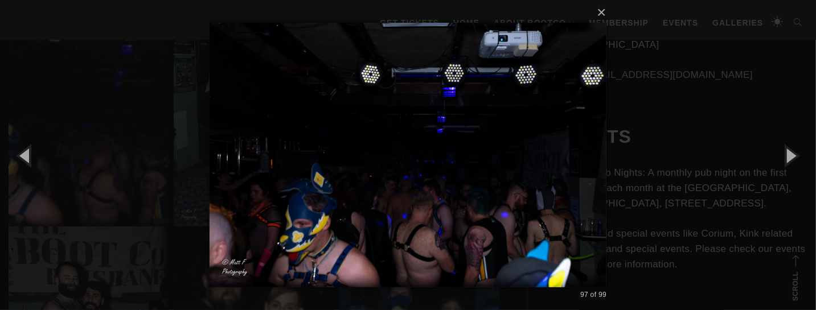
click at [112, 160] on div "× 97 of 99 Loading..." at bounding box center [408, 155] width 816 height 310
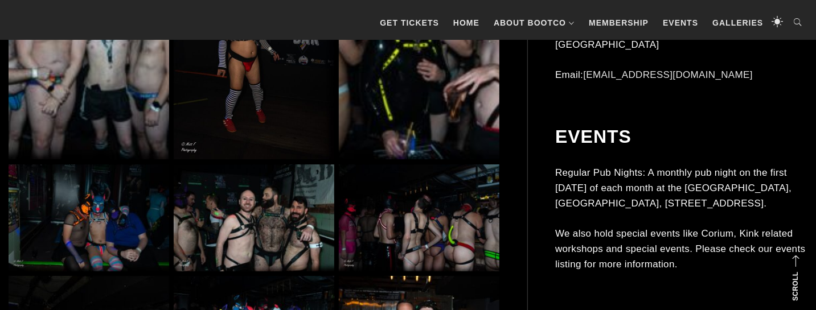
scroll to position [7118, 0]
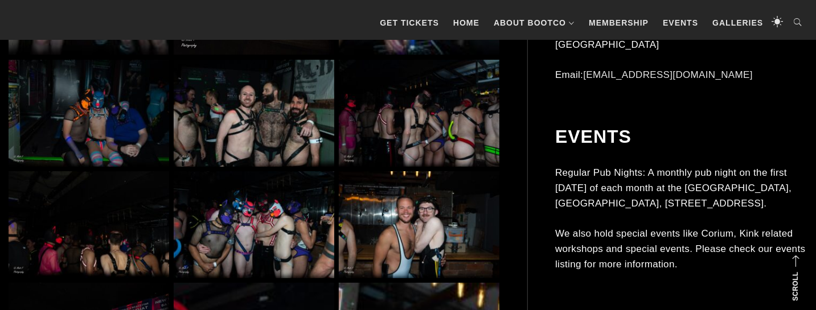
click at [206, 217] on img at bounding box center [254, 224] width 161 height 107
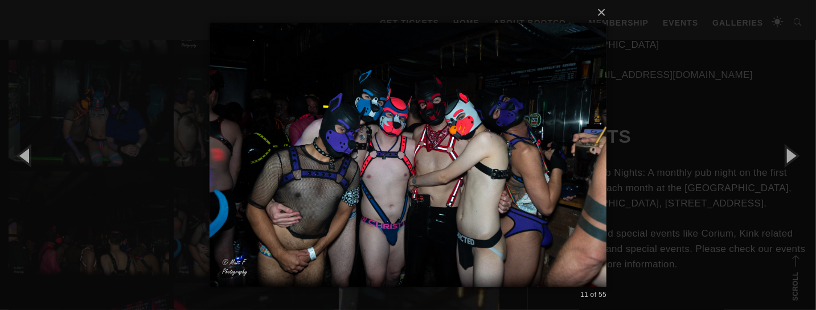
click at [616, 154] on div "× 11 of 55 Loading..." at bounding box center [408, 155] width 816 height 310
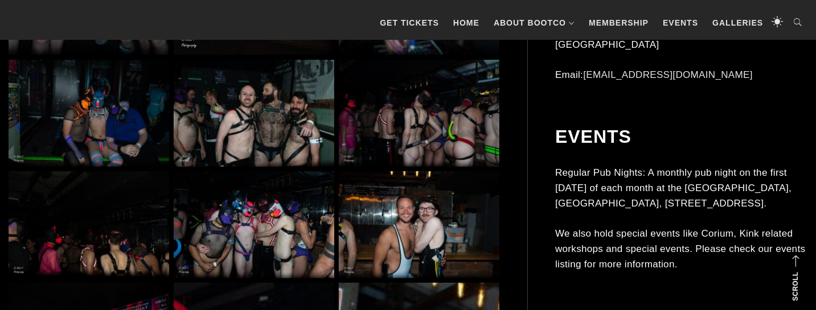
click at [452, 138] on img at bounding box center [419, 113] width 161 height 107
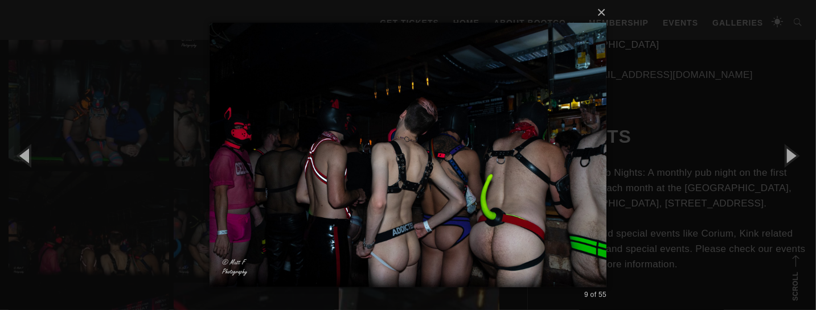
click at [657, 158] on div "× 9 of 55 Loading..." at bounding box center [408, 155] width 816 height 310
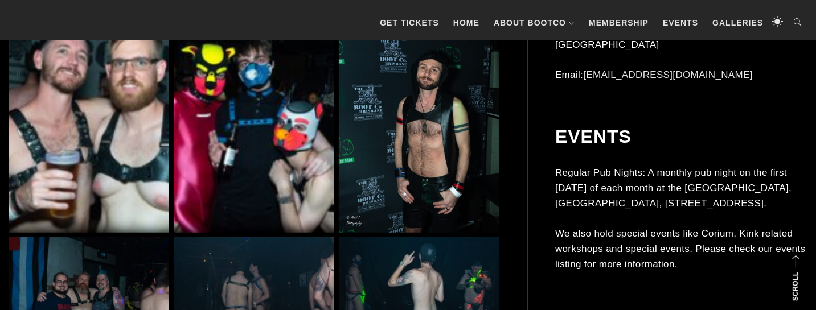
scroll to position [7657, 0]
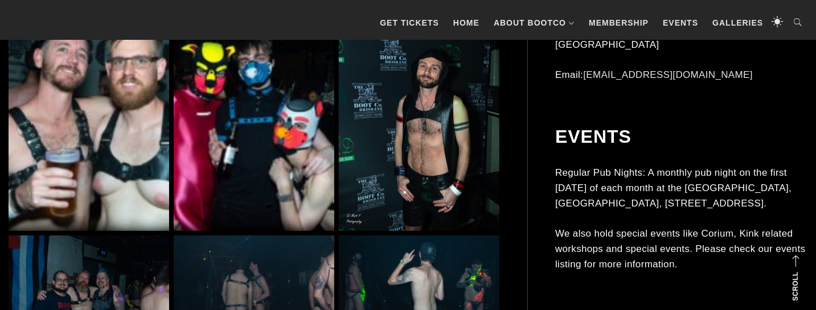
click at [314, 174] on img at bounding box center [254, 110] width 161 height 240
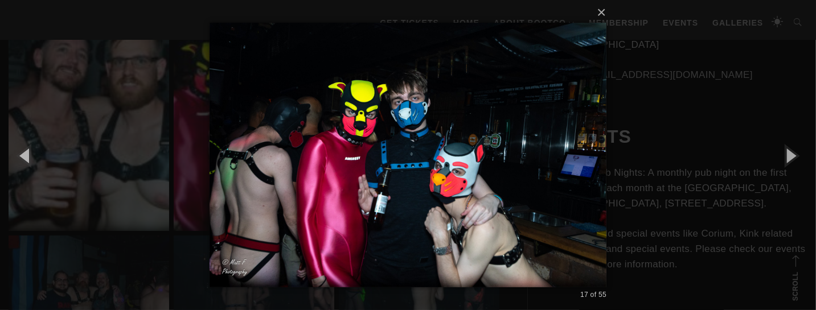
click at [635, 177] on div "× 17 of 55 Loading..." at bounding box center [408, 155] width 816 height 310
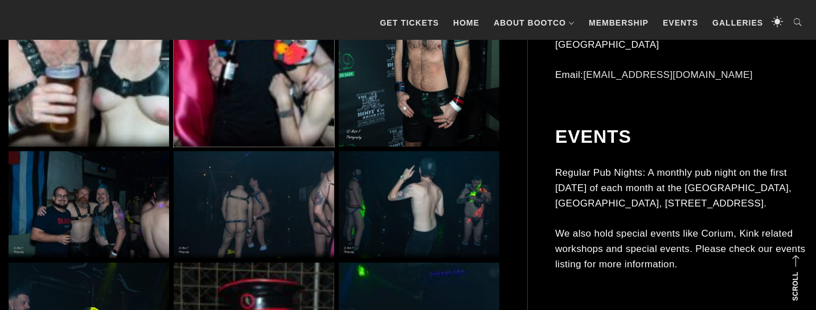
scroll to position [7836, 0]
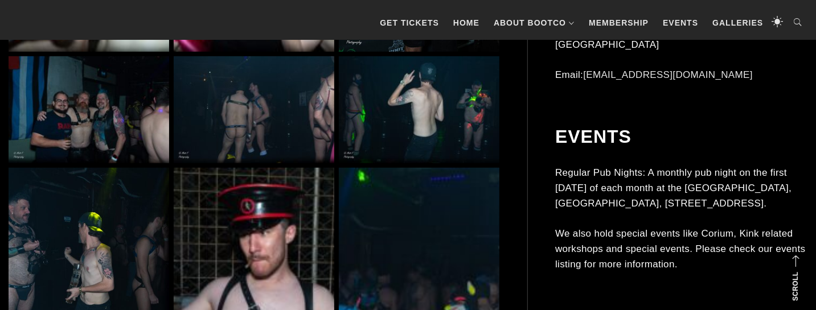
click at [150, 130] on img at bounding box center [89, 109] width 161 height 107
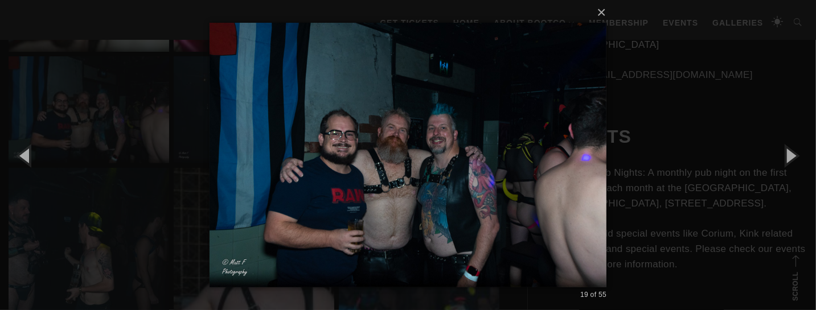
click at [672, 153] on div "× 19 of 55 Loading..." at bounding box center [408, 155] width 816 height 310
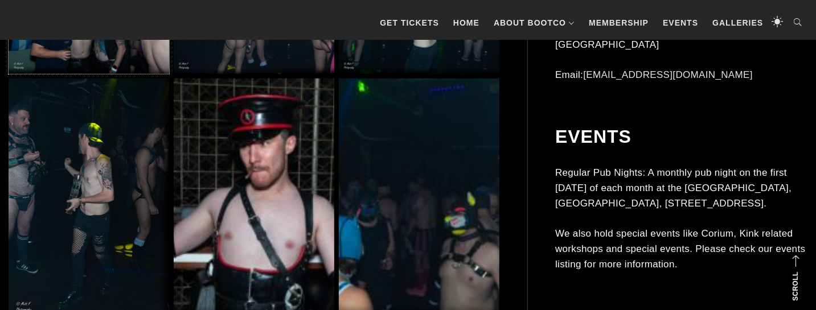
scroll to position [8016, 0]
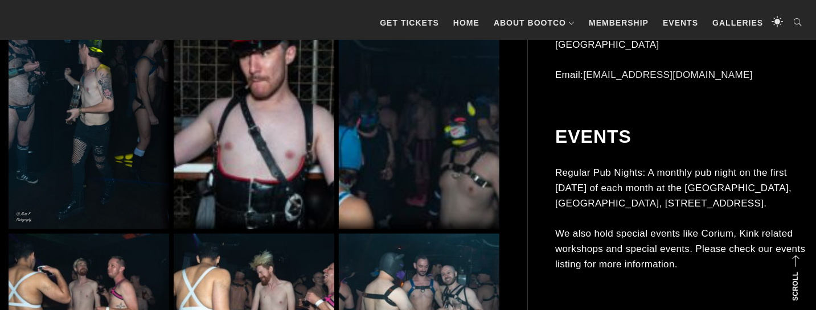
click at [142, 156] on img at bounding box center [89, 109] width 161 height 240
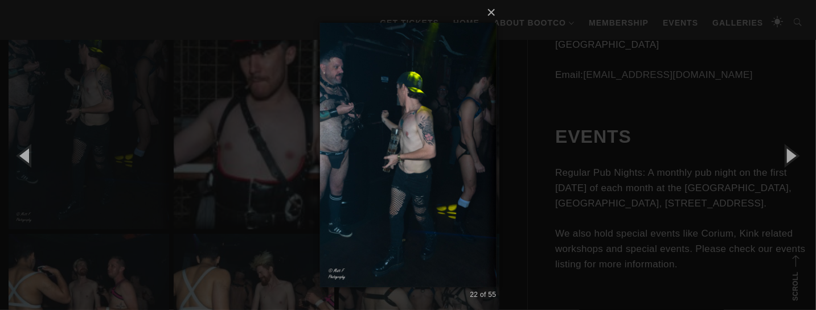
click at [549, 153] on div "× 22 of 55 Loading..." at bounding box center [408, 155] width 816 height 310
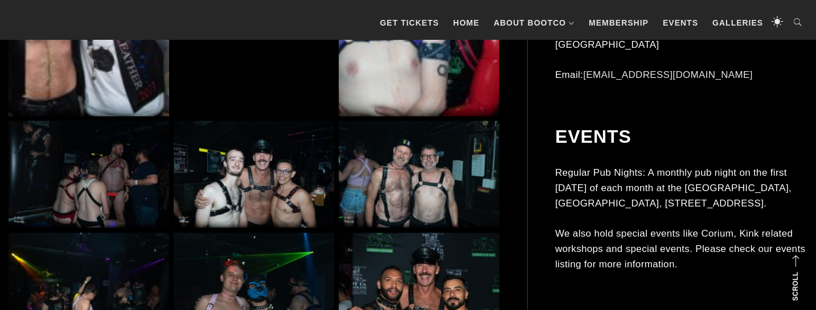
scroll to position [8733, 0]
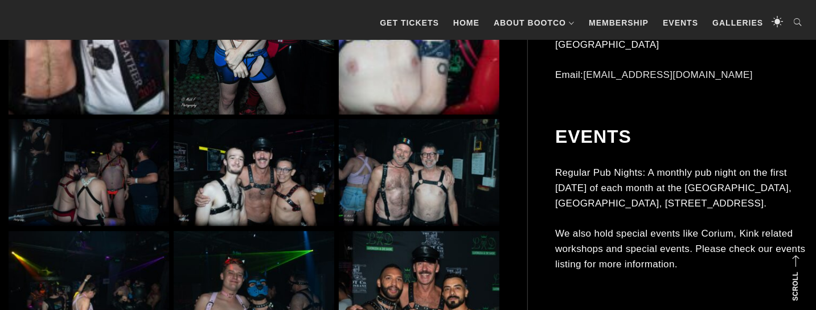
click at [83, 178] on img at bounding box center [89, 172] width 161 height 107
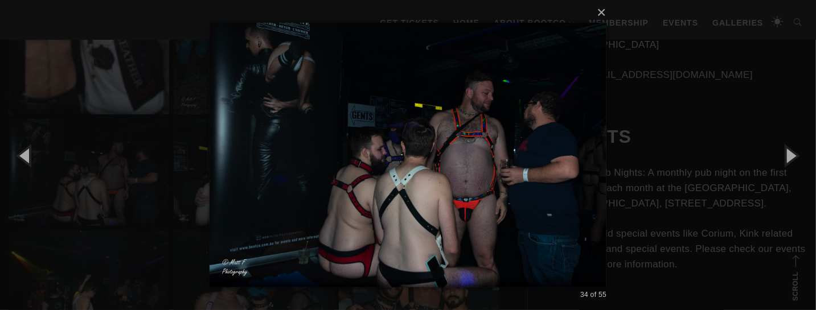
click at [175, 146] on div "× 34 of 55 Loading..." at bounding box center [408, 155] width 816 height 310
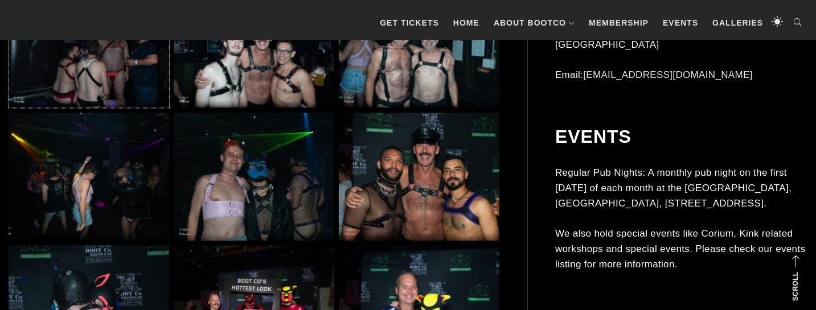
scroll to position [8853, 0]
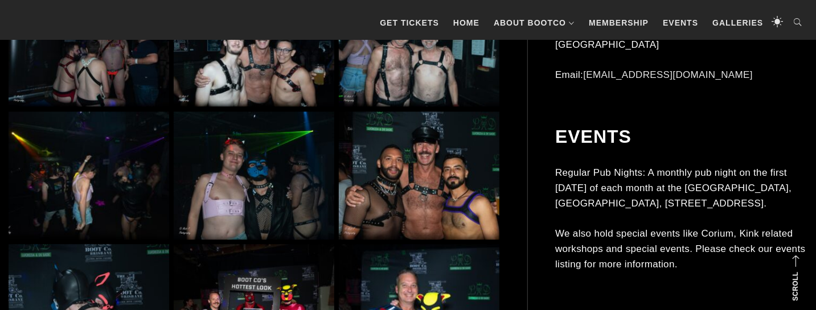
click at [121, 157] on img at bounding box center [89, 176] width 161 height 128
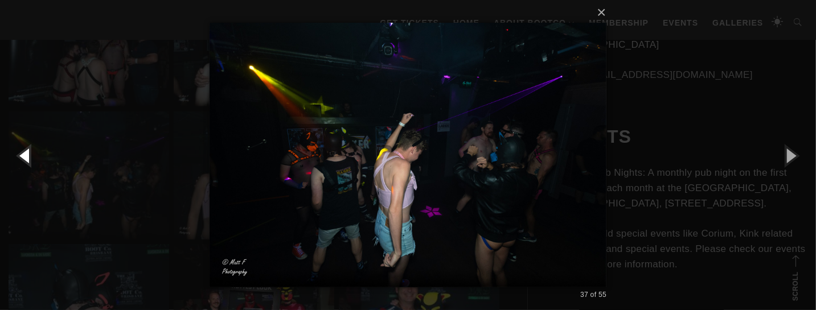
click at [46, 153] on button "button" at bounding box center [25, 155] width 51 height 63
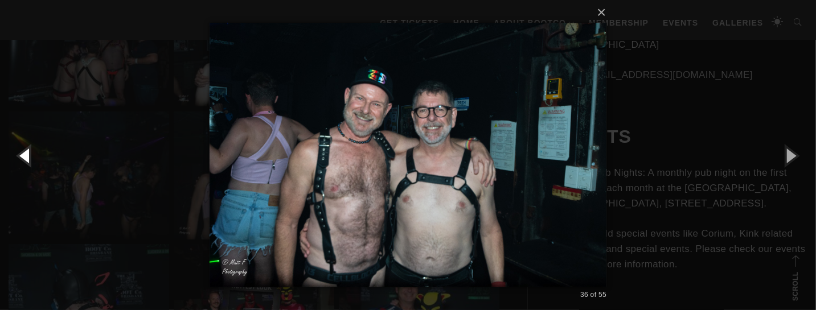
scroll to position [0, 0]
click at [98, 152] on div "× 36 of 55 Loading..." at bounding box center [408, 155] width 816 height 310
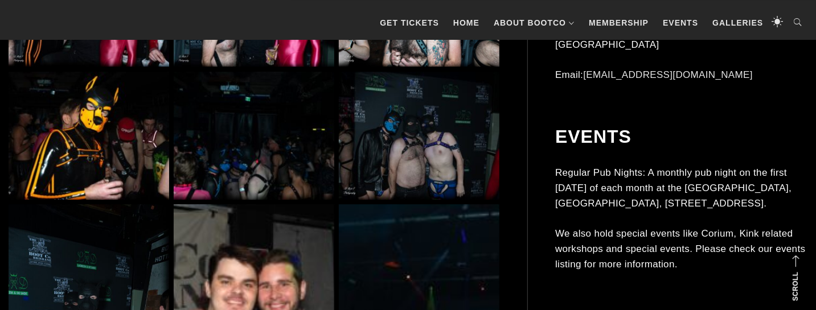
scroll to position [9272, 0]
click at [104, 149] on img at bounding box center [89, 135] width 161 height 128
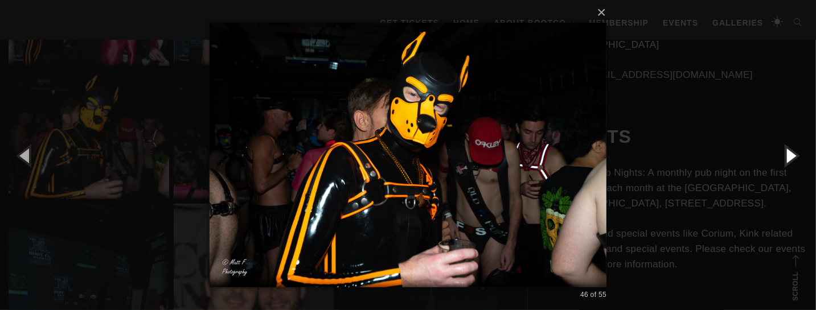
click at [788, 154] on button "button" at bounding box center [790, 155] width 51 height 63
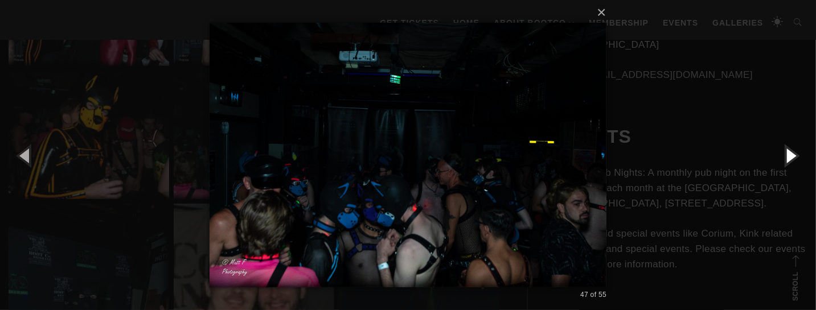
click at [788, 154] on button "button" at bounding box center [790, 155] width 51 height 63
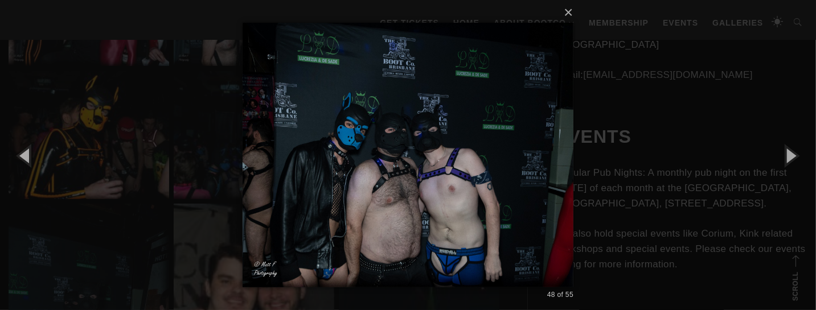
click at [746, 157] on div "× 48 of 55 Loading..." at bounding box center [408, 155] width 816 height 310
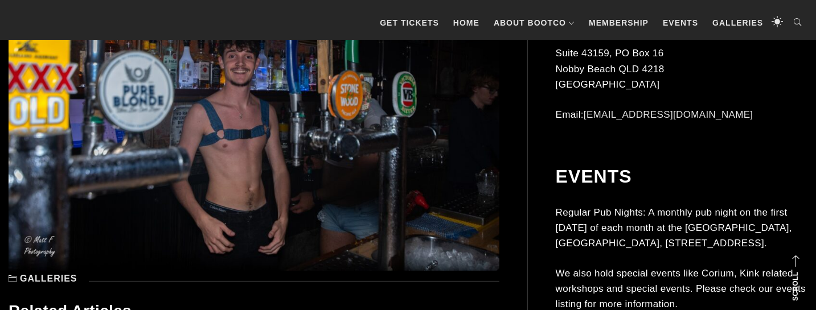
scroll to position [9870, 0]
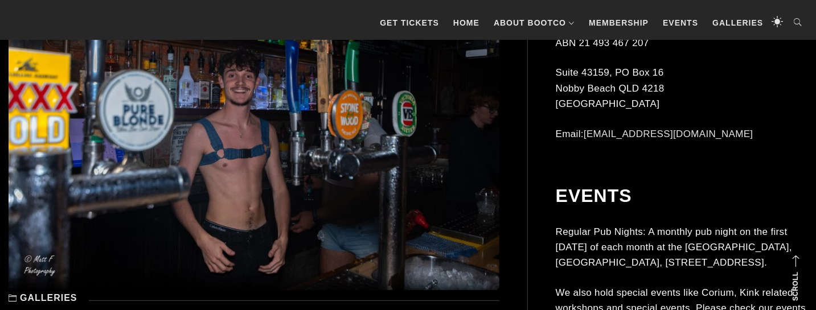
click at [405, 183] on img at bounding box center [254, 127] width 491 height 328
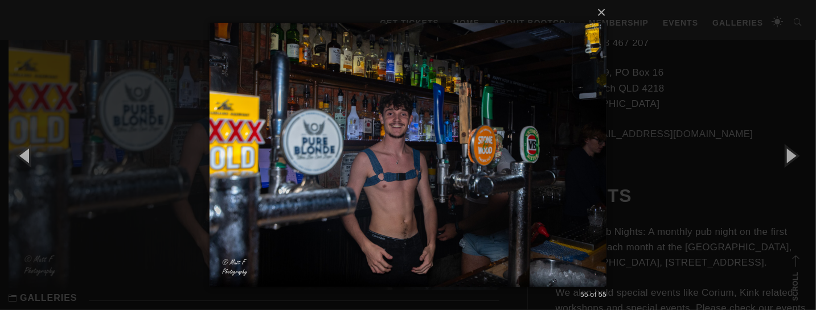
click at [605, 175] on img at bounding box center [409, 155] width 398 height 310
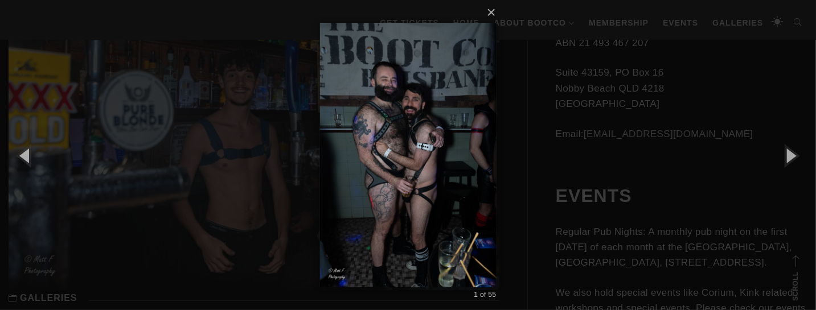
scroll to position [0, 0]
click at [587, 185] on div "× 1 of 55 Loading..." at bounding box center [408, 155] width 816 height 310
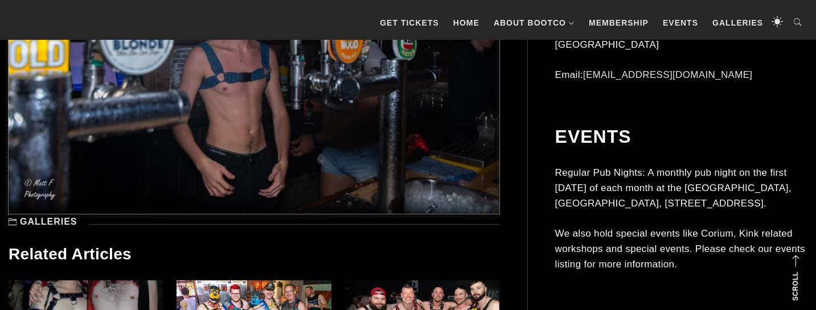
scroll to position [10050, 0]
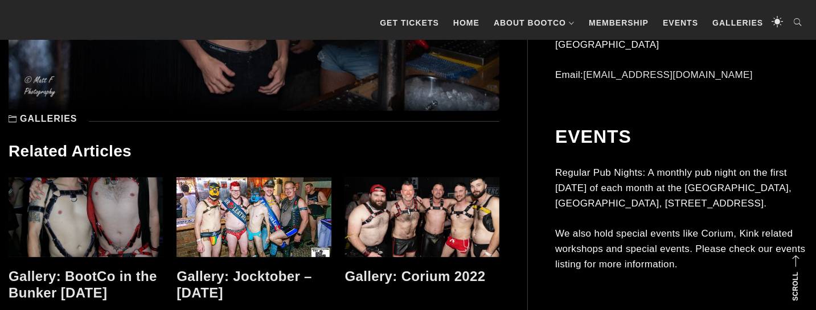
click at [116, 195] on link at bounding box center [86, 218] width 154 height 80
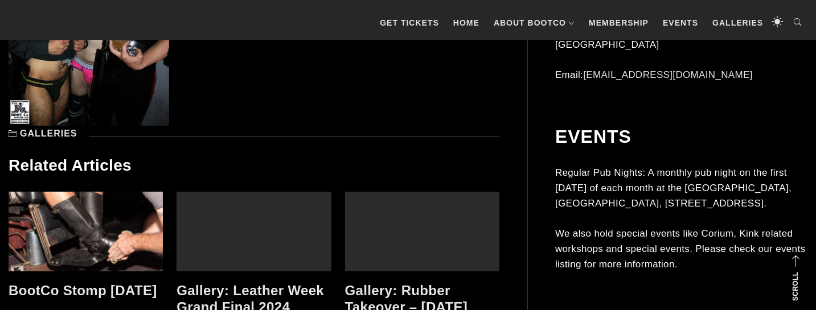
scroll to position [4965, 0]
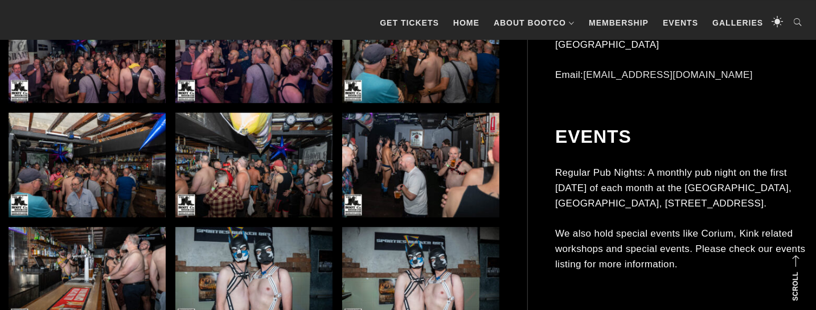
scroll to position [6759, 0]
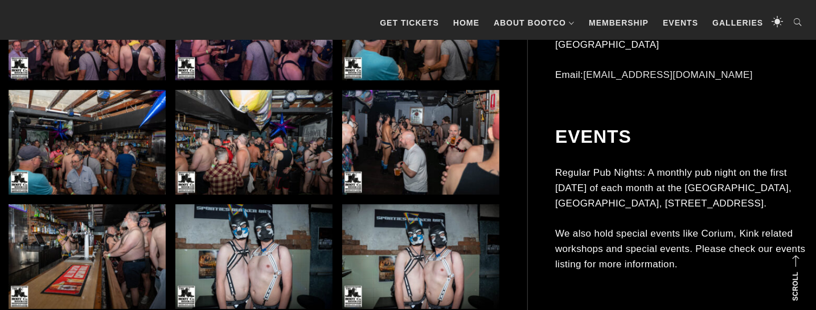
click at [243, 132] on img at bounding box center [253, 142] width 157 height 105
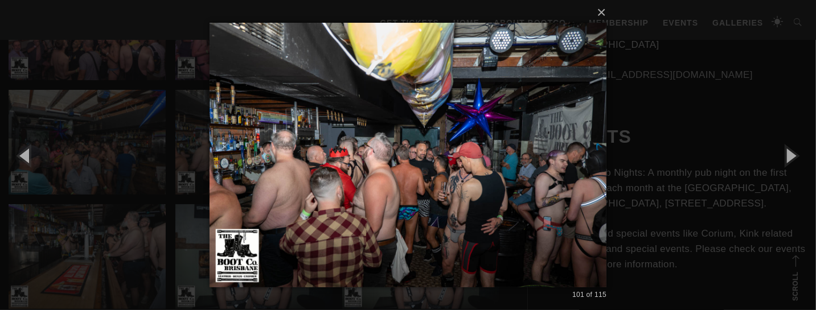
click at [168, 122] on div "× 101 of 115 Loading..." at bounding box center [408, 155] width 816 height 310
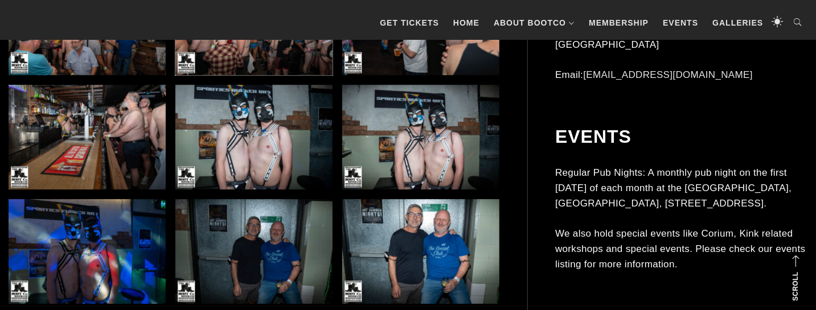
scroll to position [7178, 0]
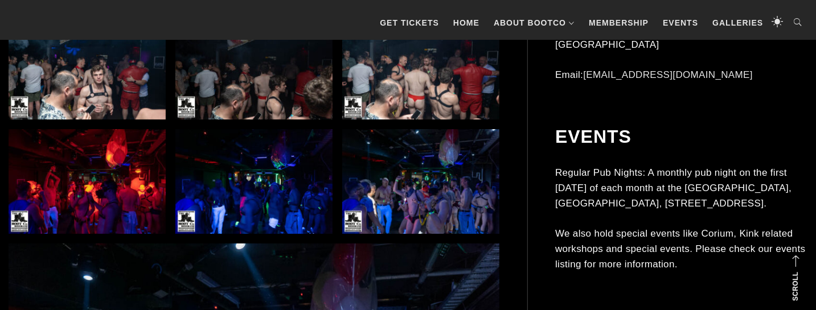
click at [367, 184] on img at bounding box center [420, 181] width 157 height 105
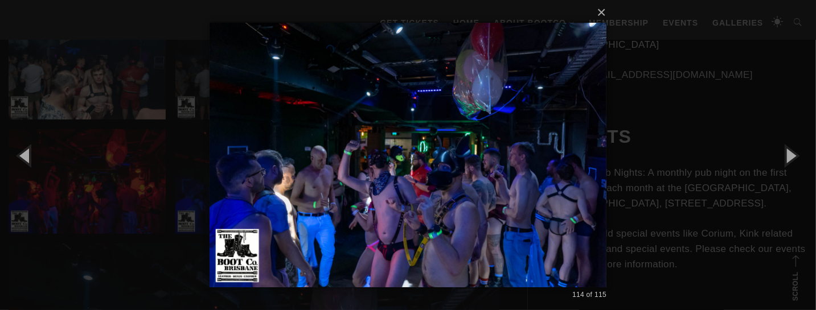
click at [123, 122] on div "× 114 of 115 Loading..." at bounding box center [408, 155] width 816 height 310
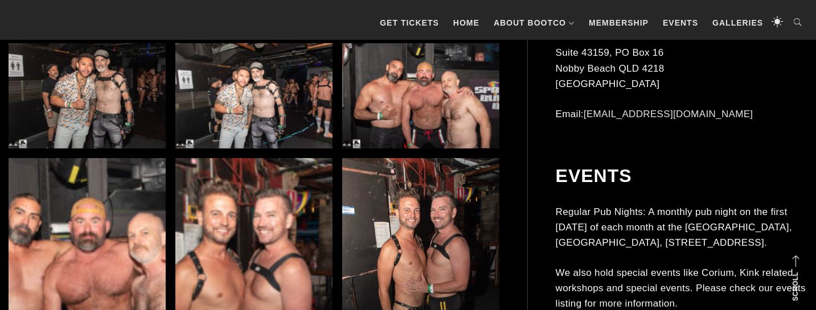
scroll to position [2512, 0]
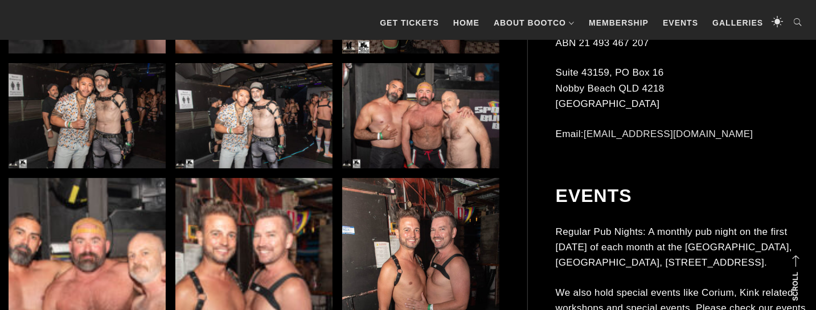
click at [284, 129] on img at bounding box center [253, 115] width 157 height 105
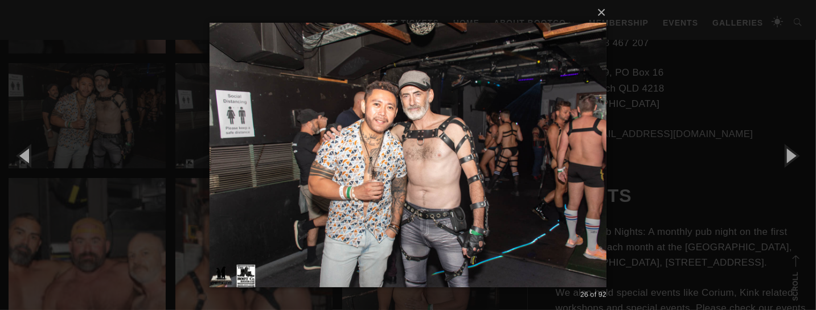
click at [211, 130] on img at bounding box center [409, 155] width 398 height 310
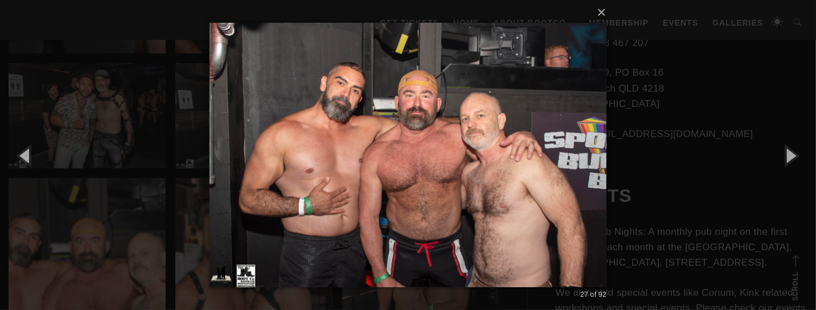
scroll to position [0, 0]
click at [197, 132] on div "× 27 of 92 Loading..." at bounding box center [408, 155] width 816 height 310
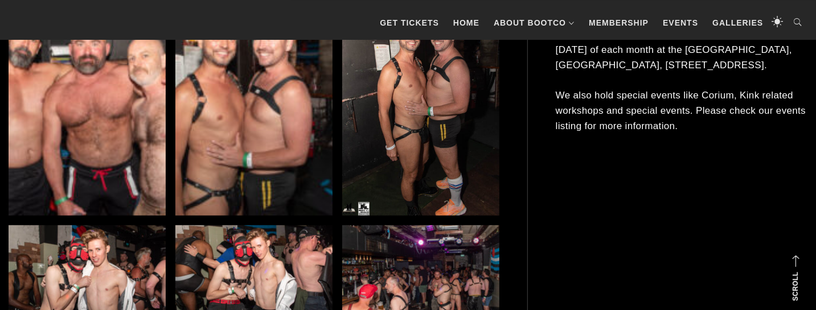
scroll to position [2871, 0]
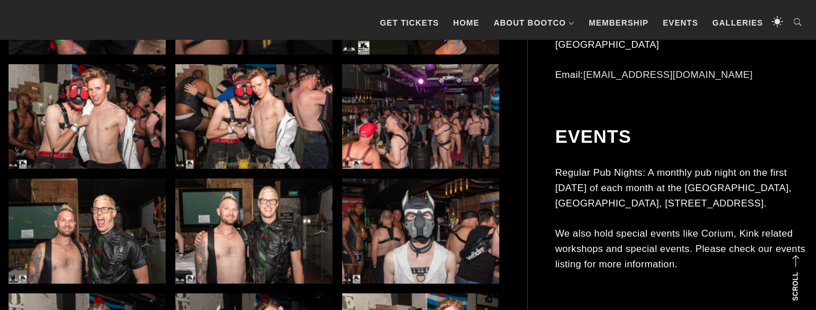
click at [369, 146] on img at bounding box center [420, 116] width 157 height 105
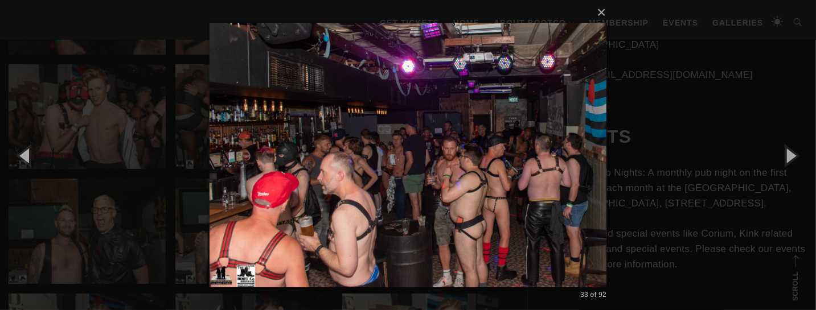
click at [138, 125] on div "× 33 of 92 Loading..." at bounding box center [408, 155] width 816 height 310
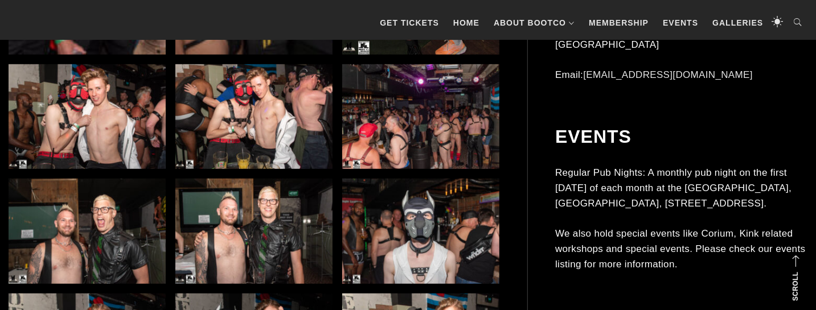
click at [354, 126] on img at bounding box center [420, 116] width 157 height 105
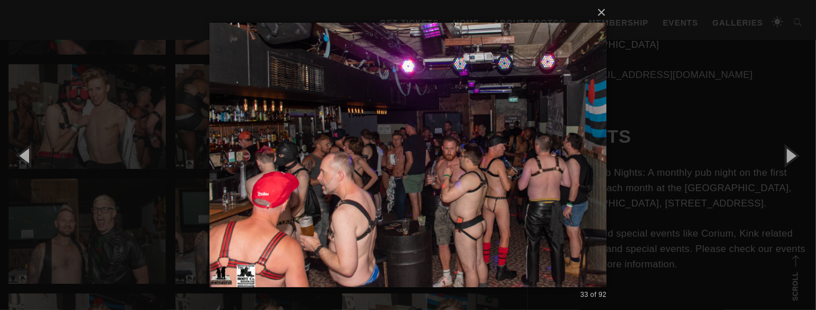
click at [156, 132] on div "× 33 of 92 Loading..." at bounding box center [408, 155] width 816 height 310
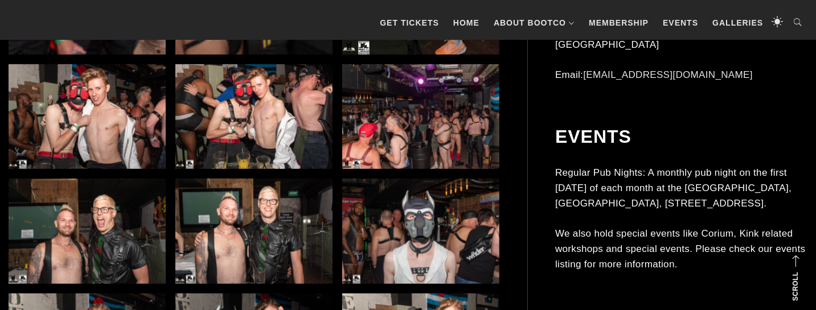
click at [228, 128] on img at bounding box center [253, 116] width 157 height 105
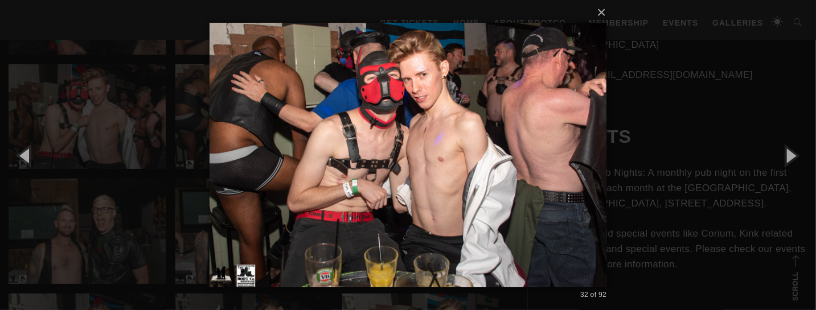
click at [173, 126] on div "× 32 of 92 Loading..." at bounding box center [408, 155] width 816 height 310
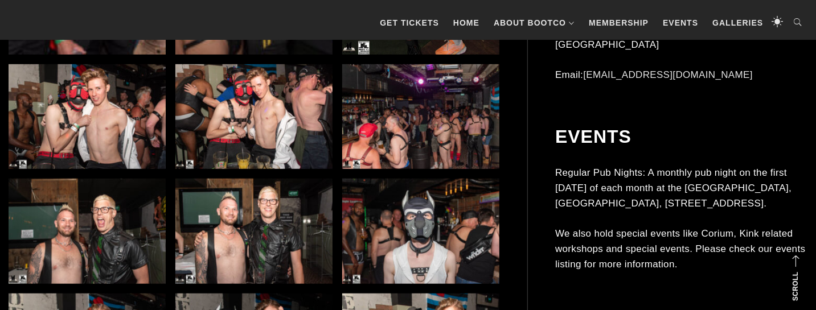
click at [118, 109] on img at bounding box center [87, 116] width 157 height 105
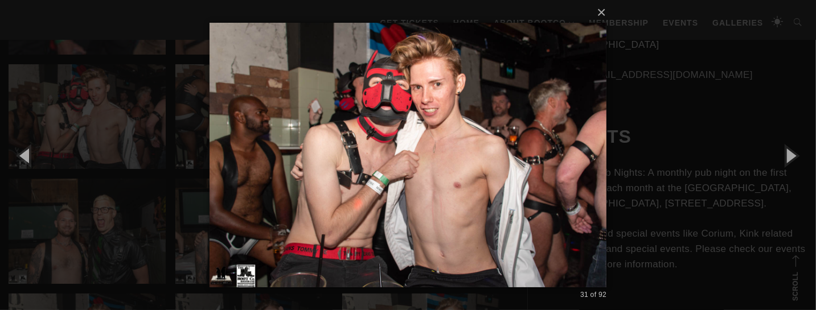
click at [166, 122] on div "× 31 of 92 Loading..." at bounding box center [408, 155] width 816 height 310
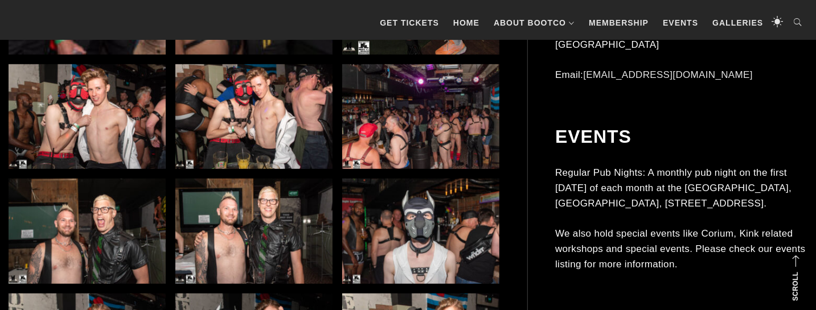
click at [365, 116] on img at bounding box center [420, 116] width 157 height 105
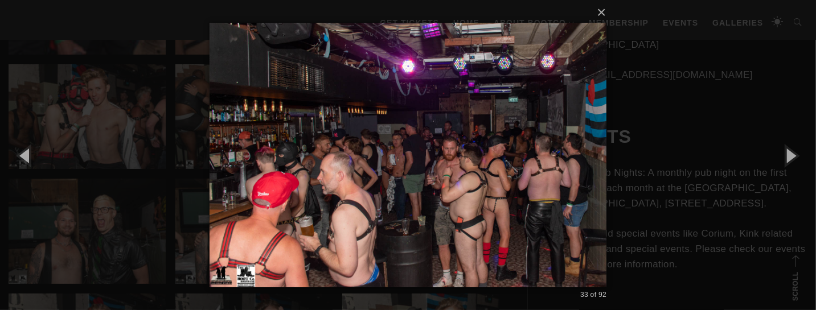
click at [178, 137] on div "× 33 of 92 Loading..." at bounding box center [408, 155] width 816 height 310
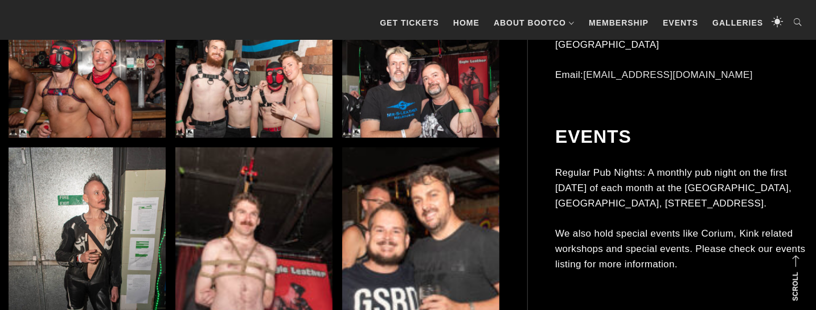
scroll to position [4845, 0]
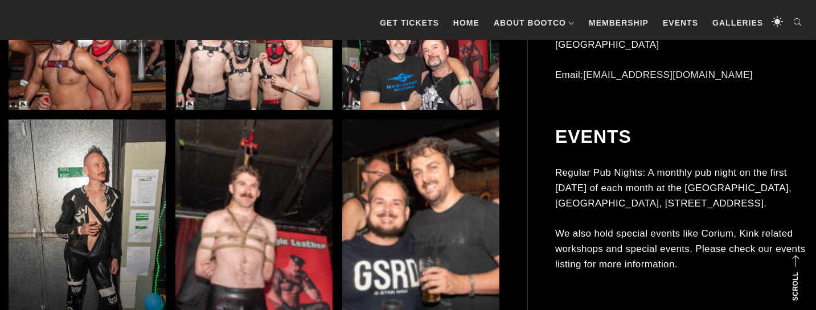
click at [246, 97] on img at bounding box center [253, 57] width 157 height 105
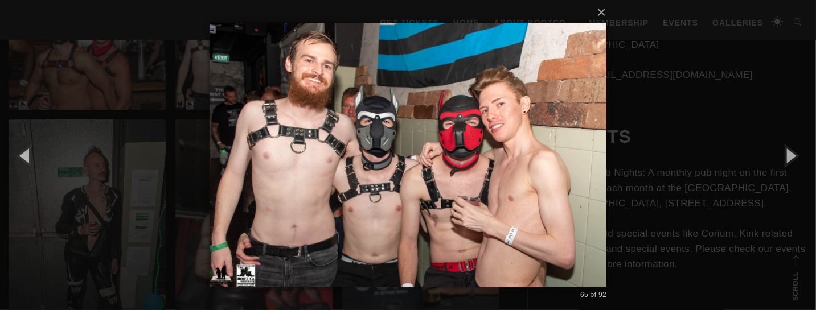
click at [144, 124] on div "× 65 of 92 Loading..." at bounding box center [408, 155] width 816 height 310
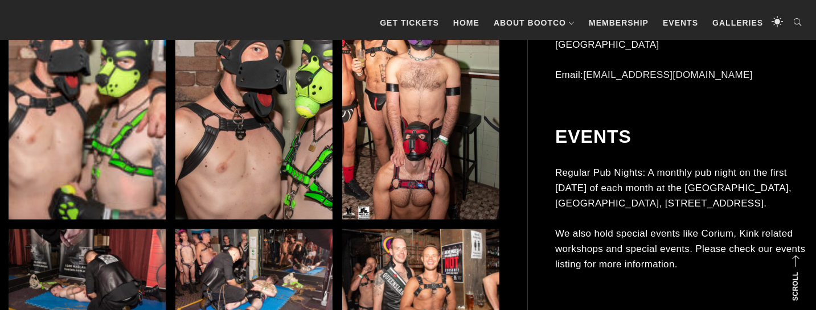
scroll to position [5503, 0]
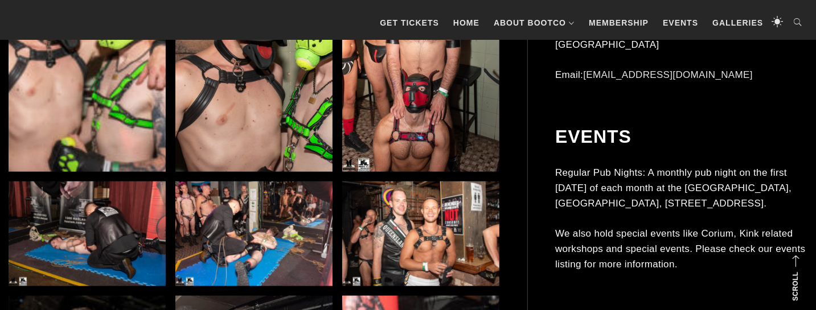
click at [226, 197] on img at bounding box center [253, 234] width 157 height 105
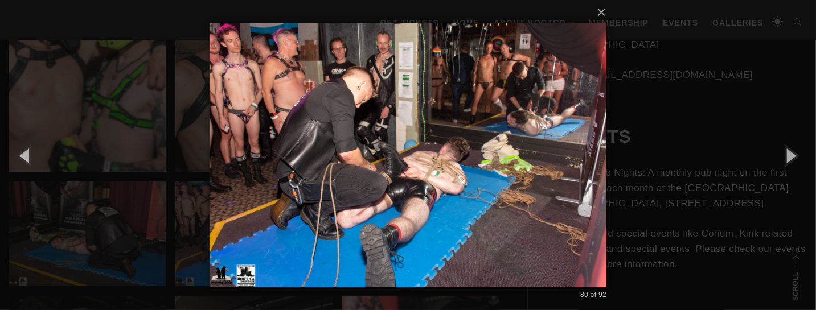
click at [158, 159] on div "× 80 of 92 Loading..." at bounding box center [408, 155] width 816 height 310
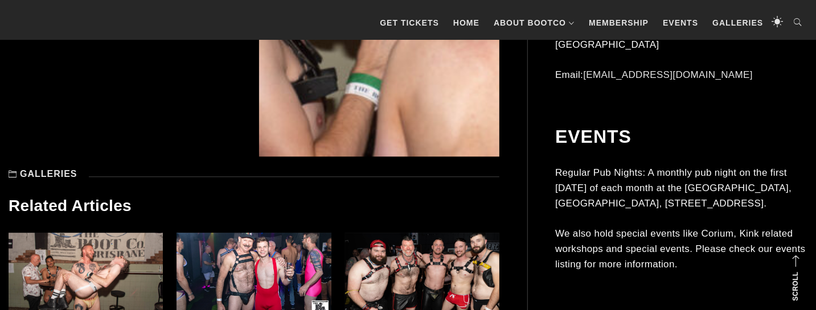
scroll to position [6580, 0]
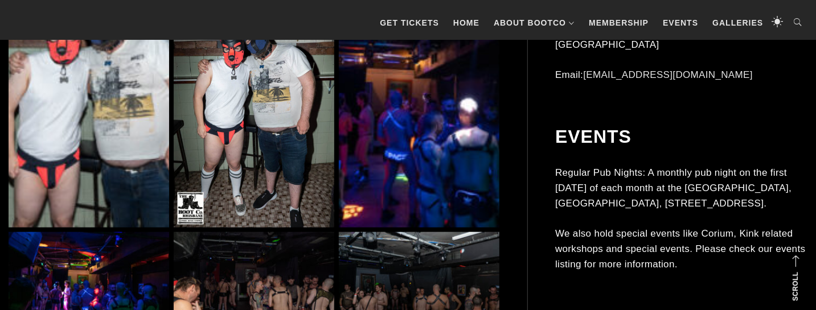
scroll to position [3051, 0]
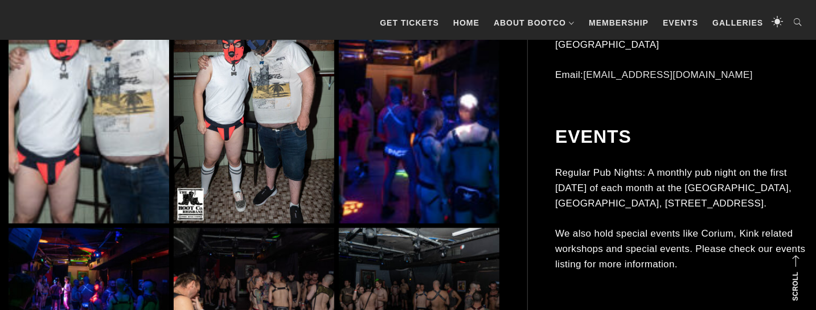
click at [357, 89] on img at bounding box center [419, 103] width 161 height 240
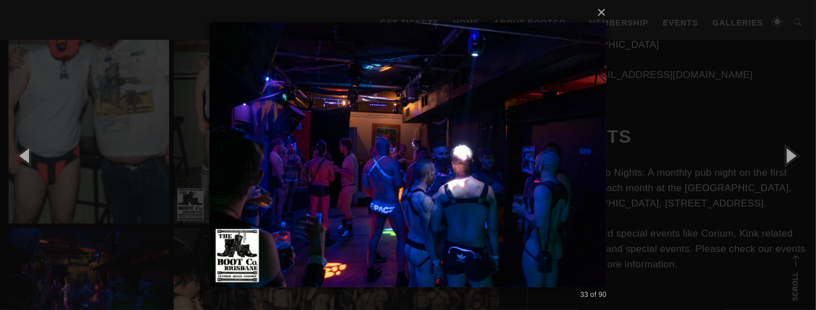
click at [130, 120] on div "× 33 of 90 Loading..." at bounding box center [408, 155] width 816 height 310
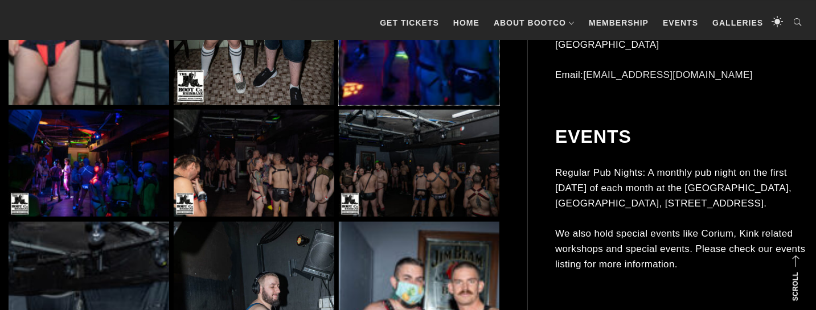
scroll to position [3170, 0]
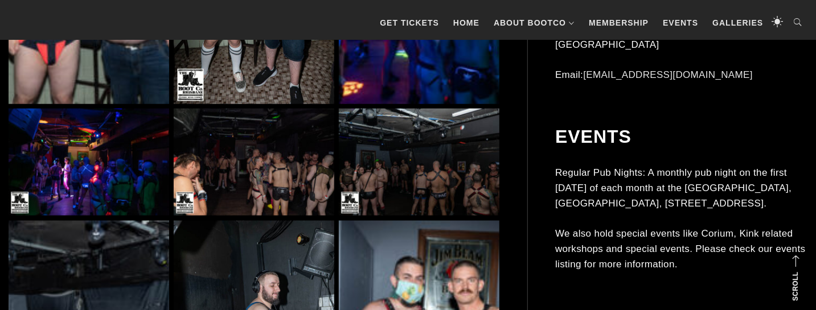
click at [118, 142] on img at bounding box center [89, 162] width 161 height 107
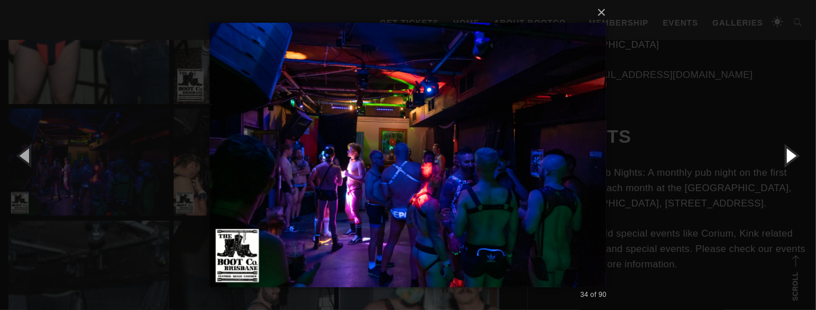
click at [783, 158] on button "button" at bounding box center [790, 155] width 51 height 63
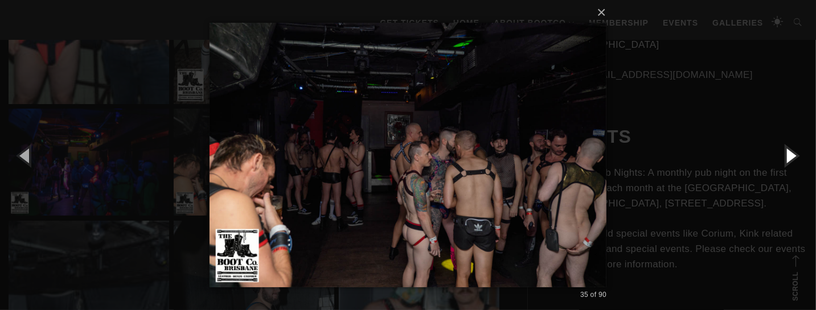
click at [784, 159] on button "button" at bounding box center [790, 155] width 51 height 63
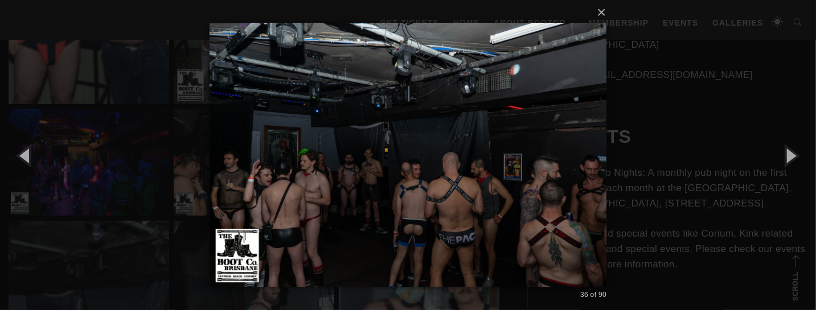
click at [595, 160] on img at bounding box center [409, 155] width 398 height 310
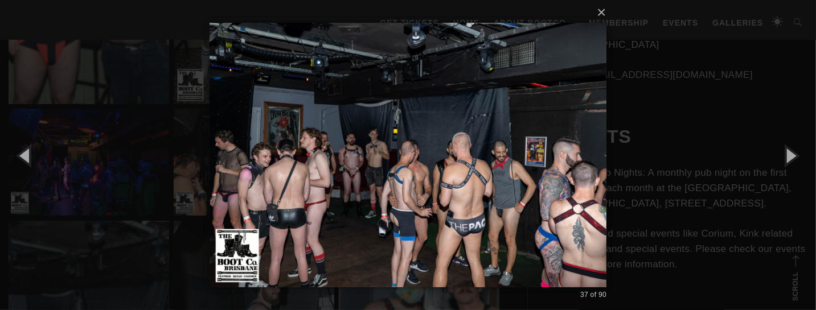
click at [620, 160] on div "× 37 of 90 Loading..." at bounding box center [408, 155] width 816 height 310
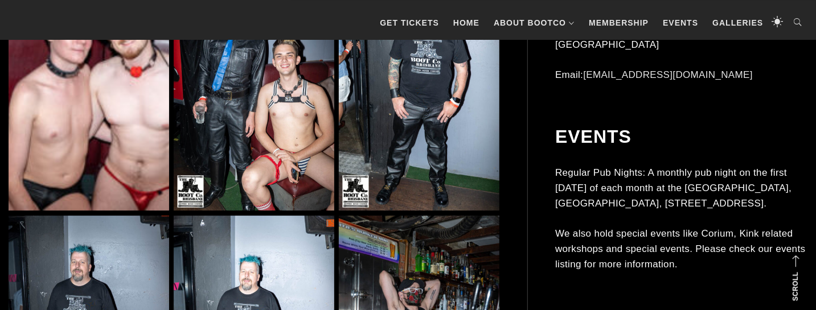
scroll to position [4427, 0]
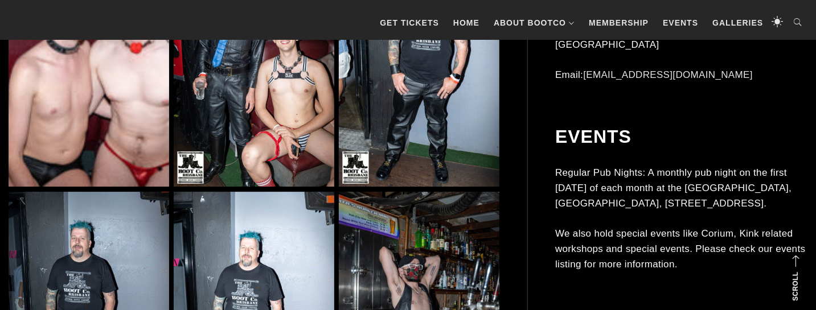
click at [320, 167] on img at bounding box center [254, 66] width 161 height 240
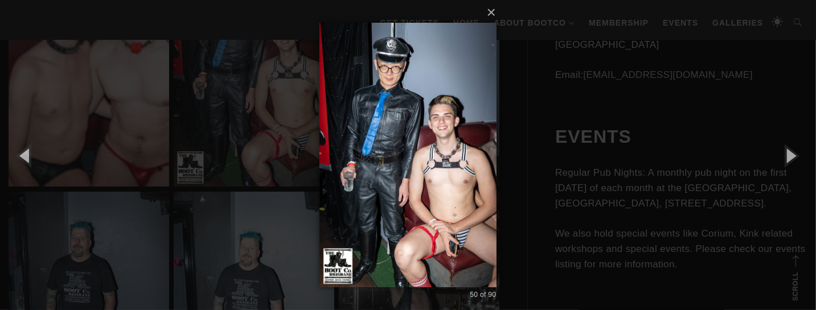
click at [503, 160] on div "× 50 of 90 Loading..." at bounding box center [408, 155] width 816 height 310
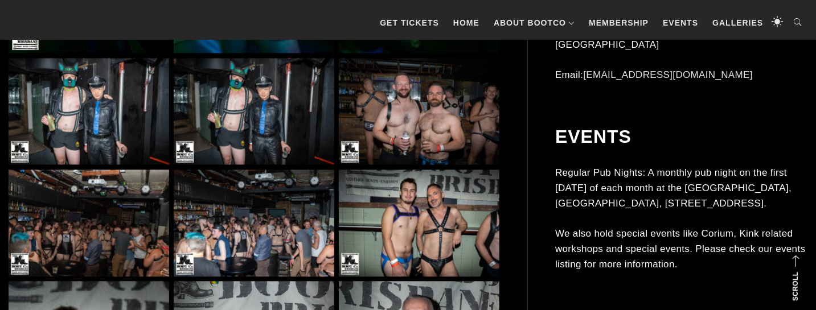
scroll to position [6281, 0]
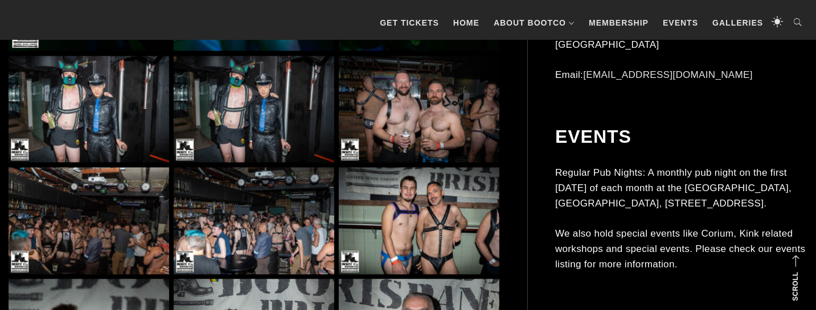
click at [279, 195] on img at bounding box center [254, 220] width 161 height 107
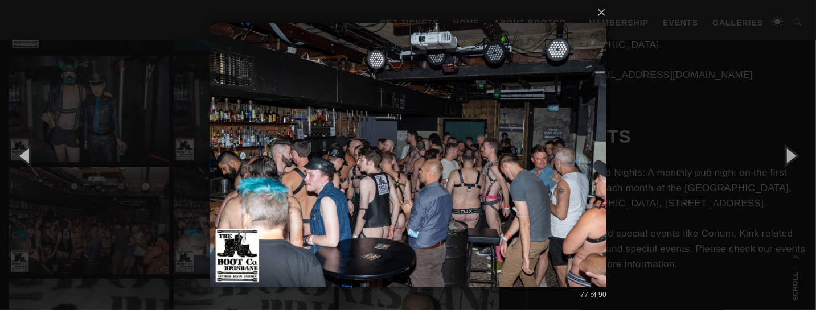
click at [138, 166] on div "× 77 of 90 Loading..." at bounding box center [408, 155] width 816 height 310
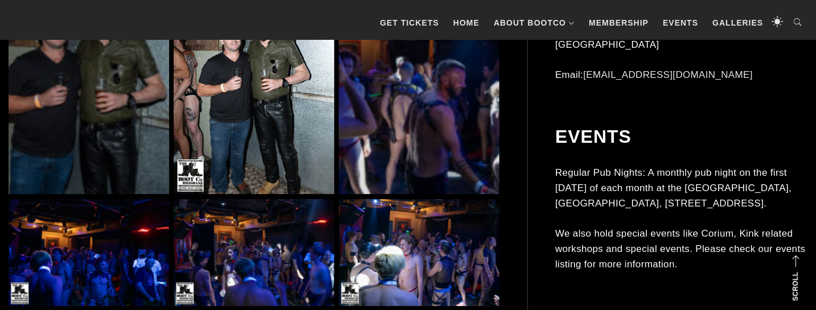
scroll to position [6939, 0]
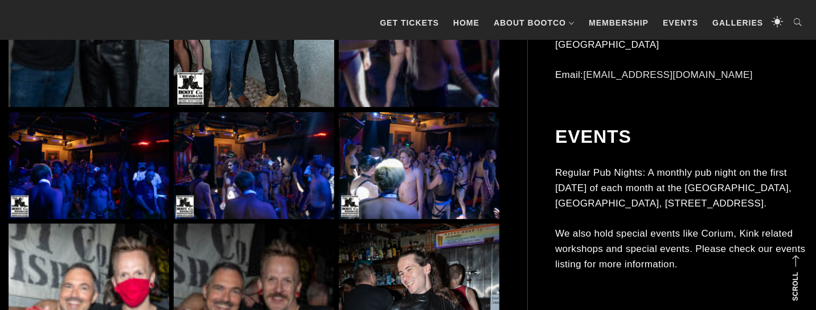
click at [216, 179] on img at bounding box center [254, 165] width 161 height 107
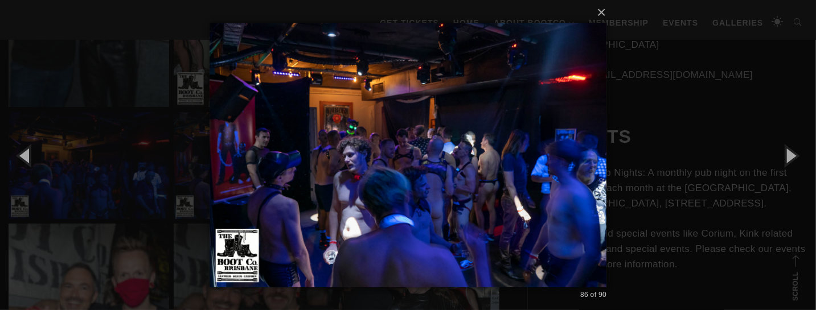
click at [71, 163] on div "× 86 of 90 Loading..." at bounding box center [408, 155] width 816 height 310
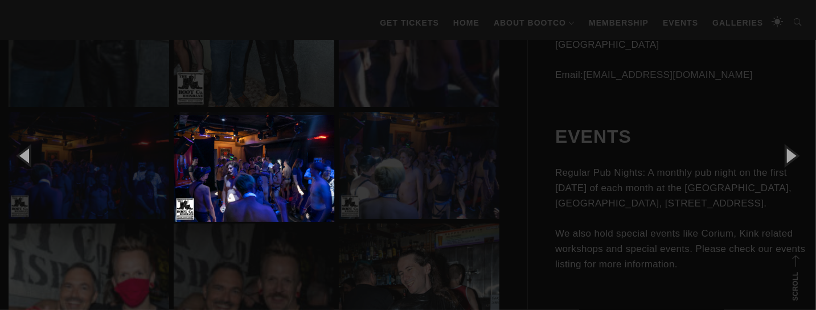
click at [83, 162] on img at bounding box center [89, 165] width 161 height 107
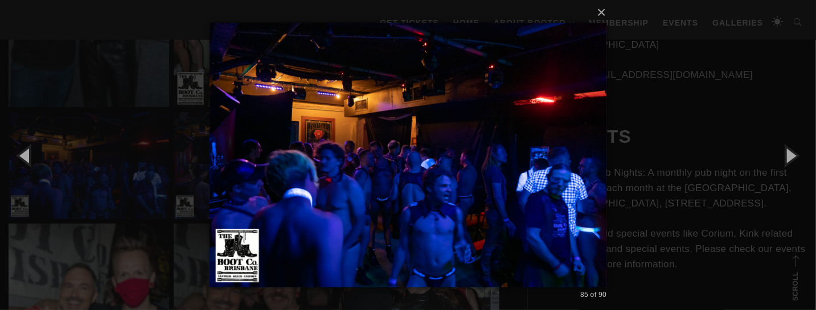
click at [99, 167] on div "× 85 of 90 Loading..." at bounding box center [408, 155] width 816 height 310
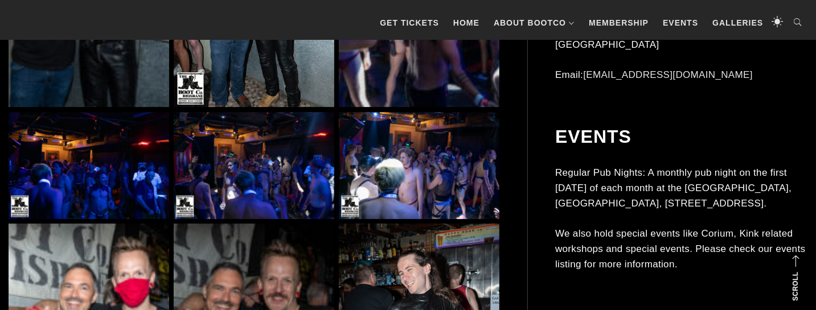
click at [364, 182] on img at bounding box center [419, 165] width 161 height 107
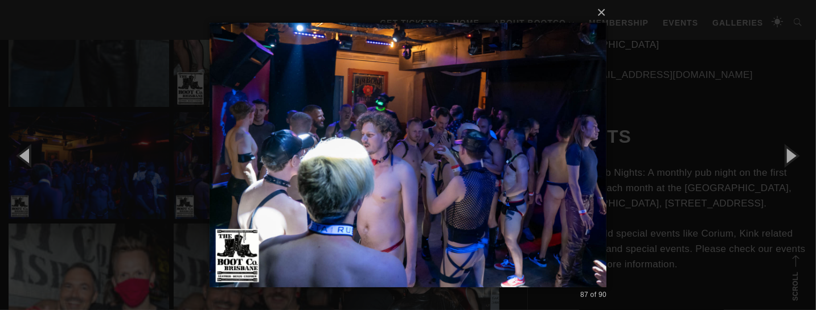
click at [160, 177] on div "× 87 of 90 Loading..." at bounding box center [408, 155] width 816 height 310
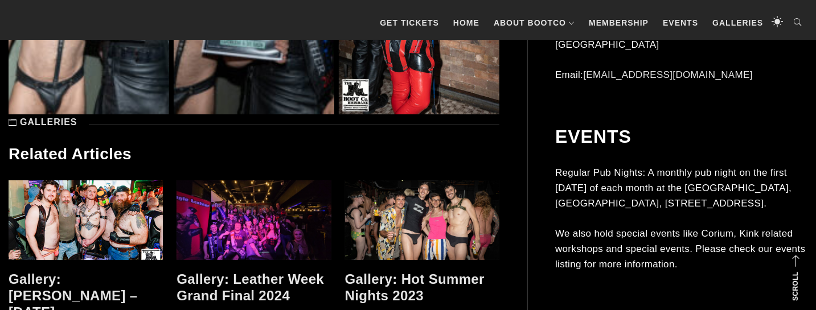
scroll to position [7298, 0]
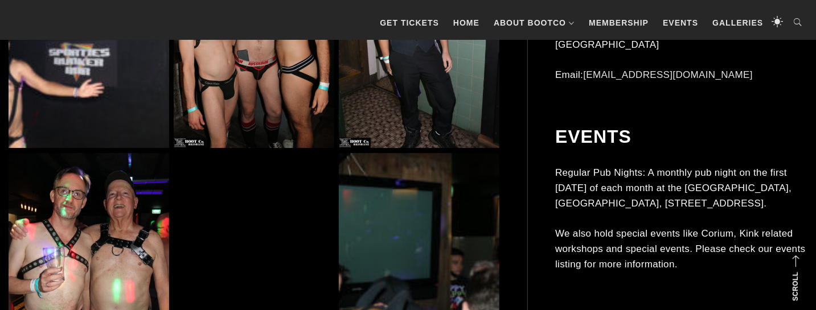
scroll to position [1914, 0]
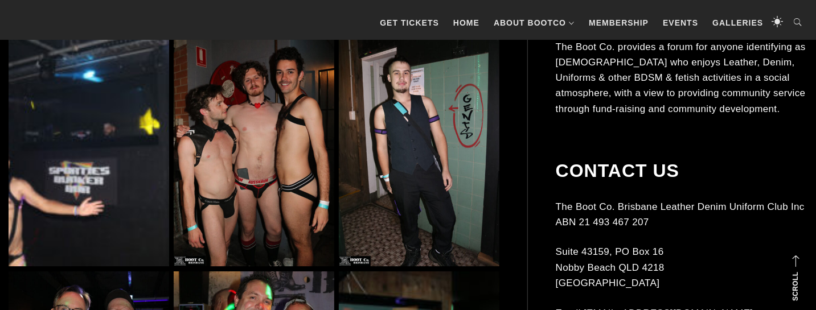
click at [224, 70] on img at bounding box center [254, 146] width 161 height 240
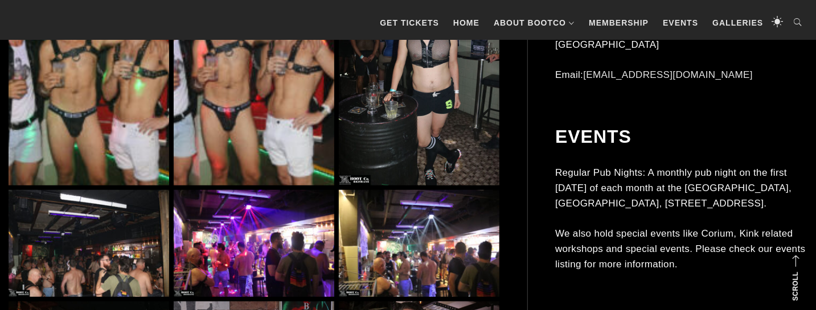
scroll to position [3111, 0]
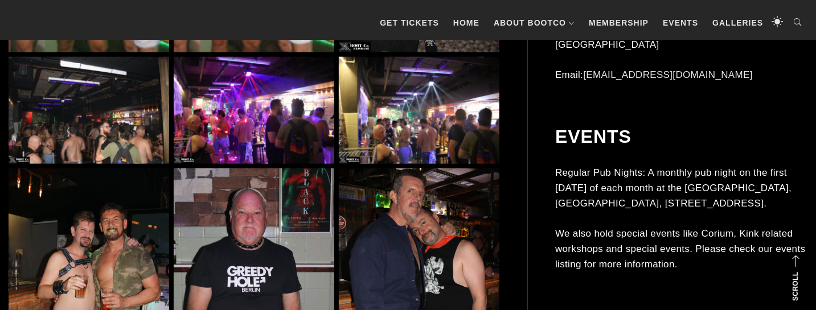
click at [104, 132] on img at bounding box center [89, 110] width 161 height 107
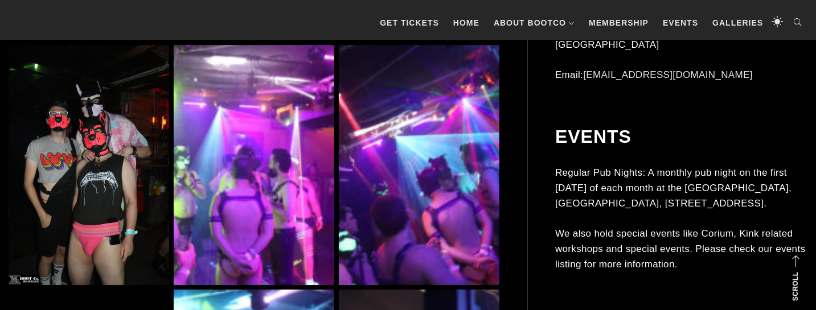
scroll to position [4486, 0]
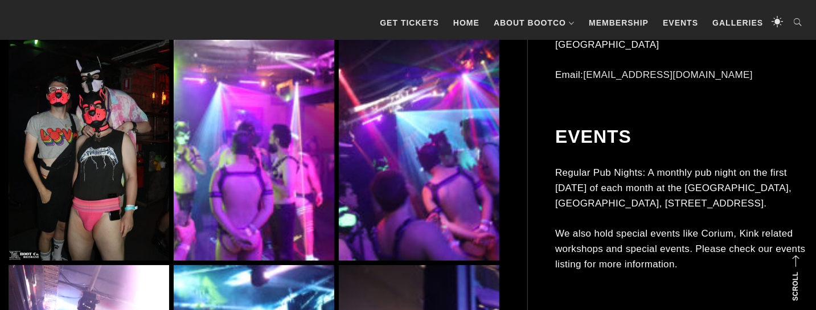
click at [209, 197] on img at bounding box center [254, 141] width 161 height 240
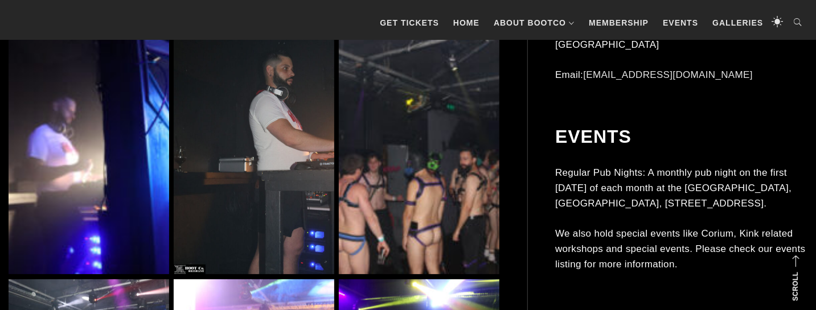
scroll to position [4965, 0]
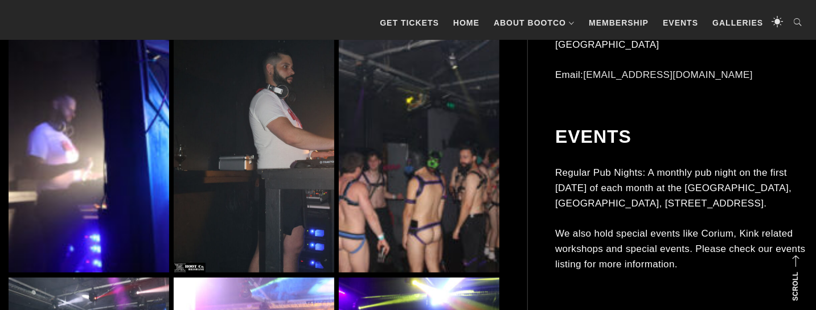
click at [366, 213] on img at bounding box center [419, 152] width 161 height 240
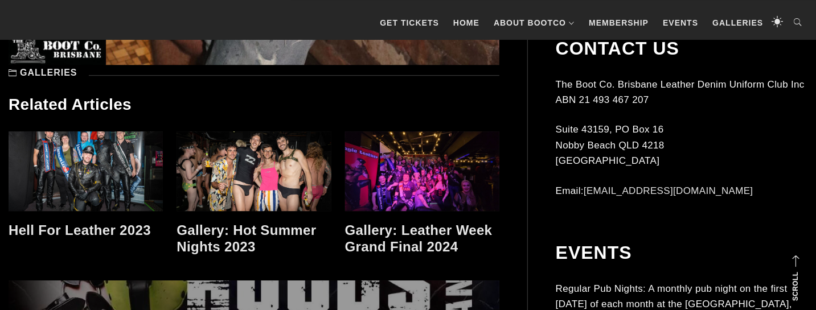
scroll to position [6759, 0]
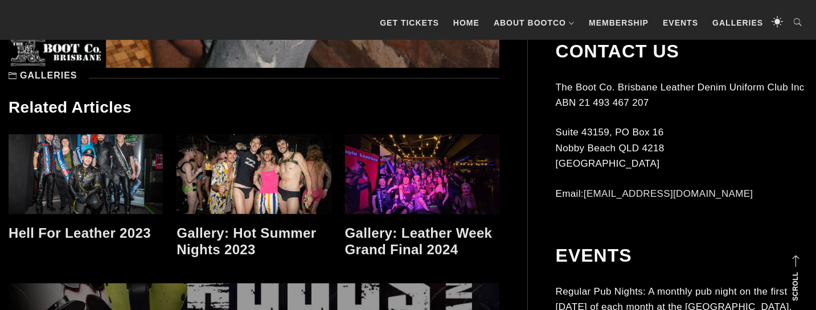
click at [250, 171] on link at bounding box center [254, 174] width 154 height 80
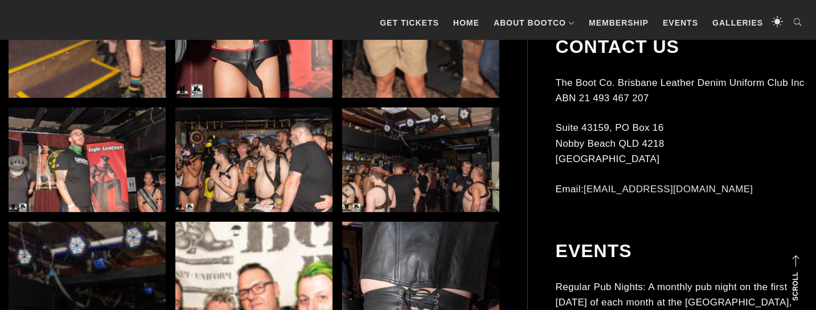
scroll to position [5085, 0]
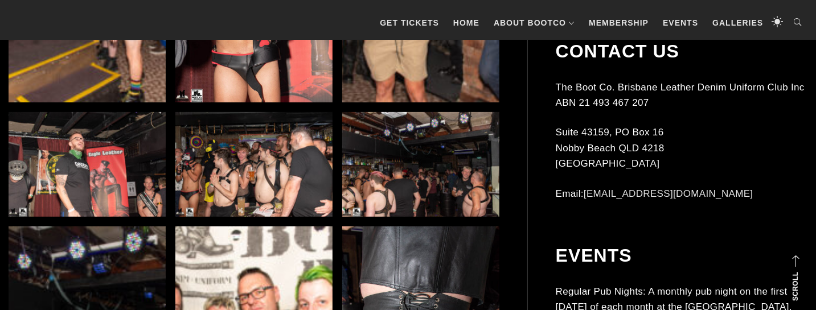
click at [211, 137] on img at bounding box center [253, 164] width 157 height 105
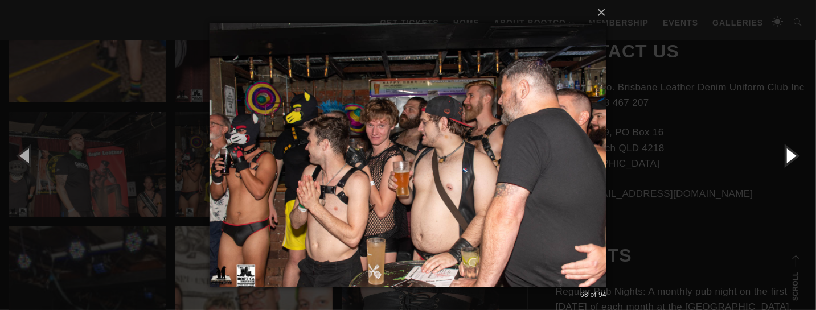
click at [779, 158] on button "button" at bounding box center [790, 155] width 51 height 63
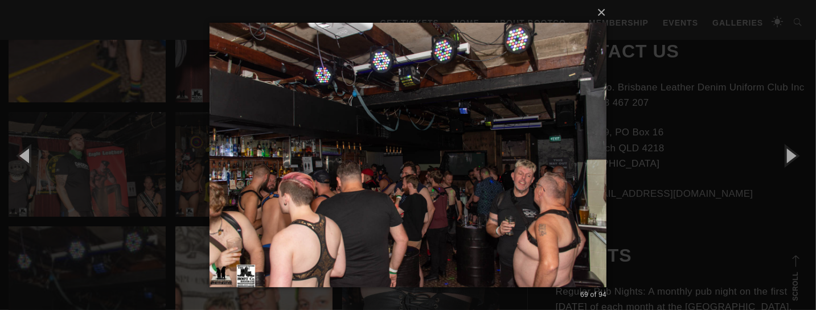
click at [737, 152] on div "× 69 of 94 Loading..." at bounding box center [408, 155] width 816 height 310
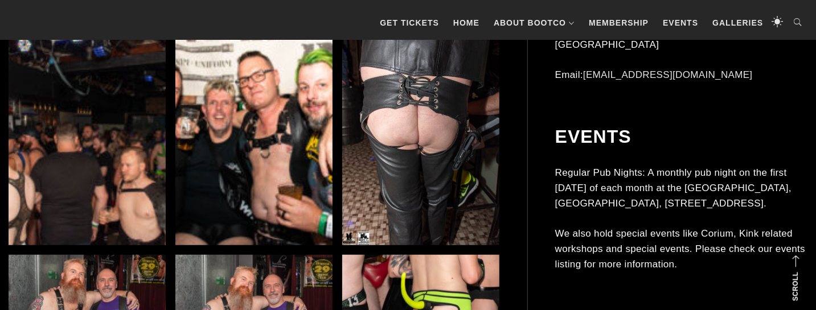
scroll to position [5324, 0]
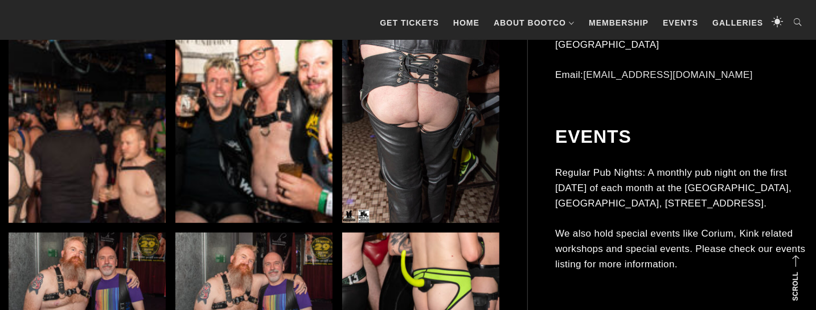
click at [123, 132] on img at bounding box center [87, 105] width 157 height 236
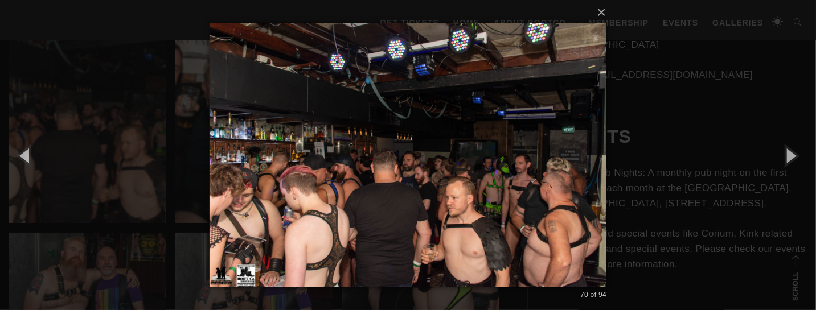
click at [671, 142] on div "× 70 of 94 Loading..." at bounding box center [408, 155] width 816 height 310
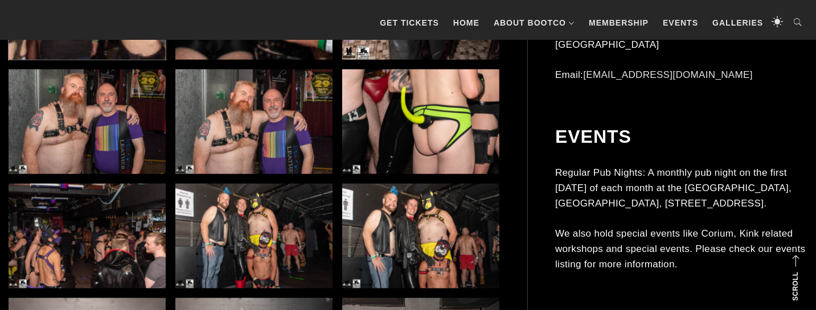
scroll to position [5563, 0]
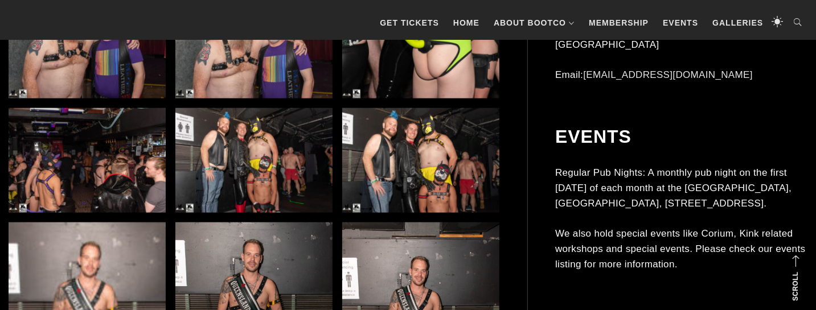
click at [51, 165] on img at bounding box center [87, 160] width 157 height 105
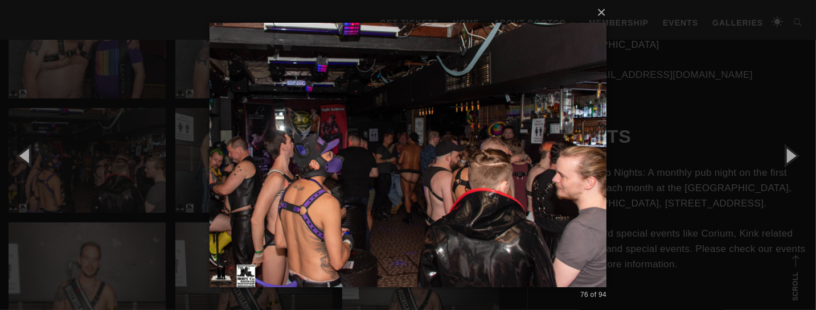
click at [704, 124] on div "× 76 of 94 Loading..." at bounding box center [408, 155] width 816 height 310
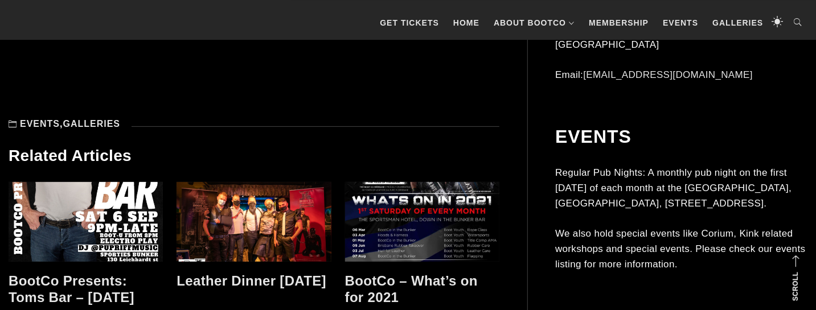
scroll to position [7537, 0]
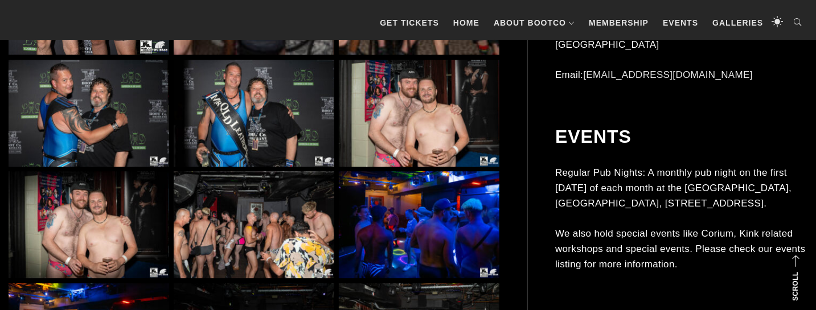
scroll to position [1914, 0]
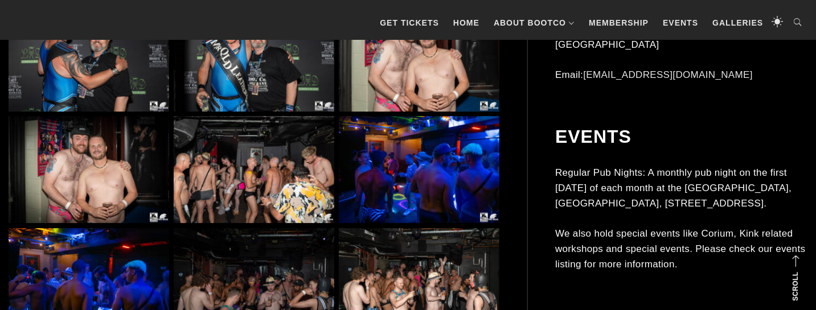
click at [207, 171] on img at bounding box center [254, 169] width 161 height 107
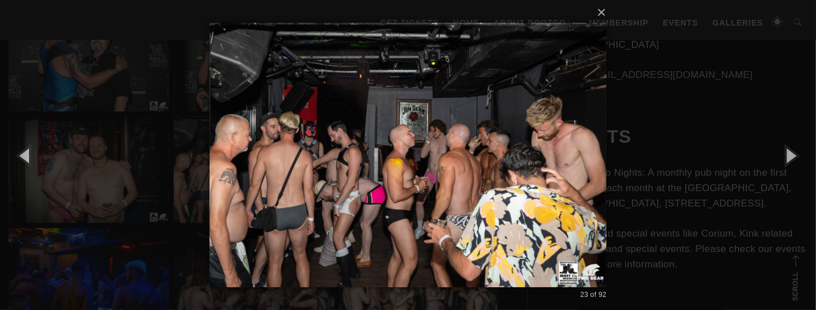
click at [418, 178] on img at bounding box center [409, 155] width 398 height 310
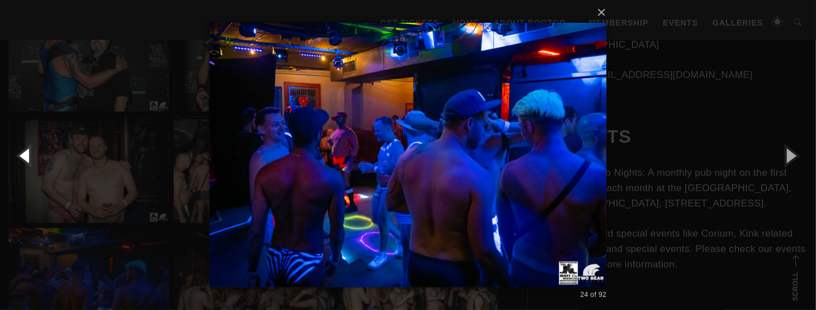
click at [41, 156] on button "button" at bounding box center [25, 155] width 51 height 63
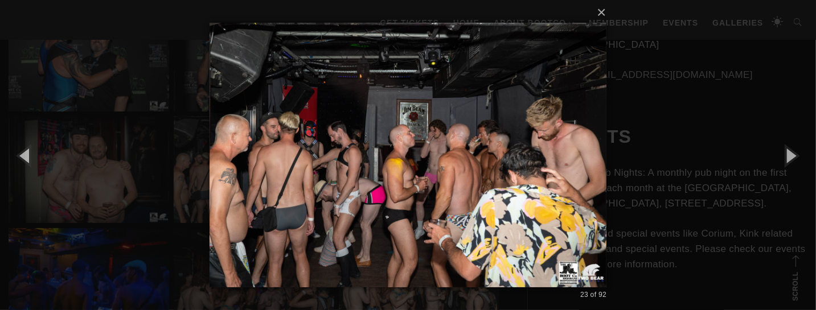
click at [158, 161] on div "× 23 of 92 Loading..." at bounding box center [408, 155] width 816 height 310
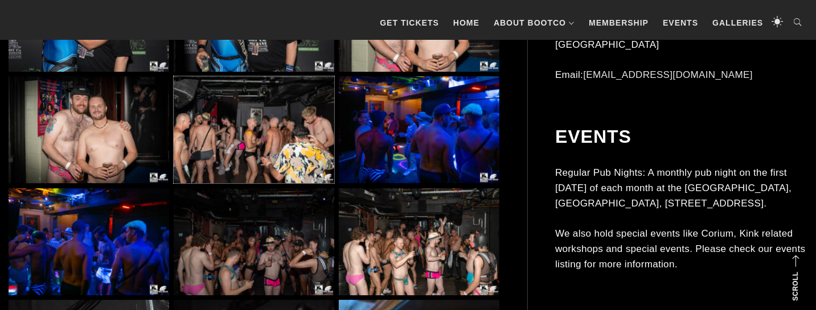
scroll to position [2034, 0]
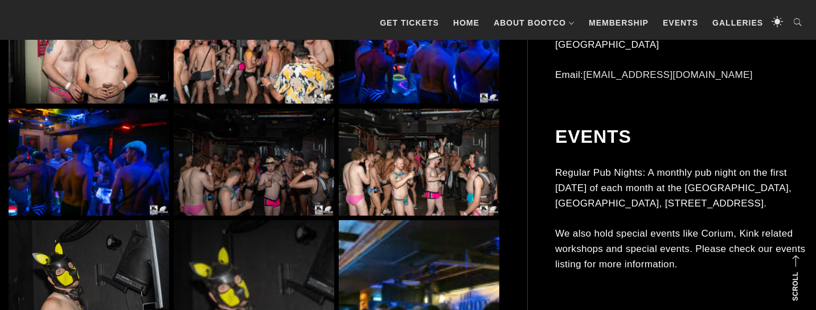
click at [250, 167] on img at bounding box center [254, 162] width 161 height 107
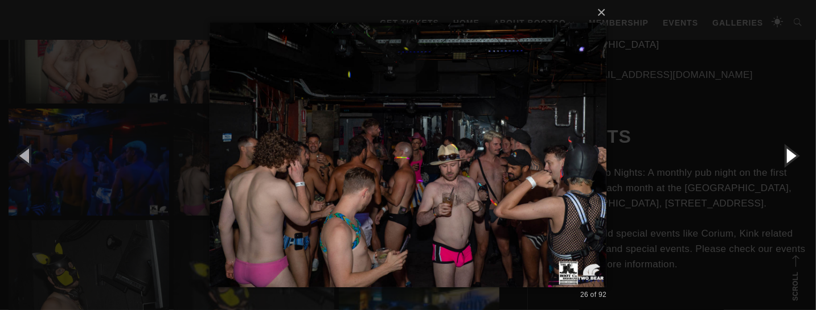
click at [786, 158] on button "button" at bounding box center [790, 155] width 51 height 63
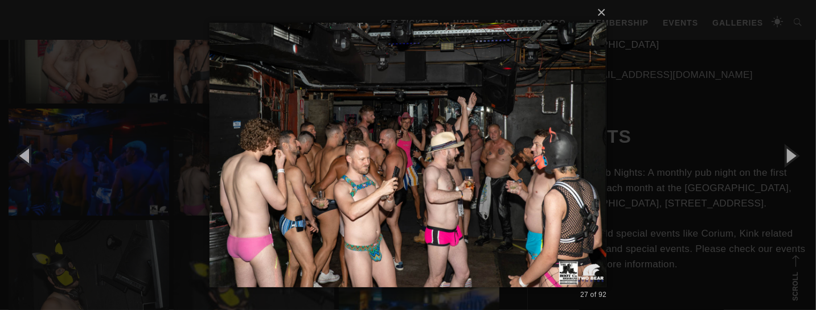
click at [712, 162] on div "× 27 of 92 Loading..." at bounding box center [408, 155] width 816 height 310
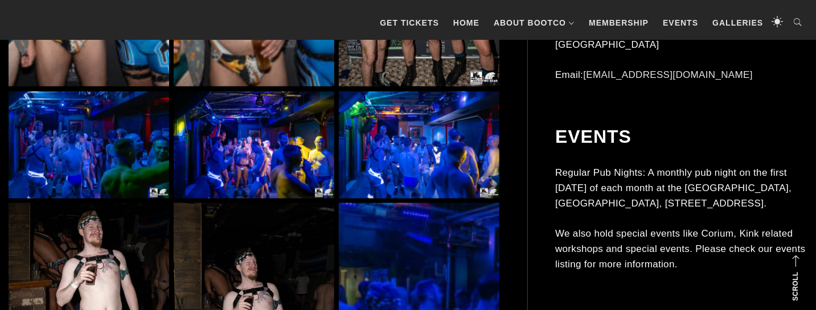
scroll to position [3290, 0]
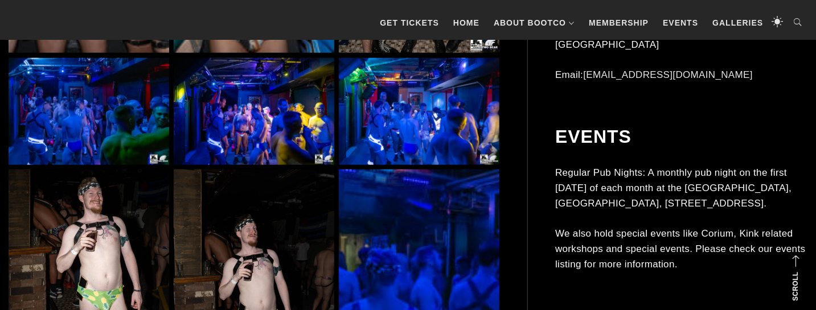
click at [94, 130] on img at bounding box center [89, 111] width 161 height 107
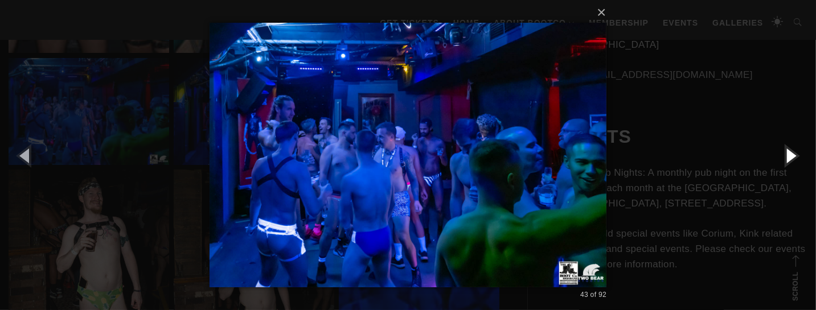
click at [784, 161] on button "button" at bounding box center [790, 155] width 51 height 63
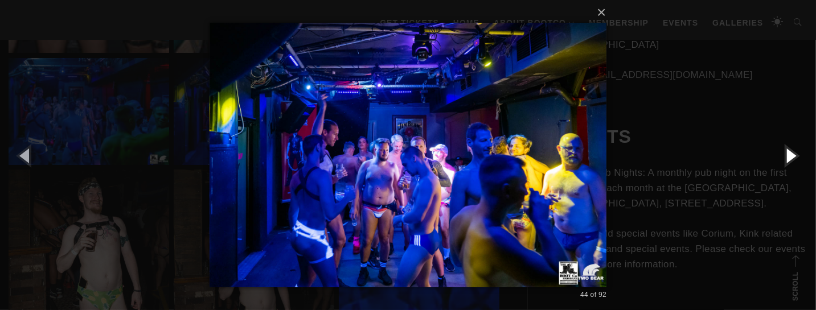
click at [784, 161] on button "button" at bounding box center [790, 155] width 51 height 63
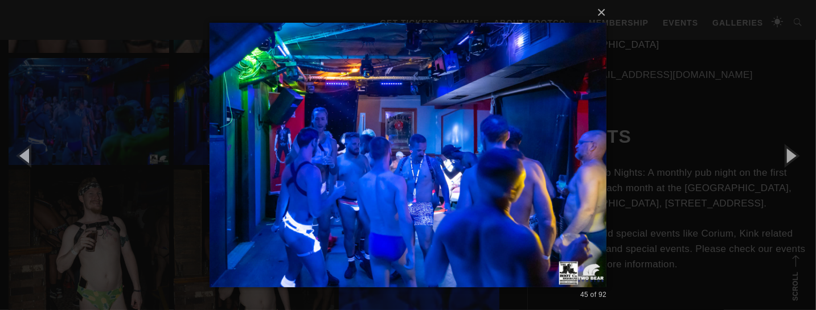
click at [709, 166] on div "× 45 of 92 Loading..." at bounding box center [408, 155] width 816 height 310
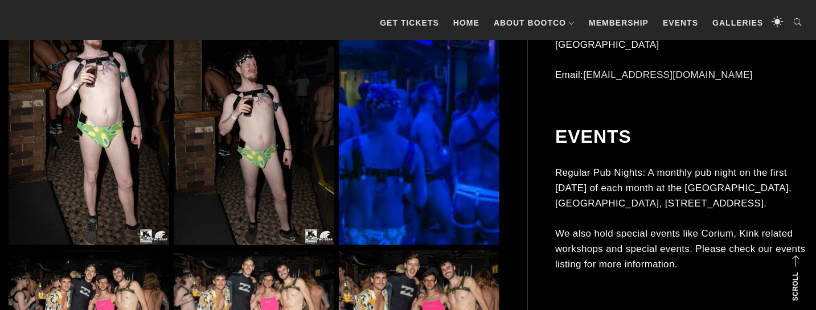
scroll to position [3529, 0]
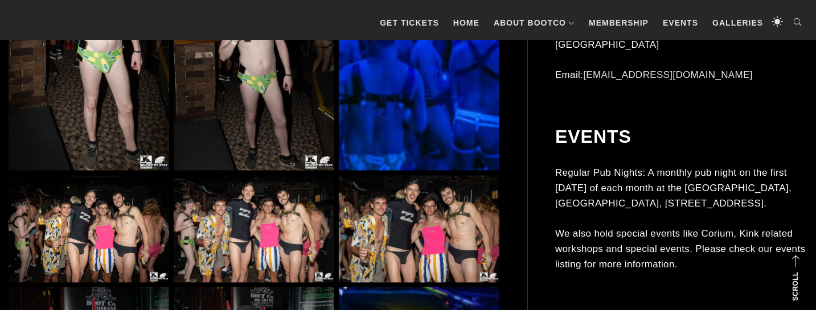
click at [162, 207] on img at bounding box center [89, 229] width 161 height 107
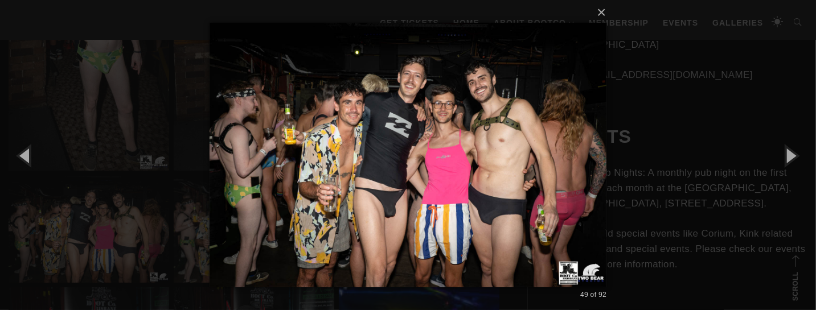
click at [646, 141] on div "× 49 of 92 Loading..." at bounding box center [408, 155] width 816 height 310
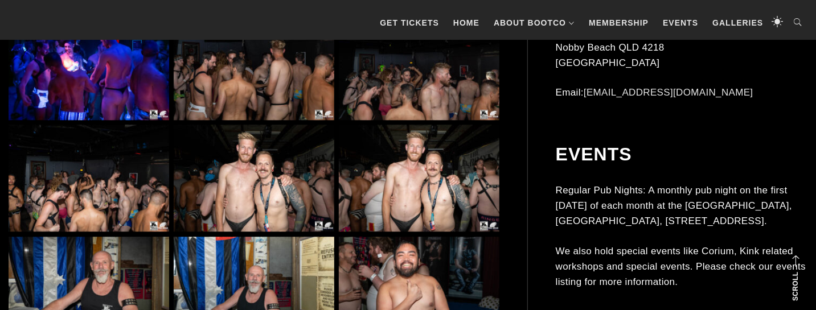
scroll to position [4068, 0]
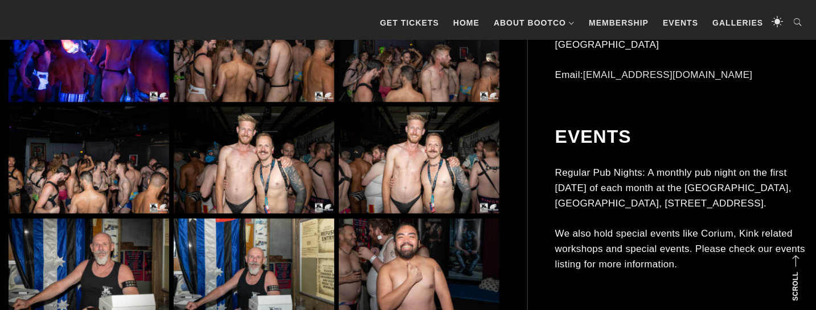
click at [437, 171] on img at bounding box center [419, 160] width 161 height 107
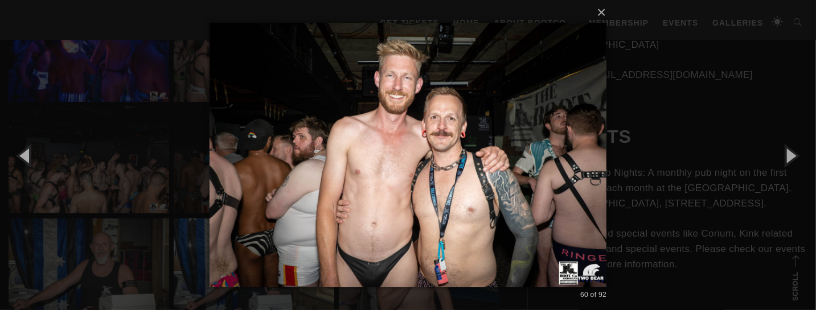
click at [585, 169] on img at bounding box center [409, 155] width 398 height 310
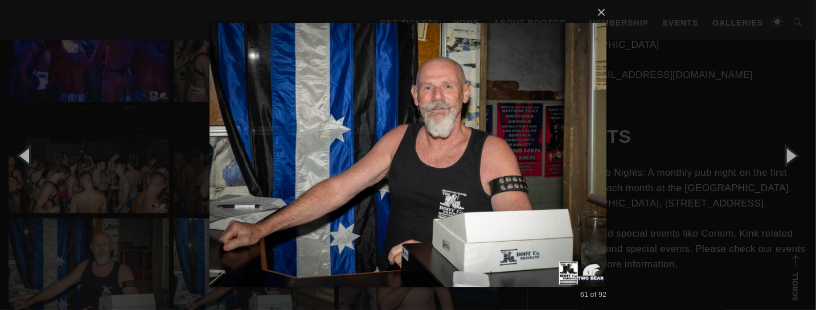
click at [623, 168] on div "× 61 of 92 Loading..." at bounding box center [408, 155] width 816 height 310
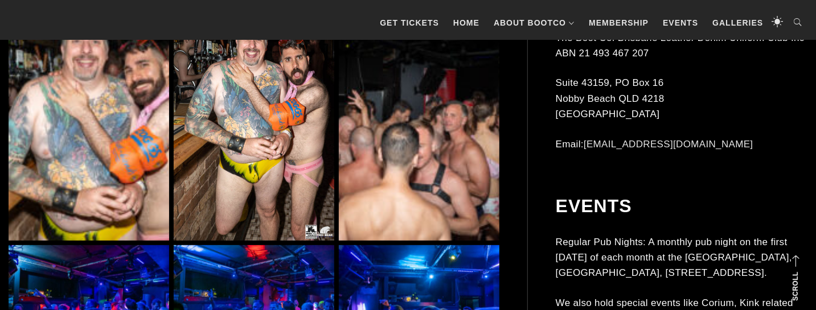
scroll to position [5085, 0]
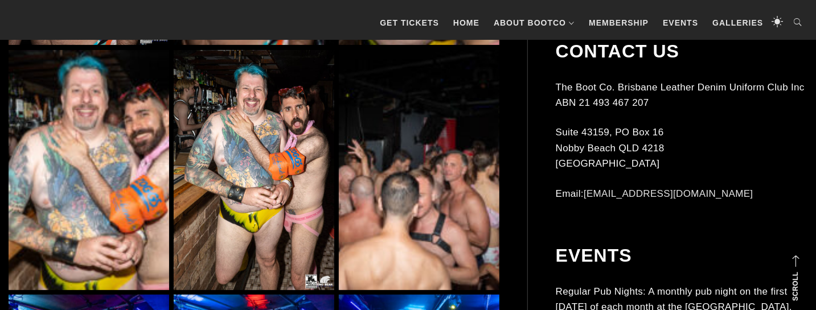
click at [290, 148] on img at bounding box center [254, 170] width 161 height 240
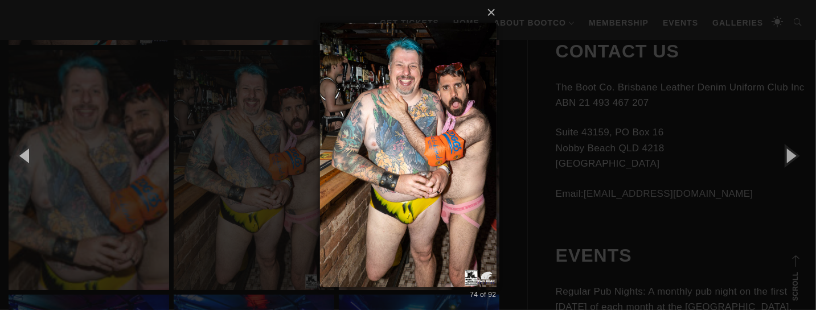
scroll to position [0, 0]
click at [674, 99] on div "× 74 of 92 Loading..." at bounding box center [408, 155] width 816 height 310
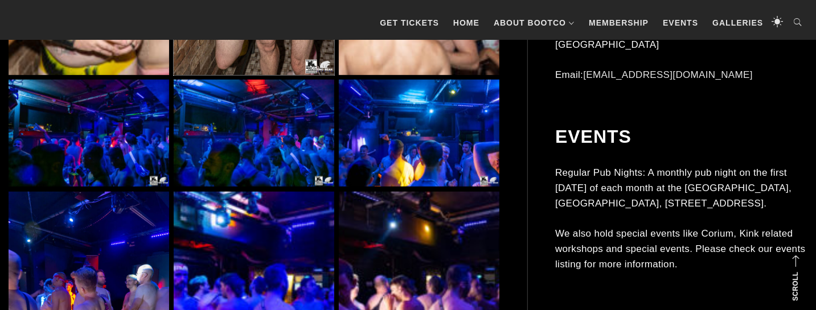
scroll to position [5324, 0]
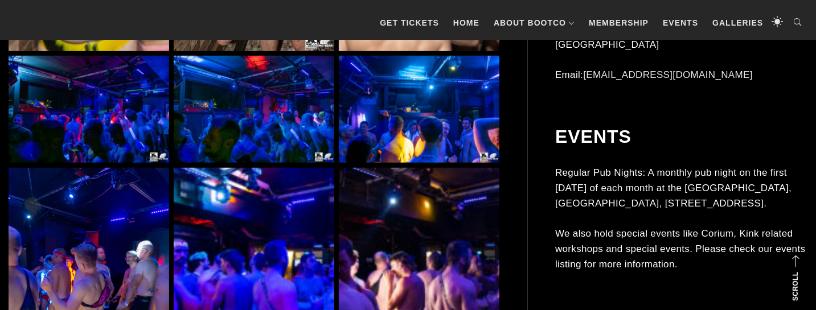
click at [116, 128] on img at bounding box center [89, 109] width 161 height 107
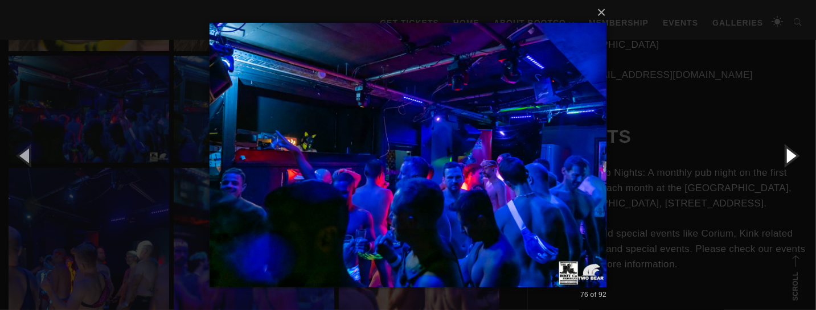
click at [794, 150] on button "button" at bounding box center [790, 155] width 51 height 63
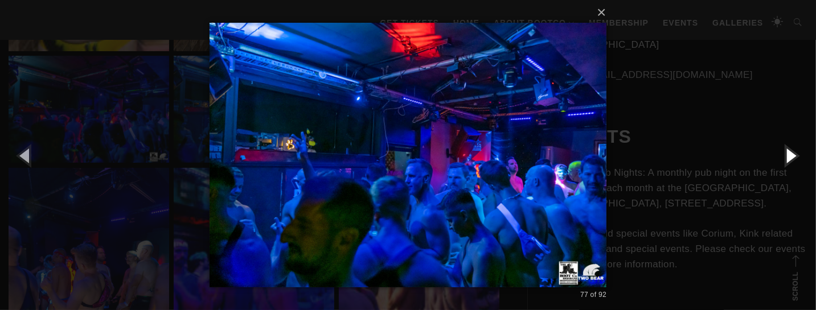
click at [794, 150] on button "button" at bounding box center [790, 155] width 51 height 63
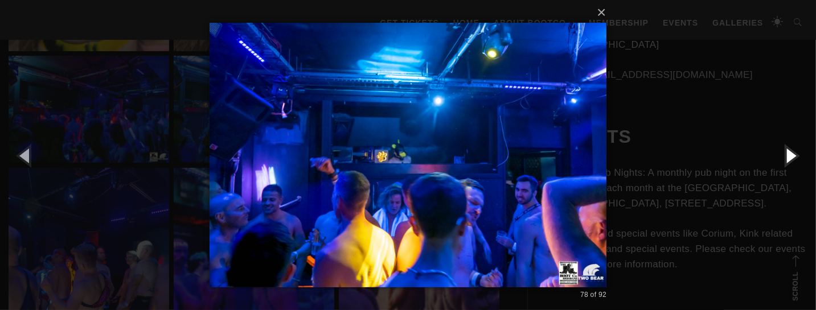
click at [794, 150] on button "button" at bounding box center [790, 155] width 51 height 63
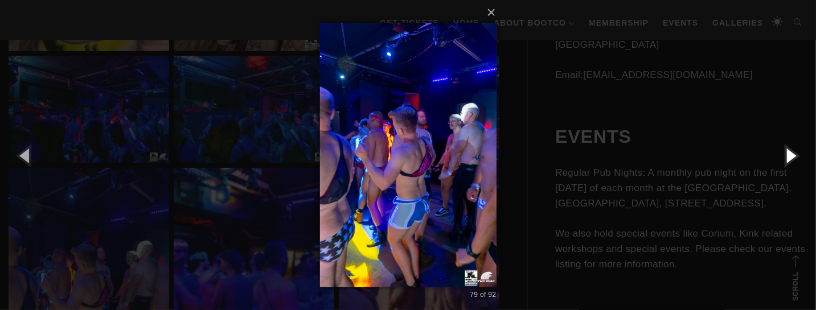
click at [794, 150] on button "button" at bounding box center [790, 155] width 51 height 63
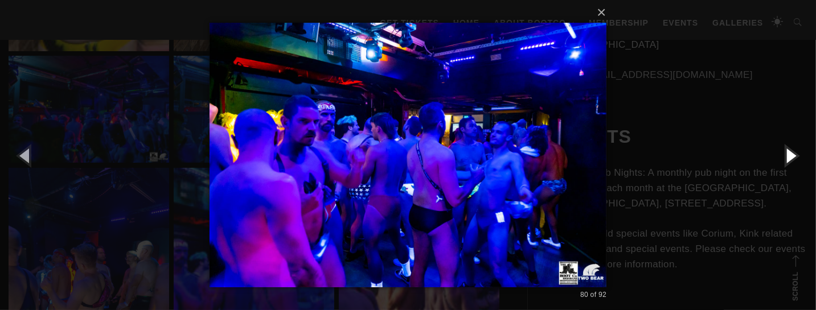
click at [794, 150] on button "button" at bounding box center [790, 155] width 51 height 63
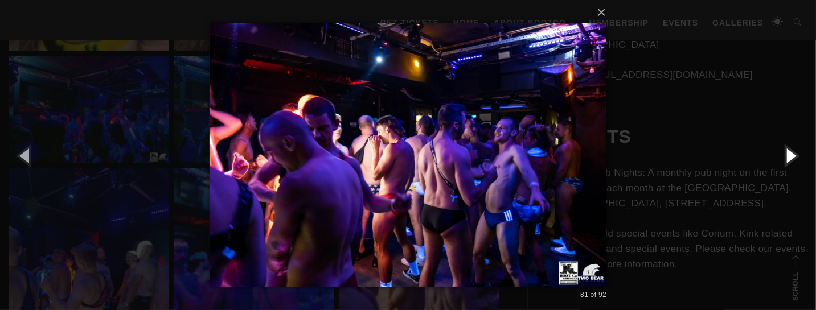
click at [794, 150] on button "button" at bounding box center [790, 155] width 51 height 63
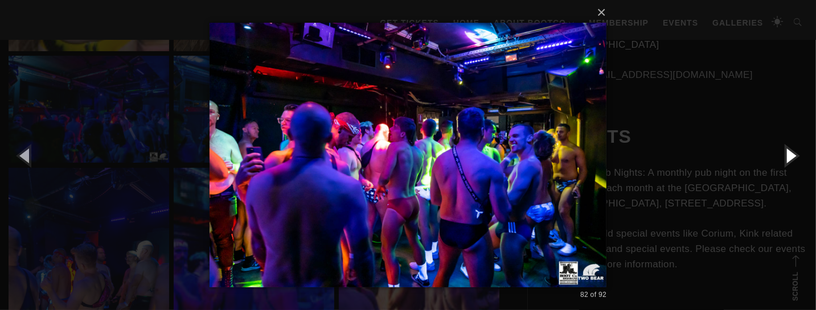
click at [794, 150] on button "button" at bounding box center [790, 155] width 51 height 63
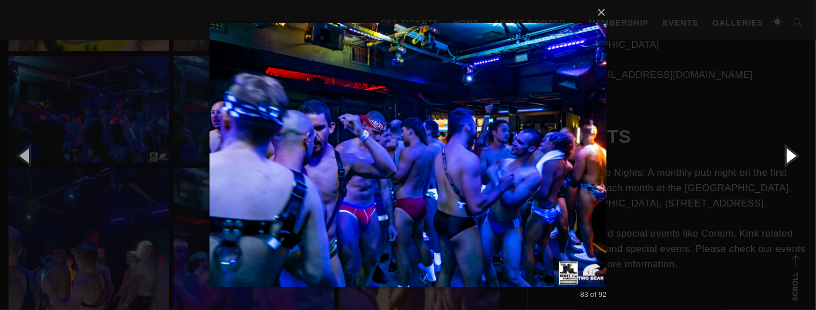
click at [789, 156] on button "button" at bounding box center [790, 155] width 51 height 63
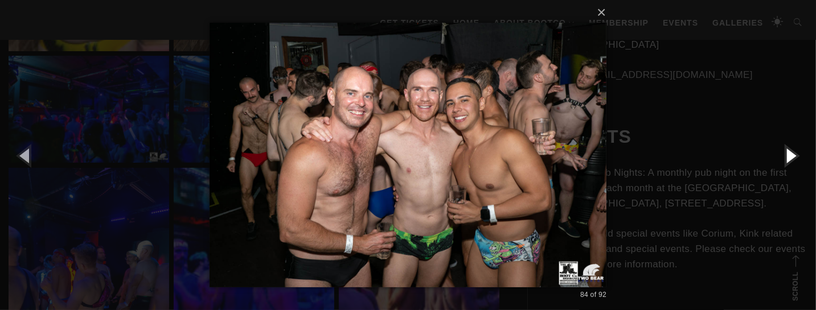
click at [789, 156] on button "button" at bounding box center [790, 155] width 51 height 63
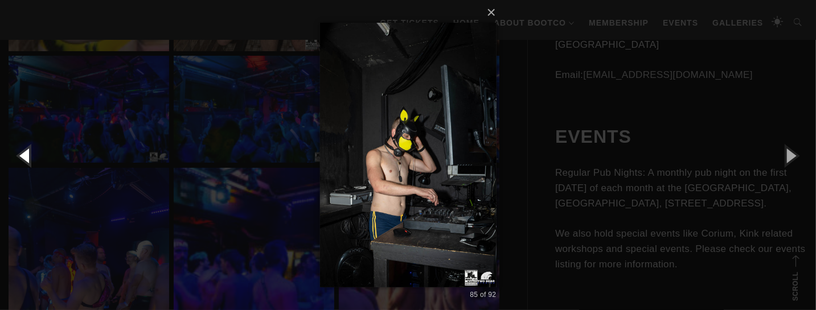
click at [20, 156] on button "button" at bounding box center [25, 155] width 51 height 63
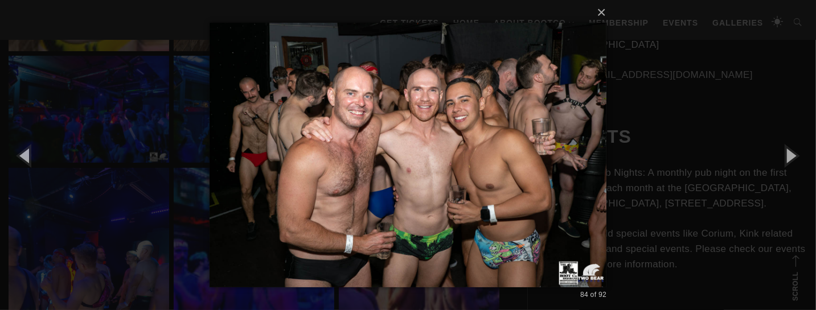
drag, startPoint x: 612, startPoint y: 175, endPoint x: 618, endPoint y: 174, distance: 5.8
click at [616, 175] on div "× 84 of 92 Loading..." at bounding box center [408, 155] width 816 height 310
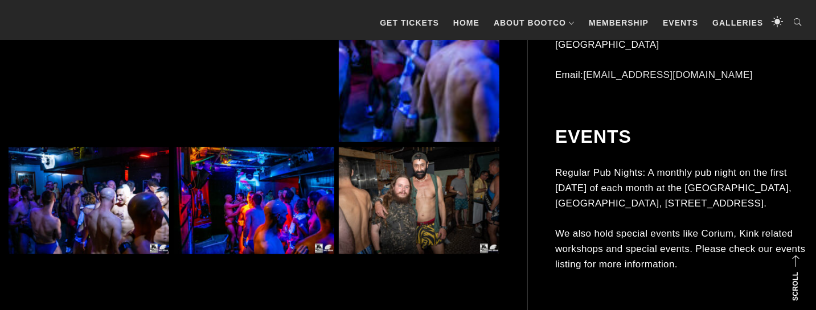
scroll to position [5982, 0]
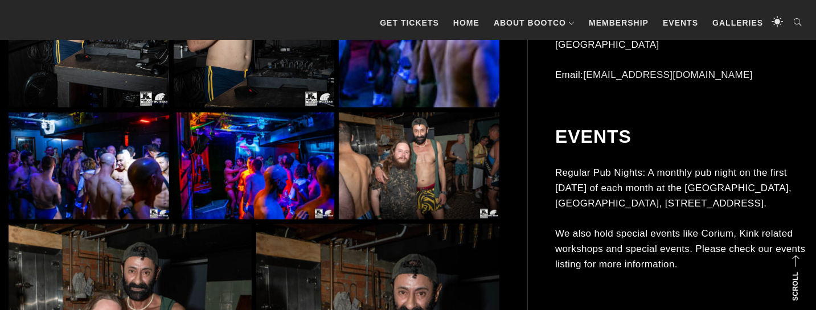
click at [128, 178] on img at bounding box center [89, 166] width 161 height 107
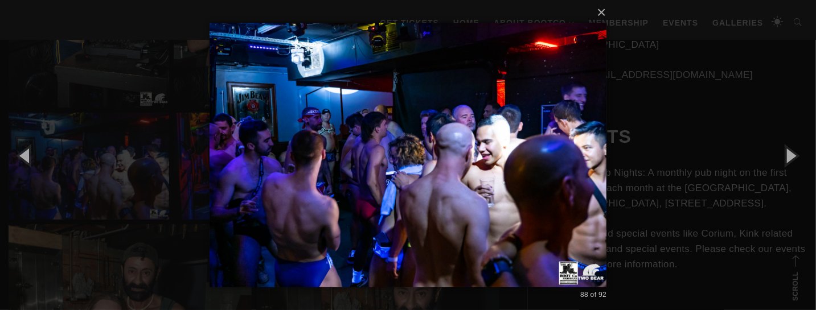
click at [128, 164] on div "× 88 of 92 Loading..." at bounding box center [408, 155] width 816 height 310
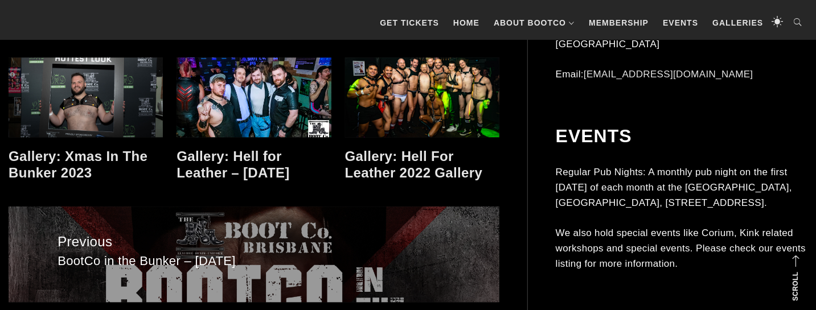
scroll to position [6520, 0]
